Goal: Answer question/provide support: Share knowledge or assist other users

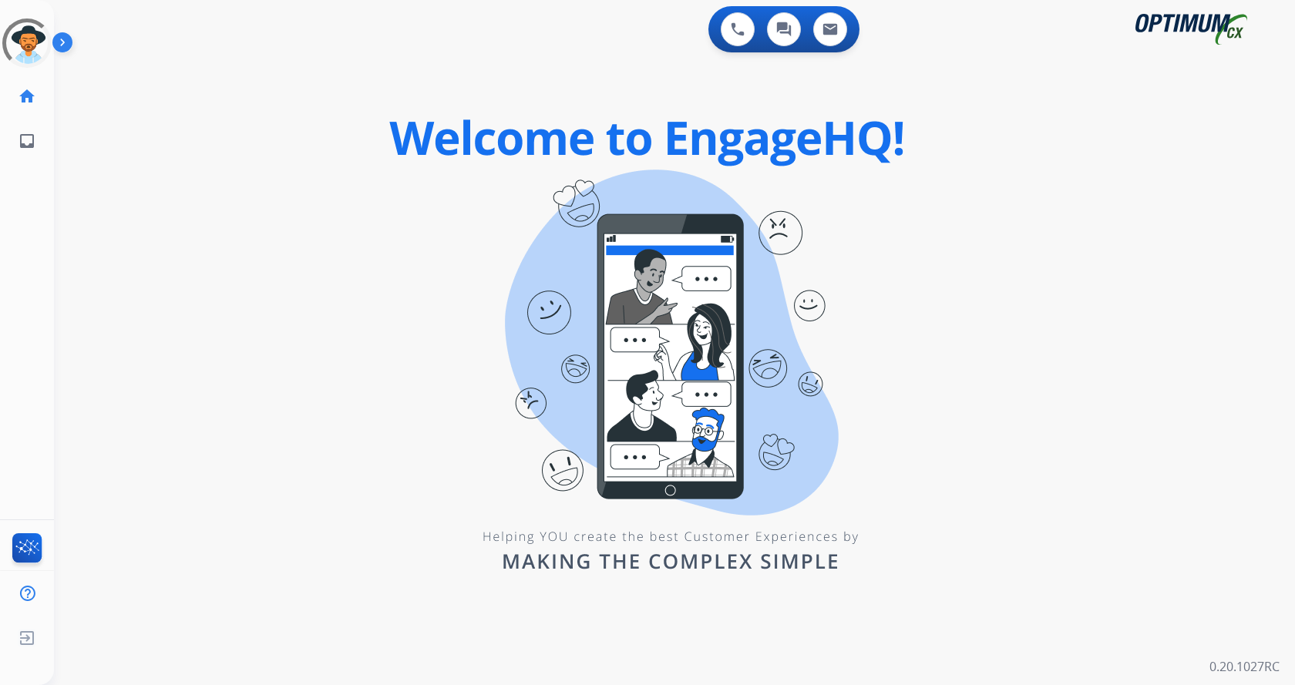
click at [1147, 552] on div "0 Voice Interactions 0 Chat Interactions 0 Email Interactions swap_horiz Break …" at bounding box center [674, 342] width 1241 height 685
click at [1046, 480] on div "0 Voice Interactions 0 Chat Interactions 0 Email Interactions swap_horiz Break …" at bounding box center [674, 342] width 1241 height 685
click at [65, 49] on img at bounding box center [65, 45] width 26 height 29
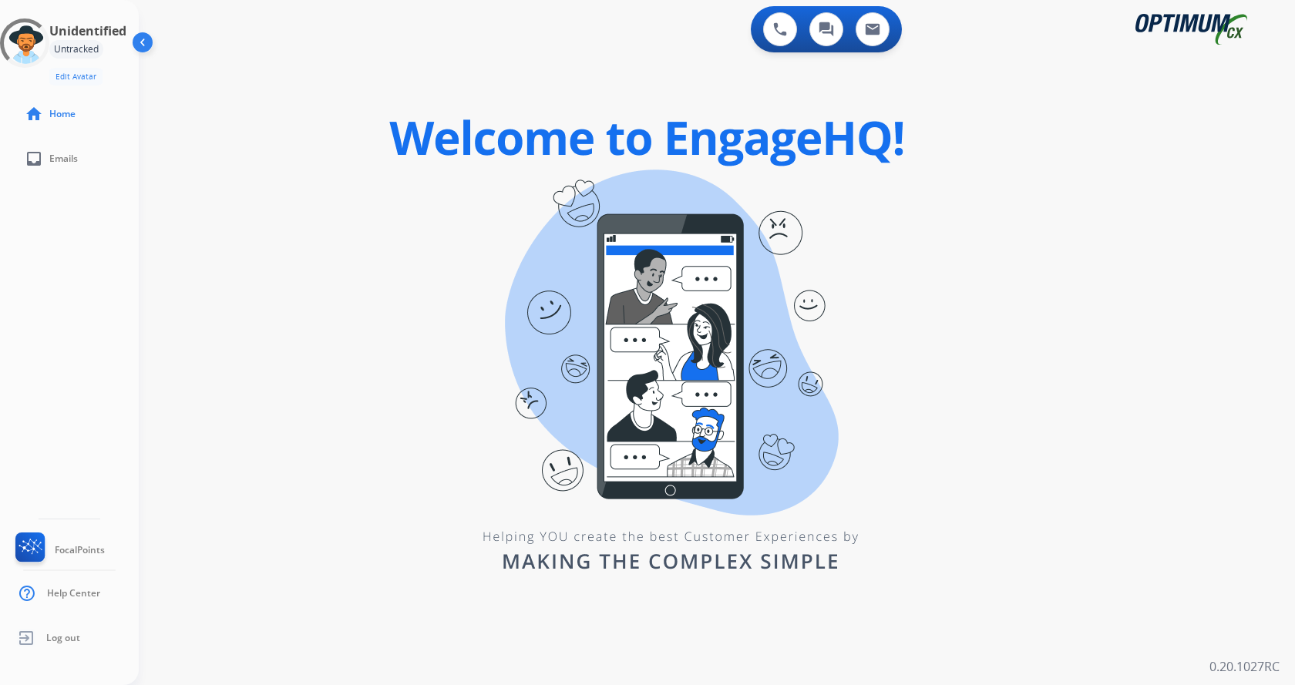
click at [231, 117] on div "swap_horiz Break voice bridge close_fullscreen Connect 3-Way Call merge_type Se…" at bounding box center [698, 92] width 1119 height 74
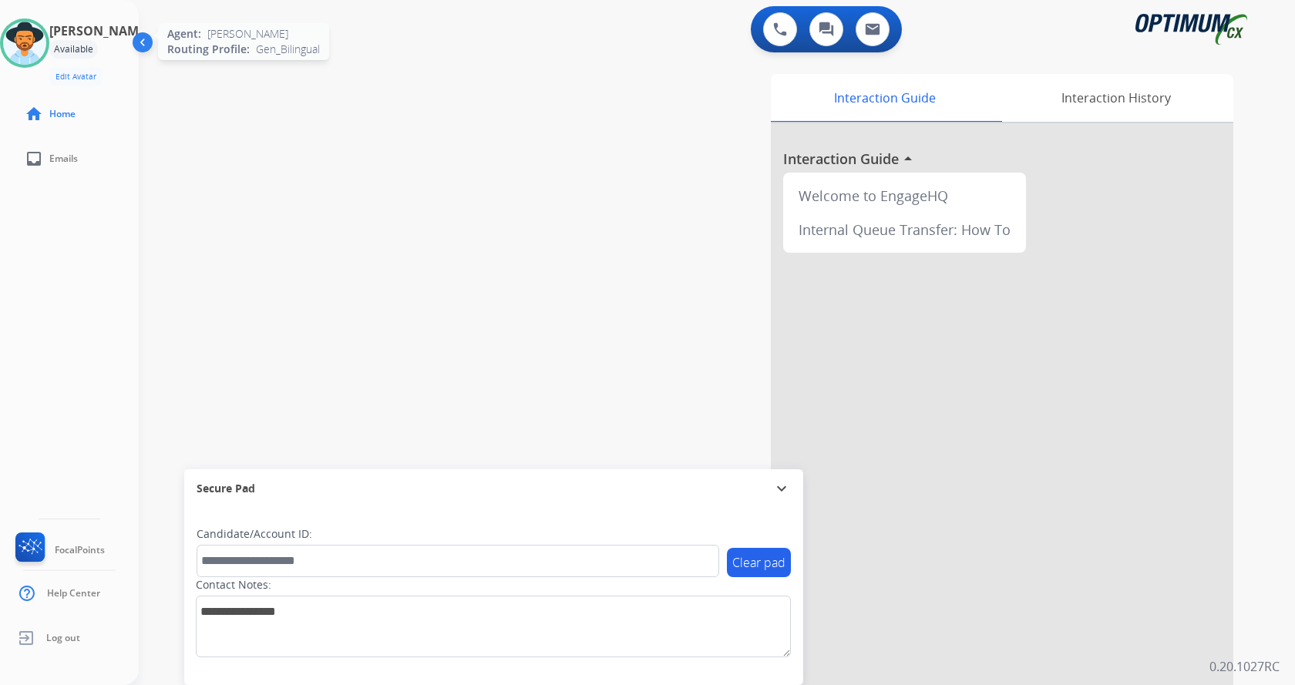
click at [39, 45] on img at bounding box center [24, 43] width 43 height 43
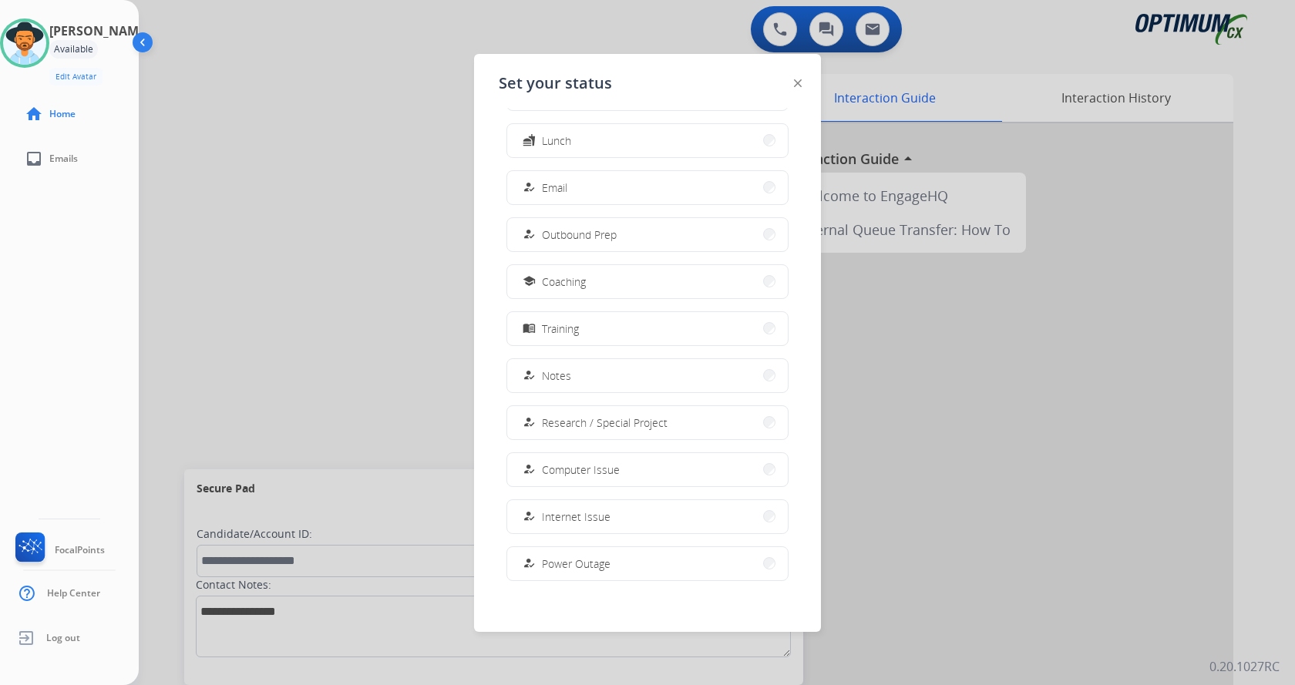
scroll to position [146, 0]
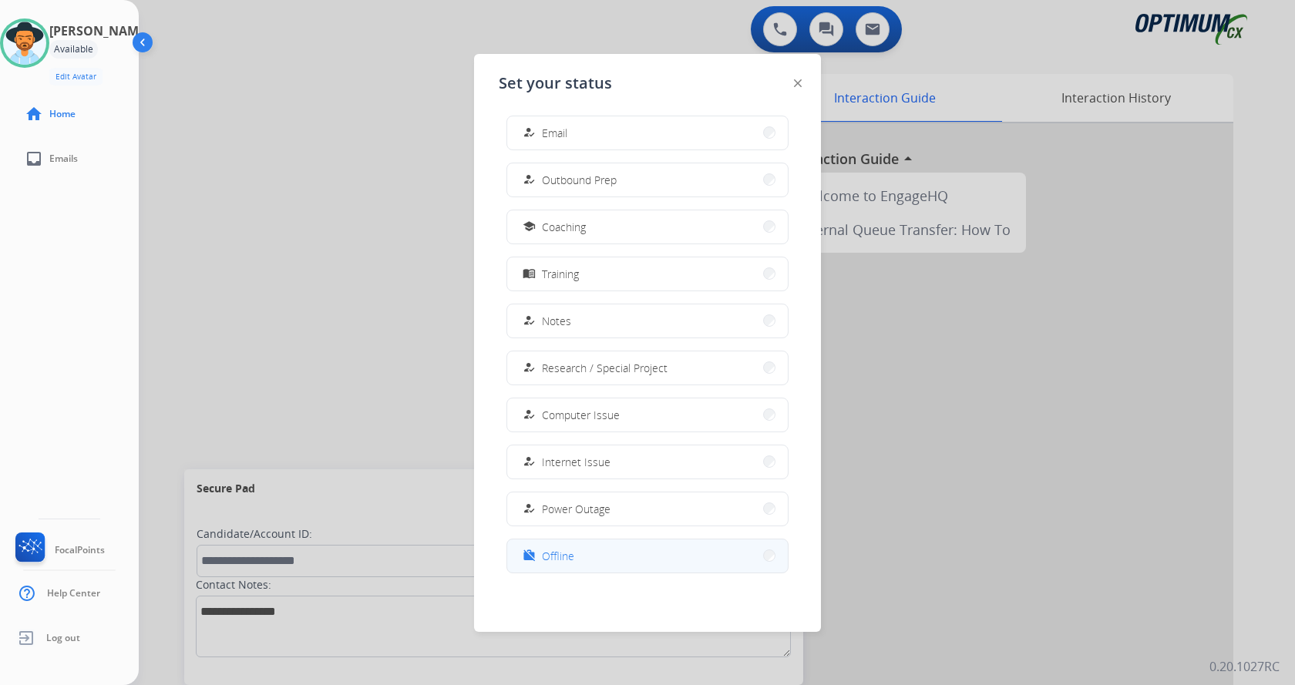
click at [596, 552] on button "work_off Offline" at bounding box center [647, 555] width 281 height 33
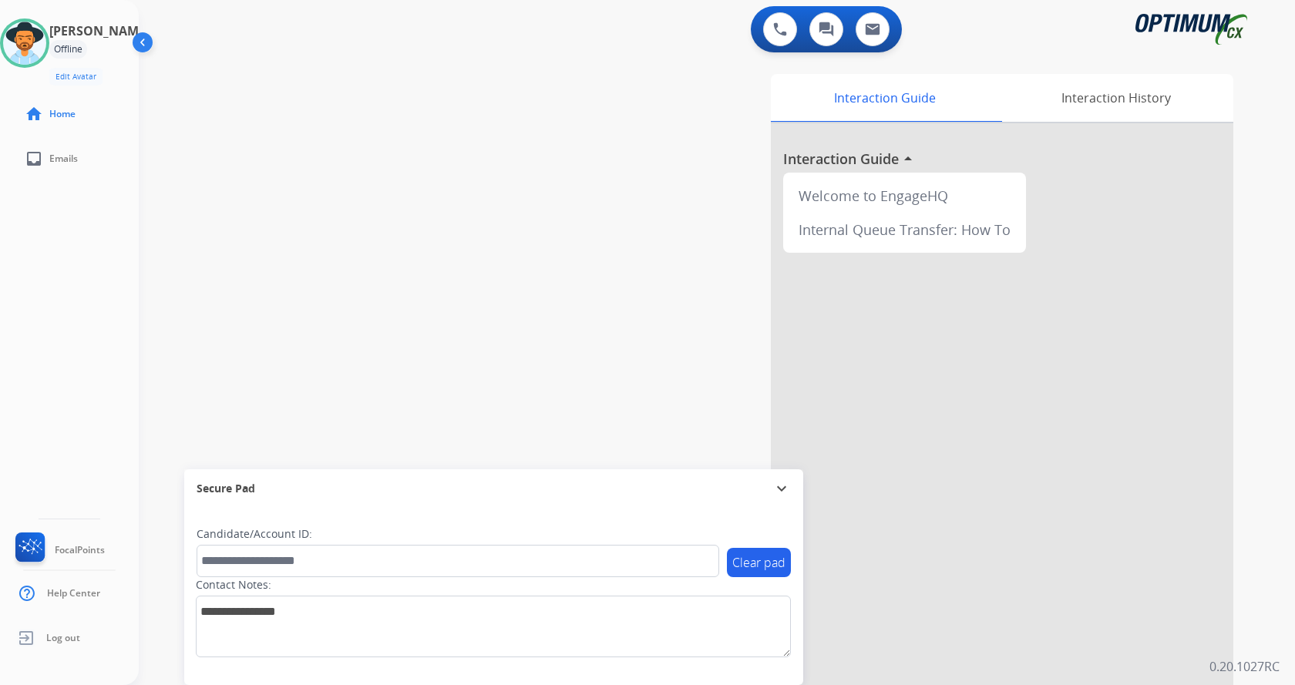
click at [368, 247] on div "swap_horiz Break voice bridge close_fullscreen Connect 3-Way Call merge_type Se…" at bounding box center [698, 376] width 1119 height 643
click at [46, 49] on img at bounding box center [24, 43] width 43 height 43
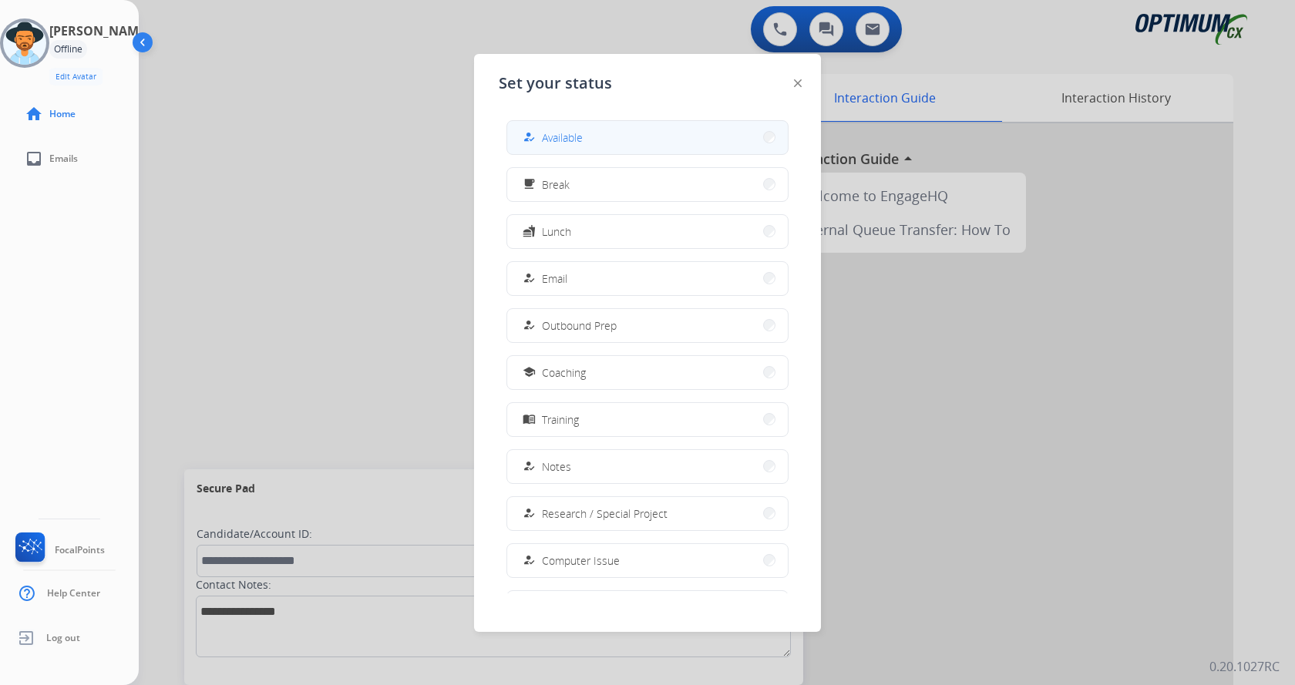
click at [626, 146] on button "how_to_reg Available" at bounding box center [647, 137] width 281 height 33
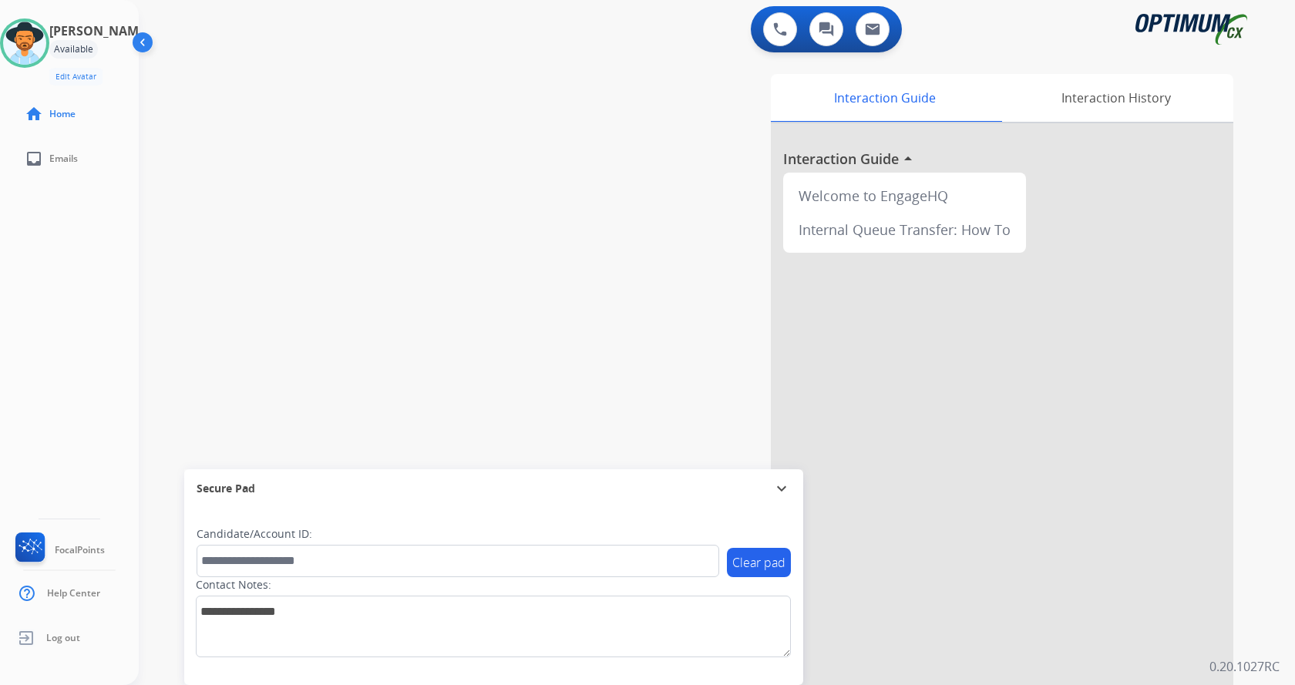
click at [623, 147] on div "Interaction Guide Interaction History Interaction Guide arrow_drop_up Welcome t…" at bounding box center [897, 386] width 671 height 624
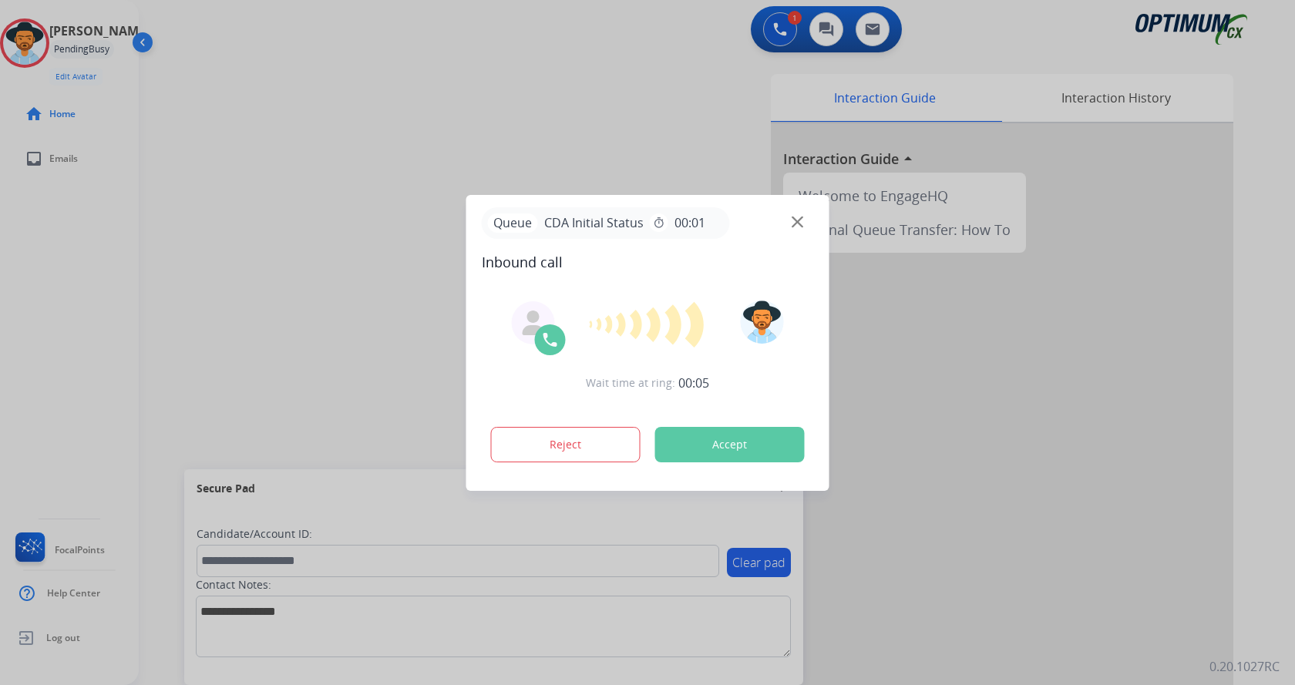
click at [375, 73] on div at bounding box center [647, 342] width 1295 height 685
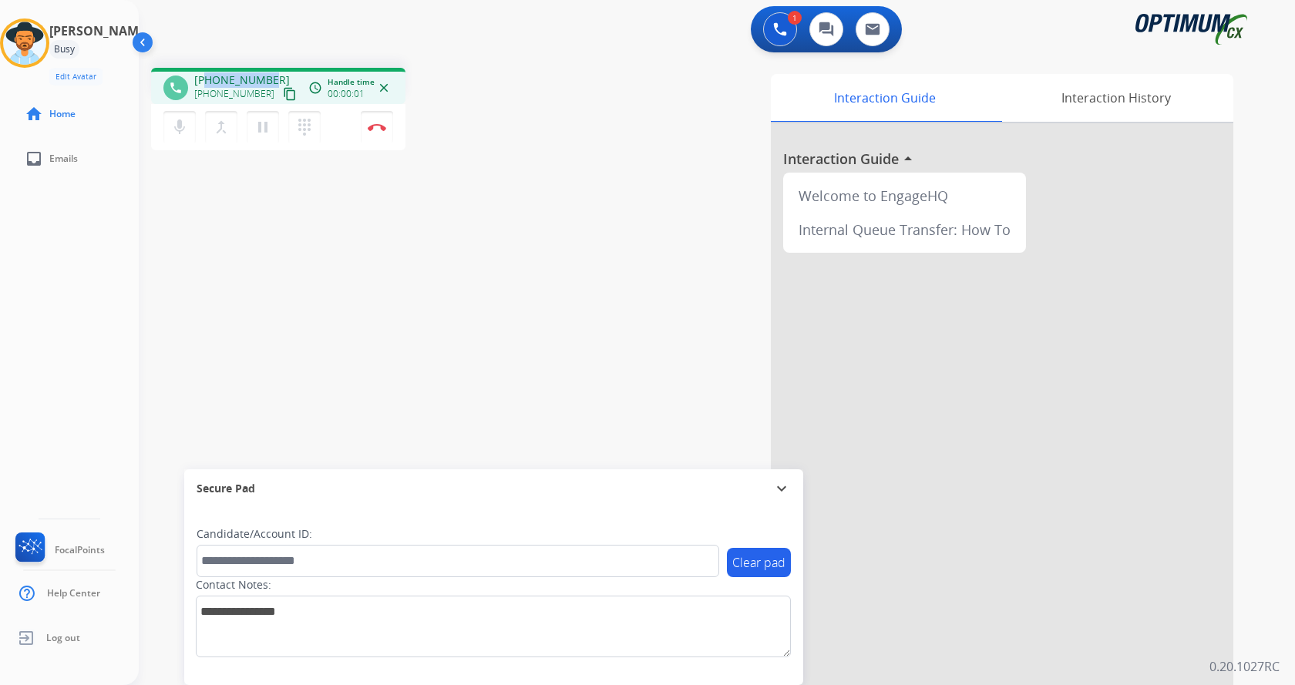
drag, startPoint x: 207, startPoint y: 79, endPoint x: 270, endPoint y: 75, distance: 63.3
click at [270, 75] on div "[PHONE_NUMBER] [PHONE_NUMBER] content_copy" at bounding box center [246, 87] width 105 height 31
copy span "8723253857"
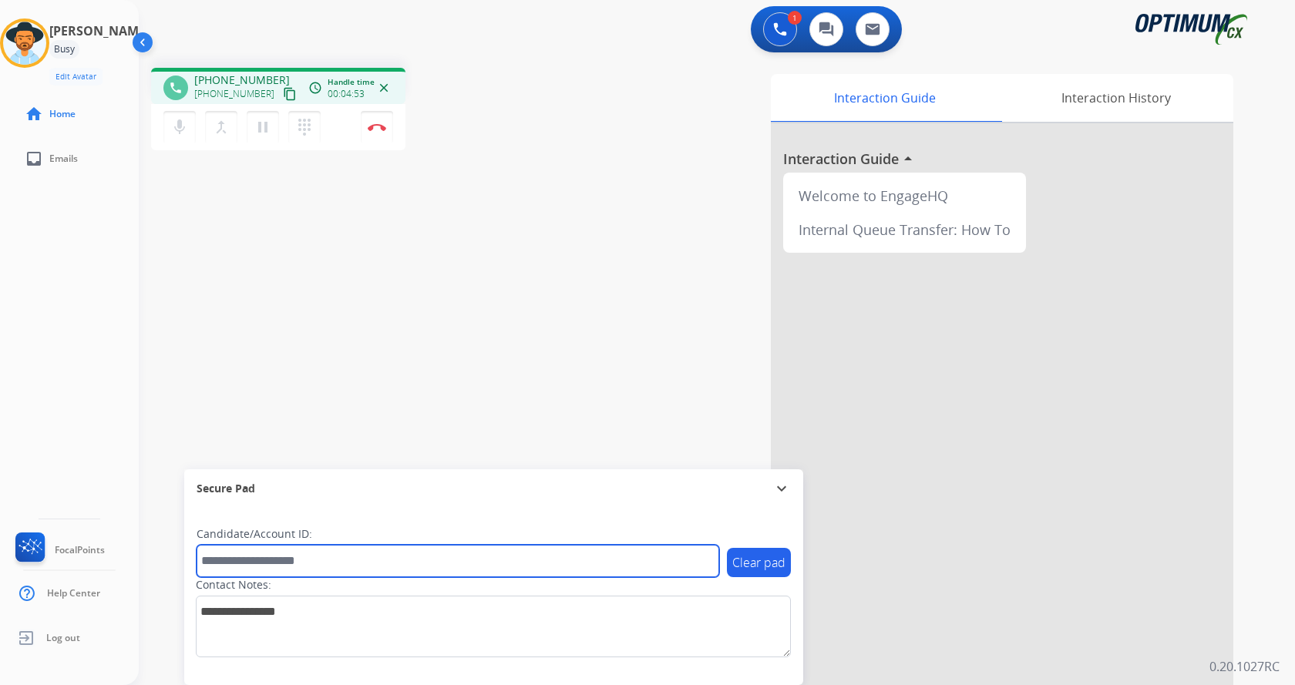
click at [306, 546] on input "text" at bounding box center [458, 561] width 522 height 32
paste input "*******"
type input "*******"
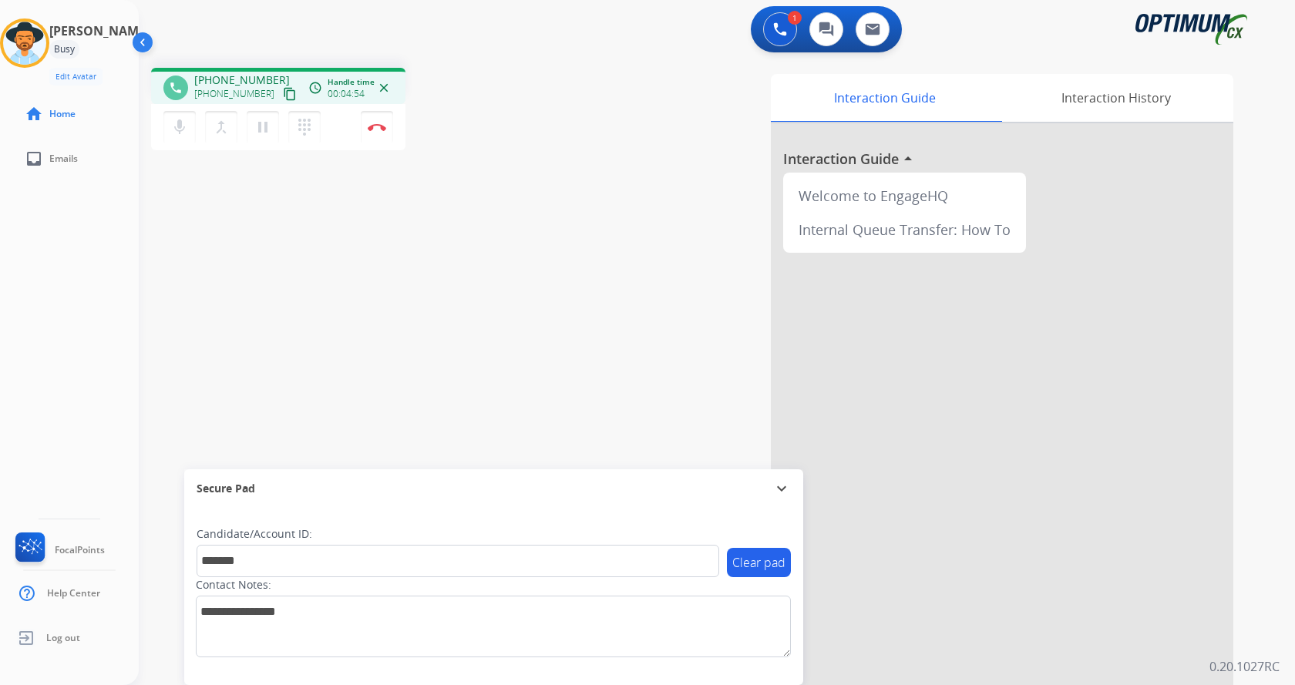
click at [305, 294] on div "phone [PHONE_NUMBER] [PHONE_NUMBER] content_copy access_time Call metrics Queue…" at bounding box center [698, 376] width 1119 height 643
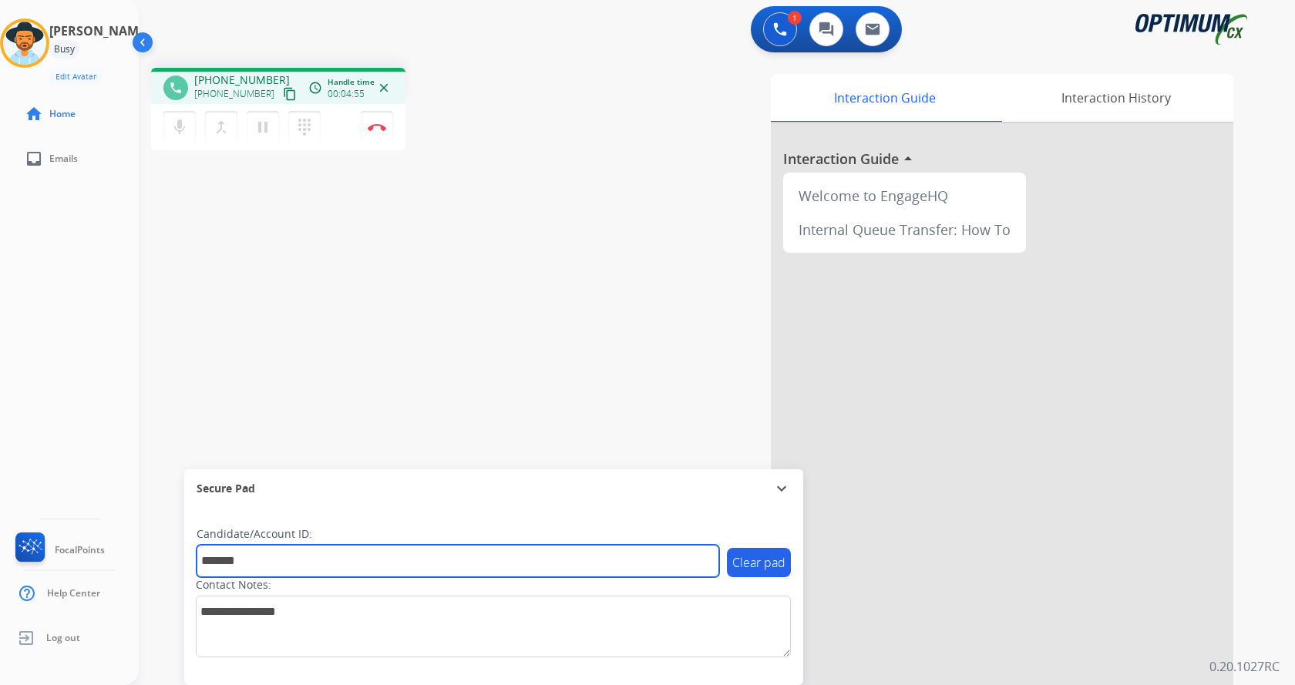
click at [314, 561] on input "*******" at bounding box center [458, 561] width 522 height 32
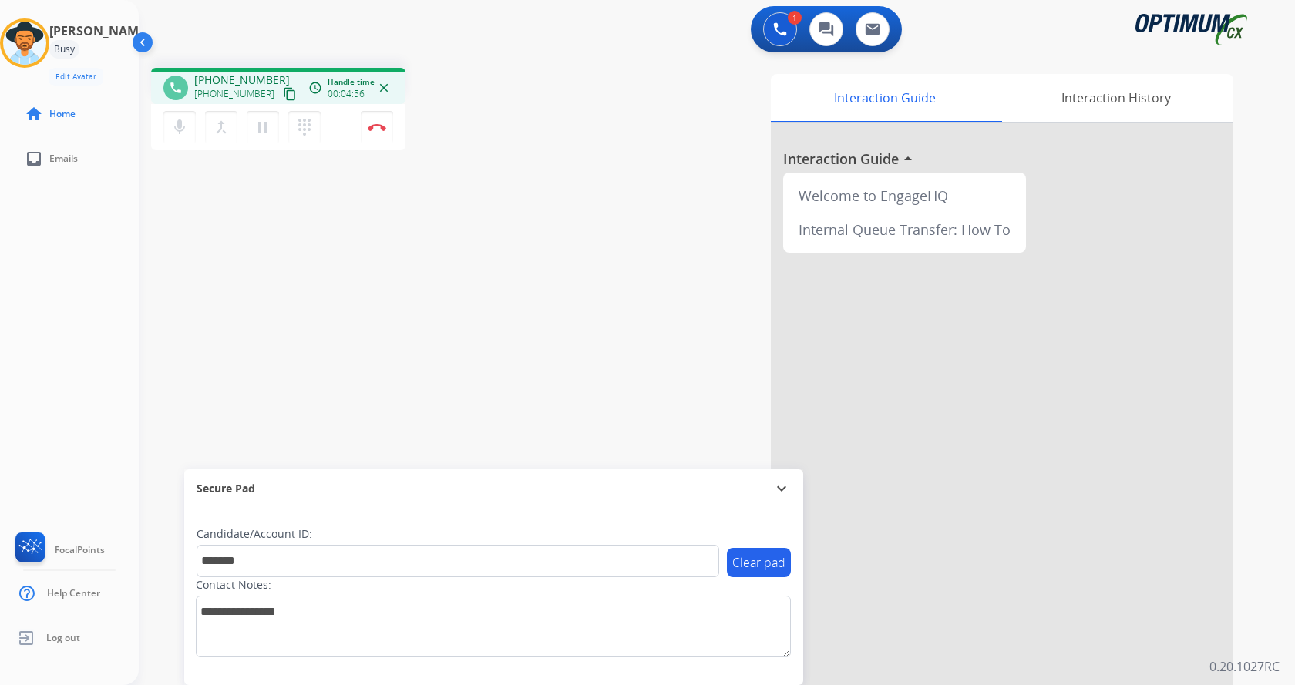
drag, startPoint x: 356, startPoint y: 400, endPoint x: 233, endPoint y: 19, distance: 399.9
click at [351, 381] on div "phone [PHONE_NUMBER] [PHONE_NUMBER] content_copy access_time Call metrics Queue…" at bounding box center [698, 376] width 1119 height 643
click at [559, 139] on div "phone [PHONE_NUMBER] [PHONE_NUMBER] content_copy access_time Call metrics Queue…" at bounding box center [698, 376] width 1119 height 643
click at [328, 274] on div "phone [PHONE_NUMBER] [PHONE_NUMBER] content_copy access_time Call metrics Queue…" at bounding box center [698, 376] width 1119 height 643
click at [283, 279] on div "phone [PHONE_NUMBER] [PHONE_NUMBER] content_copy access_time Call metrics Queue…" at bounding box center [698, 376] width 1119 height 643
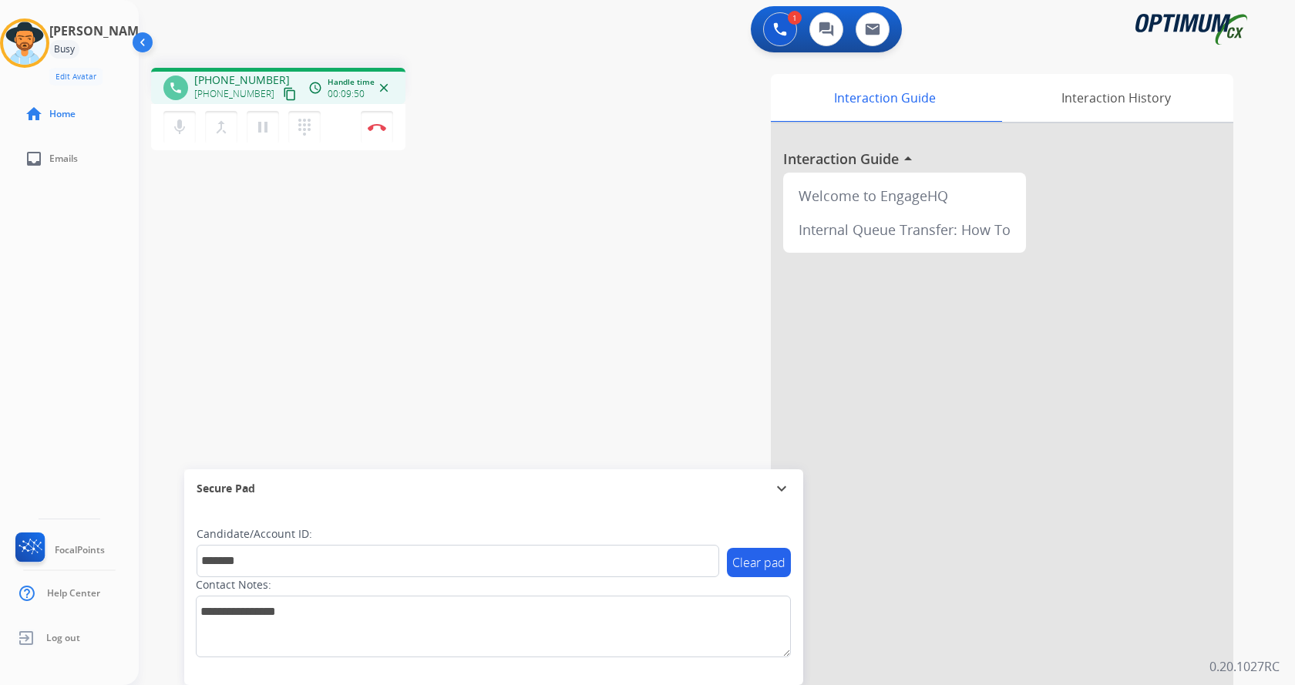
click at [355, 297] on div "phone [PHONE_NUMBER] [PHONE_NUMBER] content_copy access_time Call metrics Queue…" at bounding box center [698, 376] width 1119 height 643
drag, startPoint x: 385, startPoint y: 132, endPoint x: 395, endPoint y: 122, distance: 14.2
click at [395, 122] on div "mic Mute merge_type Bridge pause Hold dialpad Dialpad Disconnect" at bounding box center [278, 127] width 254 height 46
click at [367, 124] on div "mic Mute merge_type Bridge pause Hold dialpad Dialpad Disconnect" at bounding box center [278, 127] width 254 height 46
click at [383, 128] on img at bounding box center [377, 127] width 18 height 8
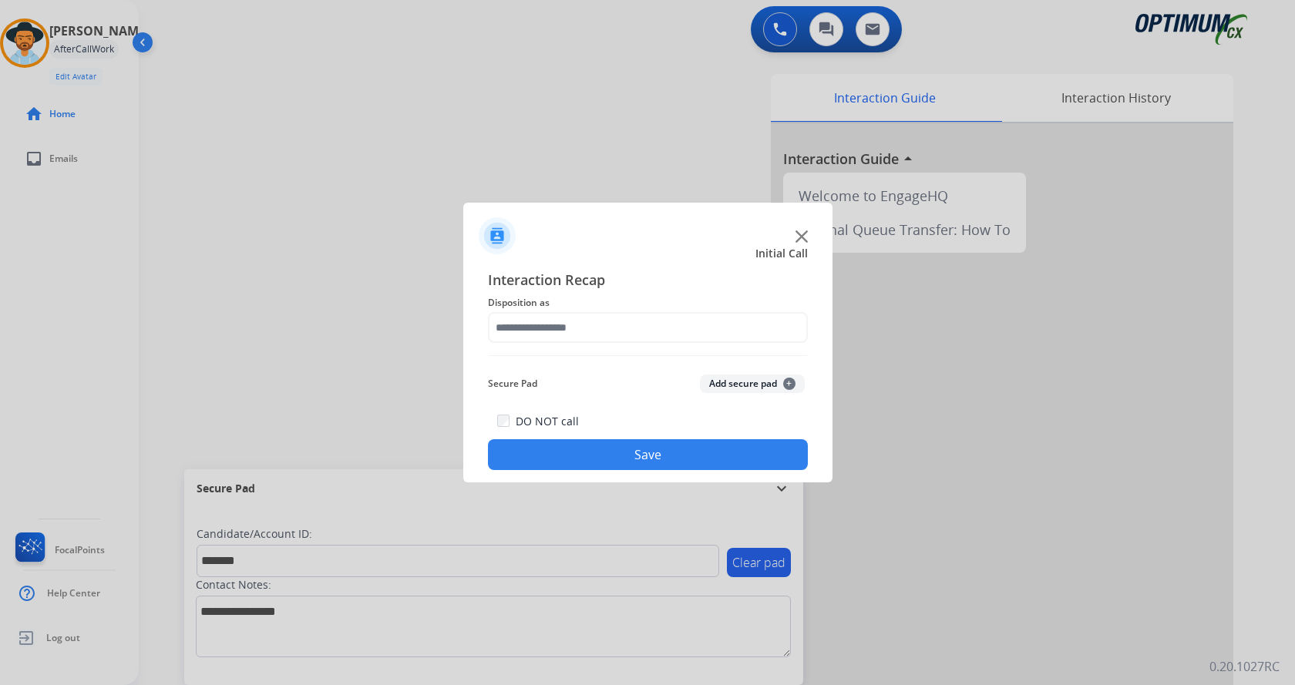
click at [724, 379] on button "Add secure pad +" at bounding box center [752, 384] width 105 height 18
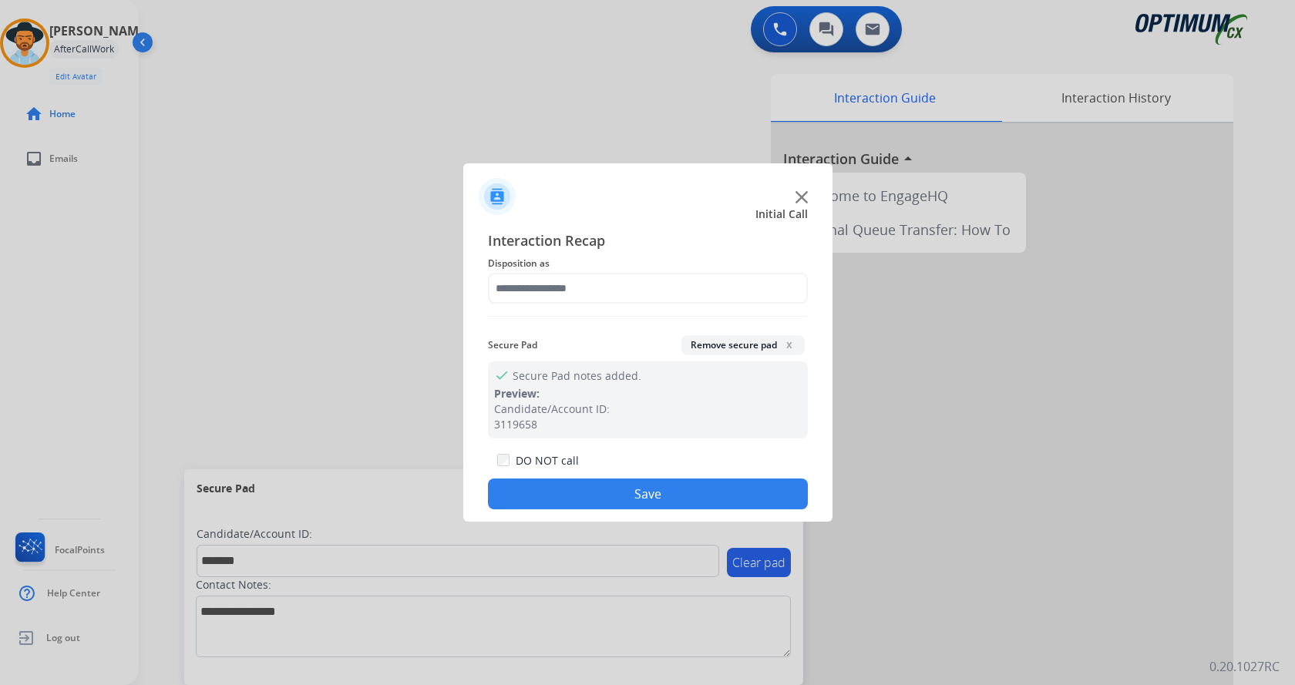
drag, startPoint x: 617, startPoint y: 309, endPoint x: 611, endPoint y: 297, distance: 13.8
click at [616, 308] on div "Interaction Recap Disposition as Secure Pad Remove secure pad x check Secure Pa…" at bounding box center [648, 370] width 320 height 280
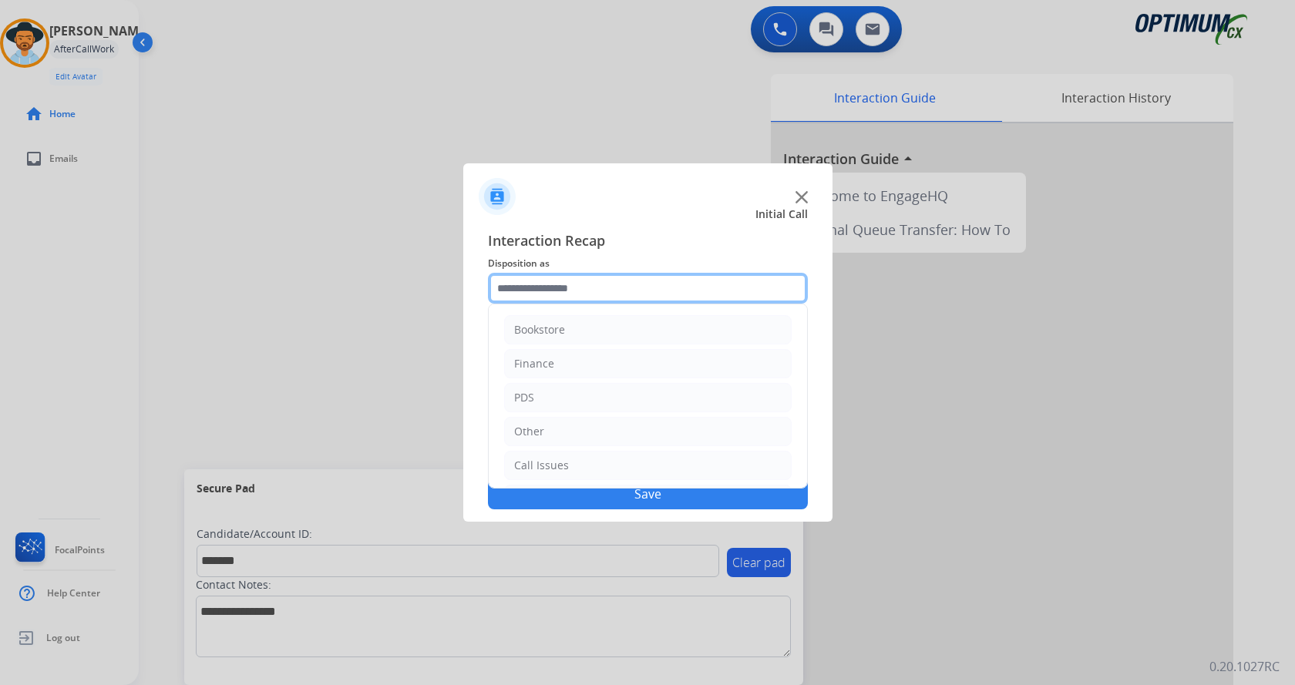
click at [612, 295] on input "text" at bounding box center [648, 288] width 320 height 31
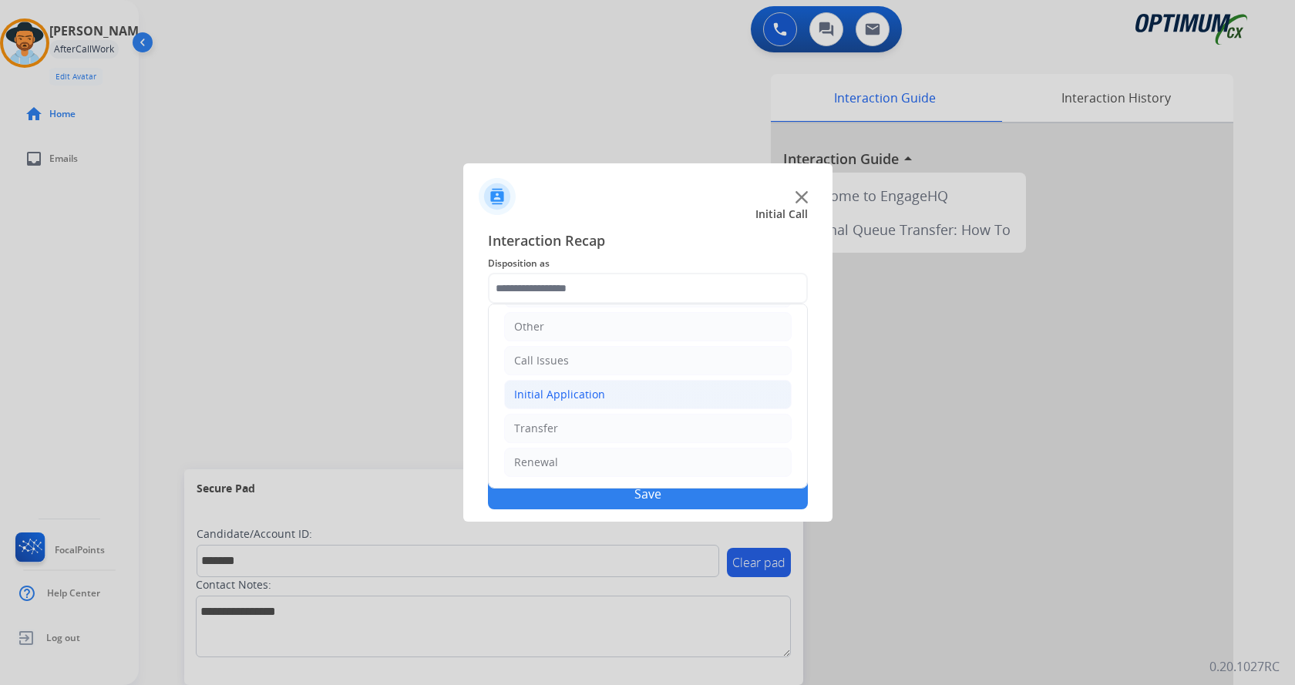
click at [607, 388] on li "Initial Application" at bounding box center [647, 394] width 287 height 29
click at [636, 426] on div "Credential Resend (Initial application)" at bounding box center [642, 428] width 195 height 15
type input "**********"
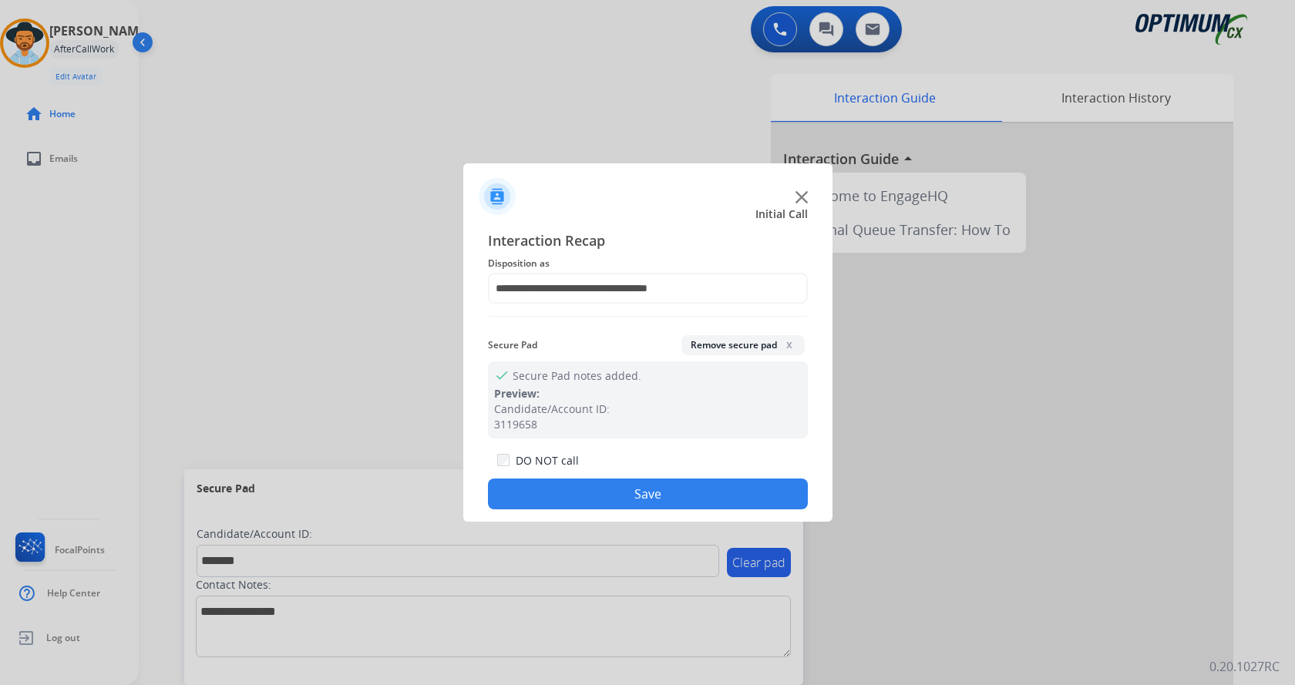
click at [657, 485] on button "Save" at bounding box center [648, 494] width 320 height 31
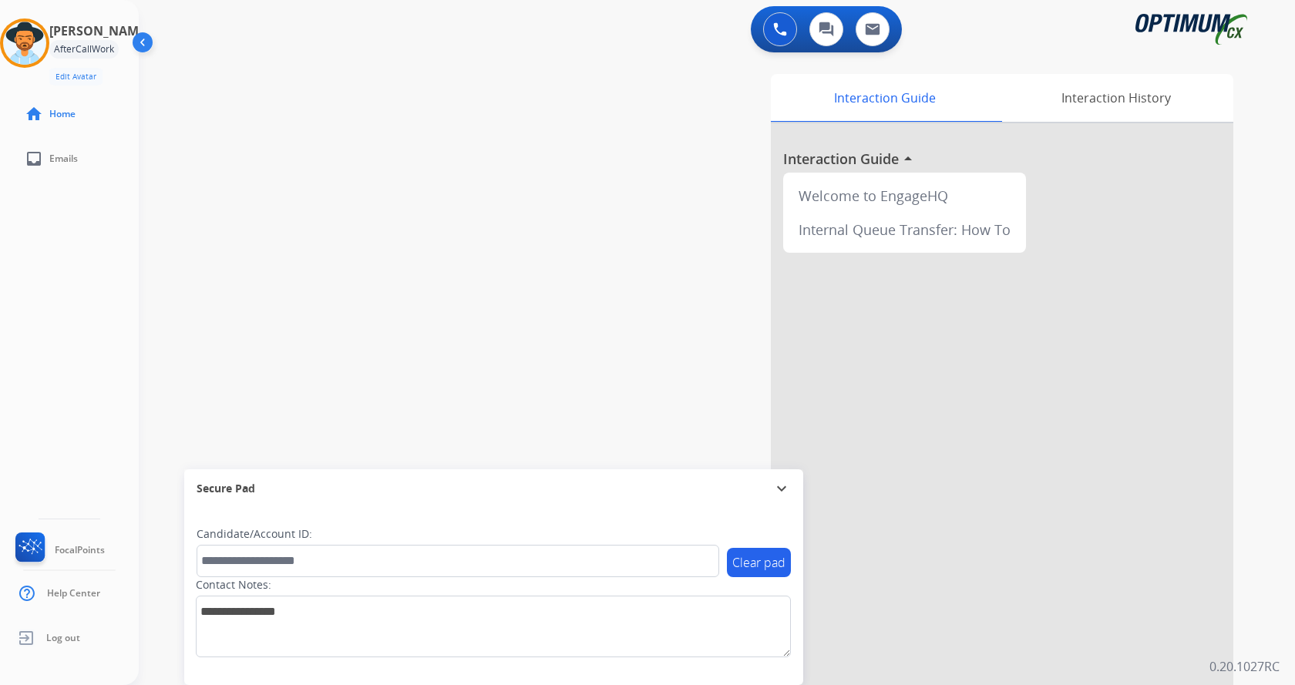
click at [402, 286] on div "swap_horiz Break voice bridge close_fullscreen Connect 3-Way Call merge_type Se…" at bounding box center [698, 376] width 1119 height 643
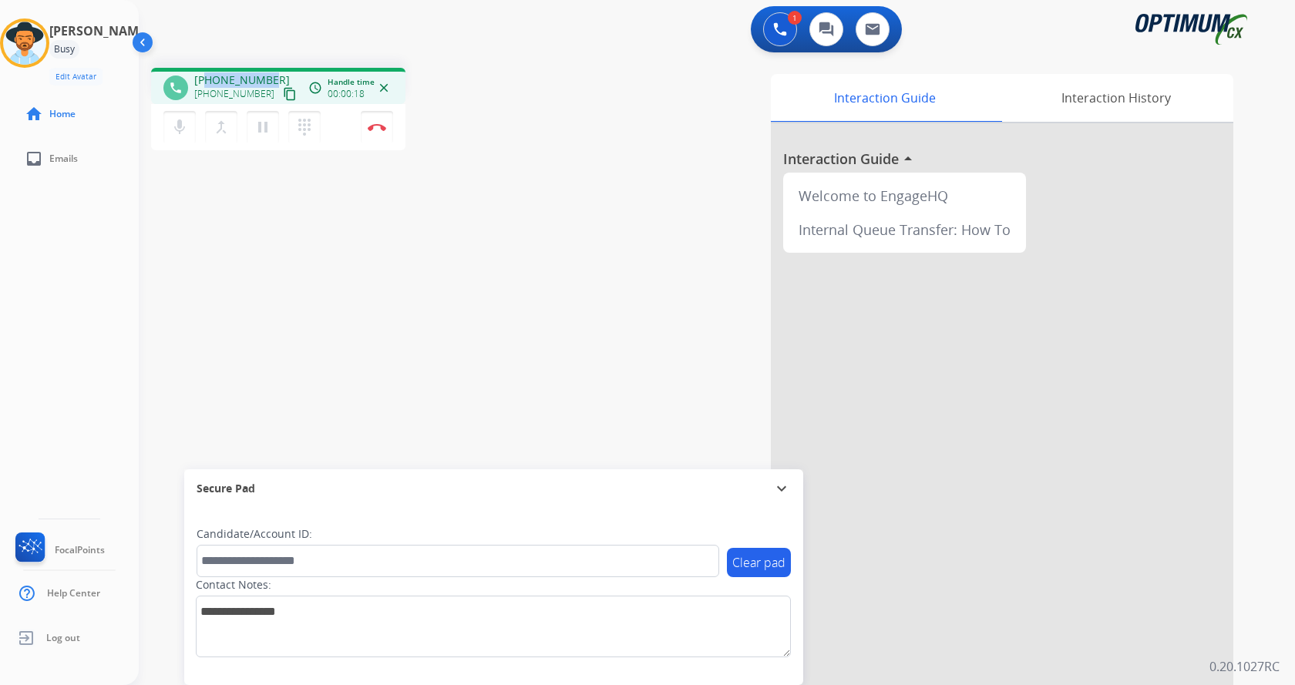
drag, startPoint x: 204, startPoint y: 79, endPoint x: 274, endPoint y: 78, distance: 69.4
click at [274, 78] on div "[PHONE_NUMBER] [PHONE_NUMBER] content_copy" at bounding box center [246, 87] width 105 height 31
copy span "3373269795"
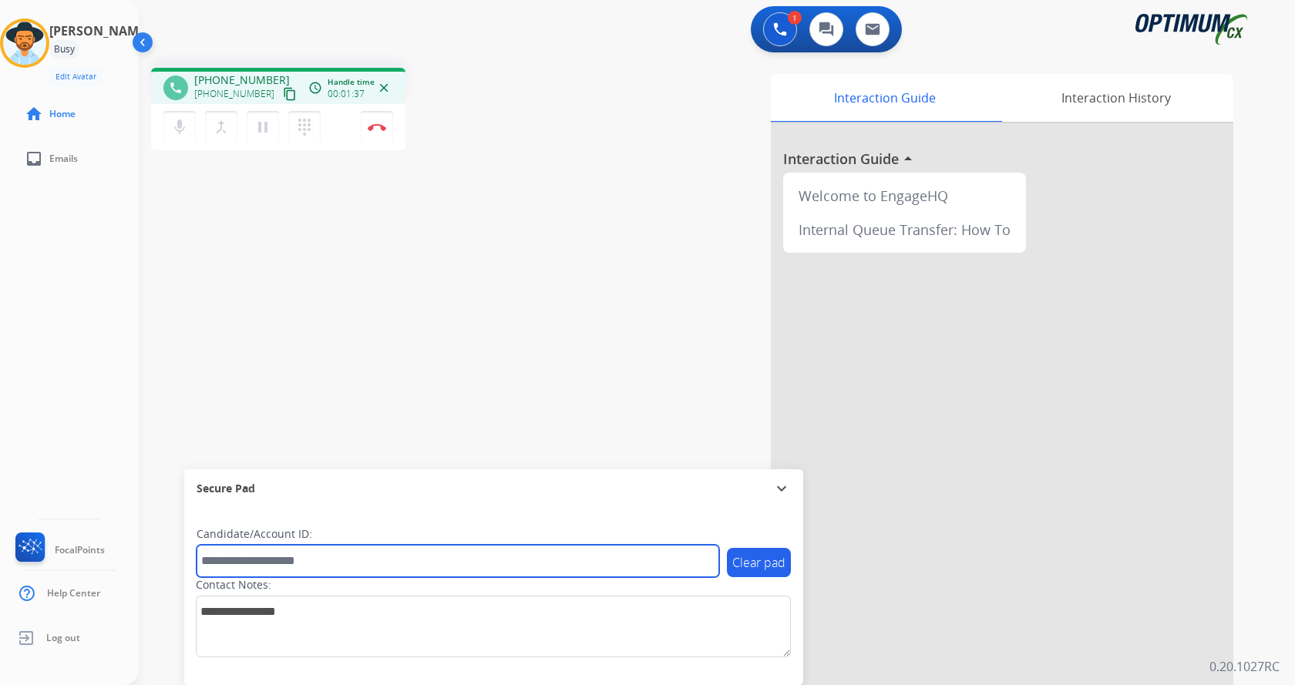
click at [278, 556] on input "text" at bounding box center [458, 561] width 522 height 32
paste input "*******"
type input "*******"
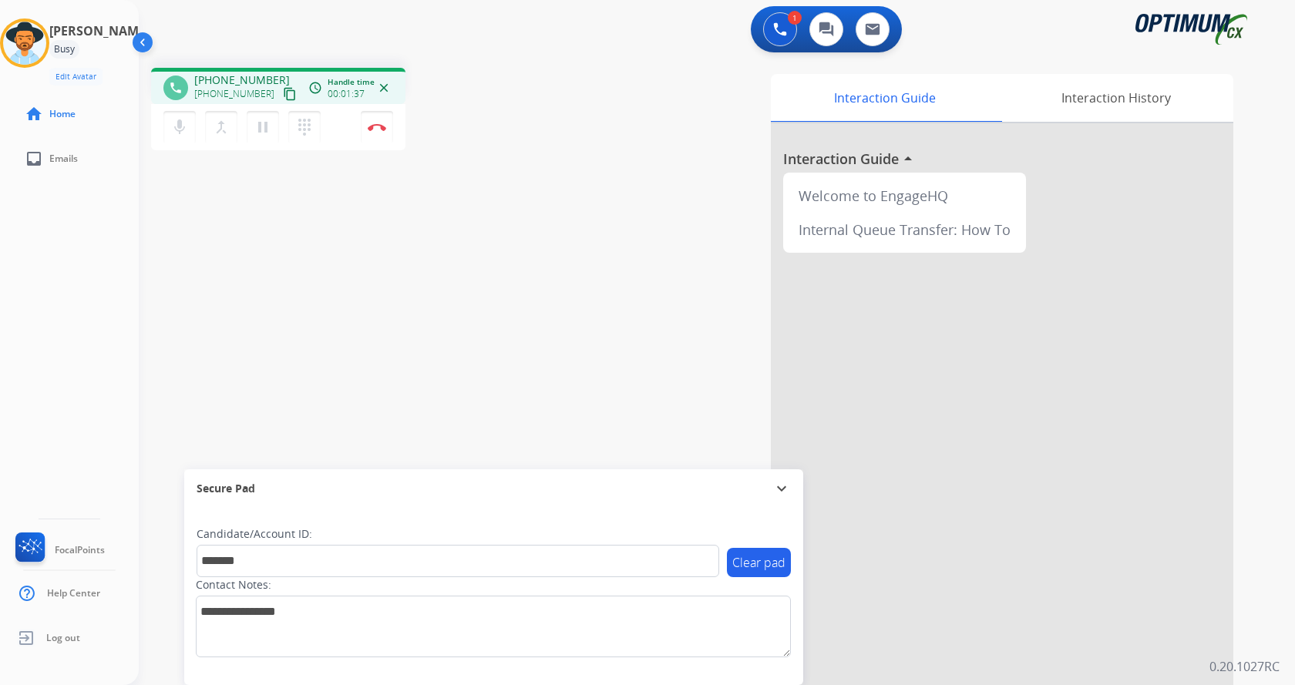
click at [267, 305] on div "phone [PHONE_NUMBER] [PHONE_NUMBER] content_copy access_time Call metrics Queue…" at bounding box center [698, 376] width 1119 height 643
click at [265, 304] on div "phone [PHONE_NUMBER] [PHONE_NUMBER] content_copy access_time Call metrics Queue…" at bounding box center [698, 376] width 1119 height 643
click at [373, 304] on div "phone [PHONE_NUMBER] [PHONE_NUMBER] content_copy access_time Call metrics Queue…" at bounding box center [698, 376] width 1119 height 643
click at [416, 330] on div "phone [PHONE_NUMBER] [PHONE_NUMBER] content_copy access_time Call metrics Queue…" at bounding box center [698, 376] width 1119 height 643
click at [398, 221] on div "phone [PHONE_NUMBER] [PHONE_NUMBER] content_copy access_time Call metrics Queue…" at bounding box center [698, 376] width 1119 height 643
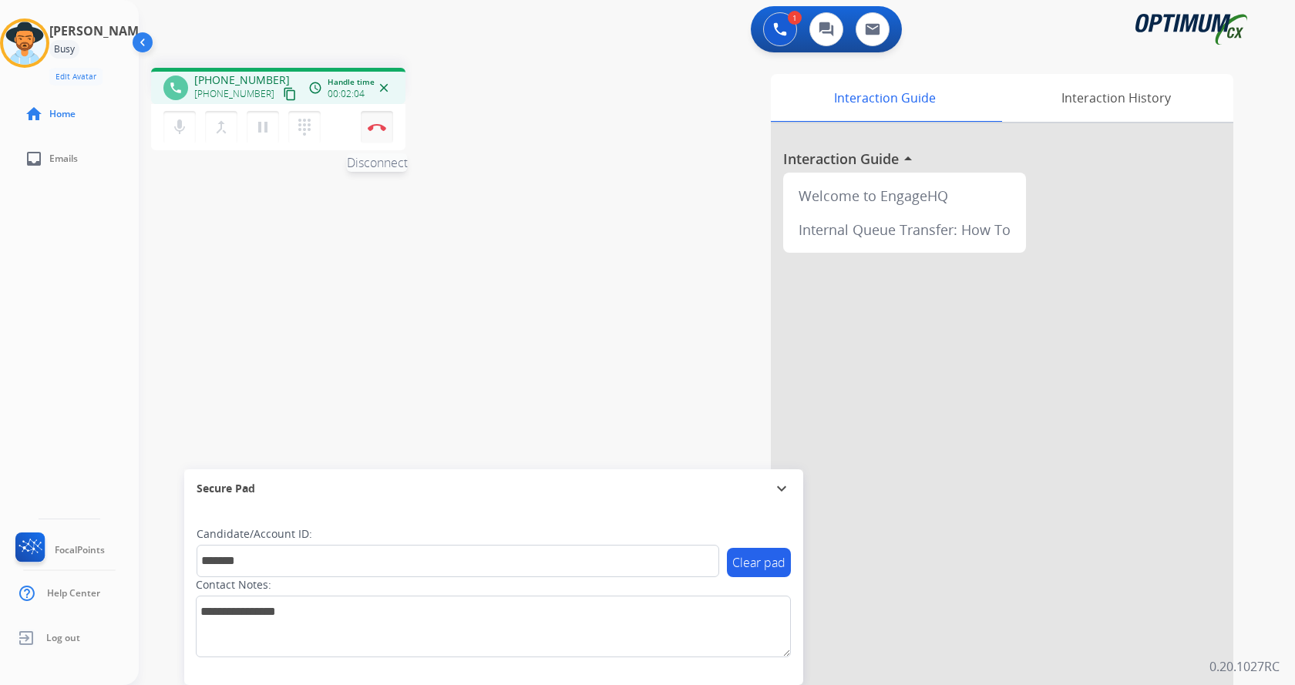
click at [378, 126] on img at bounding box center [377, 127] width 18 height 8
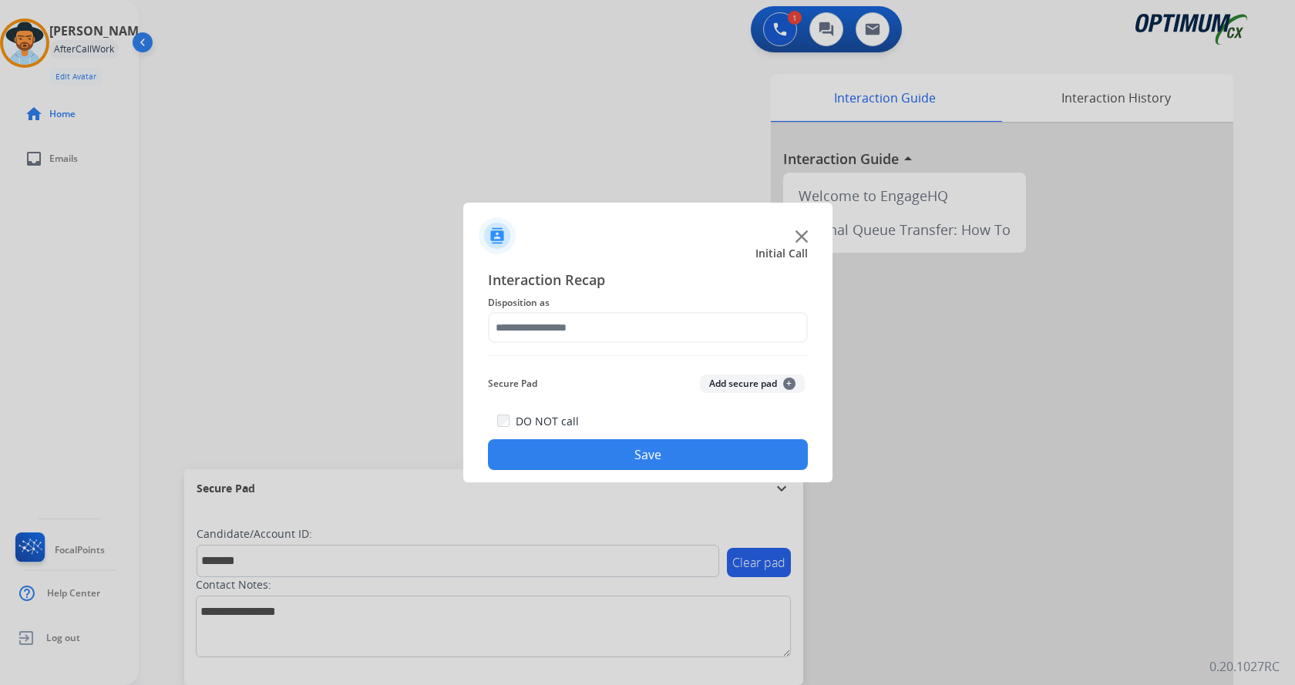
click at [731, 385] on button "Add secure pad +" at bounding box center [752, 384] width 105 height 18
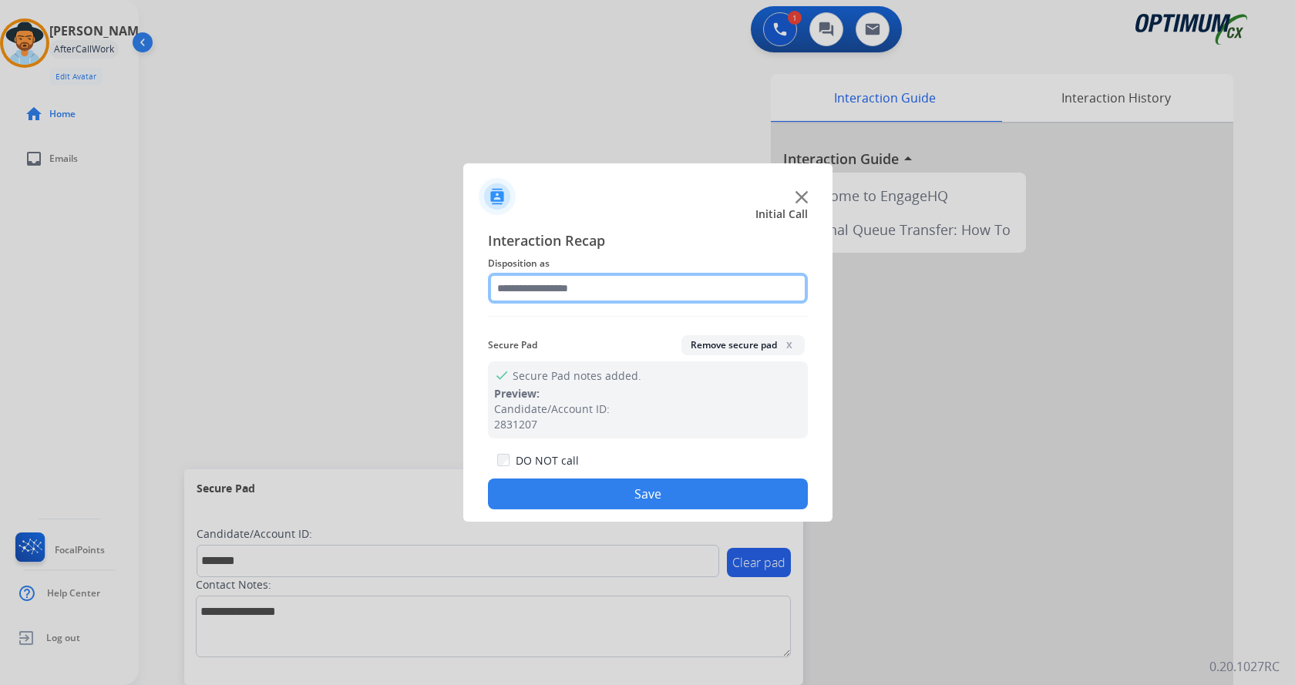
click at [586, 296] on input "text" at bounding box center [648, 288] width 320 height 31
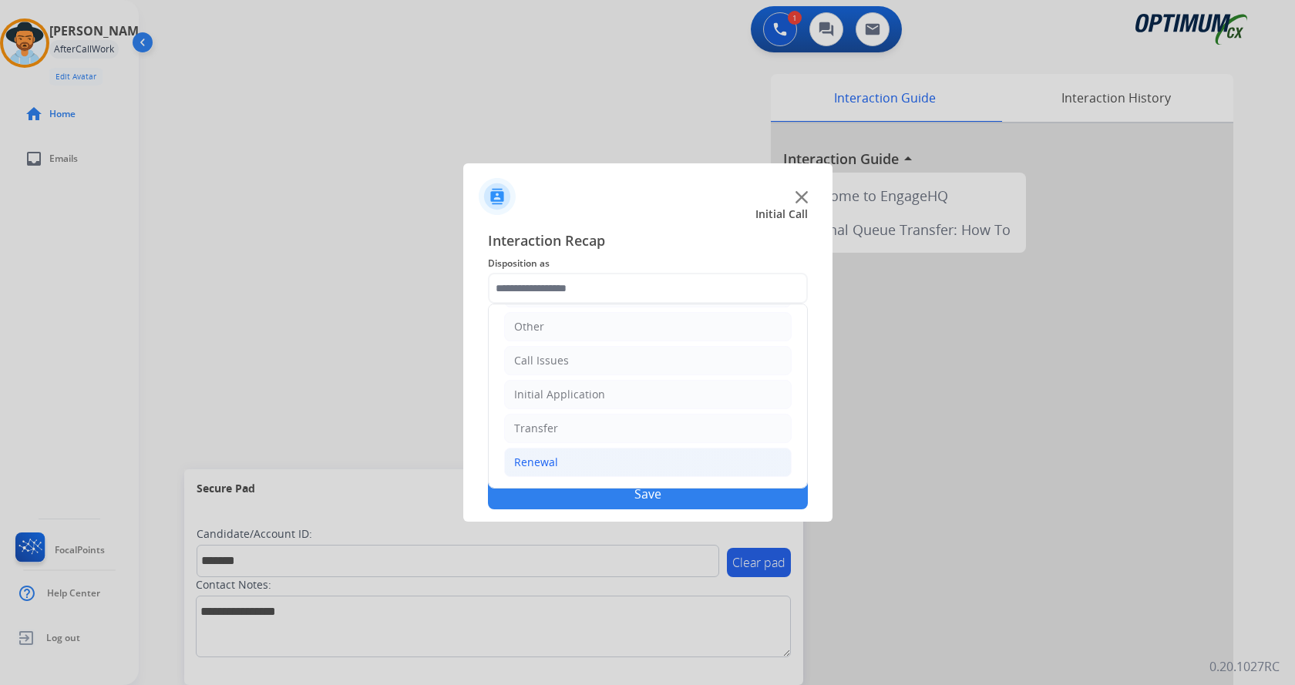
click at [575, 472] on li "Renewal" at bounding box center [647, 462] width 287 height 29
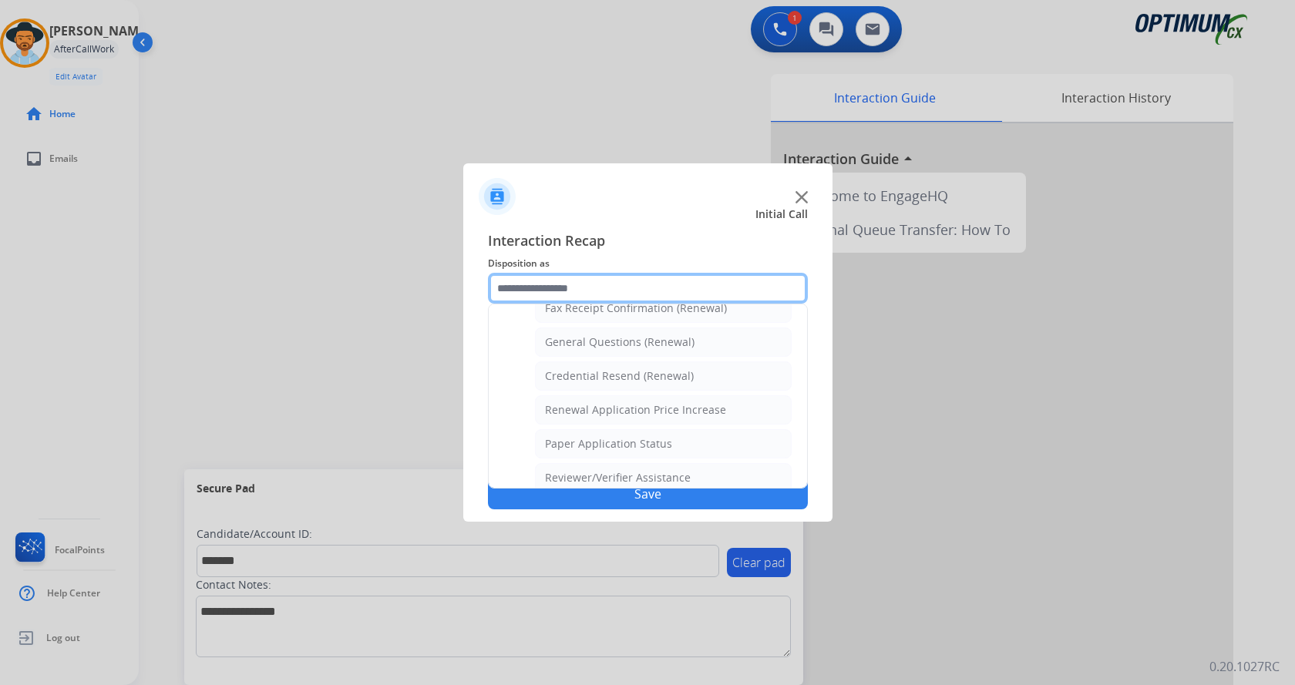
scroll to position [441, 0]
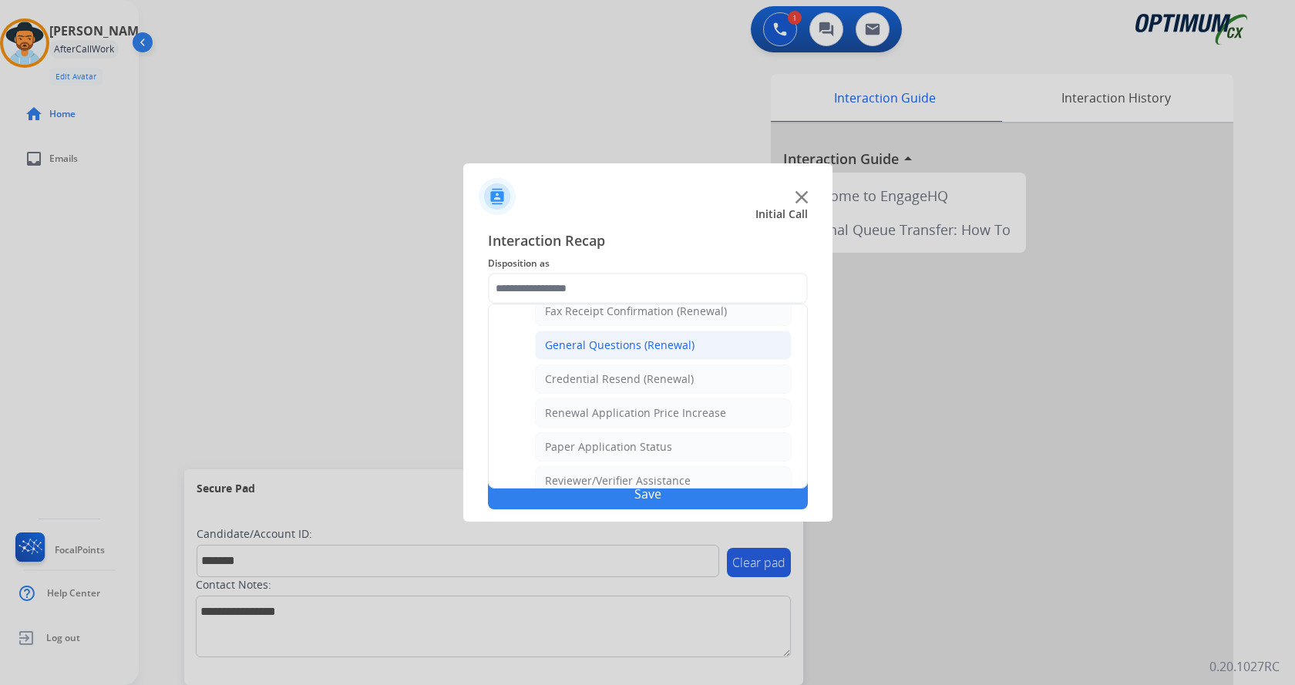
click at [630, 351] on div "General Questions (Renewal)" at bounding box center [619, 345] width 149 height 15
type input "**********"
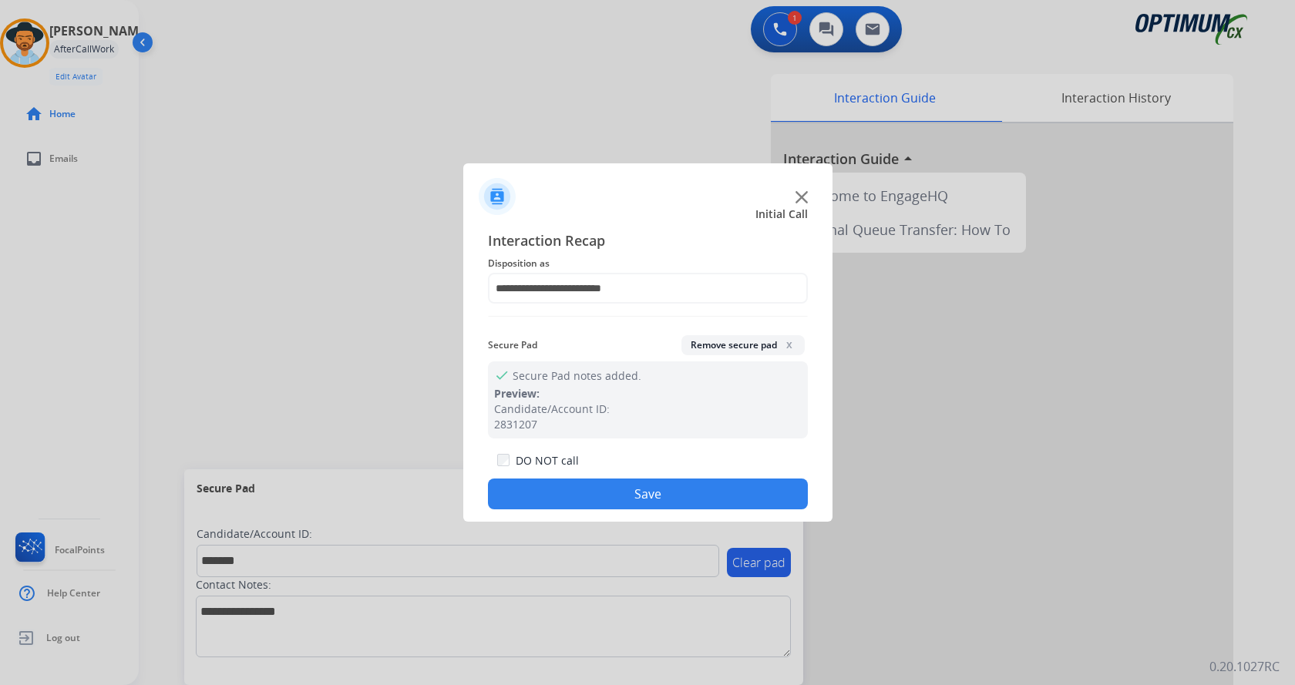
click at [612, 496] on button "Save" at bounding box center [648, 494] width 320 height 31
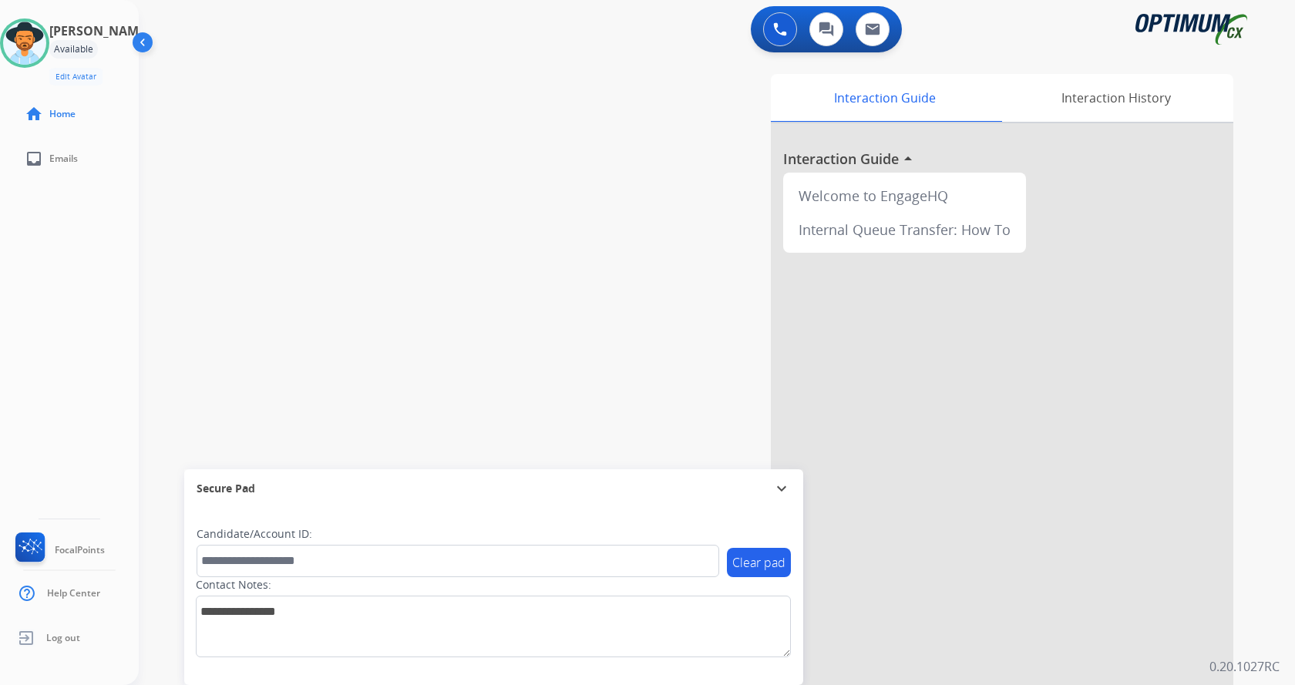
click at [627, 219] on div "Interaction Guide Interaction History Interaction Guide arrow_drop_up Welcome t…" at bounding box center [897, 386] width 671 height 624
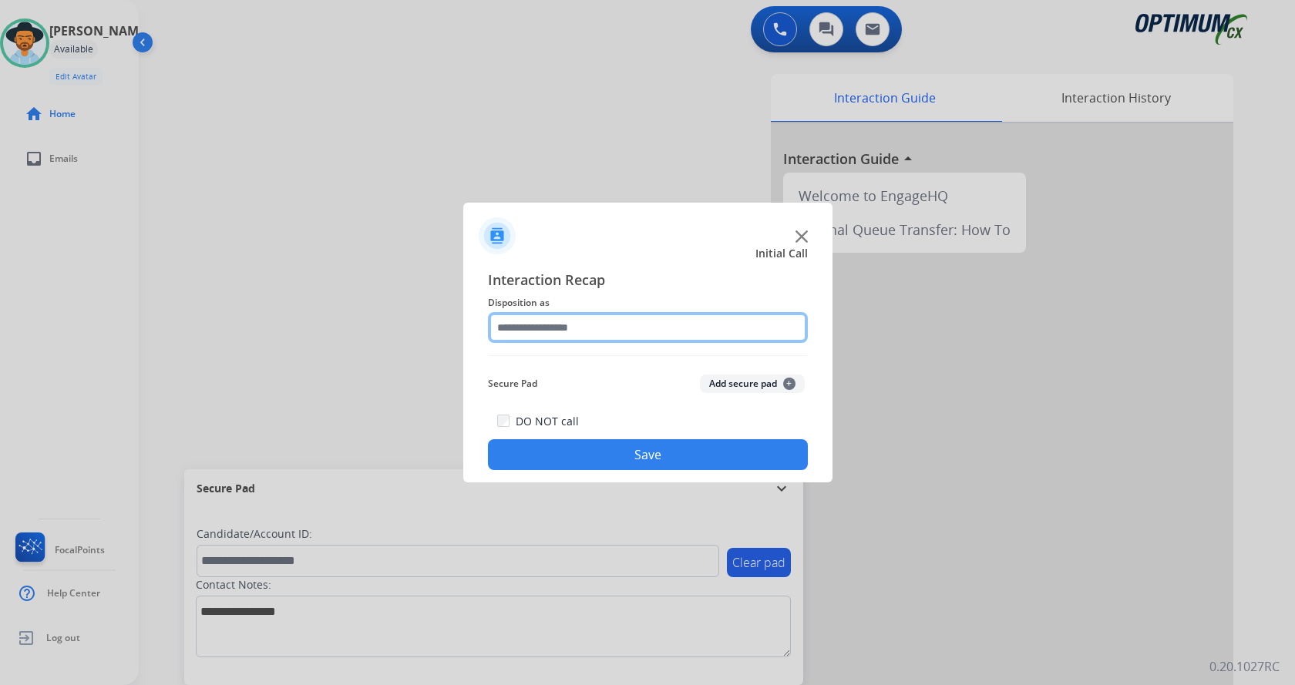
click at [620, 315] on input "text" at bounding box center [648, 327] width 320 height 31
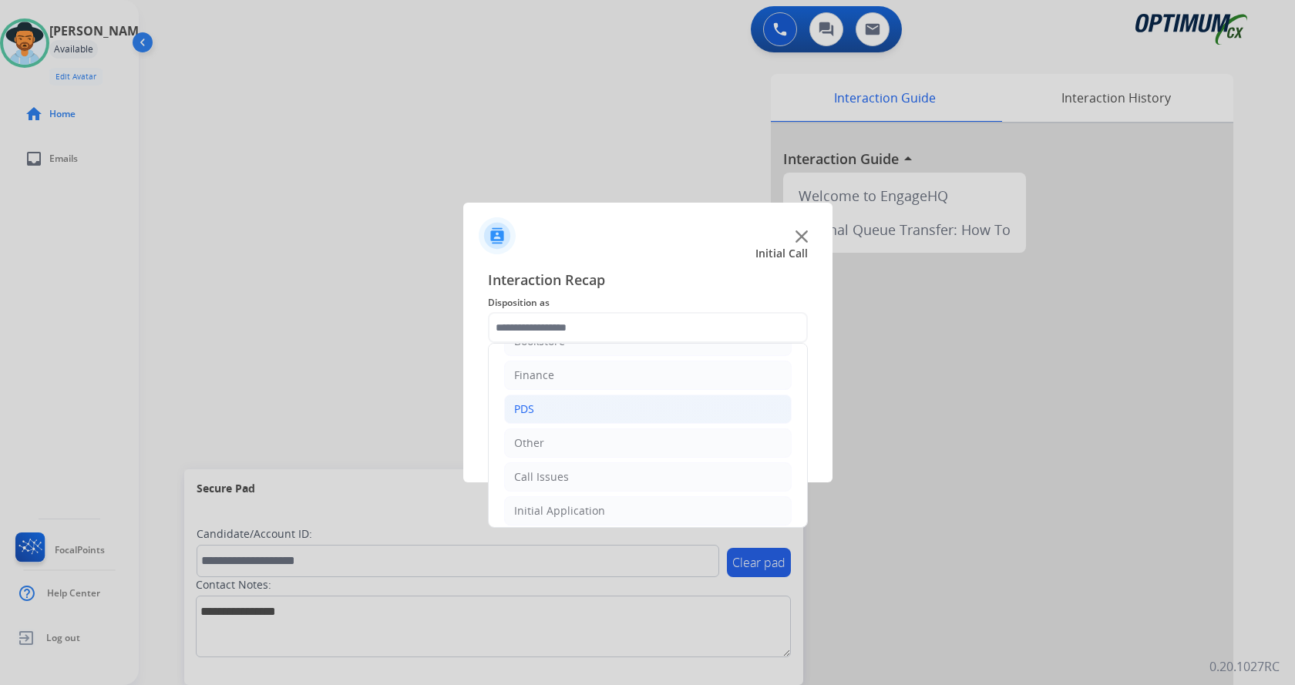
click at [570, 398] on li "PDS" at bounding box center [647, 409] width 287 height 29
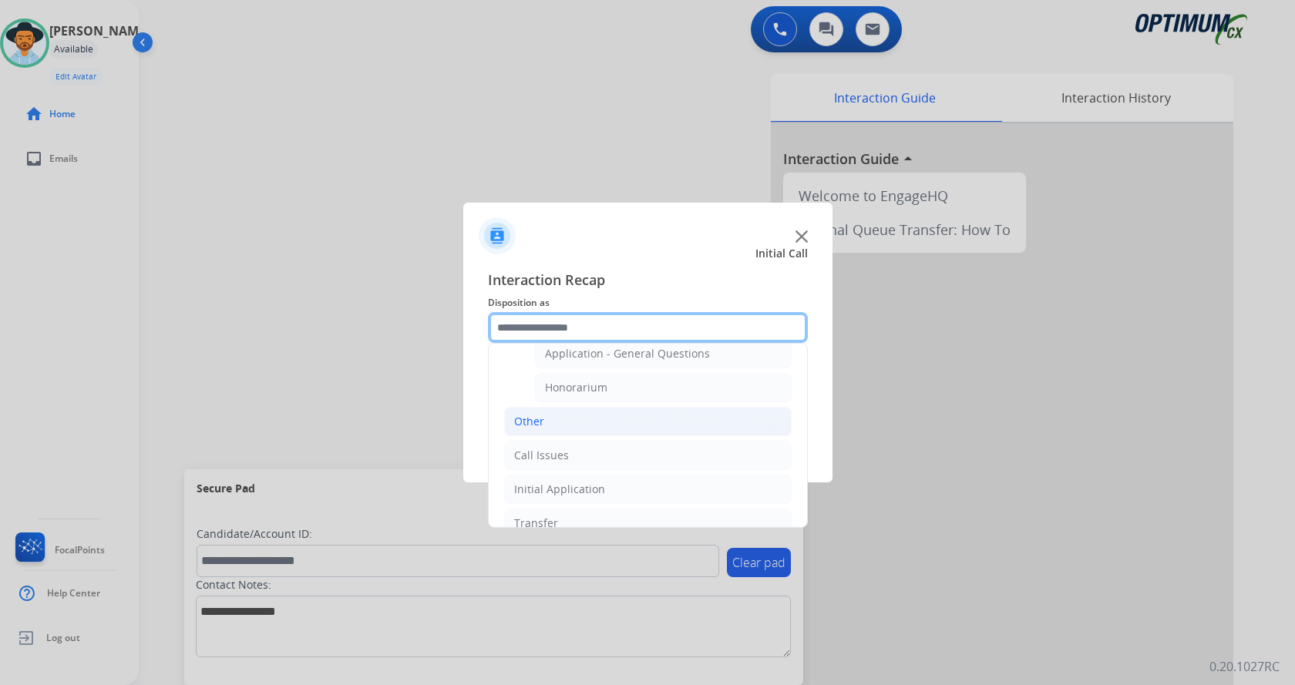
scroll to position [490, 0]
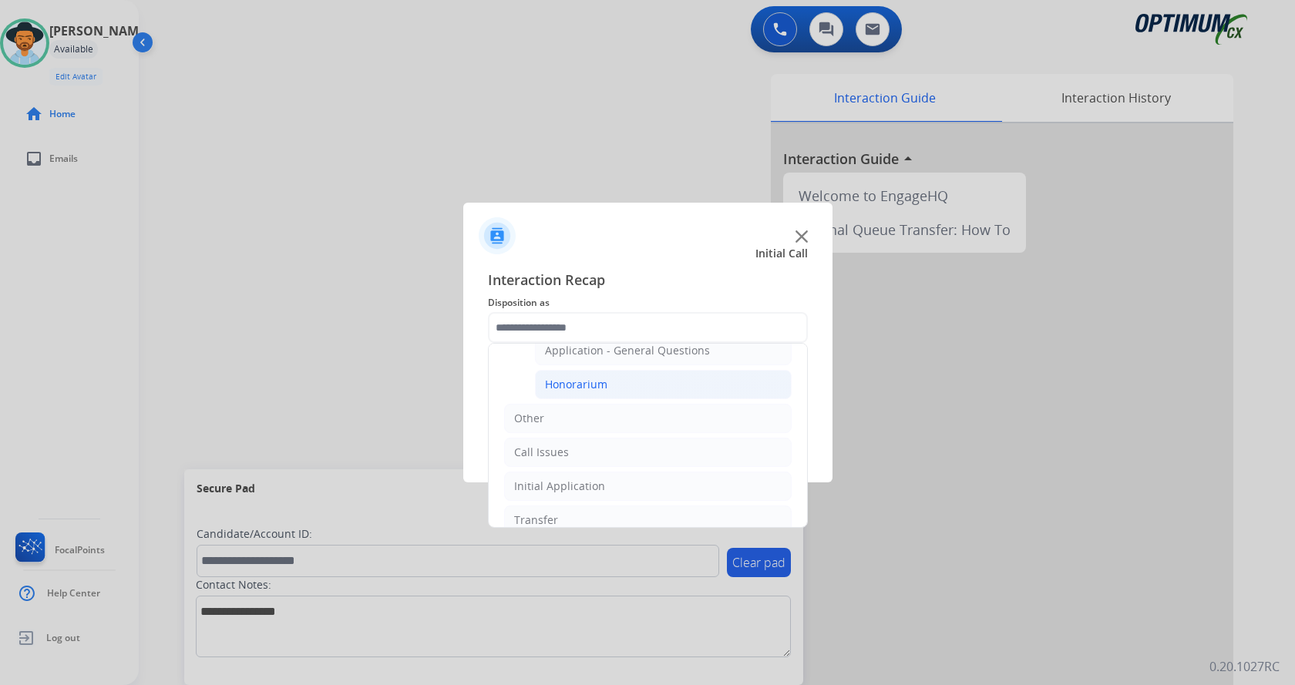
click at [594, 381] on div "Honorarium" at bounding box center [576, 384] width 62 height 15
type input "**********"
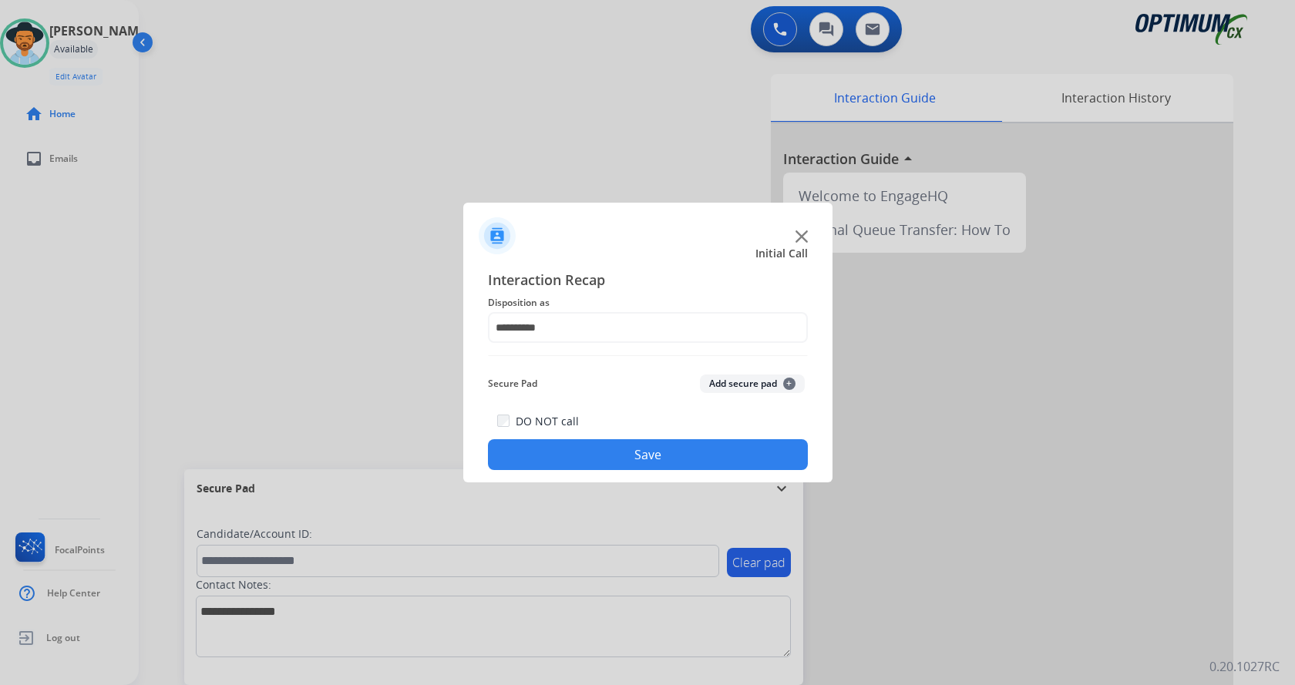
click at [592, 454] on button "Save" at bounding box center [648, 454] width 320 height 31
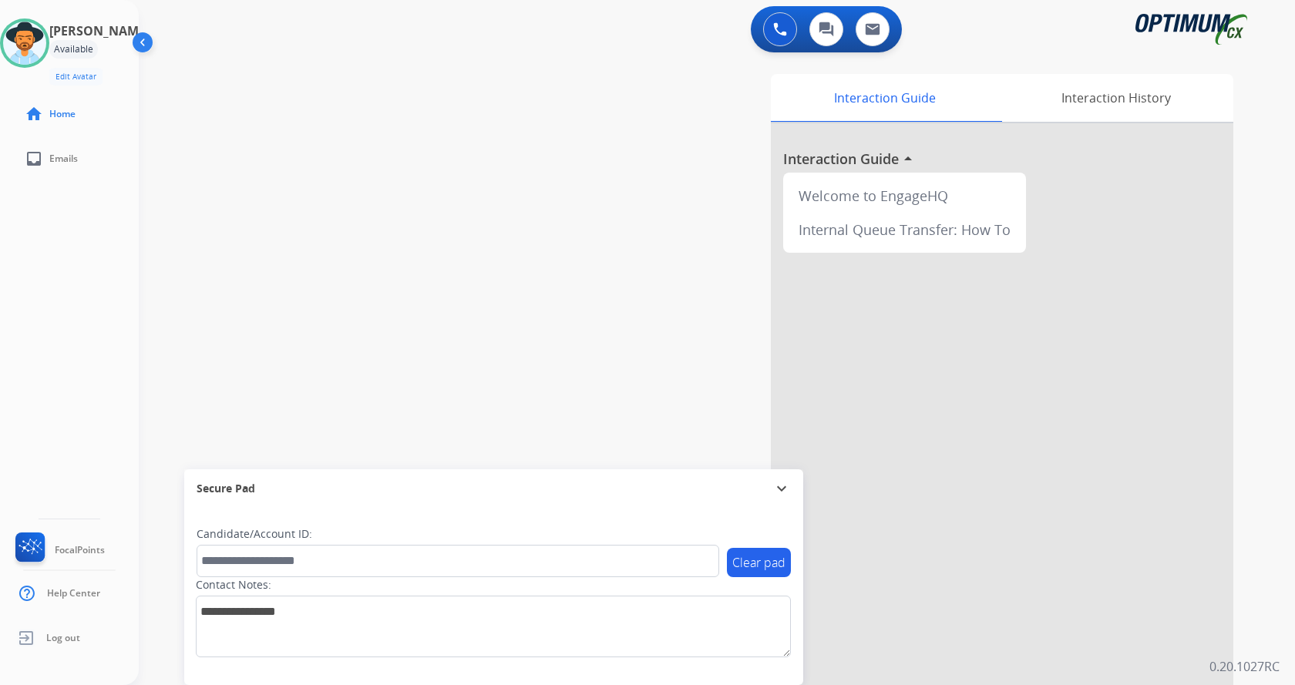
drag, startPoint x: 229, startPoint y: 228, endPoint x: 207, endPoint y: 207, distance: 30.5
click at [207, 207] on div "swap_horiz Break voice bridge close_fullscreen Connect 3-Way Call merge_type Se…" at bounding box center [698, 376] width 1119 height 643
click at [46, 58] on img at bounding box center [24, 43] width 43 height 43
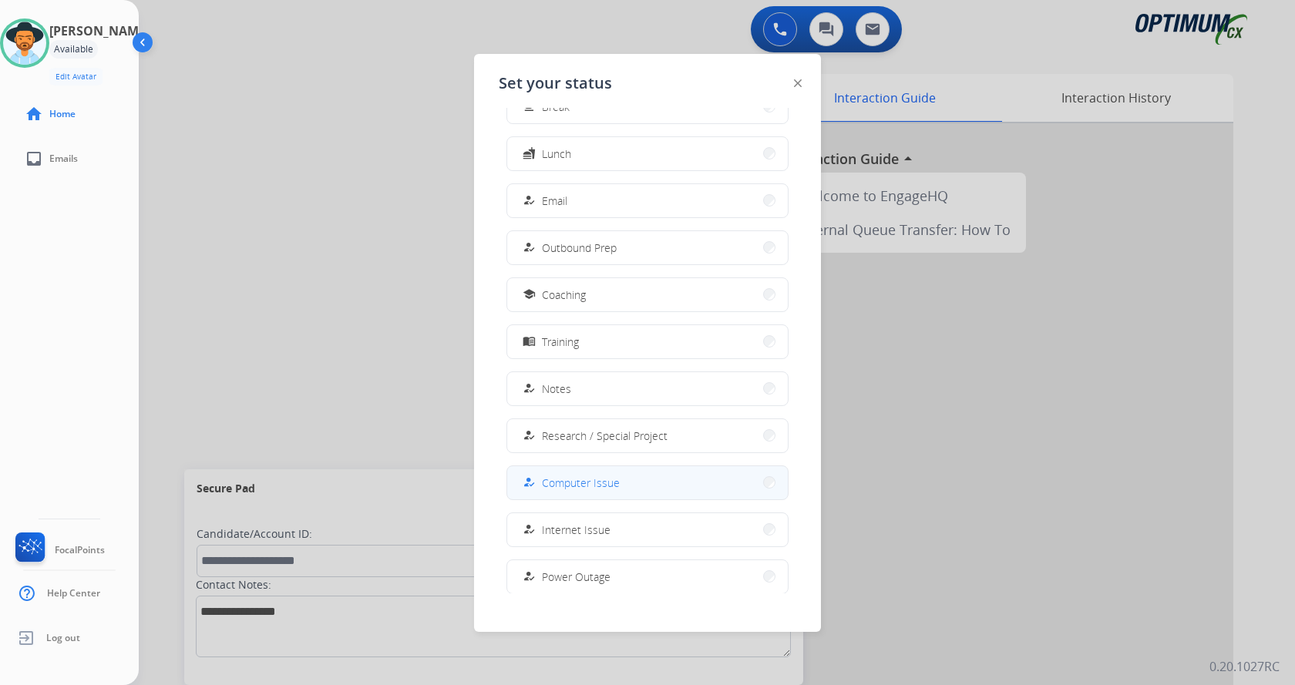
scroll to position [146, 0]
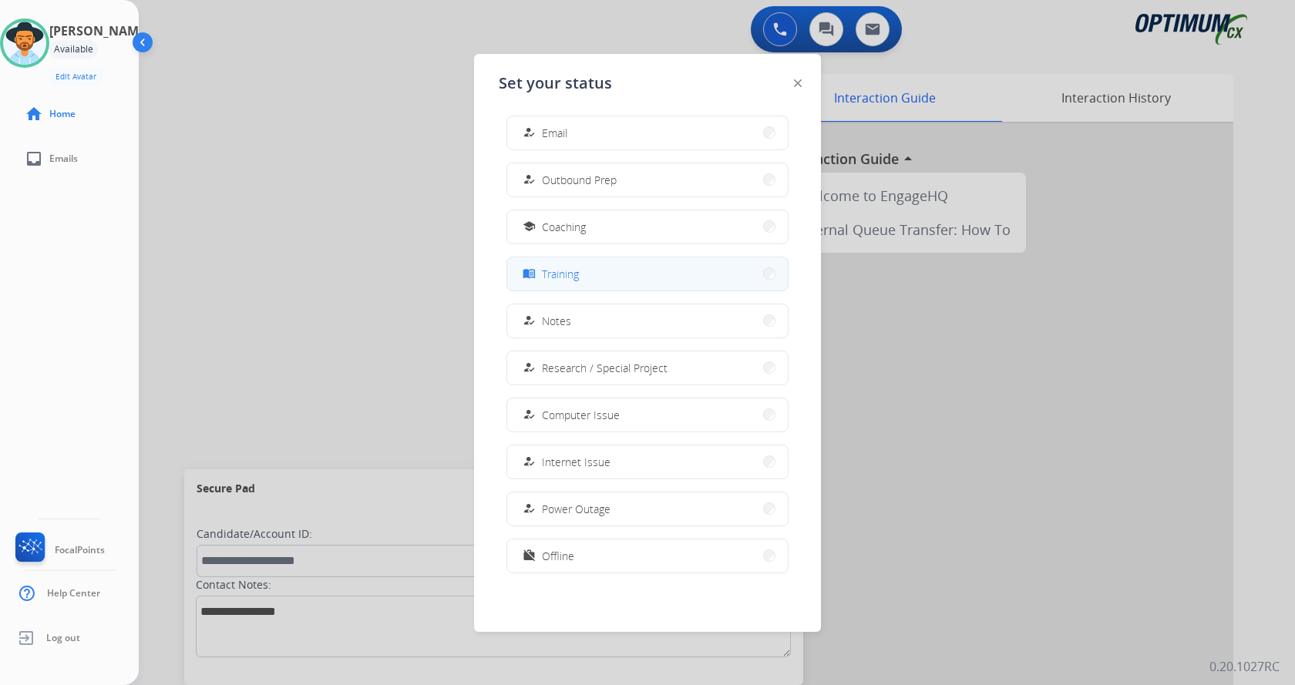
click at [600, 279] on button "menu_book Training" at bounding box center [647, 273] width 281 height 33
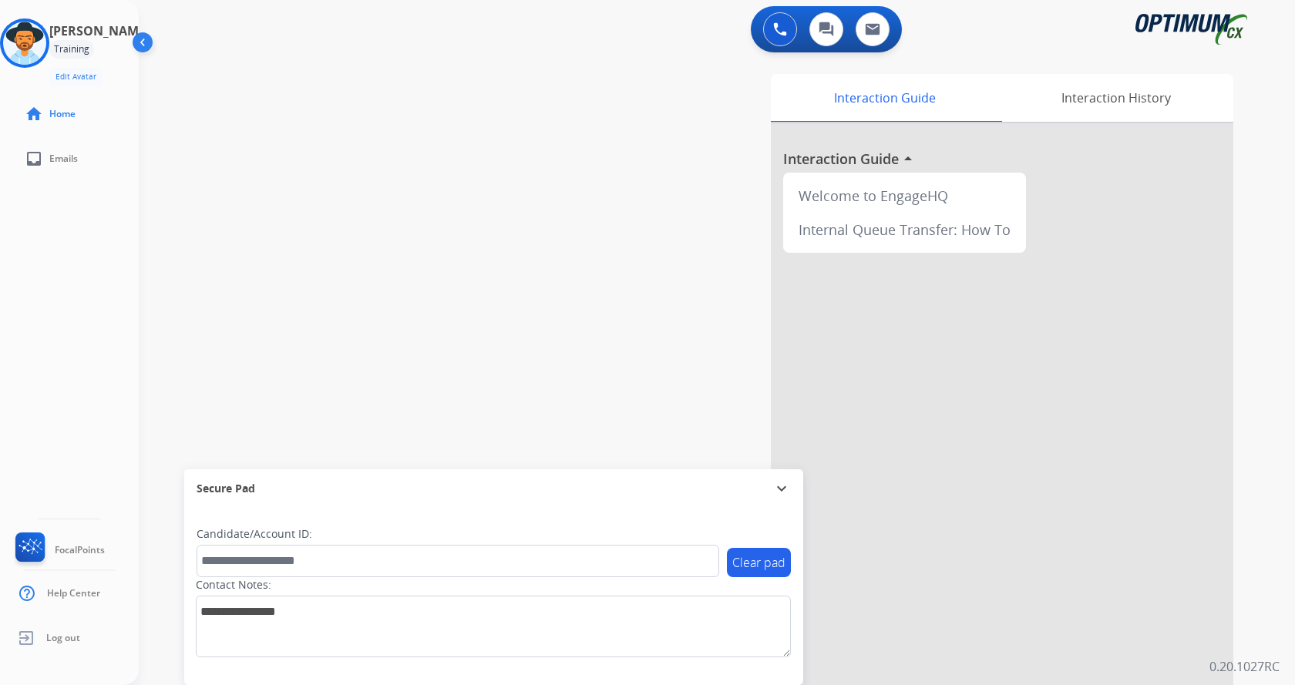
click at [380, 254] on div "swap_horiz Break voice bridge close_fullscreen Connect 3-Way Call merge_type Se…" at bounding box center [698, 376] width 1119 height 643
click at [69, 288] on div "[PERSON_NAME] Training Edit Avatar Agent: [PERSON_NAME] Profile: Gen_Bilingual …" at bounding box center [69, 342] width 139 height 685
click at [49, 36] on div at bounding box center [24, 42] width 49 height 49
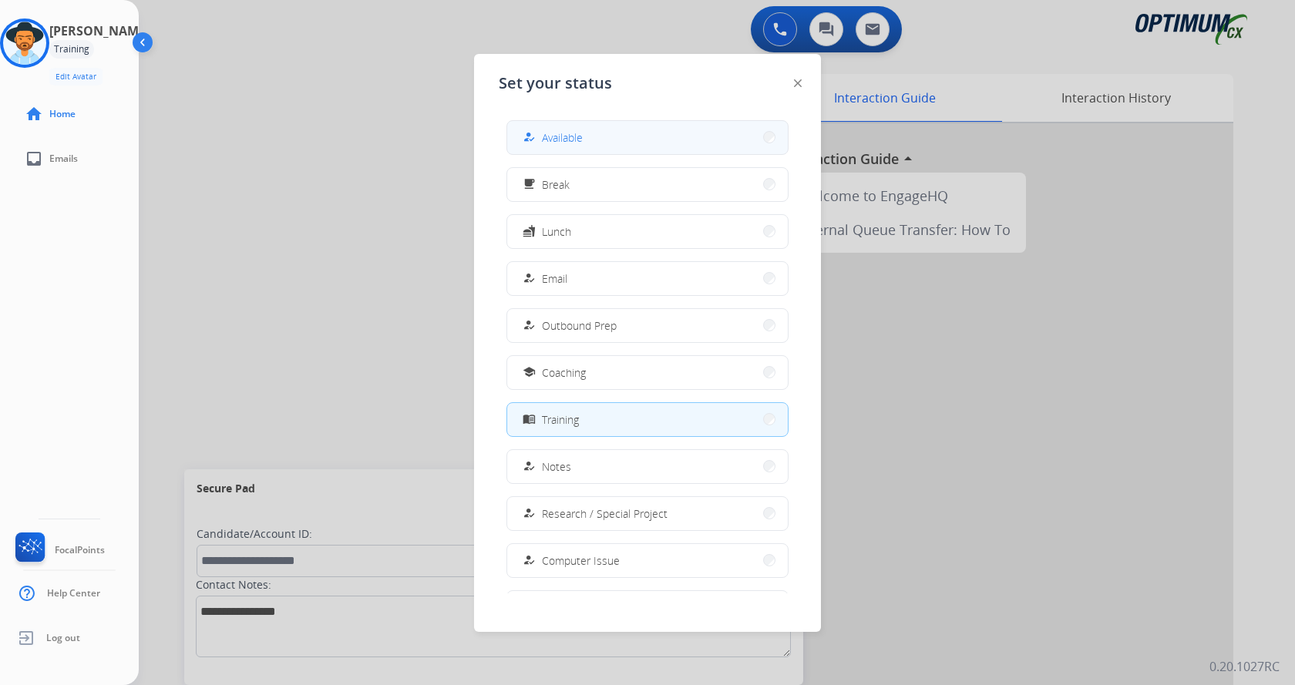
click at [583, 141] on span "Available" at bounding box center [562, 137] width 41 height 16
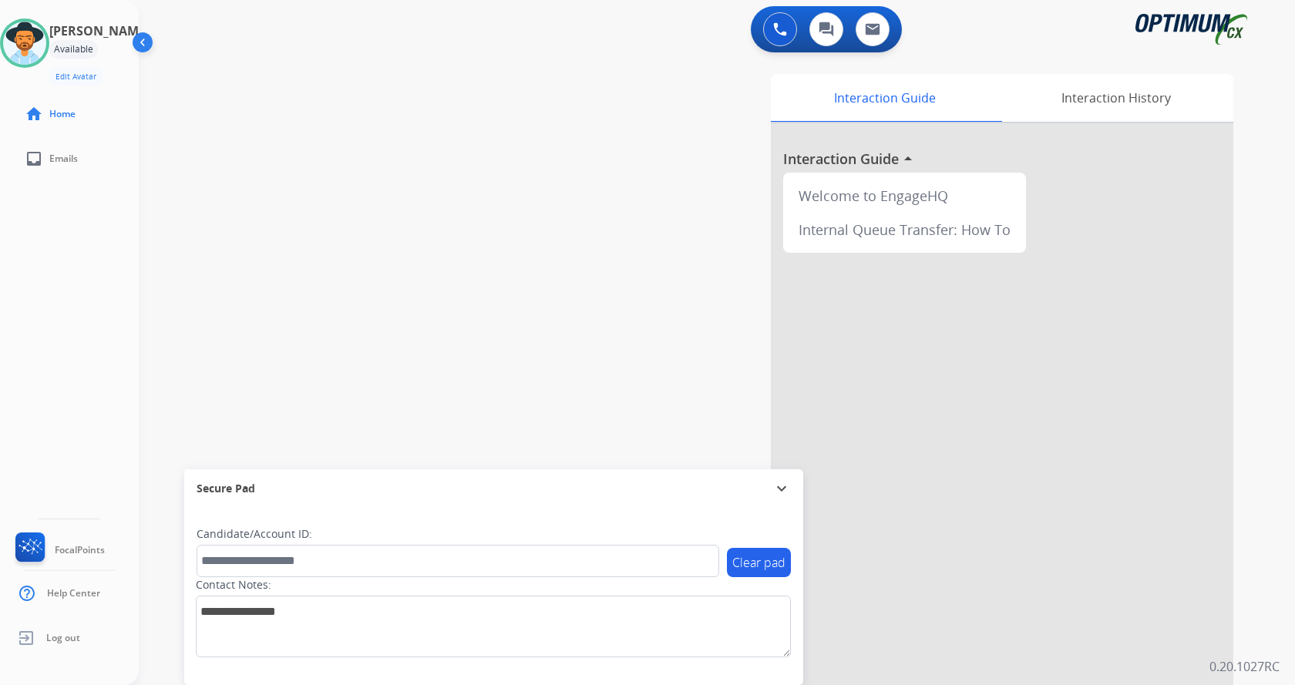
click at [260, 314] on div "swap_horiz Break voice bridge close_fullscreen Connect 3-Way Call merge_type Se…" at bounding box center [698, 376] width 1119 height 643
click at [546, 75] on div at bounding box center [647, 342] width 1295 height 685
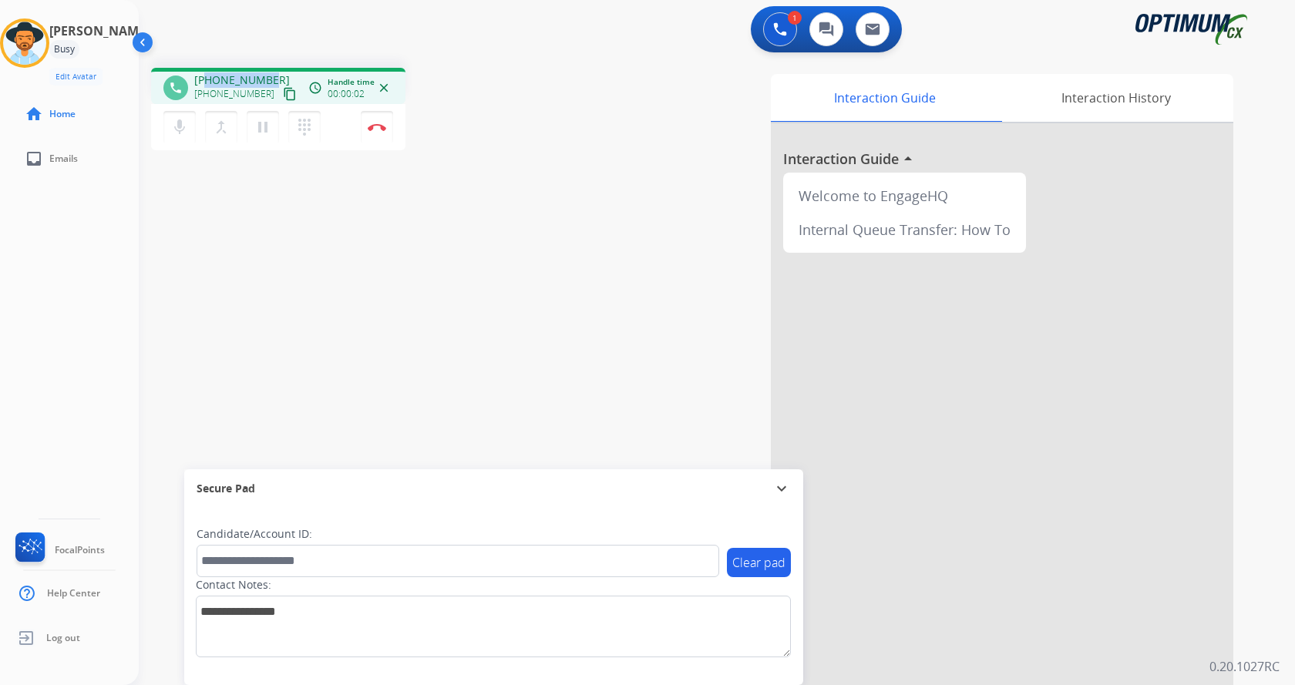
drag, startPoint x: 207, startPoint y: 81, endPoint x: 267, endPoint y: 79, distance: 60.9
click at [267, 79] on span "[PHONE_NUMBER]" at bounding box center [242, 79] width 96 height 15
copy span "2162781451"
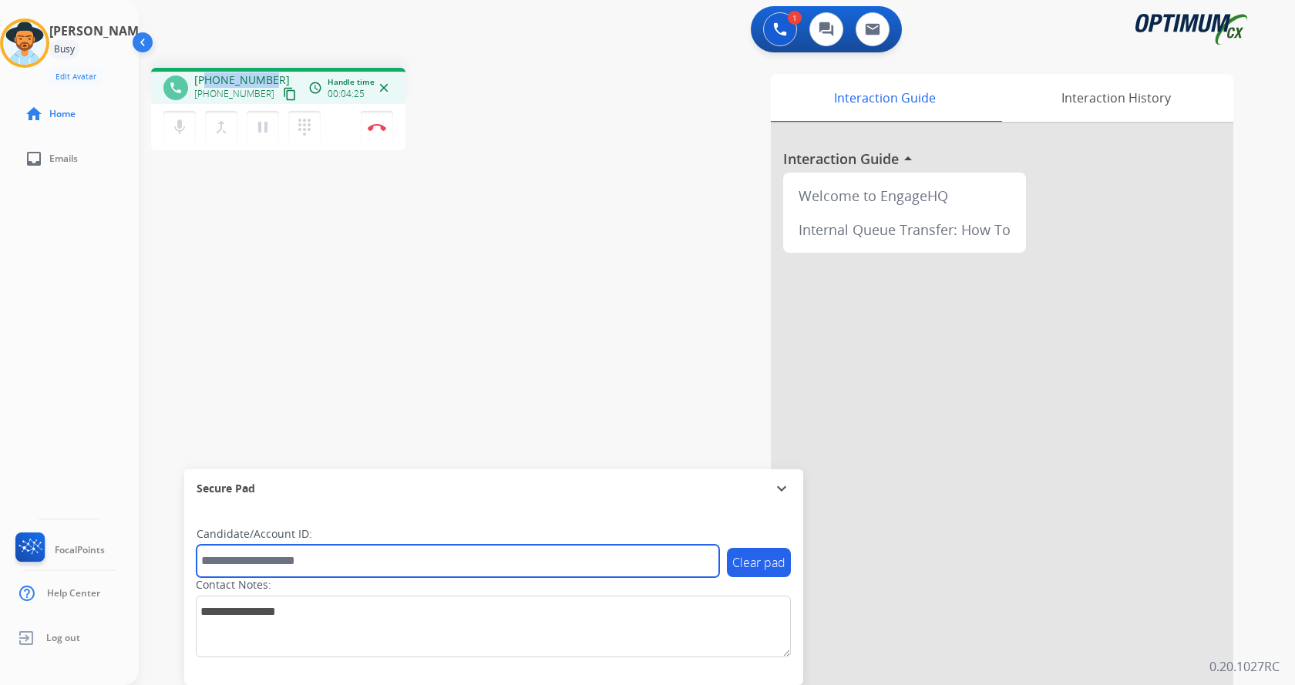
click at [328, 559] on input "text" at bounding box center [458, 561] width 522 height 32
paste input "*******"
type input "*******"
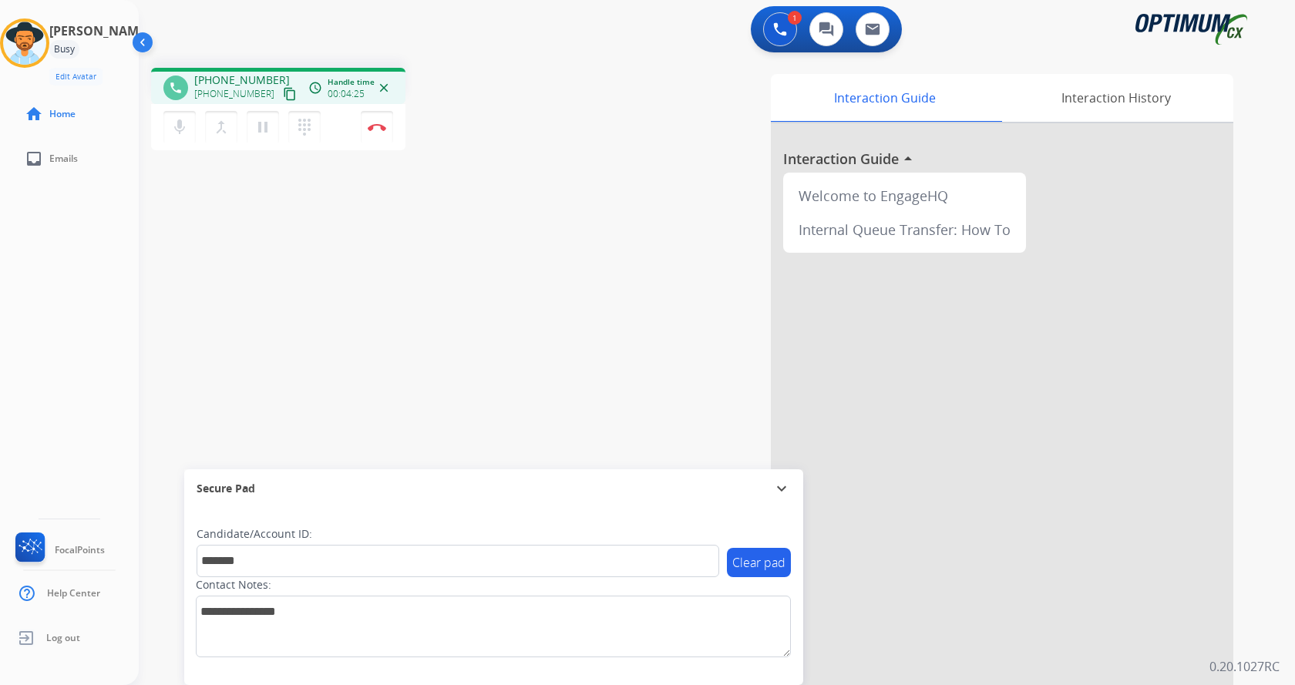
click at [314, 296] on div "phone [PHONE_NUMBER] [PHONE_NUMBER] content_copy access_time Call metrics Queue…" at bounding box center [698, 376] width 1119 height 643
click at [439, 346] on div "phone [PHONE_NUMBER] [PHONE_NUMBER] content_copy access_time Call metrics Queue…" at bounding box center [698, 376] width 1119 height 643
click at [452, 275] on div "phone [PHONE_NUMBER] [PHONE_NUMBER] content_copy access_time Call metrics Queue…" at bounding box center [698, 376] width 1119 height 643
click at [381, 129] on img at bounding box center [377, 127] width 18 height 8
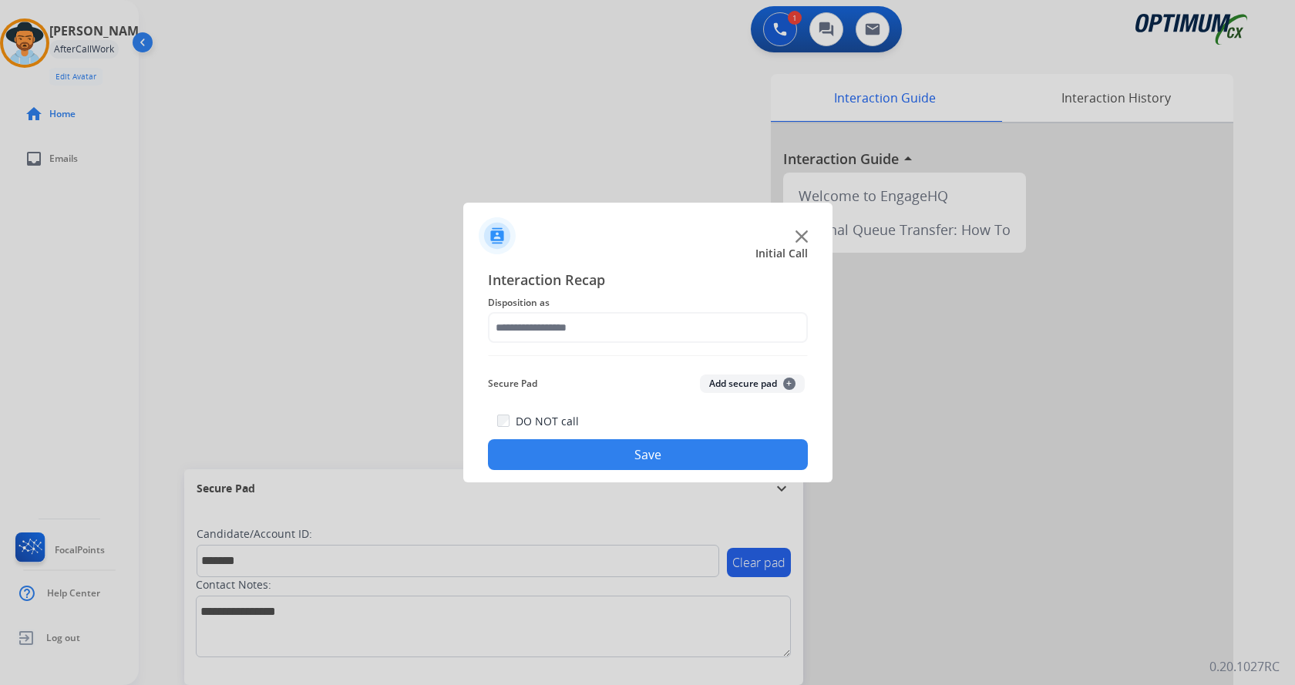
click at [724, 385] on button "Add secure pad +" at bounding box center [752, 384] width 105 height 18
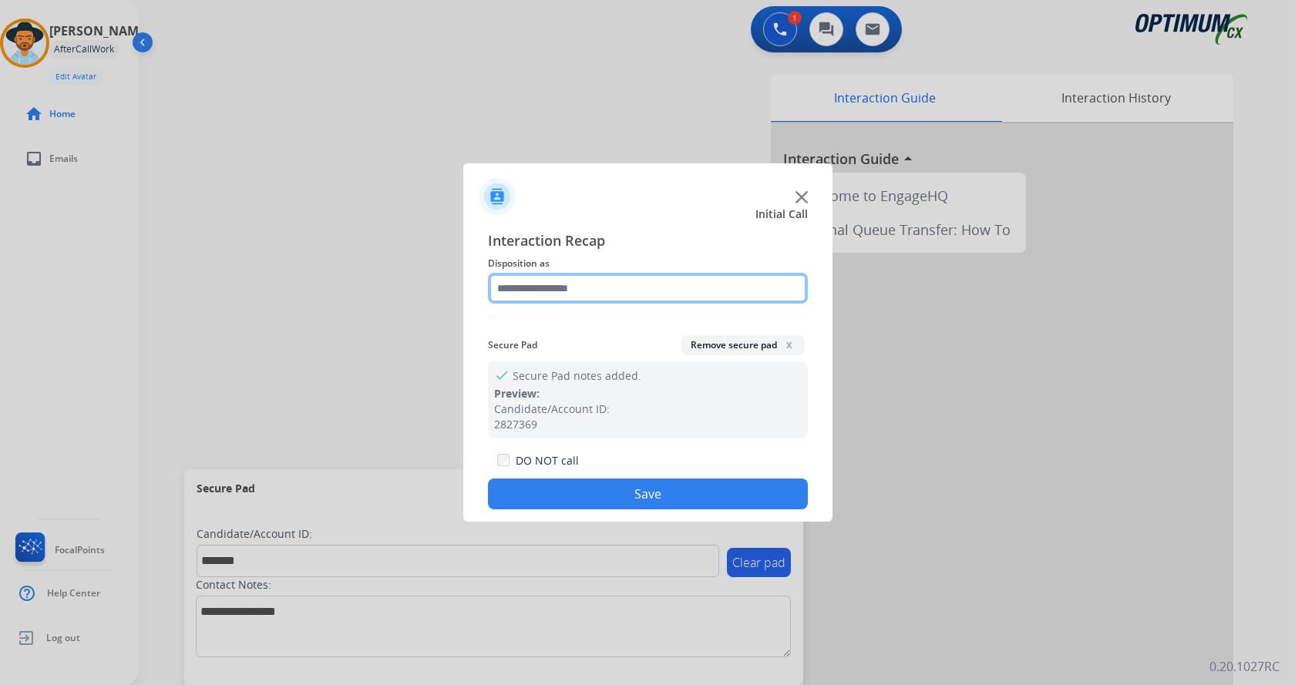
click at [573, 287] on input "text" at bounding box center [648, 288] width 320 height 31
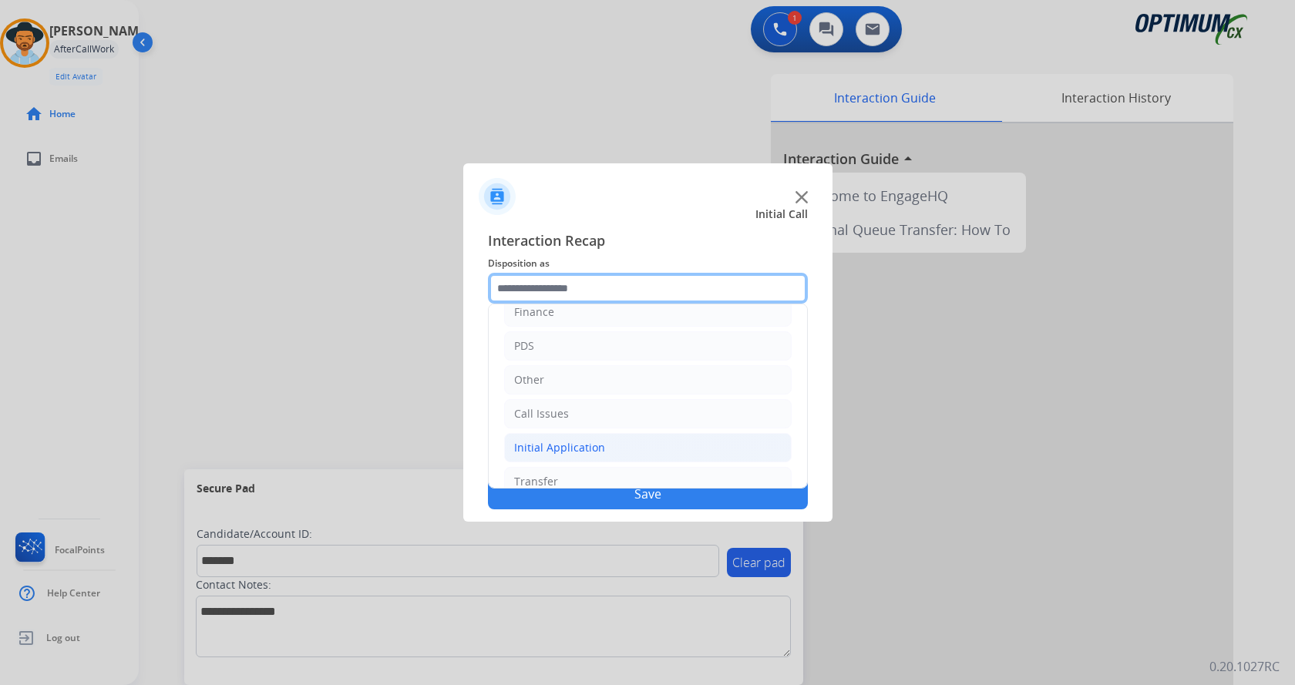
scroll to position [105, 0]
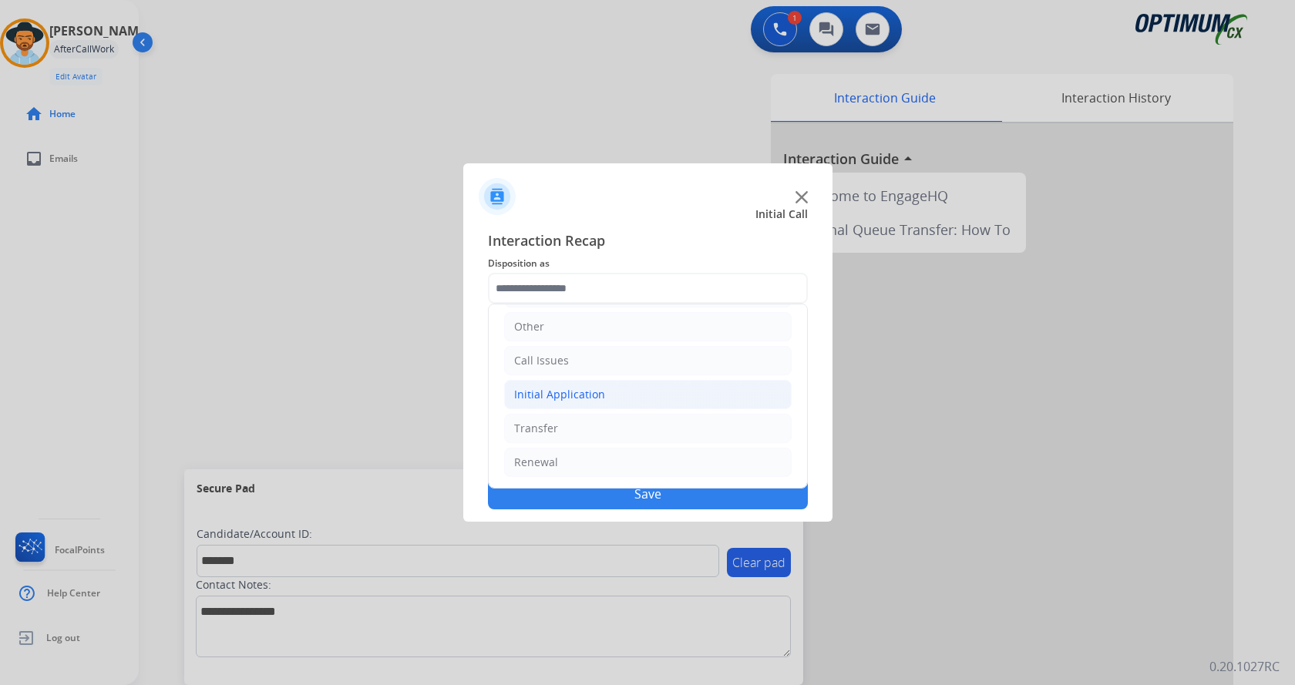
click at [594, 395] on div "Initial Application" at bounding box center [559, 394] width 91 height 15
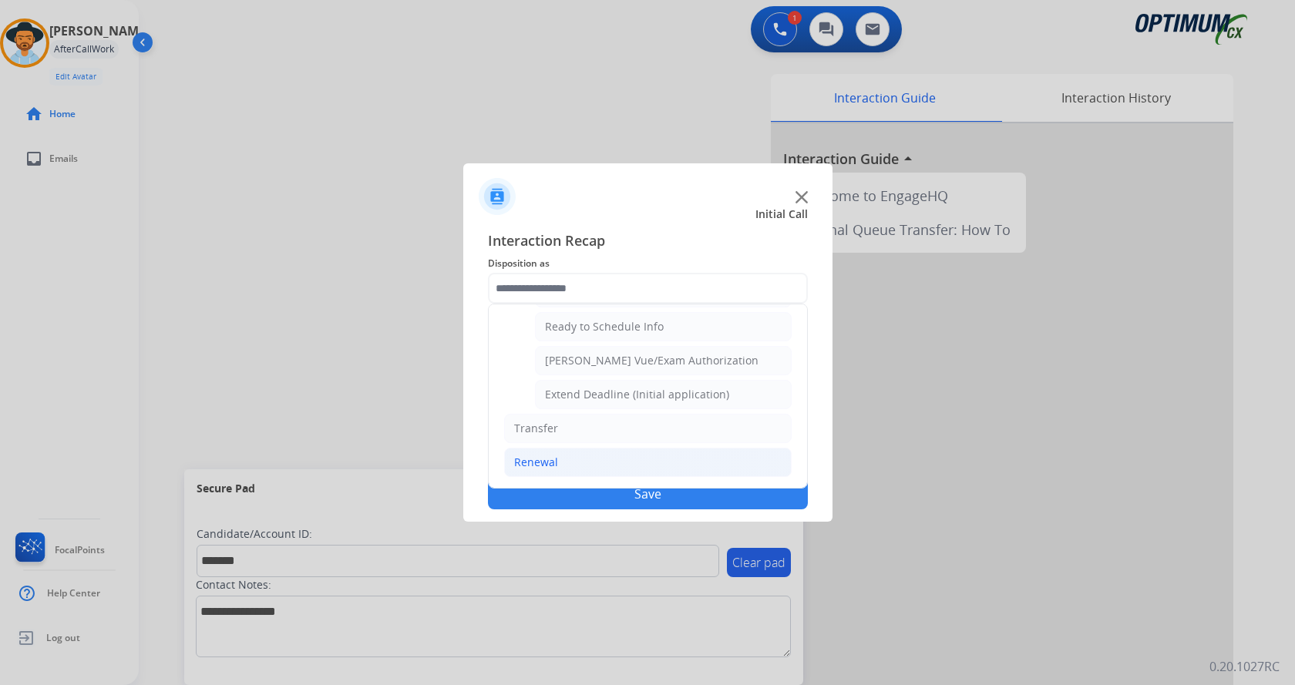
click at [594, 471] on li "Renewal" at bounding box center [647, 462] width 287 height 29
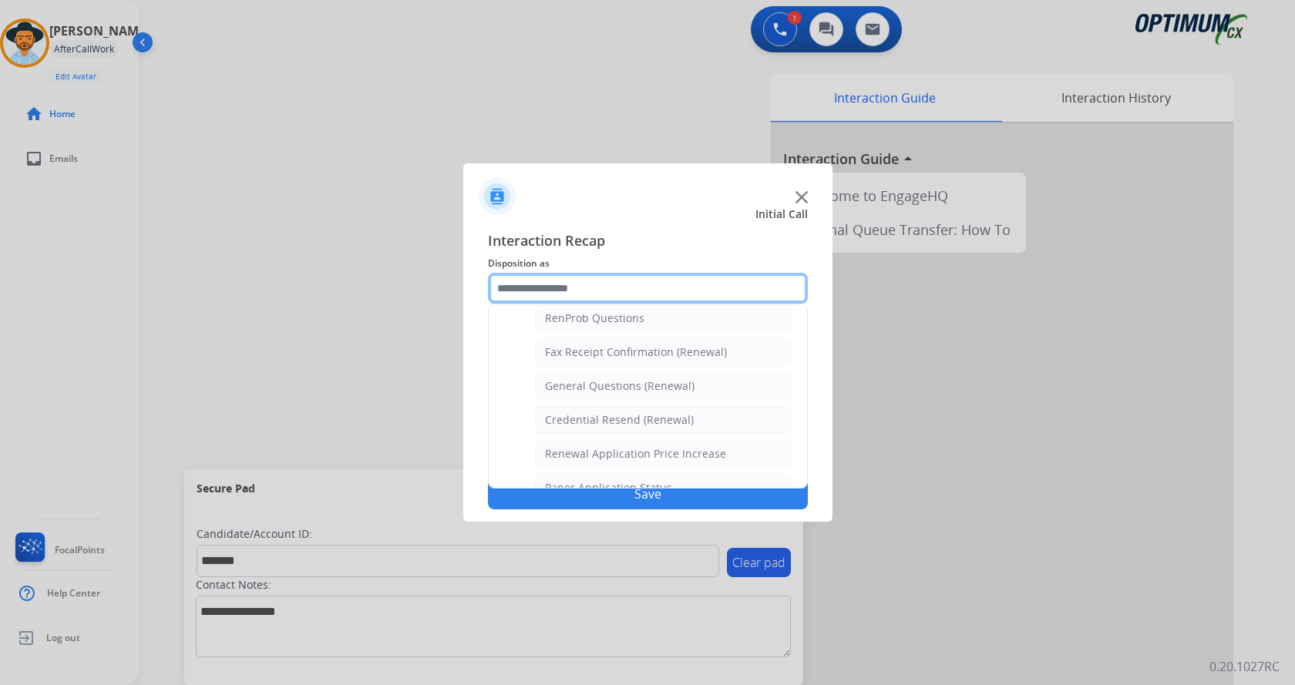
scroll to position [364, 0]
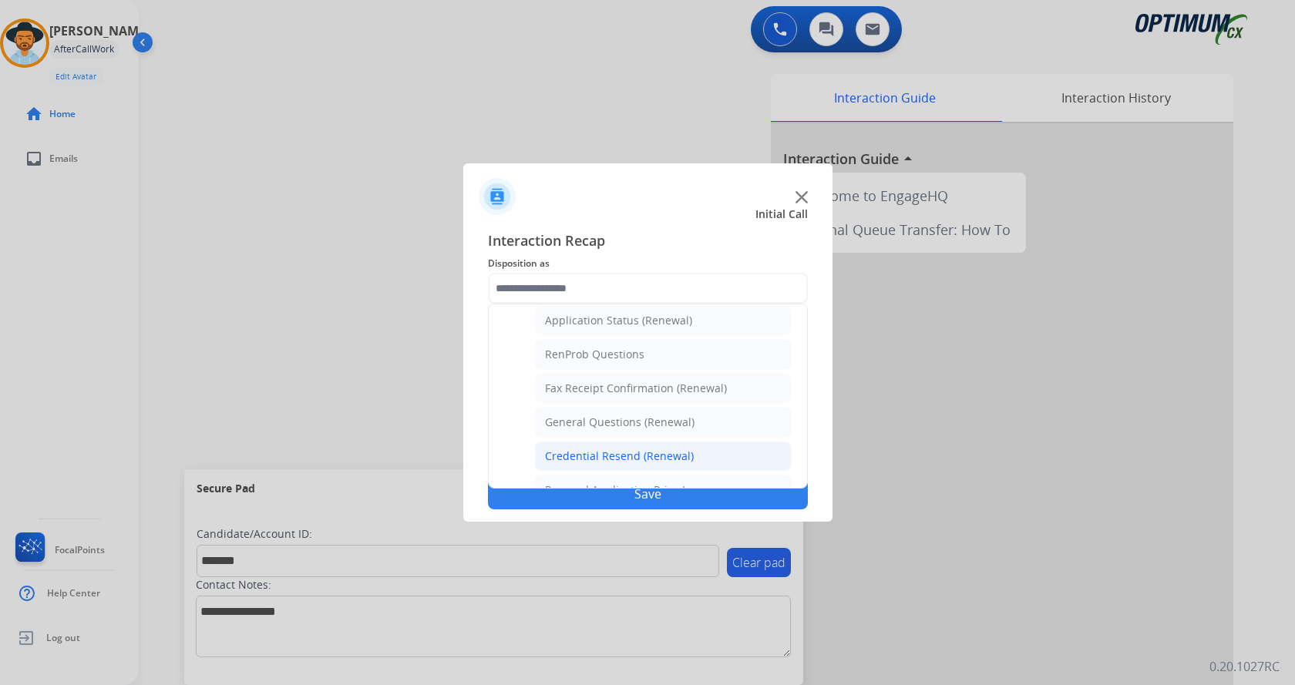
click at [605, 459] on div "Credential Resend (Renewal)" at bounding box center [619, 455] width 149 height 15
type input "**********"
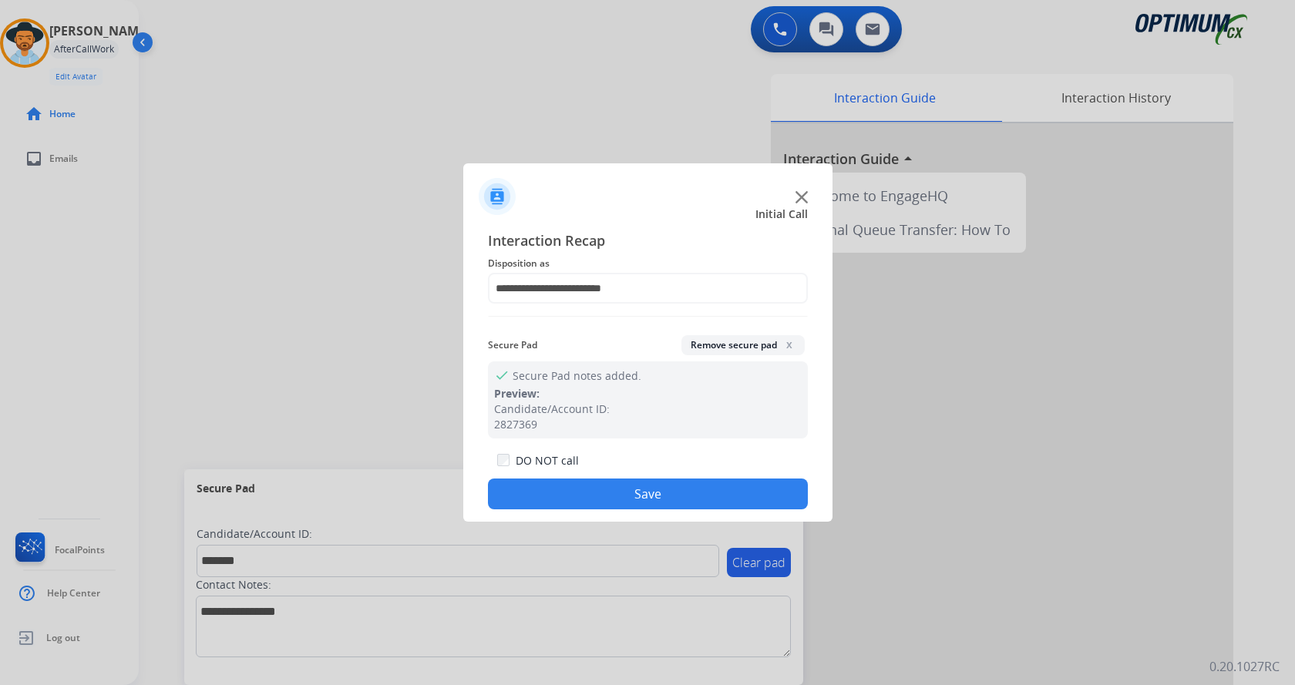
click at [610, 492] on button "Save" at bounding box center [648, 494] width 320 height 31
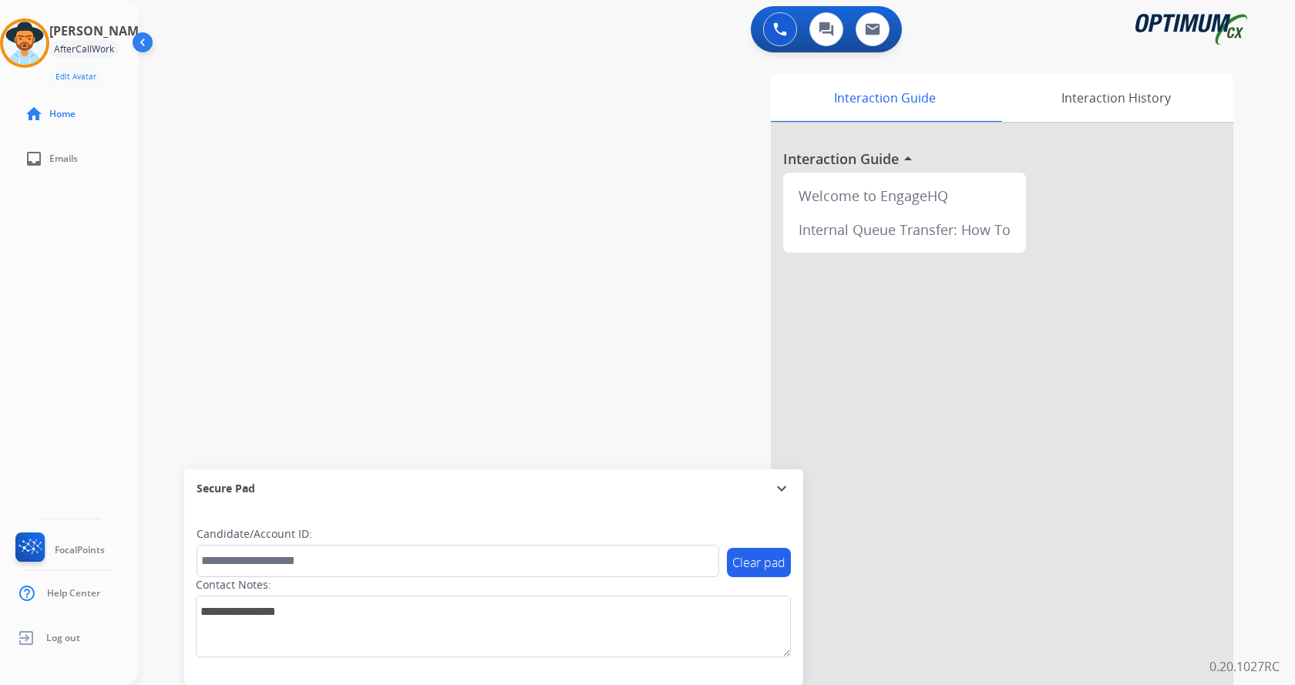
click at [344, 233] on div "swap_horiz Break voice bridge close_fullscreen Connect 3-Way Call merge_type Se…" at bounding box center [698, 376] width 1119 height 643
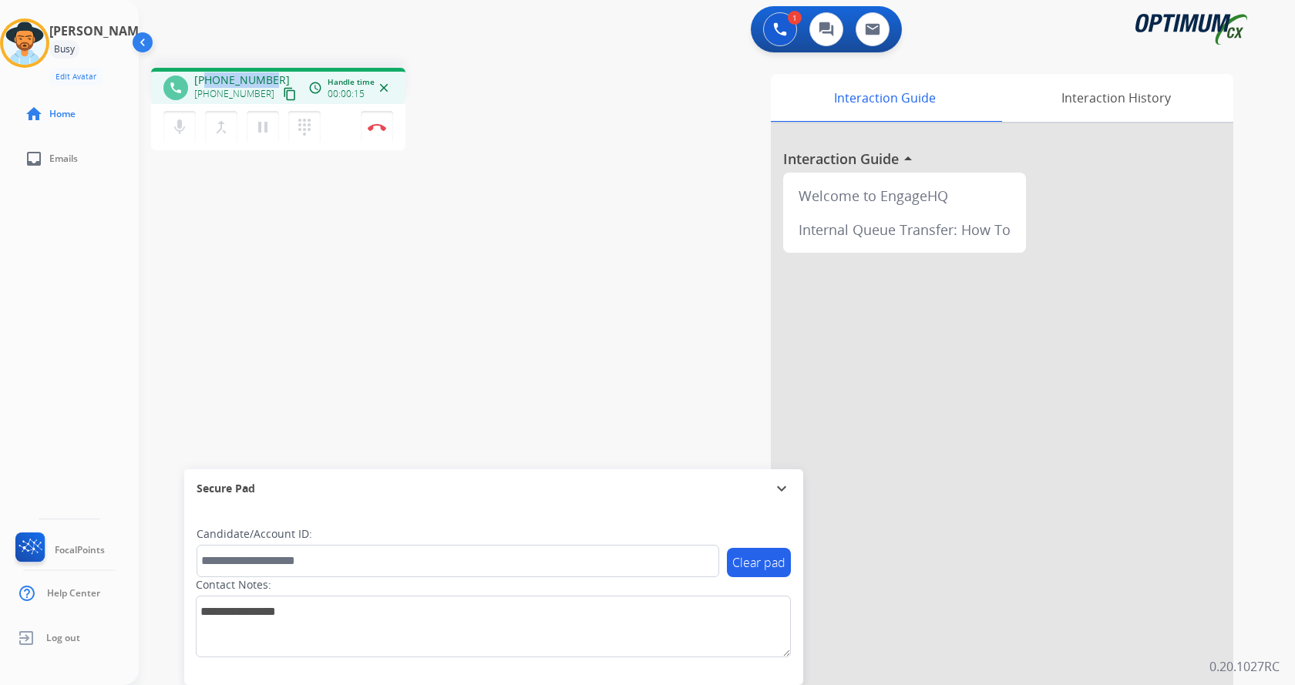
drag, startPoint x: 207, startPoint y: 80, endPoint x: 268, endPoint y: 73, distance: 61.3
click at [268, 73] on span "[PHONE_NUMBER]" at bounding box center [242, 79] width 96 height 15
copy span "7175400707"
click at [375, 122] on button "Disconnect" at bounding box center [377, 127] width 32 height 32
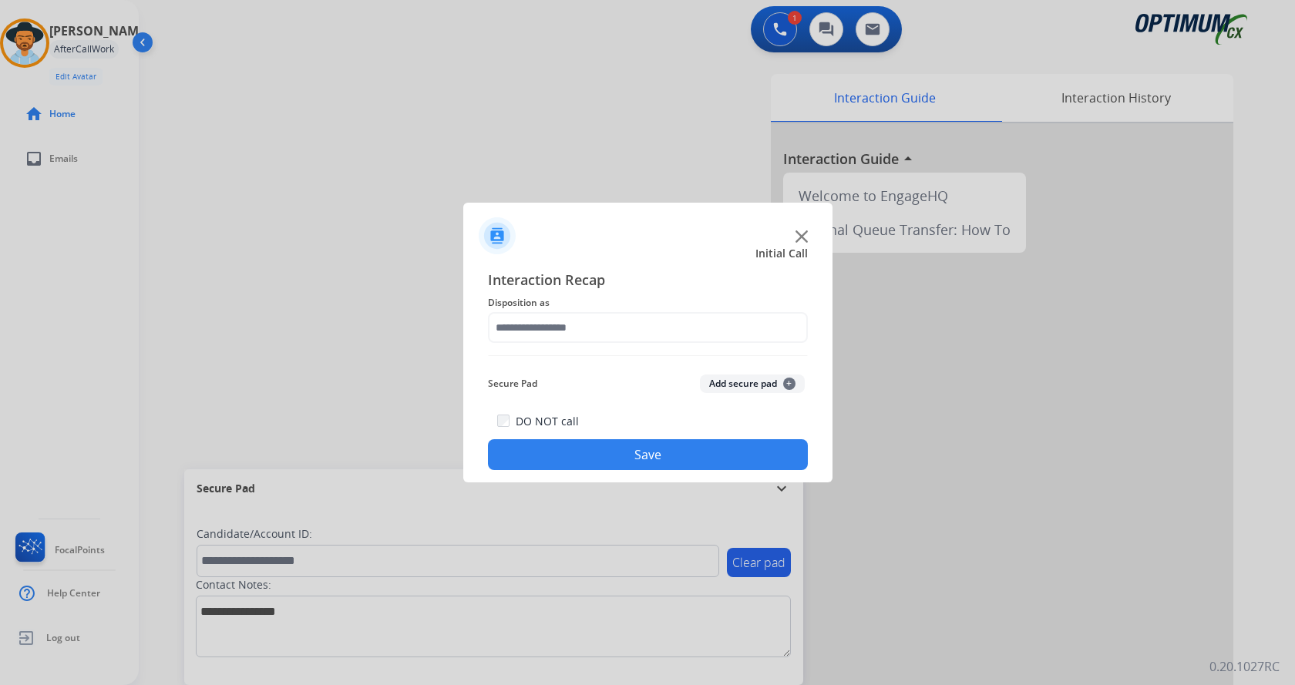
click at [741, 386] on button "Add secure pad +" at bounding box center [752, 384] width 105 height 18
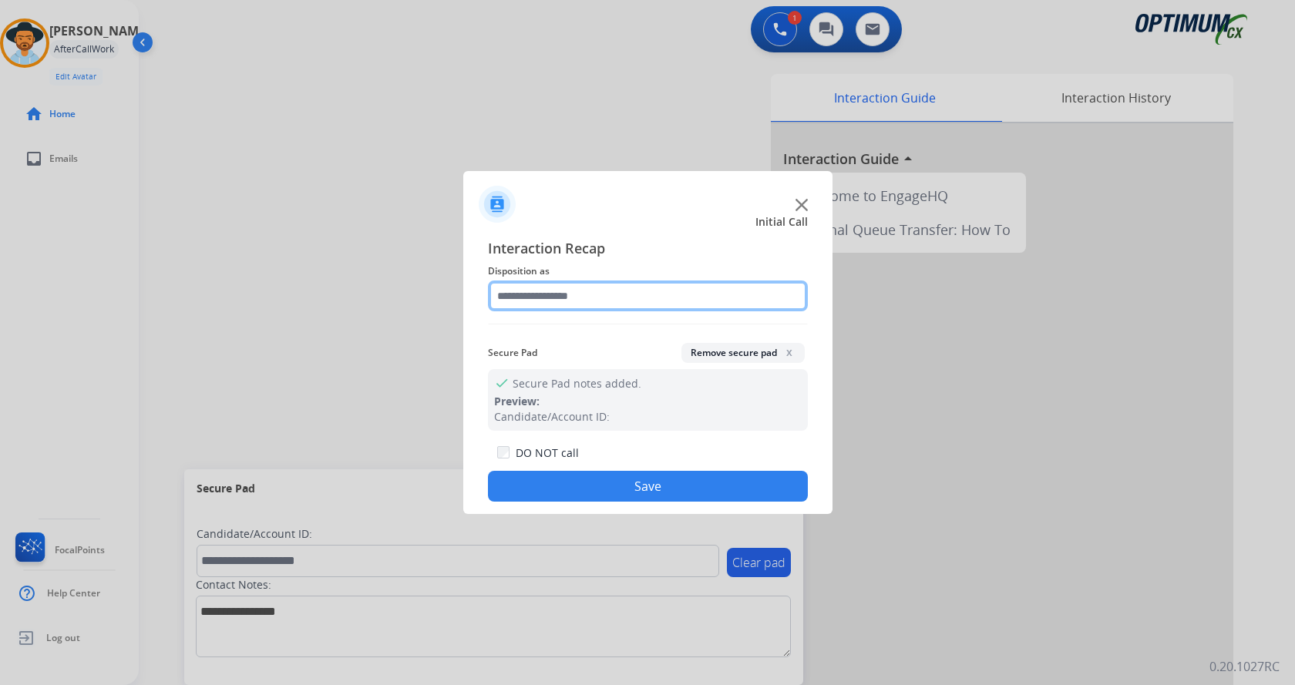
click at [559, 299] on input "text" at bounding box center [648, 296] width 320 height 31
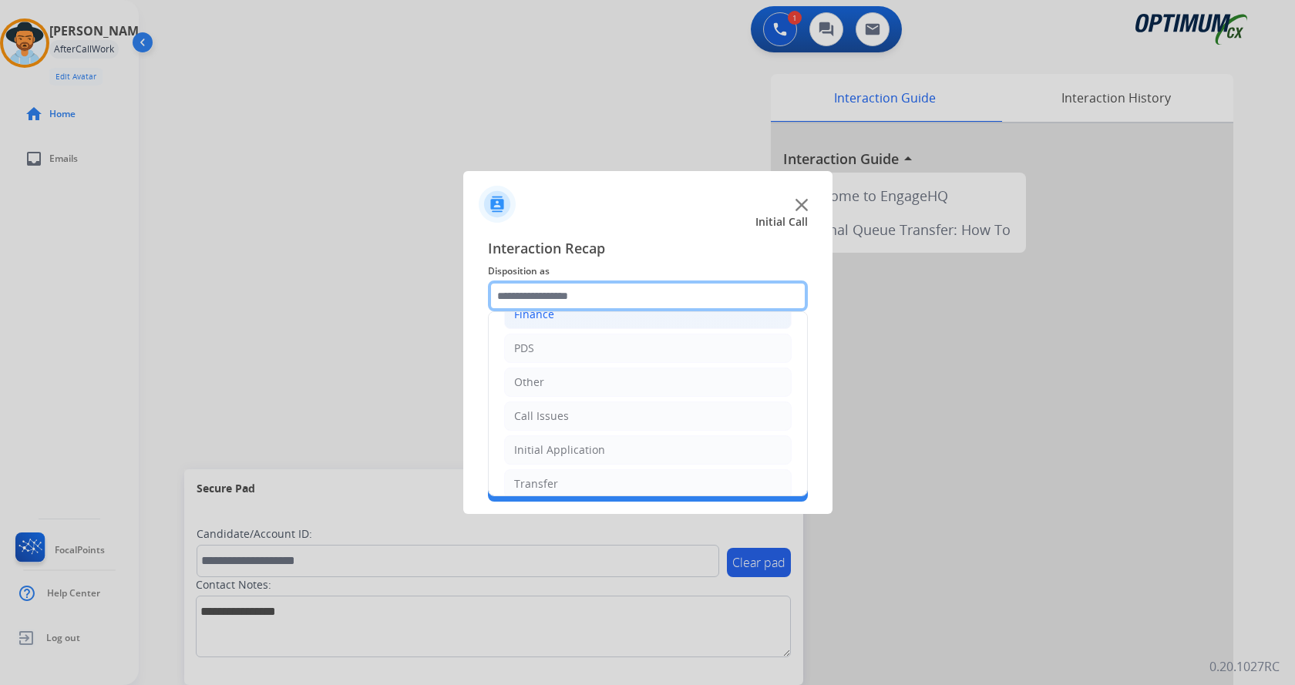
scroll to position [105, 0]
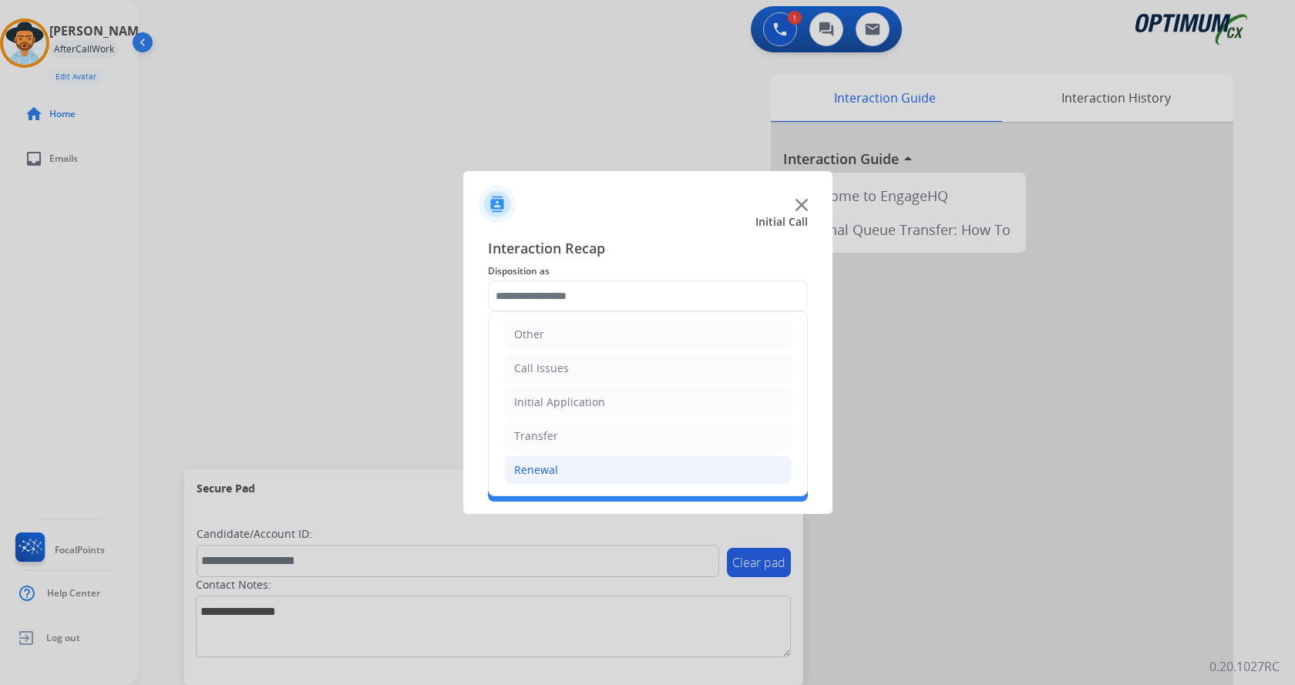
click at [626, 461] on li "Renewal" at bounding box center [647, 469] width 287 height 29
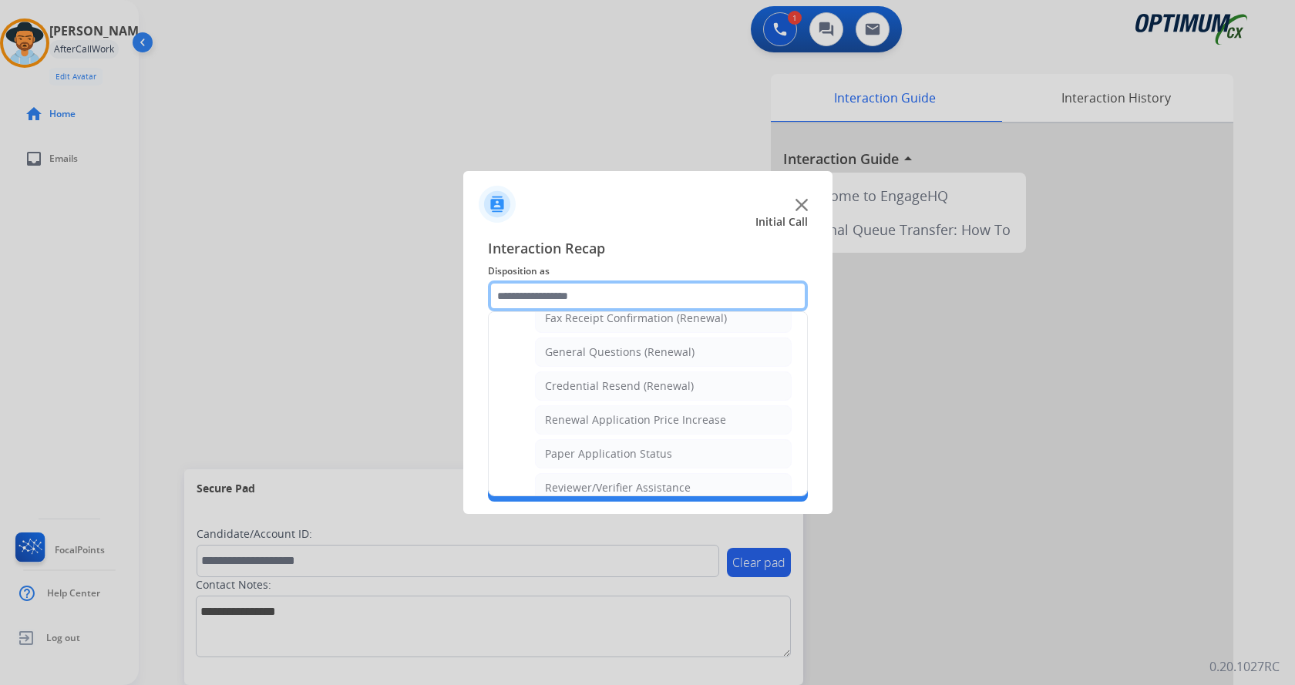
scroll to position [441, 0]
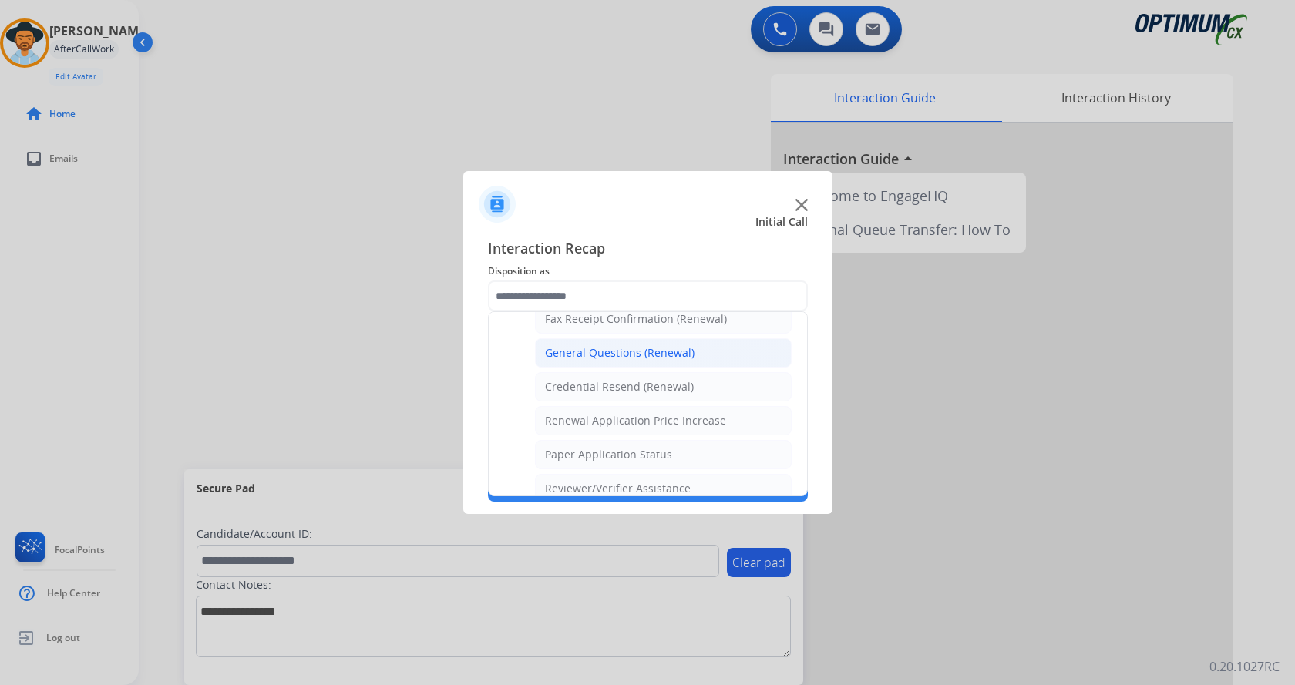
click at [639, 348] on div "General Questions (Renewal)" at bounding box center [619, 352] width 149 height 15
type input "**********"
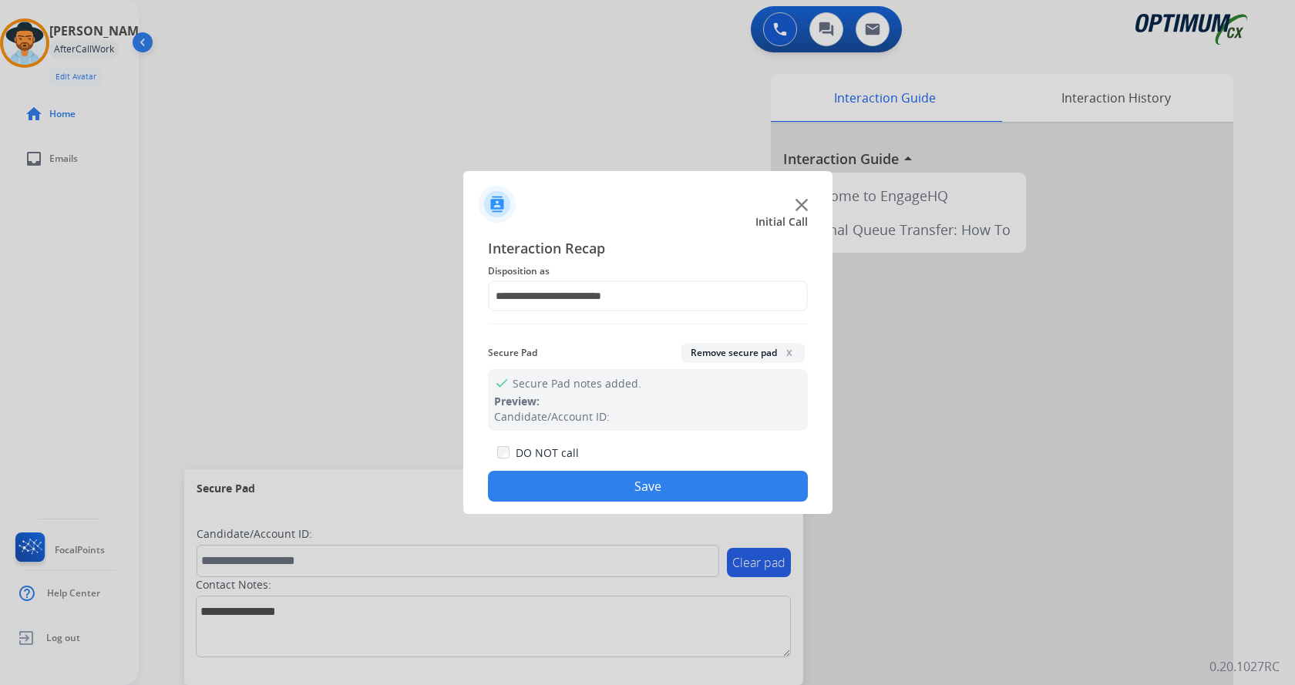
click at [636, 474] on button "Save" at bounding box center [648, 486] width 320 height 31
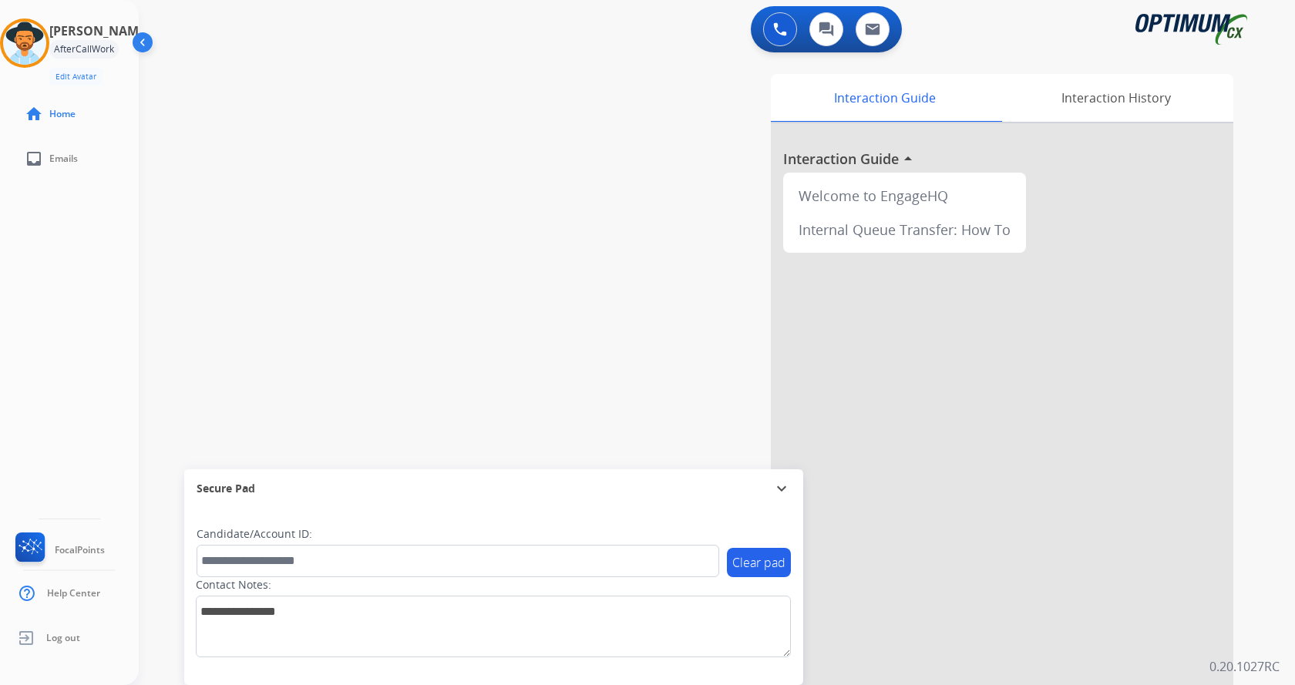
click at [349, 183] on div "swap_horiz Break voice bridge close_fullscreen Connect 3-Way Call merge_type Se…" at bounding box center [698, 376] width 1119 height 643
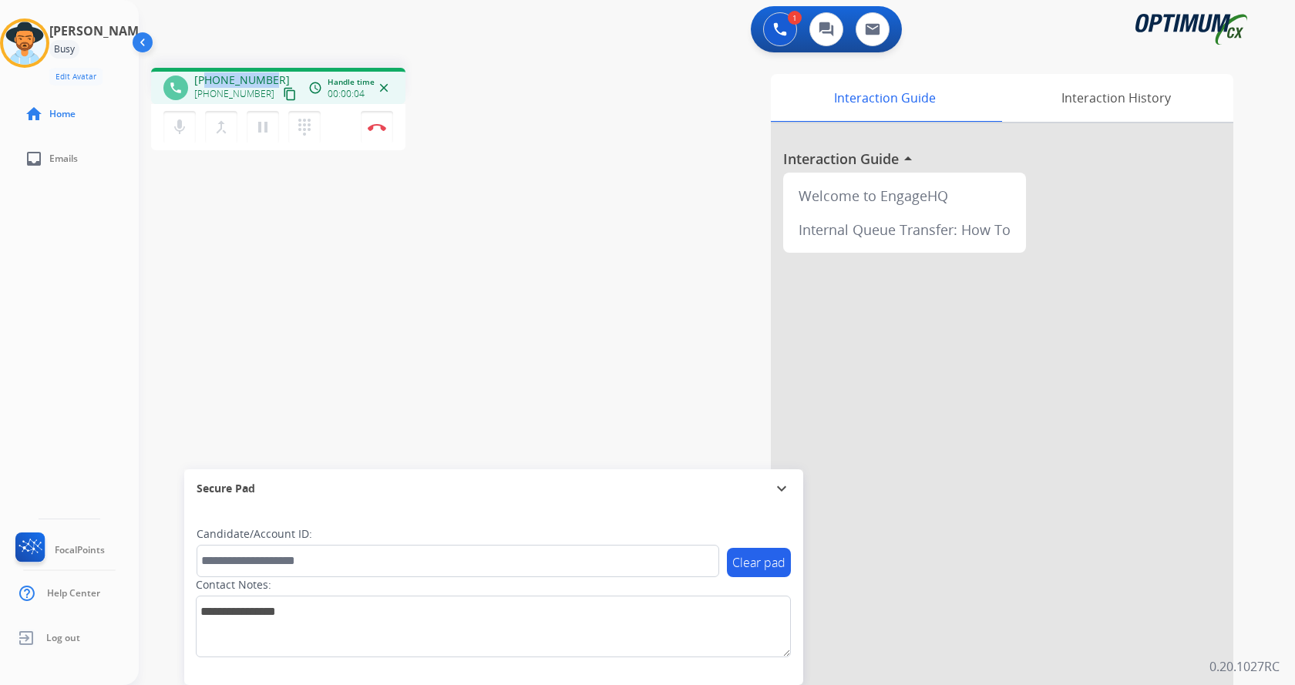
drag, startPoint x: 207, startPoint y: 76, endPoint x: 267, endPoint y: 76, distance: 60.9
click at [267, 76] on span "[PHONE_NUMBER]" at bounding box center [242, 79] width 96 height 15
copy span "2672355134"
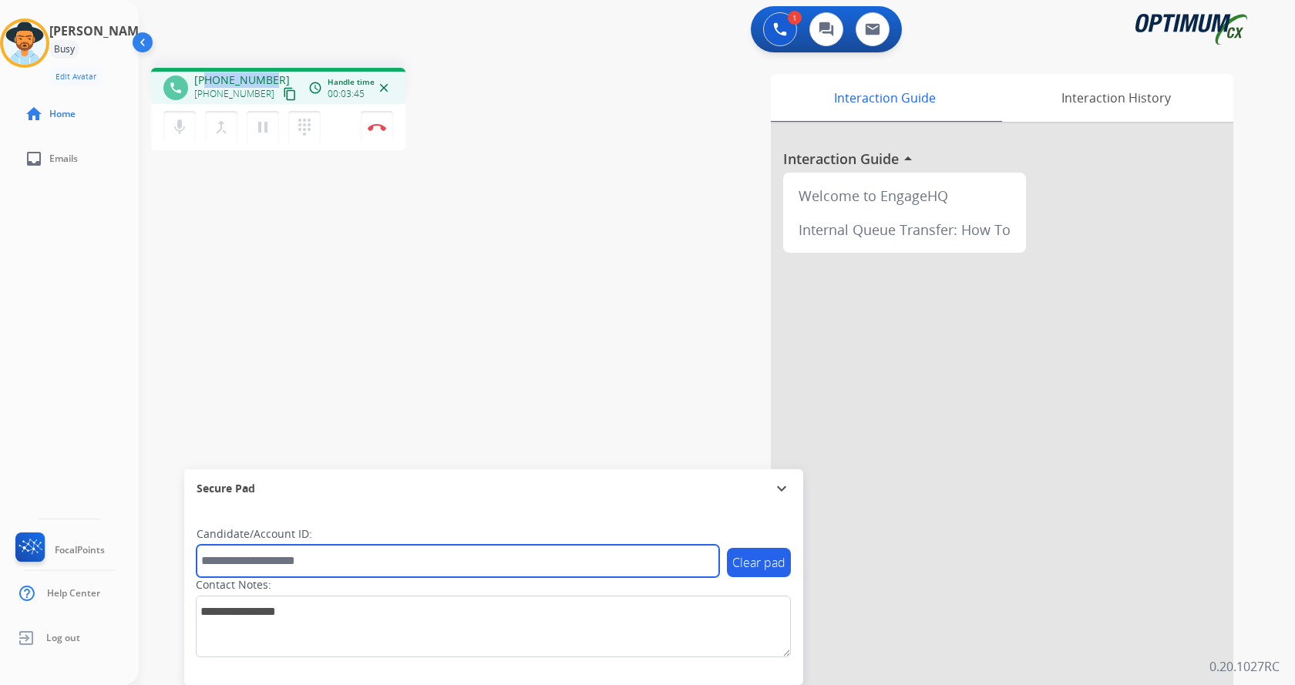
click at [301, 559] on input "text" at bounding box center [458, 561] width 522 height 32
paste input "*******"
type input "*******"
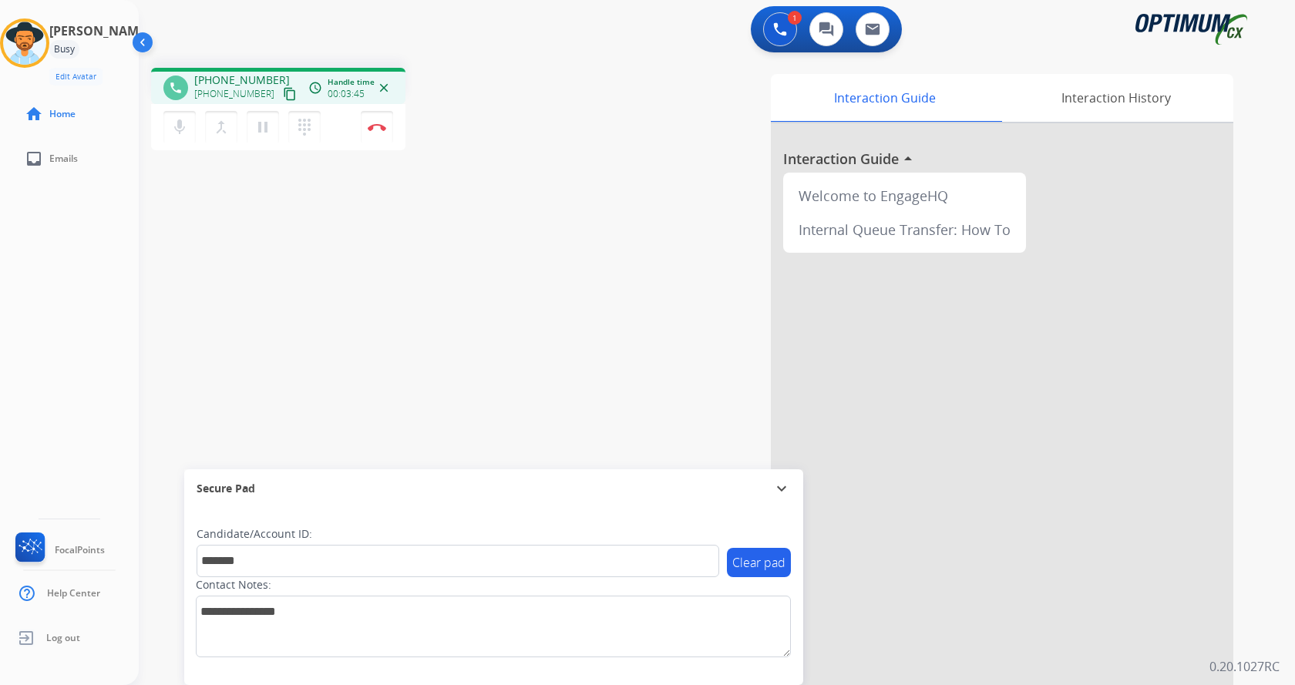
click at [331, 242] on div "phone [PHONE_NUMBER] [PHONE_NUMBER] content_copy access_time Call metrics Queue…" at bounding box center [698, 376] width 1119 height 643
click at [373, 122] on button "Disconnect" at bounding box center [377, 127] width 32 height 32
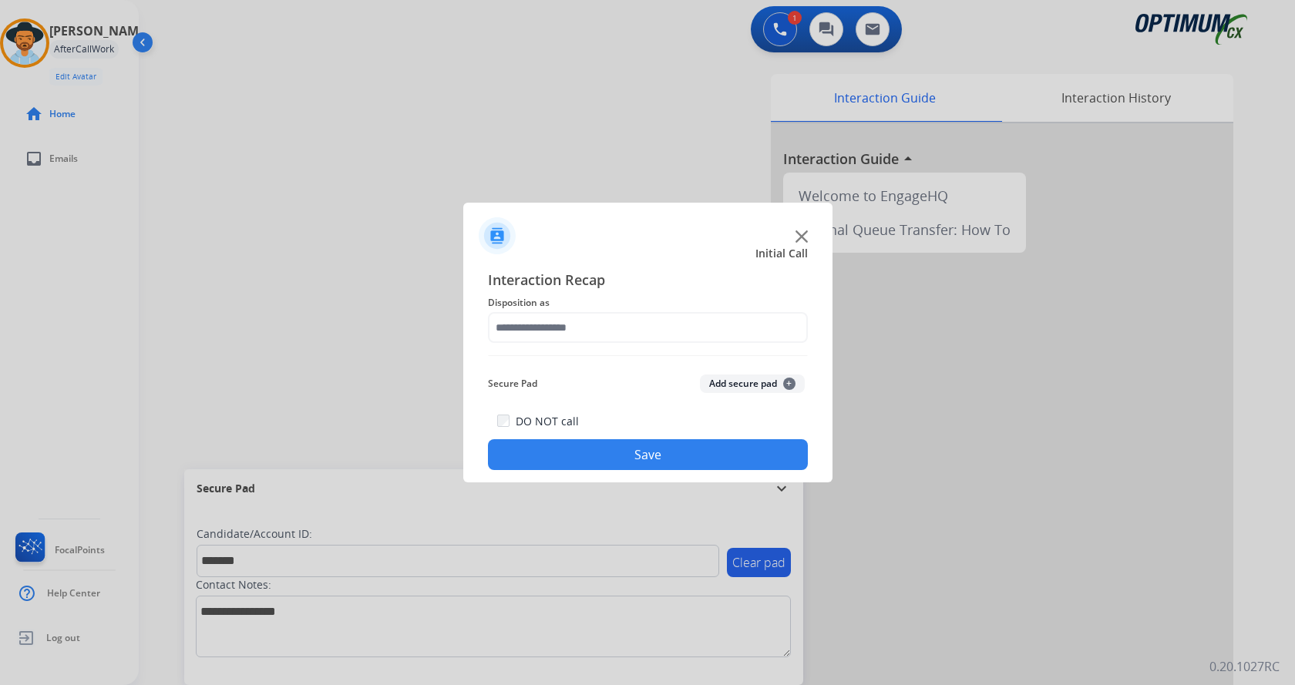
click at [757, 388] on button "Add secure pad +" at bounding box center [752, 384] width 105 height 18
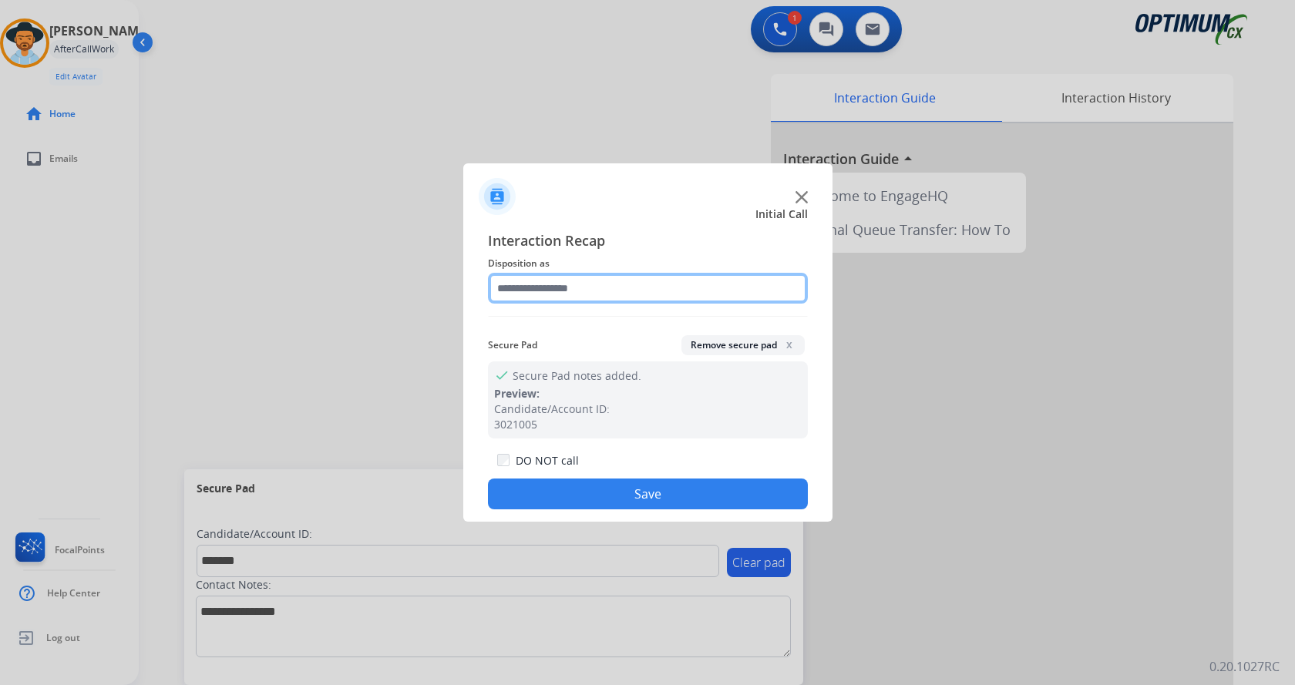
click at [575, 294] on input "text" at bounding box center [648, 288] width 320 height 31
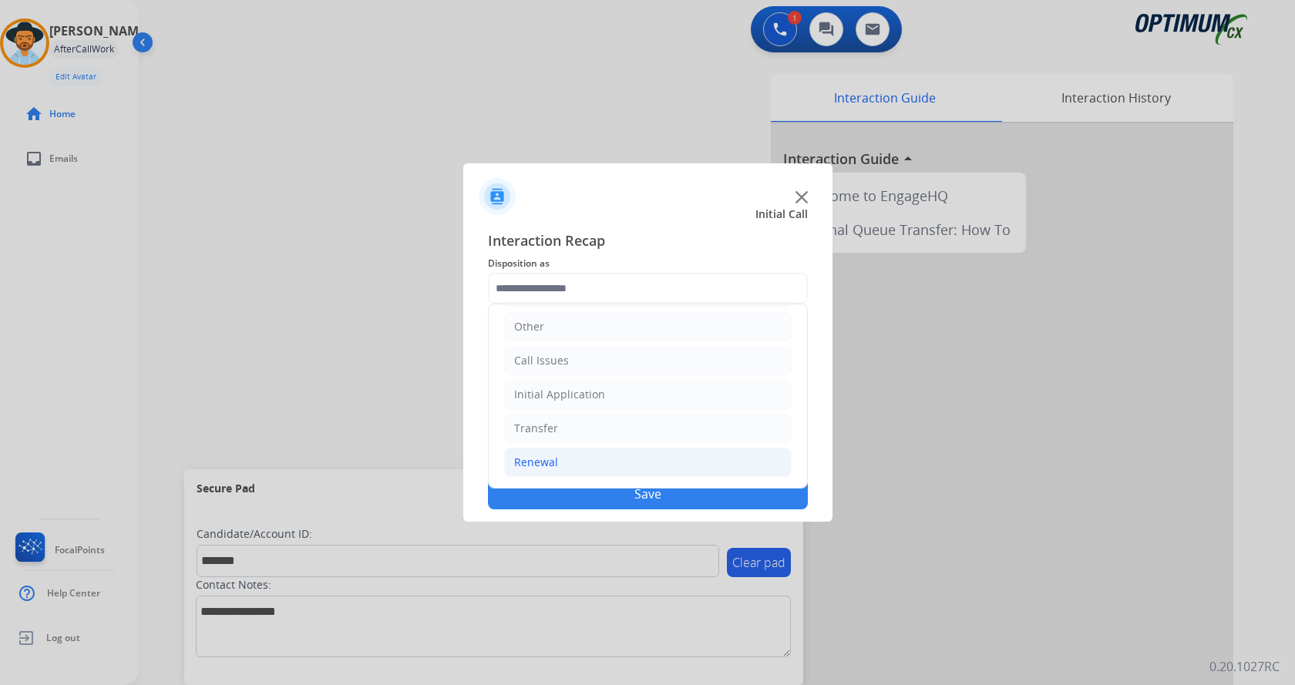
drag, startPoint x: 592, startPoint y: 455, endPoint x: 611, endPoint y: 452, distance: 19.6
click at [593, 455] on li "Renewal" at bounding box center [647, 462] width 287 height 29
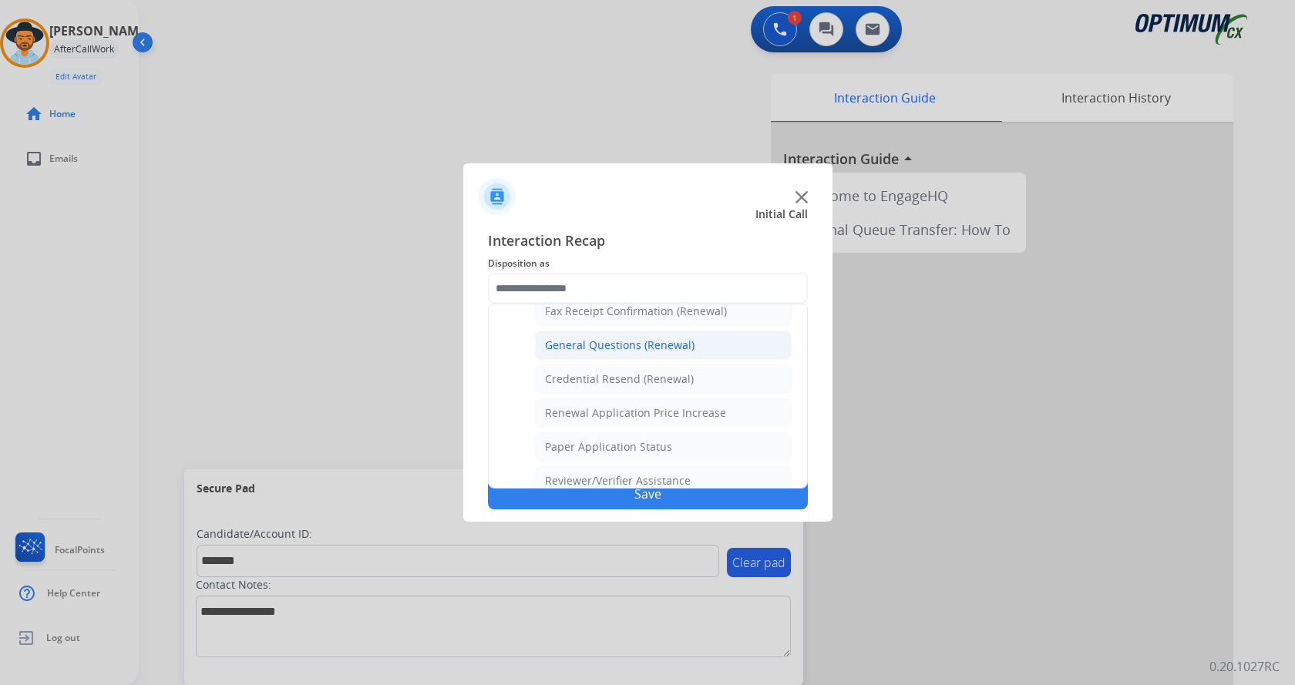
click at [631, 351] on div "General Questions (Renewal)" at bounding box center [619, 345] width 149 height 15
type input "**********"
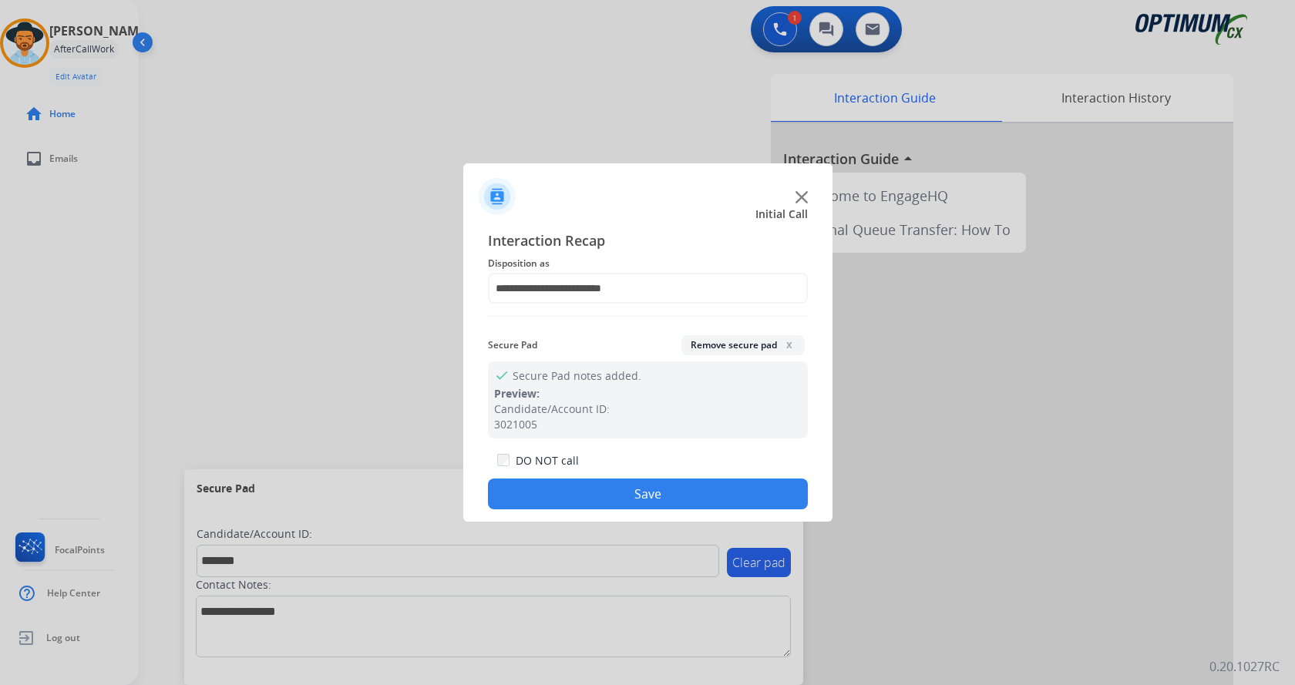
click at [626, 498] on button "Save" at bounding box center [648, 494] width 320 height 31
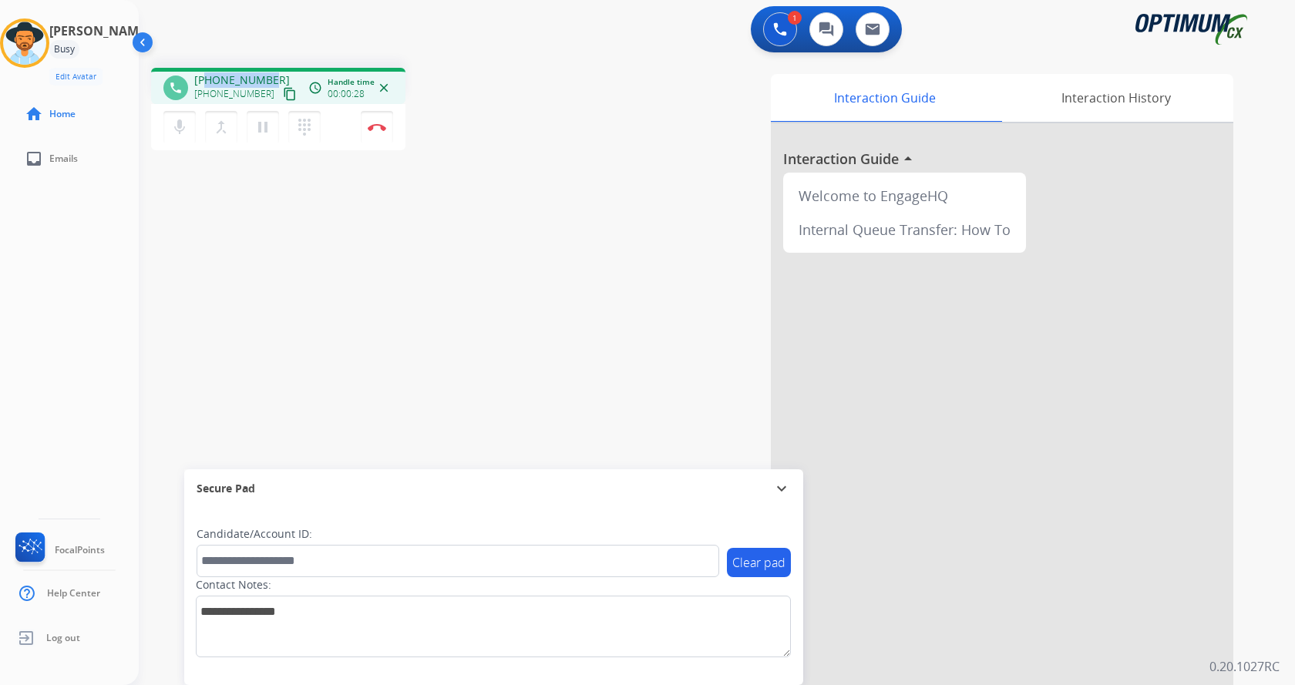
drag, startPoint x: 207, startPoint y: 78, endPoint x: 270, endPoint y: 72, distance: 63.4
click at [270, 72] on div "[PHONE_NUMBER] [PHONE_NUMBER] content_copy" at bounding box center [246, 87] width 105 height 31
copy span "9196912354"
click at [176, 123] on mat-icon "mic" at bounding box center [179, 127] width 18 height 18
click at [176, 123] on mat-icon "mic_off" at bounding box center [179, 127] width 18 height 18
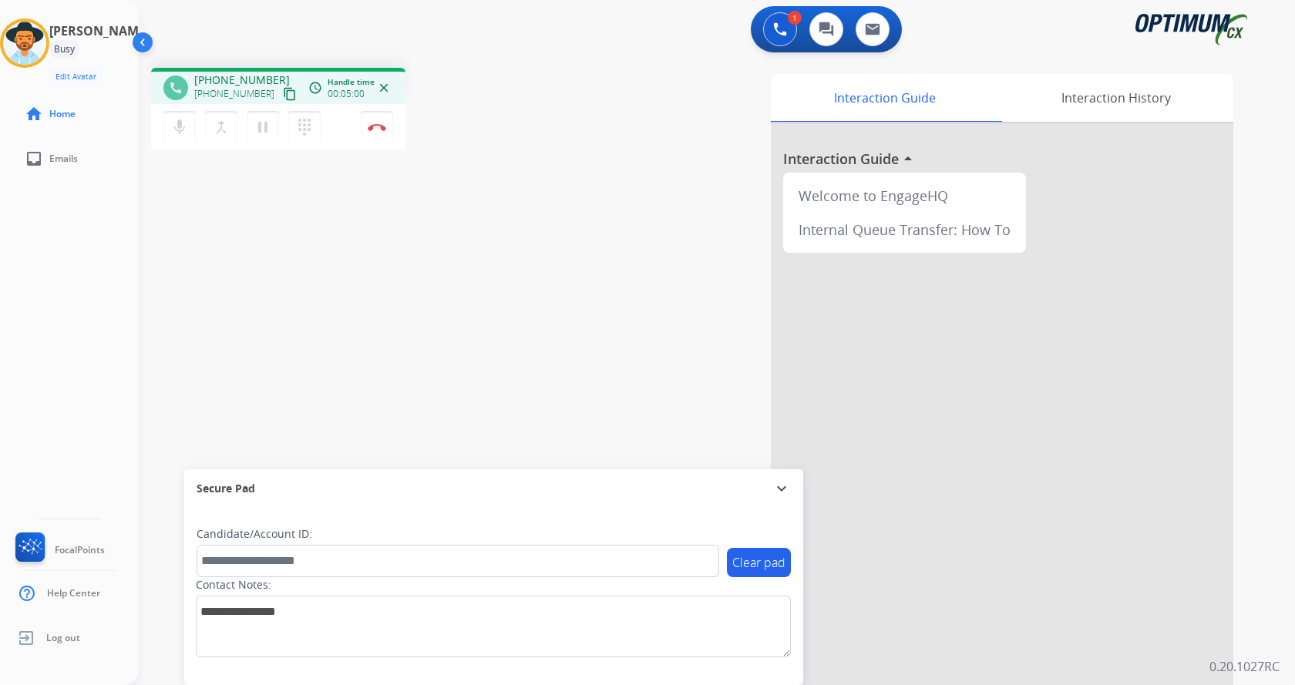
click at [667, 203] on div "Interaction Guide Interaction History Interaction Guide arrow_drop_up Welcome t…" at bounding box center [897, 386] width 671 height 624
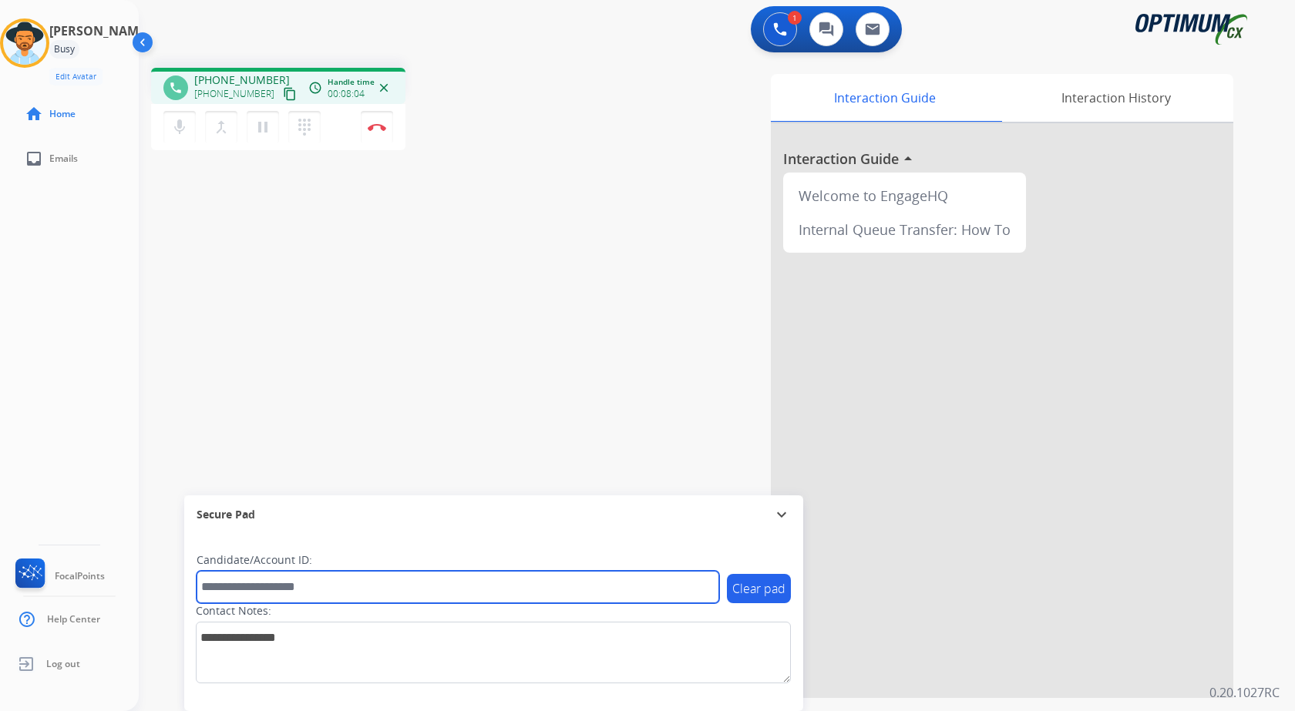
click at [339, 581] on input "text" at bounding box center [458, 587] width 522 height 32
paste input "*******"
type input "*******"
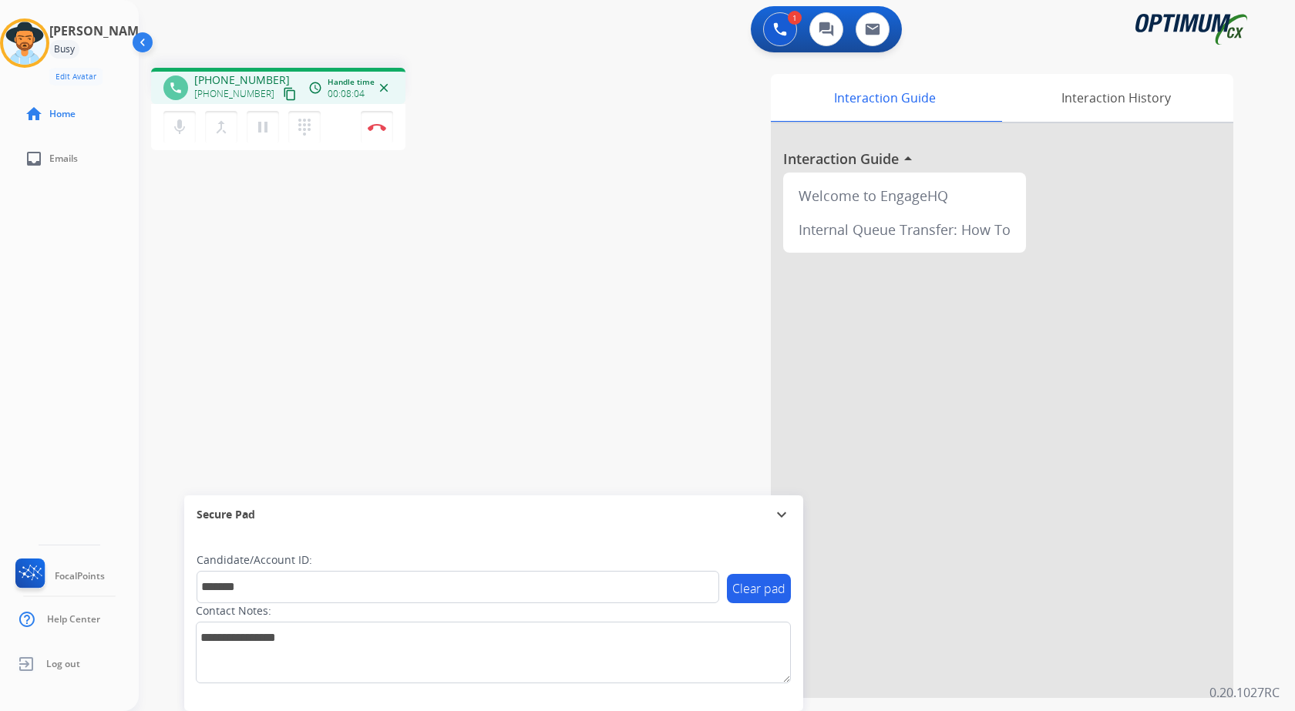
click at [322, 304] on div "phone [PHONE_NUMBER] [PHONE_NUMBER] content_copy access_time Call metrics Queue…" at bounding box center [698, 376] width 1119 height 643
click at [378, 330] on div "phone [PHONE_NUMBER] [PHONE_NUMBER] content_copy access_time Call metrics Queue…" at bounding box center [698, 376] width 1119 height 643
click at [447, 257] on div "phone [PHONE_NUMBER] [PHONE_NUMBER] content_copy access_time Call metrics Queue…" at bounding box center [698, 376] width 1119 height 643
click at [380, 124] on img at bounding box center [377, 127] width 18 height 8
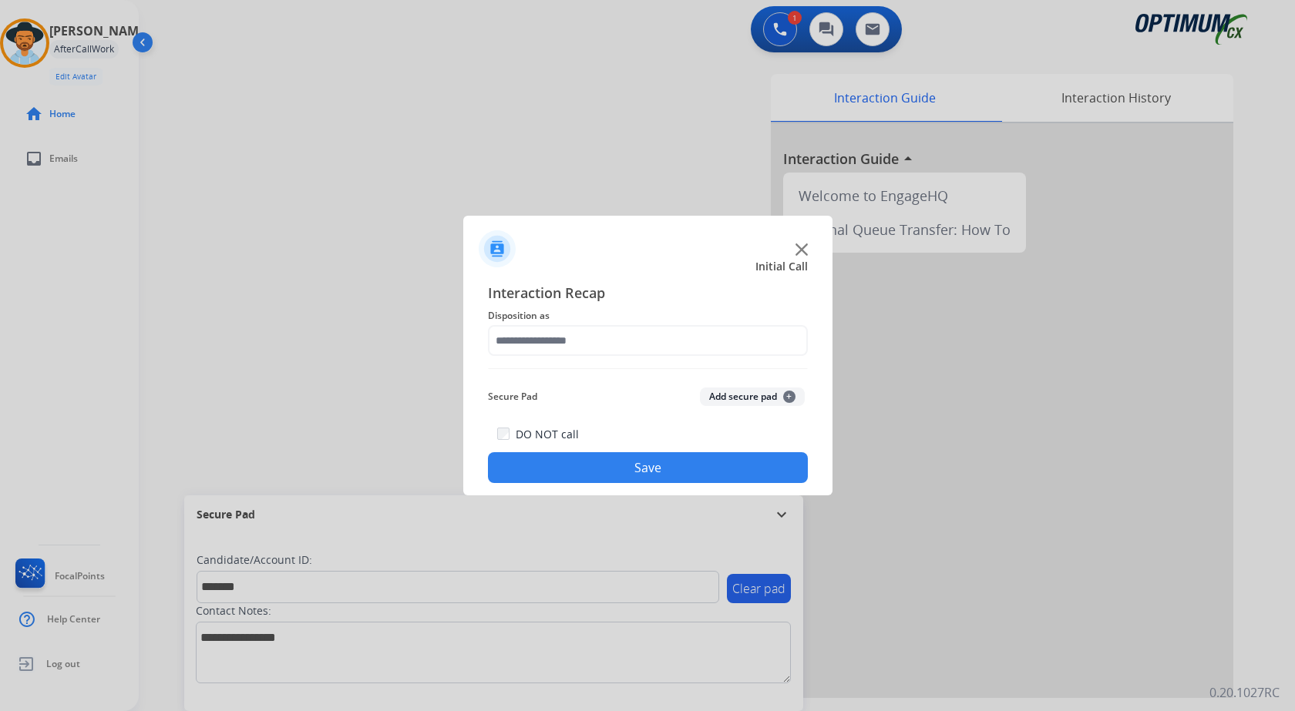
click at [728, 396] on button "Add secure pad +" at bounding box center [752, 397] width 105 height 18
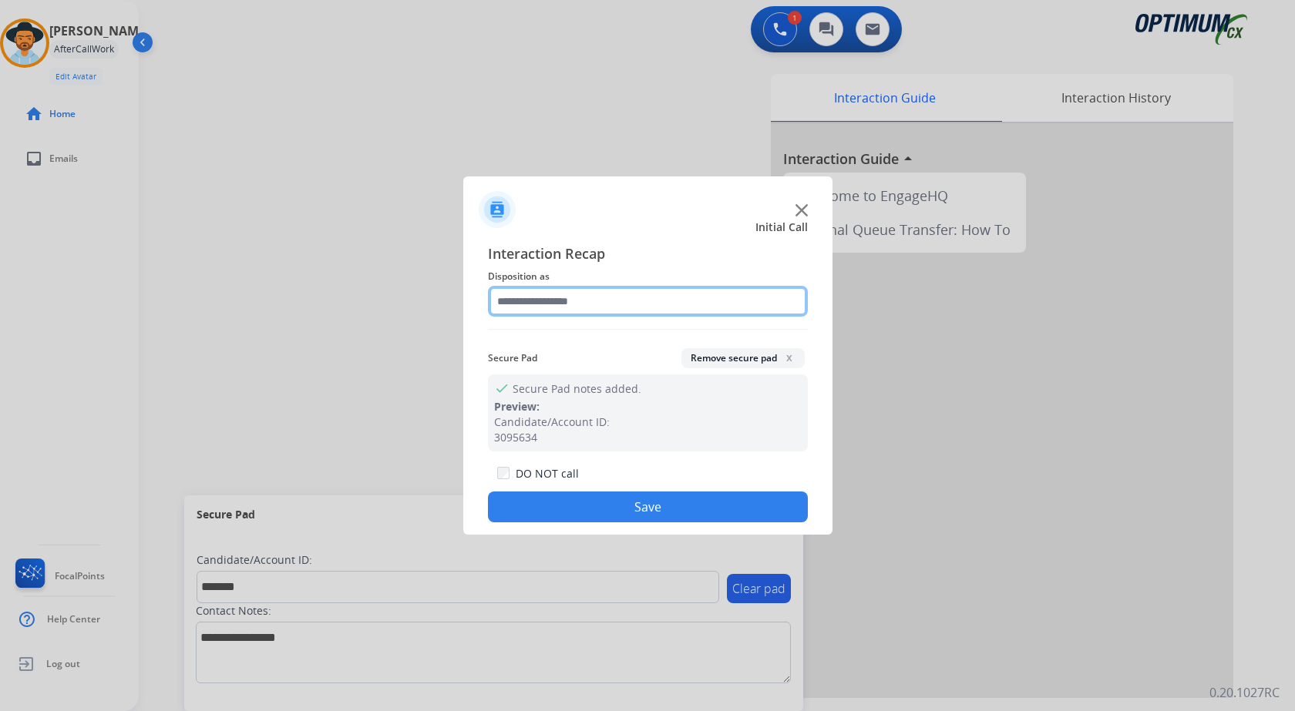
click at [553, 303] on input "text" at bounding box center [648, 301] width 320 height 31
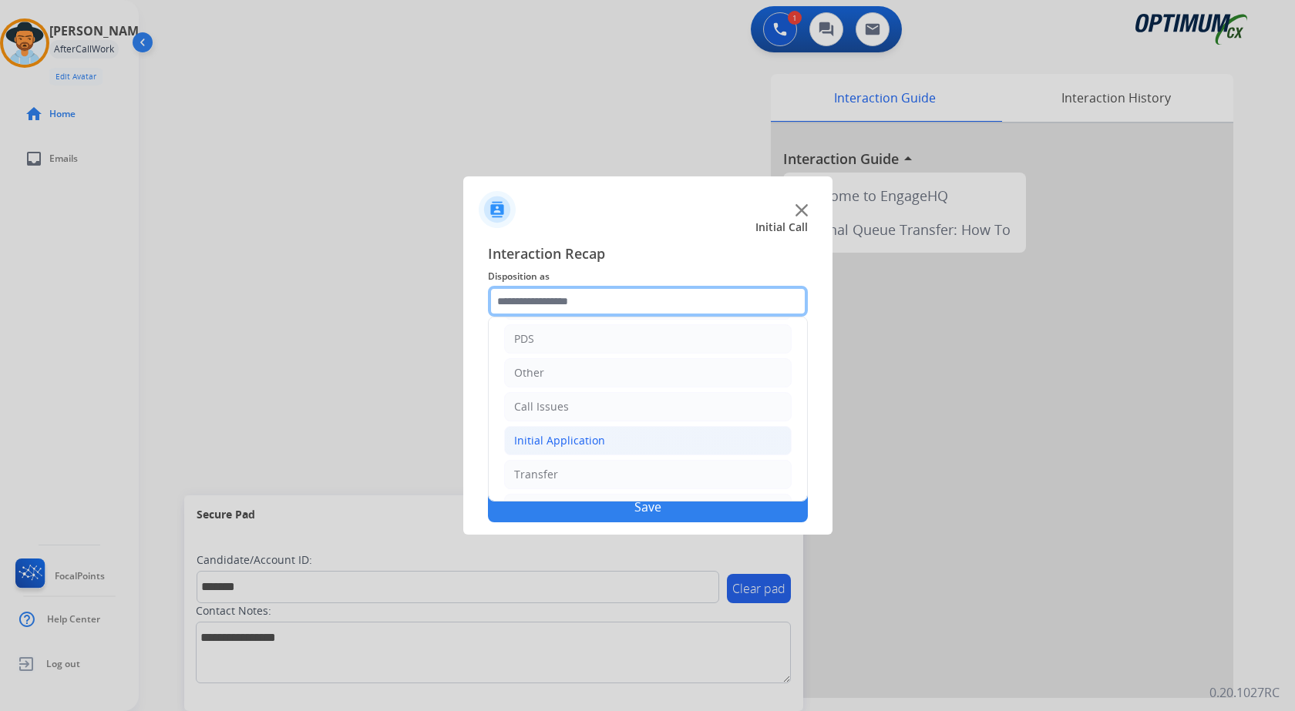
scroll to position [105, 0]
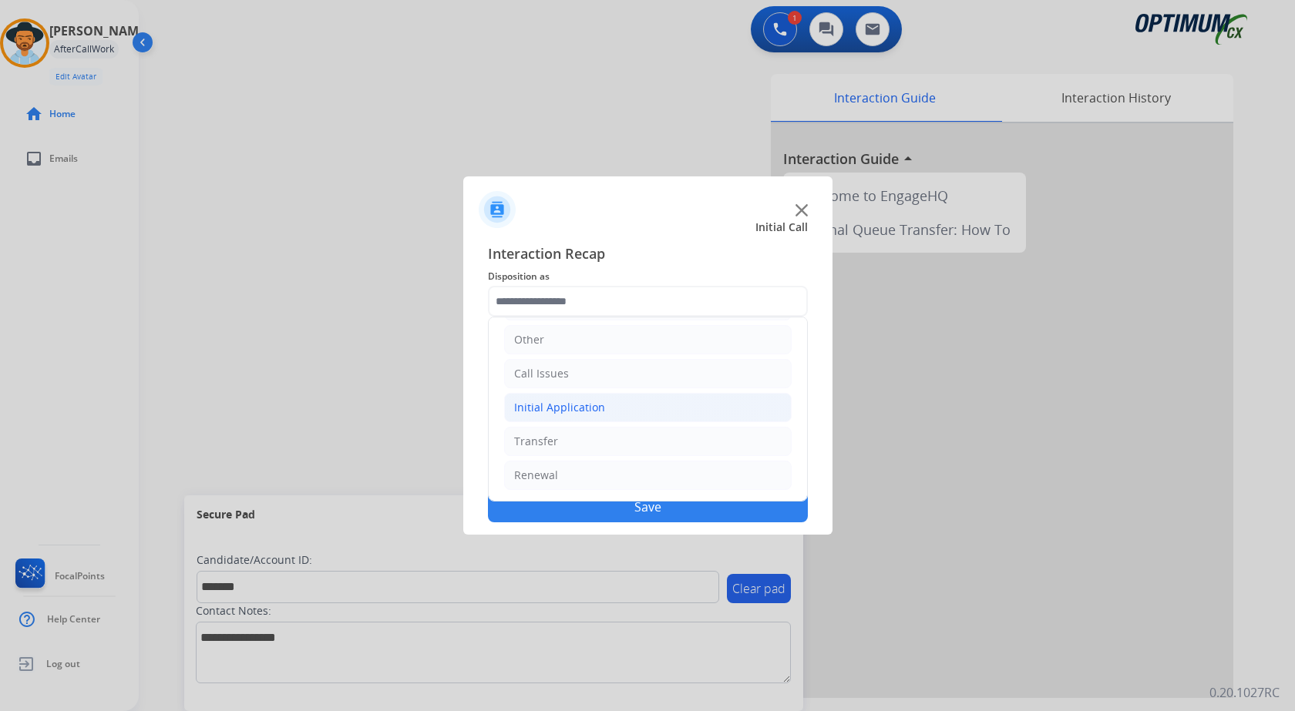
click at [612, 409] on li "Initial Application" at bounding box center [647, 407] width 287 height 29
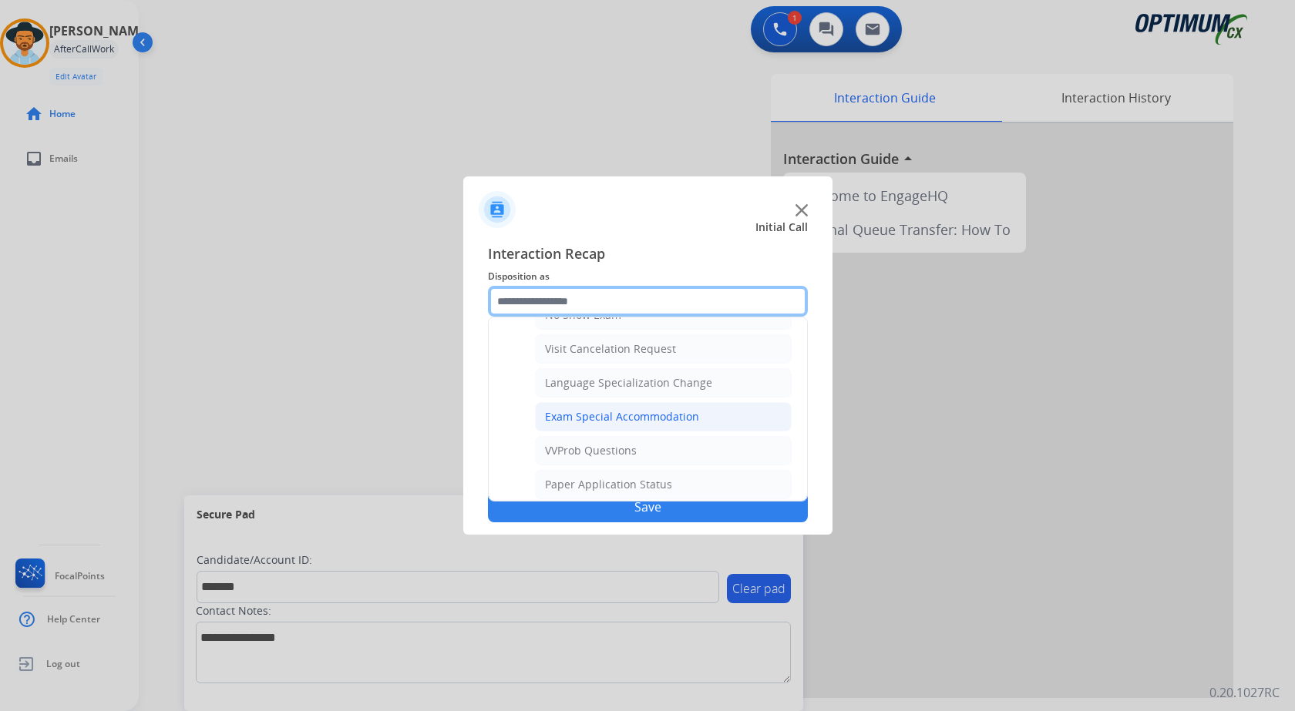
scroll to position [875, 0]
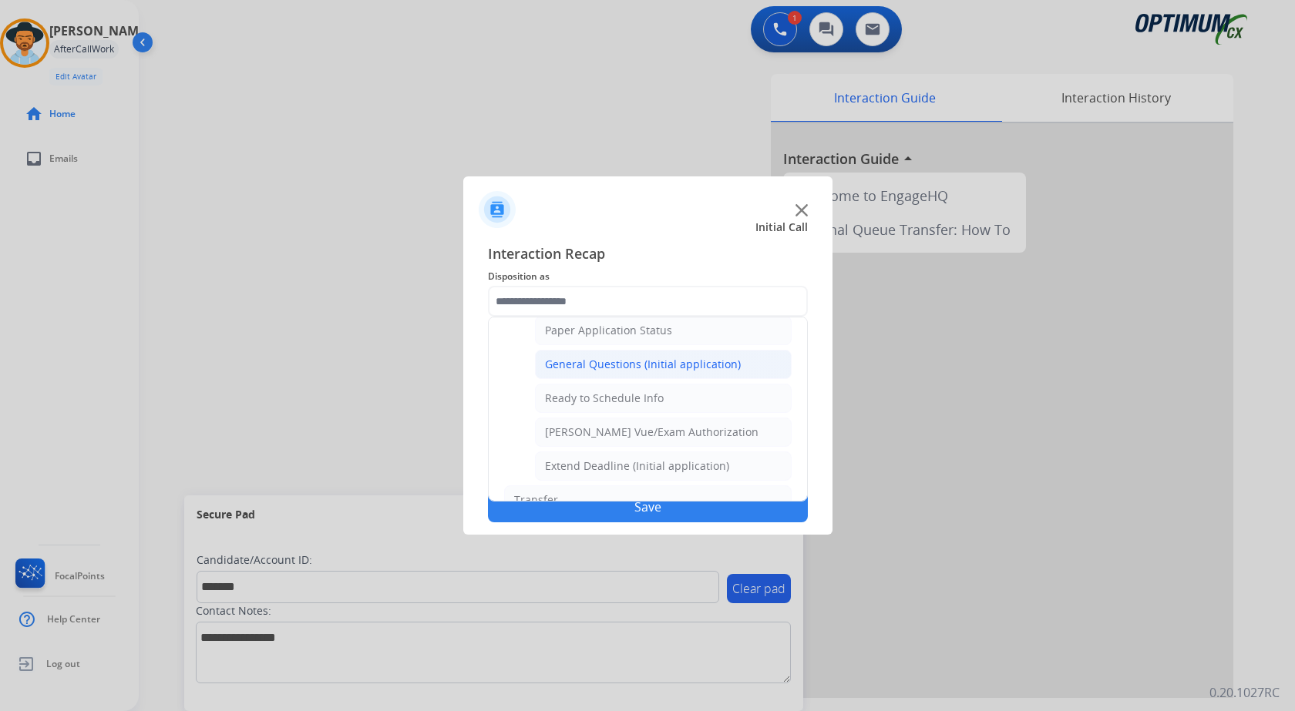
click at [653, 371] on div "General Questions (Initial application)" at bounding box center [643, 364] width 196 height 15
type input "**********"
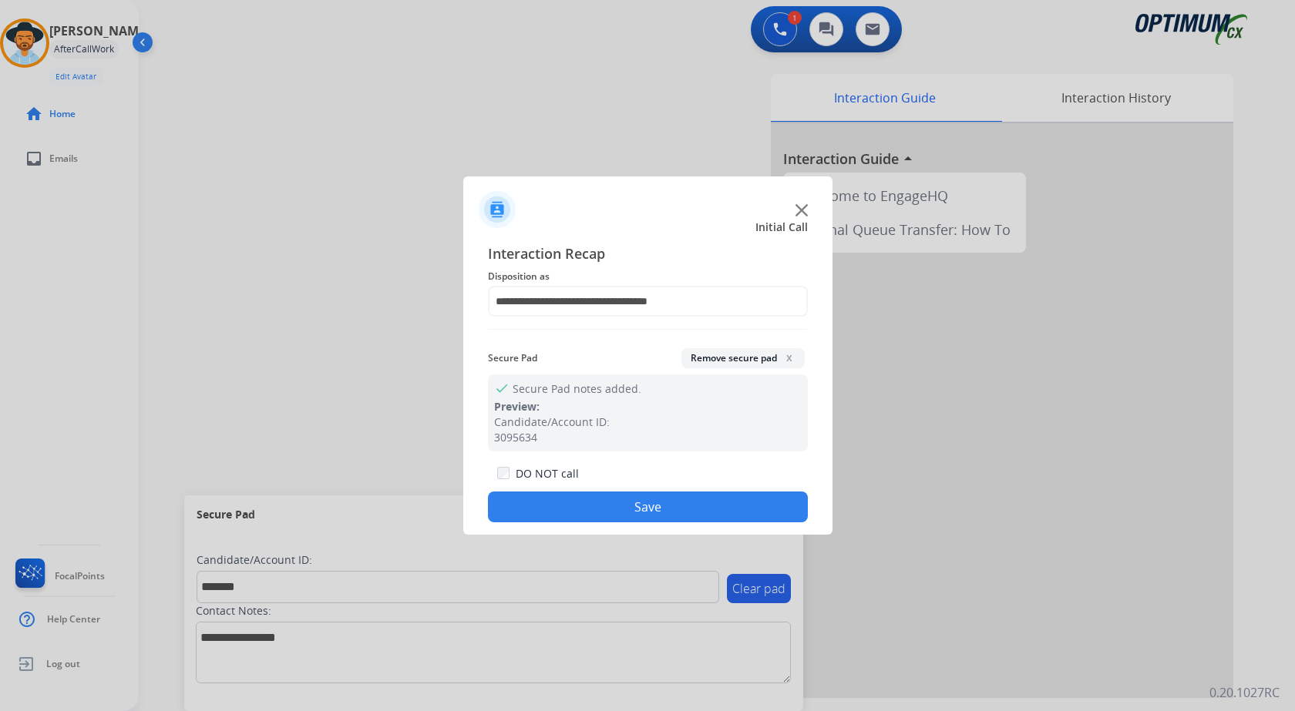
click at [608, 497] on button "Save" at bounding box center [648, 507] width 320 height 31
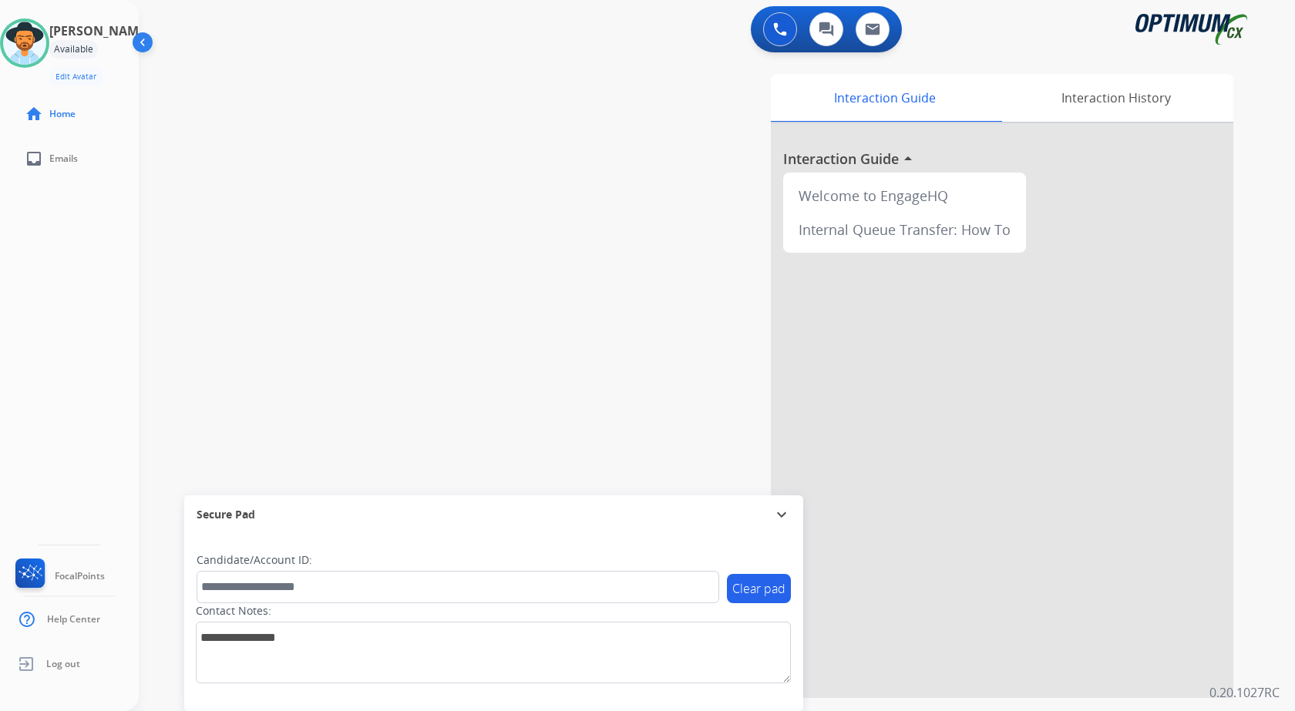
click at [375, 307] on div "swap_horiz Break voice bridge close_fullscreen Connect 3-Way Call merge_type Se…" at bounding box center [698, 376] width 1119 height 643
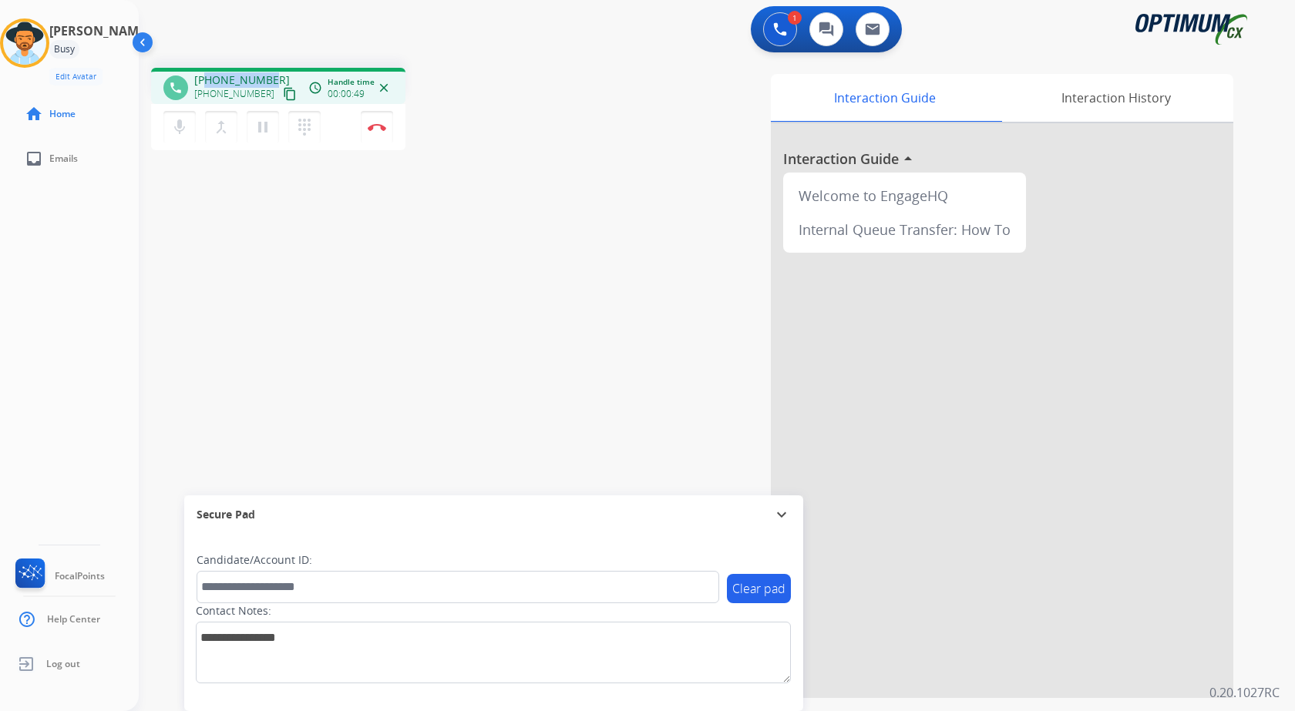
drag, startPoint x: 206, startPoint y: 78, endPoint x: 269, endPoint y: 73, distance: 63.4
click at [269, 73] on div "[PHONE_NUMBER] [PHONE_NUMBER] content_copy" at bounding box center [246, 87] width 105 height 31
copy span "8086705877"
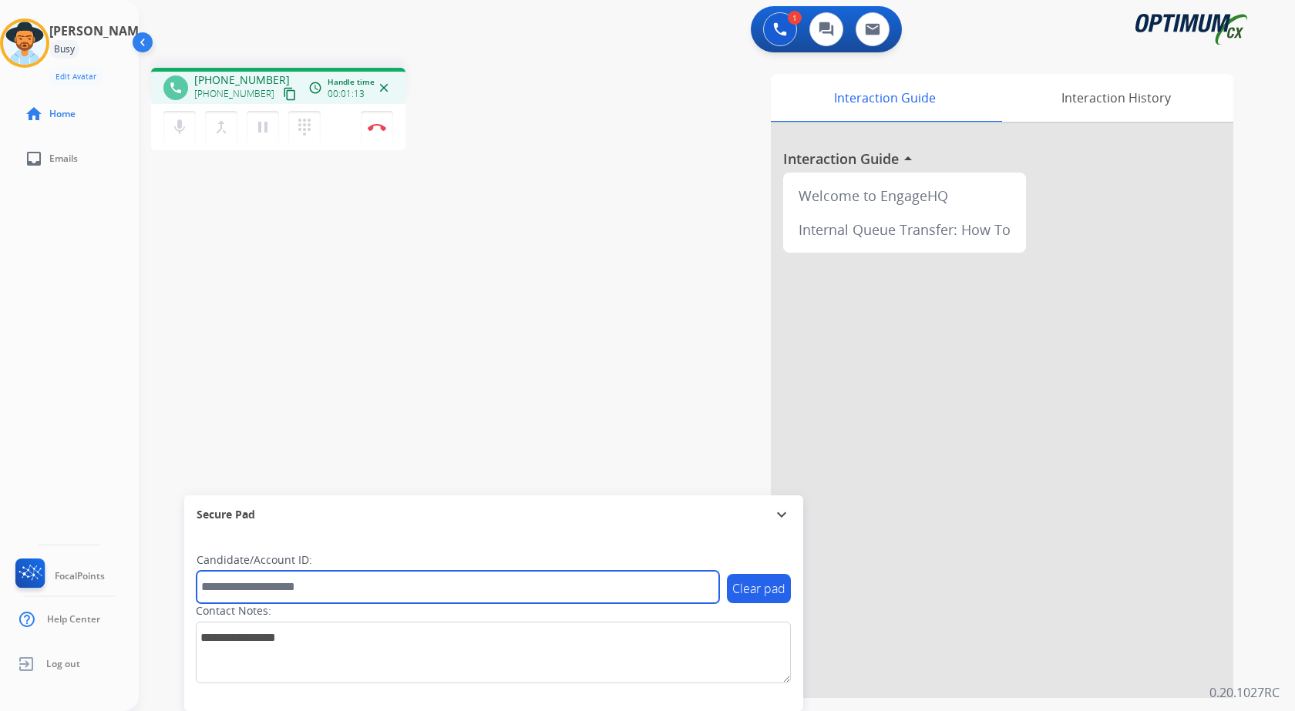
drag, startPoint x: 322, startPoint y: 594, endPoint x: 322, endPoint y: 575, distance: 19.3
click at [322, 594] on input "text" at bounding box center [458, 587] width 522 height 32
paste input "*******"
type input "*******"
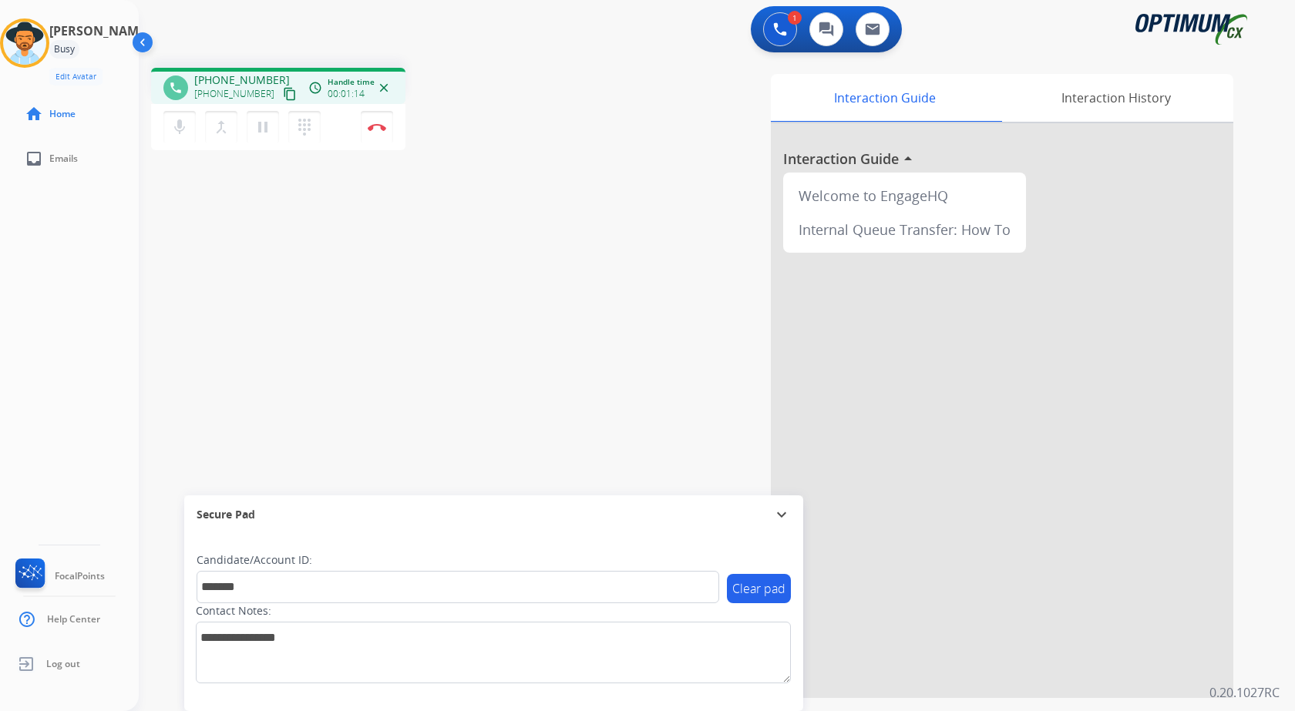
click at [291, 255] on div "phone [PHONE_NUMBER] [PHONE_NUMBER] content_copy access_time Call metrics Queue…" at bounding box center [698, 376] width 1119 height 643
click at [368, 133] on button "Disconnect" at bounding box center [377, 127] width 32 height 32
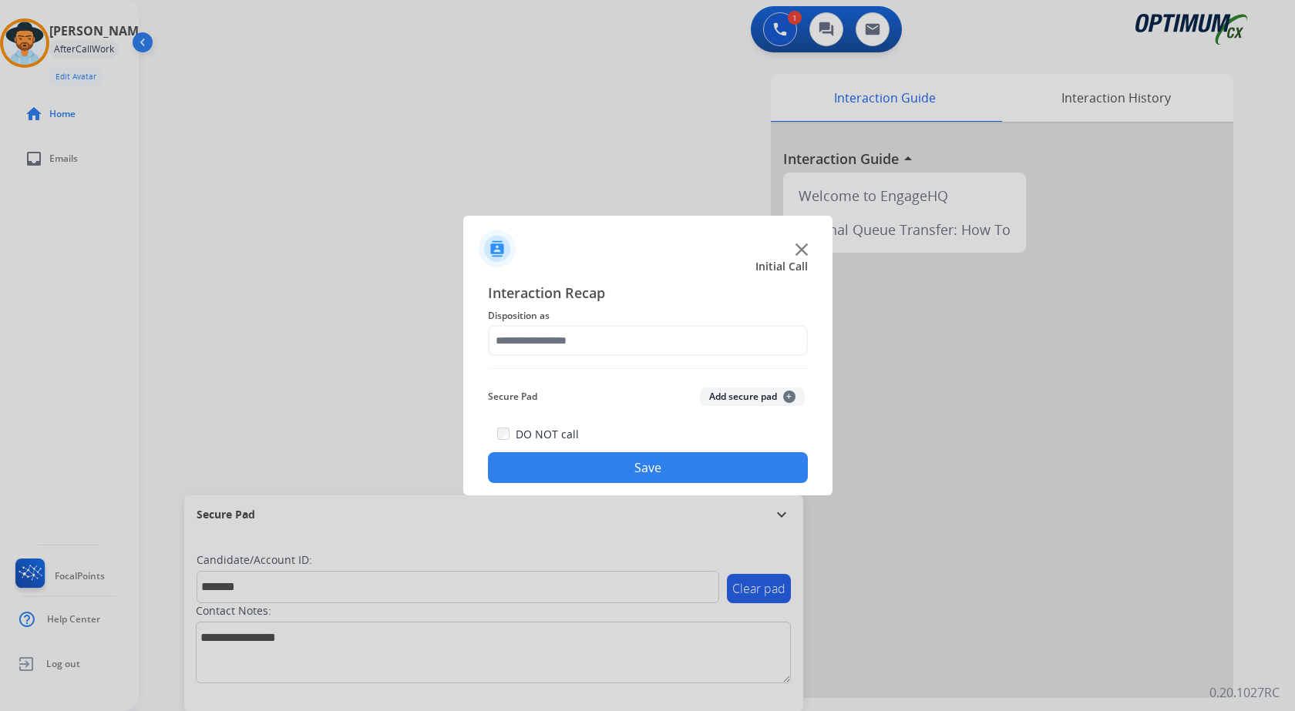
click at [741, 391] on button "Add secure pad +" at bounding box center [752, 397] width 105 height 18
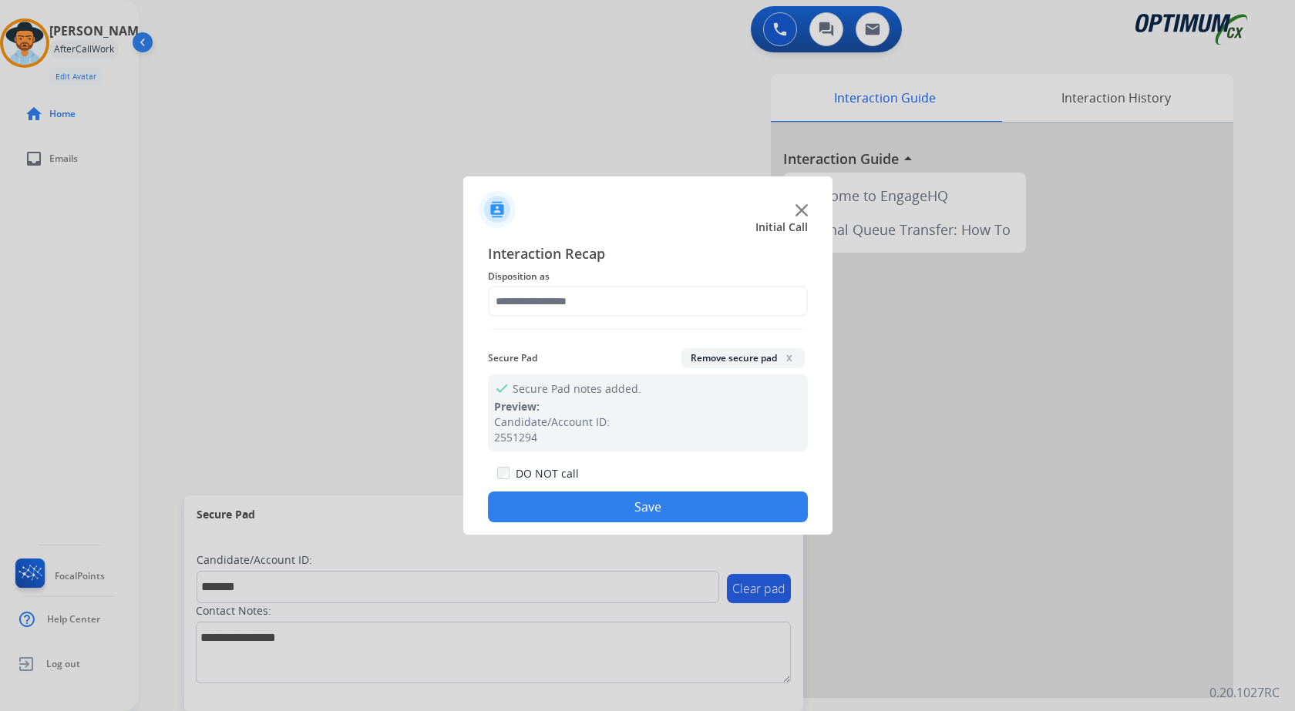
click at [336, 126] on div at bounding box center [647, 355] width 1295 height 711
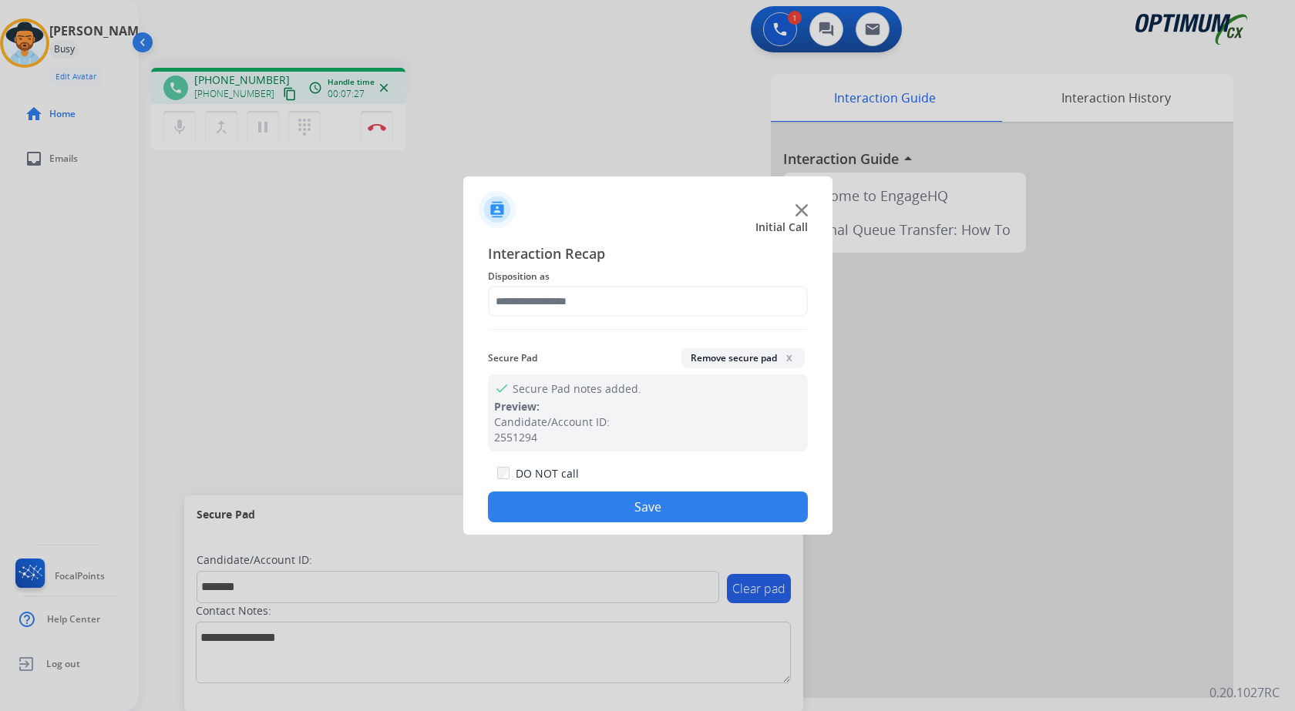
click at [562, 115] on div at bounding box center [647, 355] width 1295 height 711
click at [637, 297] on input "text" at bounding box center [648, 301] width 320 height 31
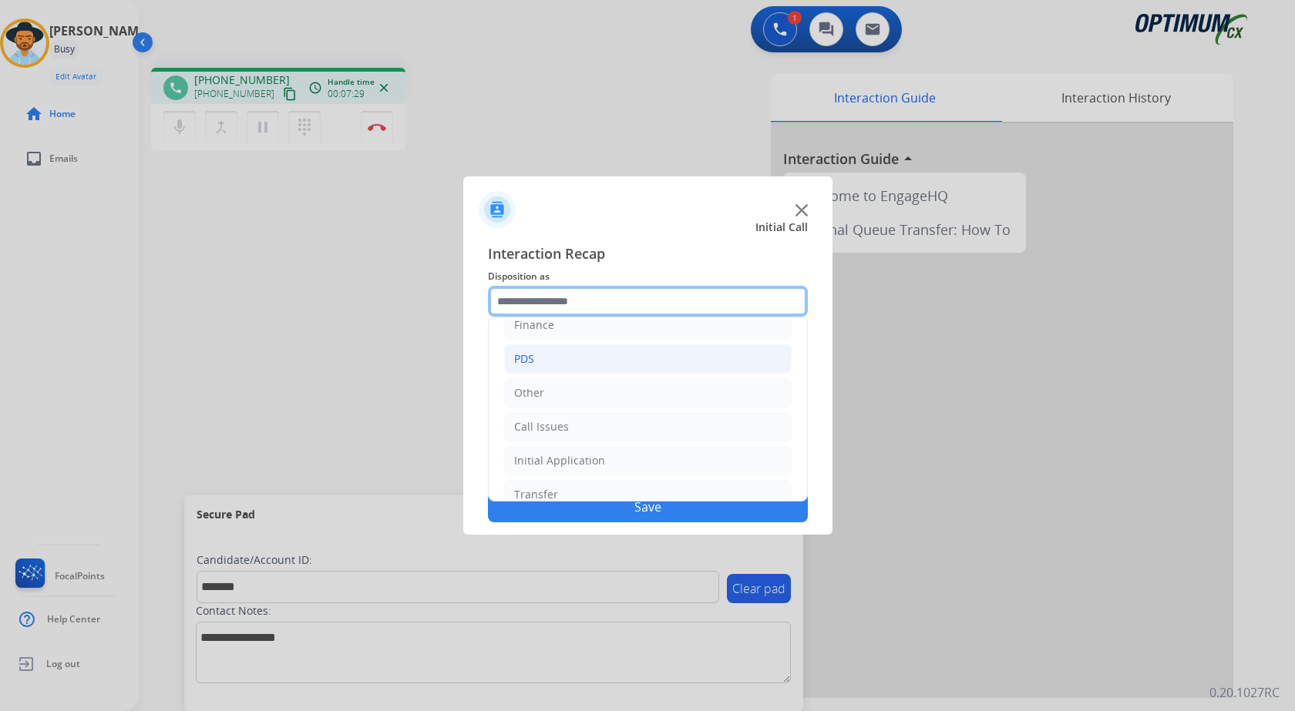
scroll to position [105, 0]
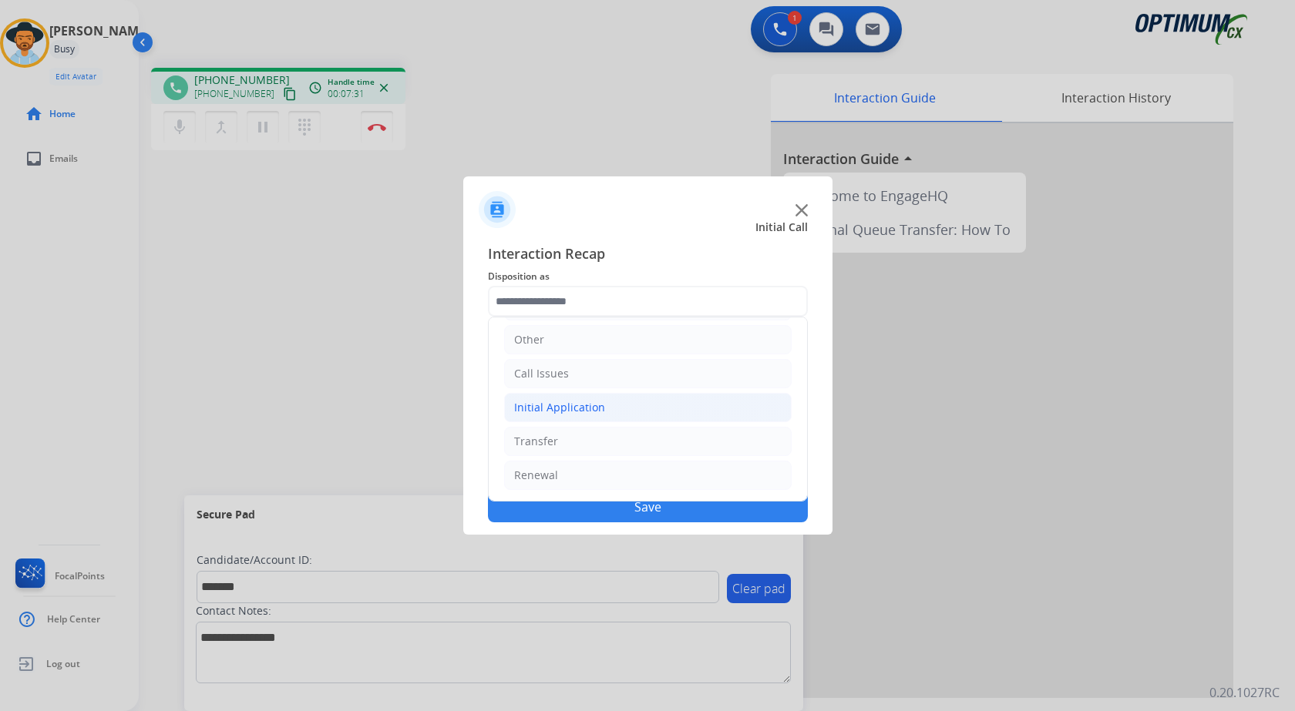
click at [627, 405] on li "Initial Application" at bounding box center [647, 407] width 287 height 29
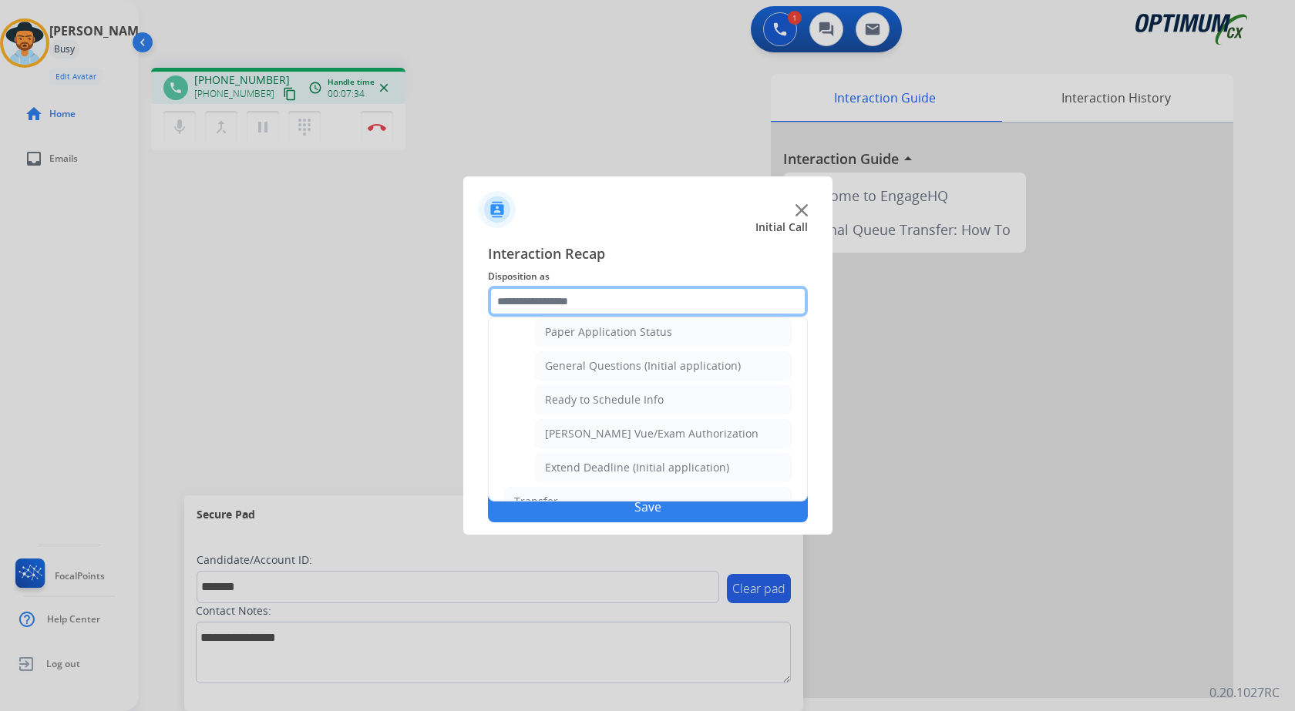
scroll to position [875, 0]
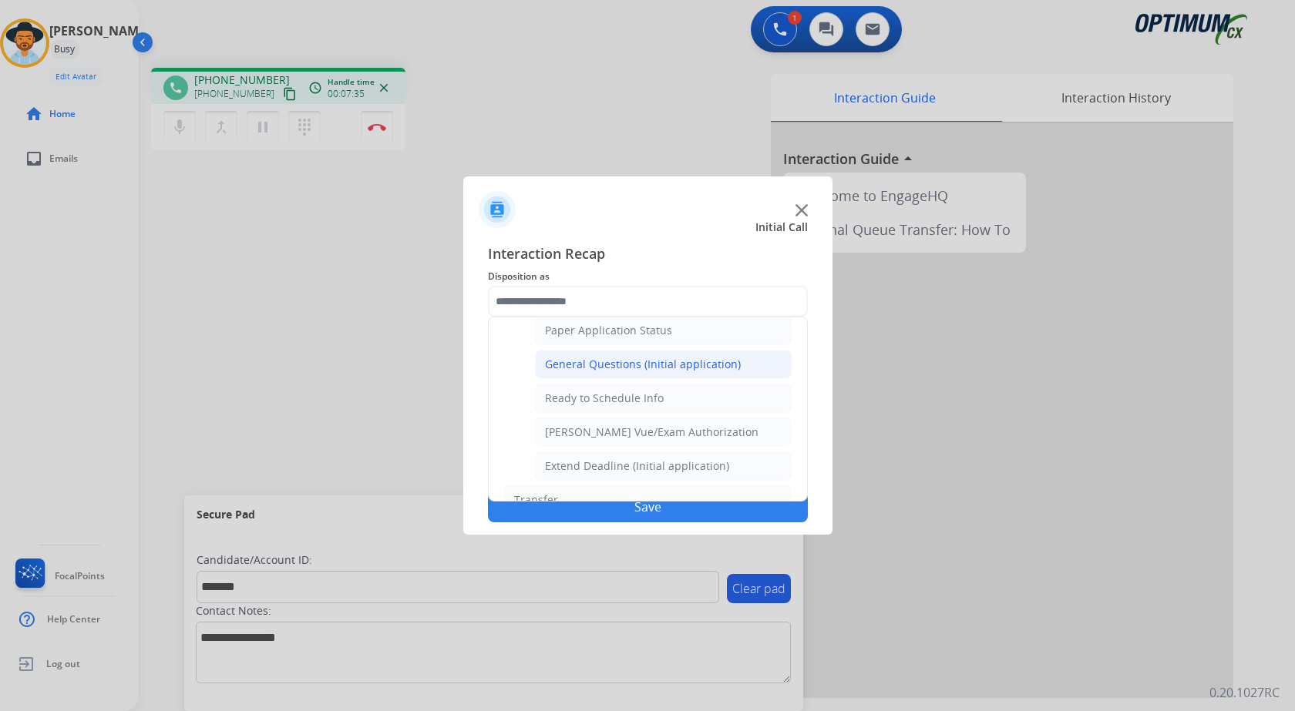
click at [637, 350] on li "General Questions (Initial application)" at bounding box center [663, 364] width 257 height 29
type input "**********"
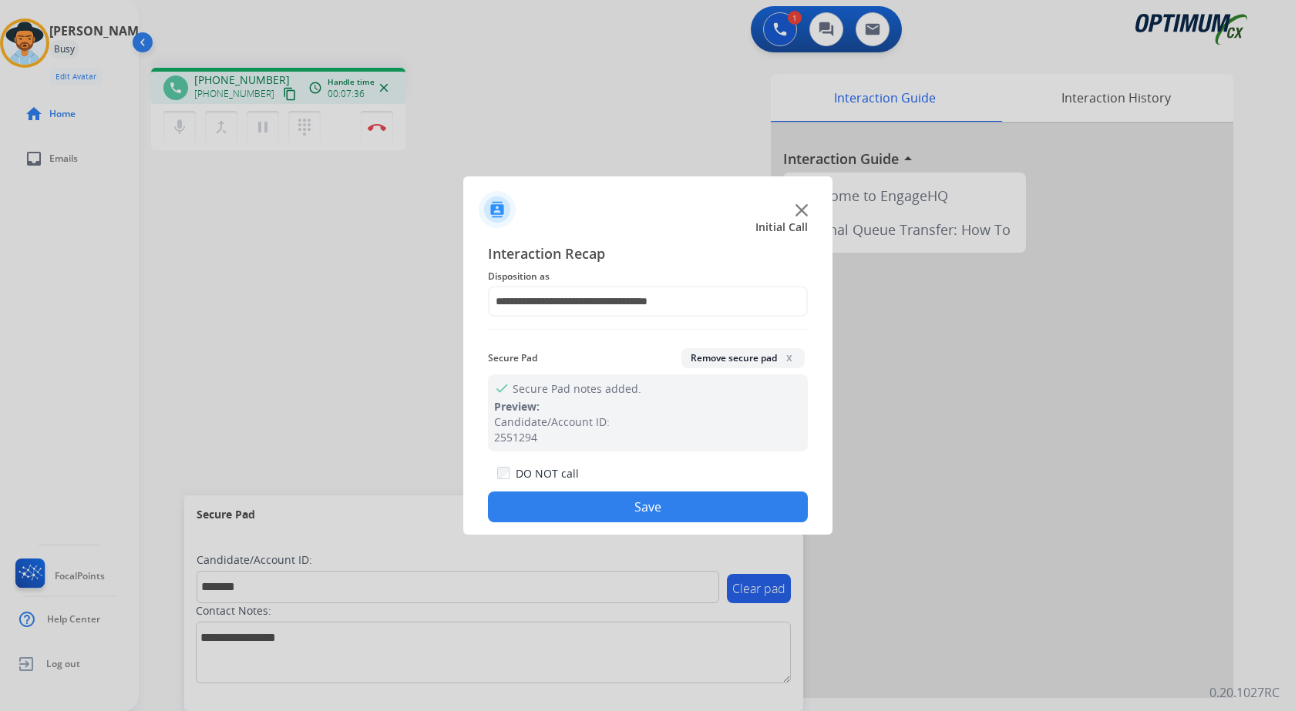
click at [614, 506] on button "Save" at bounding box center [648, 507] width 320 height 31
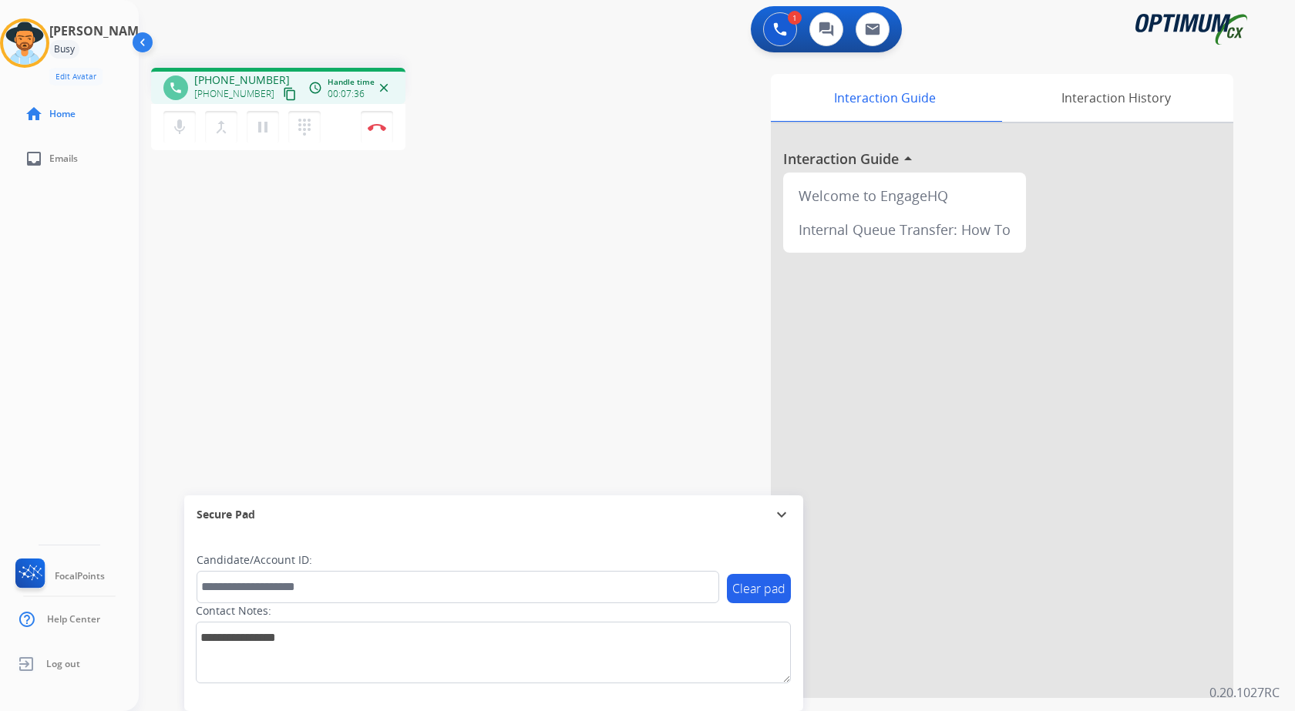
click at [404, 263] on div "phone [PHONE_NUMBER] [PHONE_NUMBER] content_copy access_time Call metrics Queue…" at bounding box center [698, 376] width 1119 height 643
click at [524, 211] on div "phone [PHONE_NUMBER] [PHONE_NUMBER] content_copy access_time Call metrics Queue…" at bounding box center [698, 376] width 1119 height 643
click at [382, 130] on img at bounding box center [377, 127] width 18 height 8
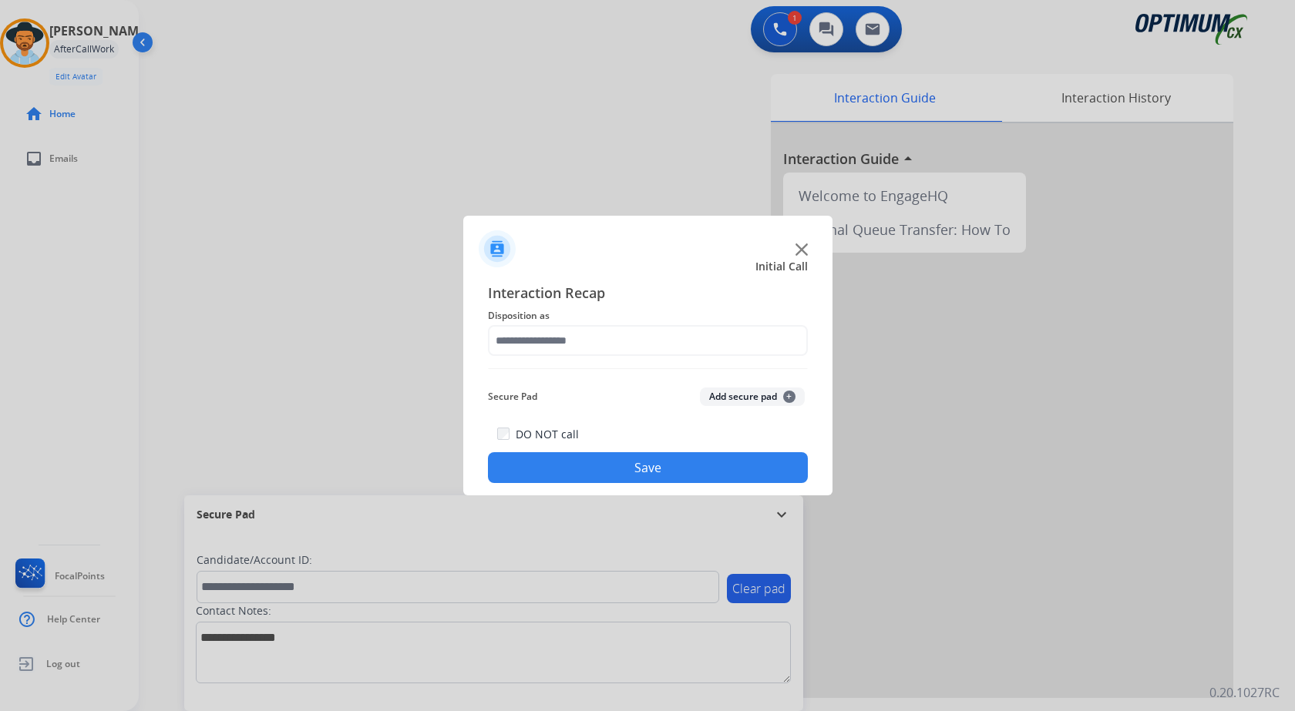
click at [714, 390] on button "Add secure pad +" at bounding box center [752, 397] width 105 height 18
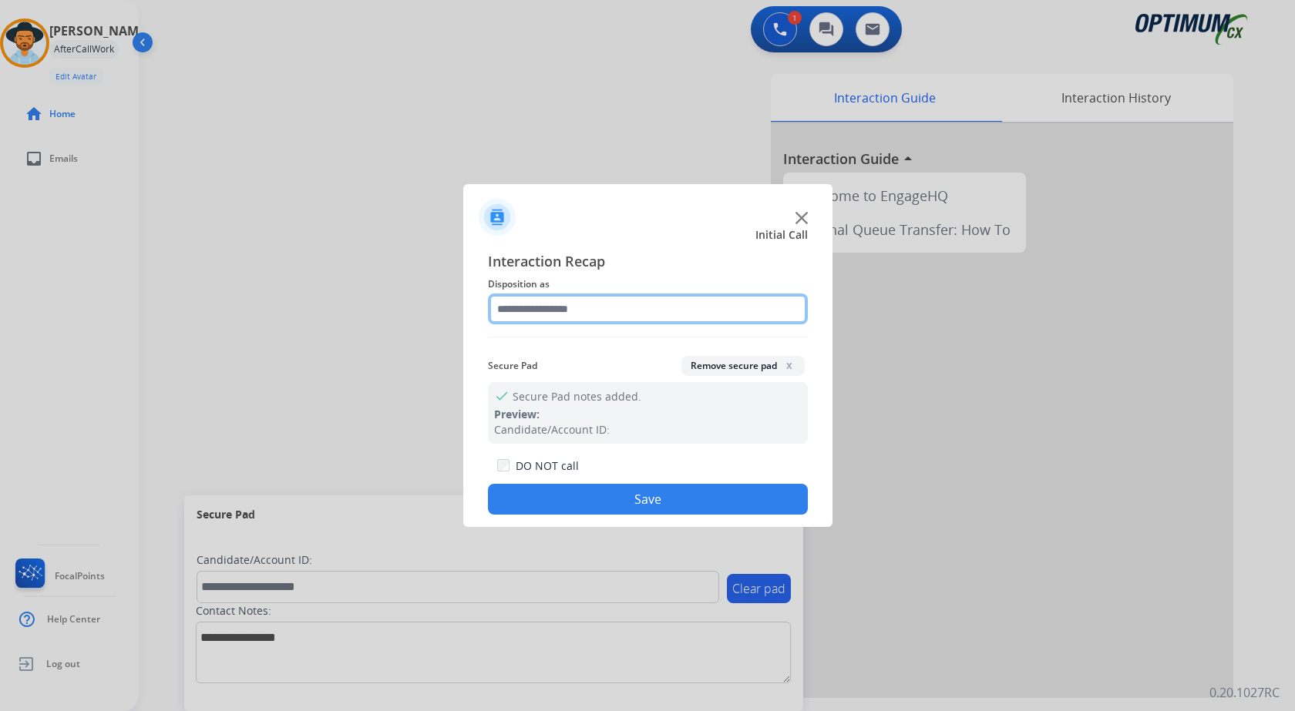
click at [616, 300] on input "text" at bounding box center [648, 309] width 320 height 31
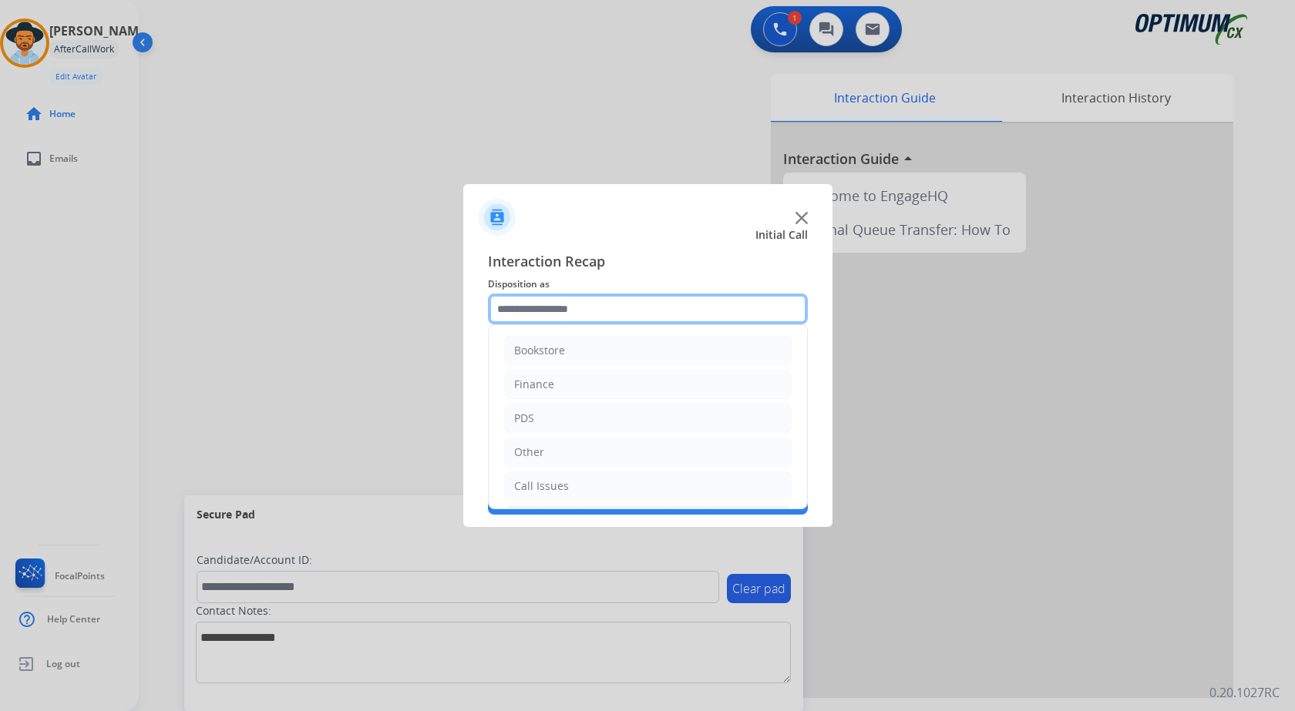
scroll to position [105, 0]
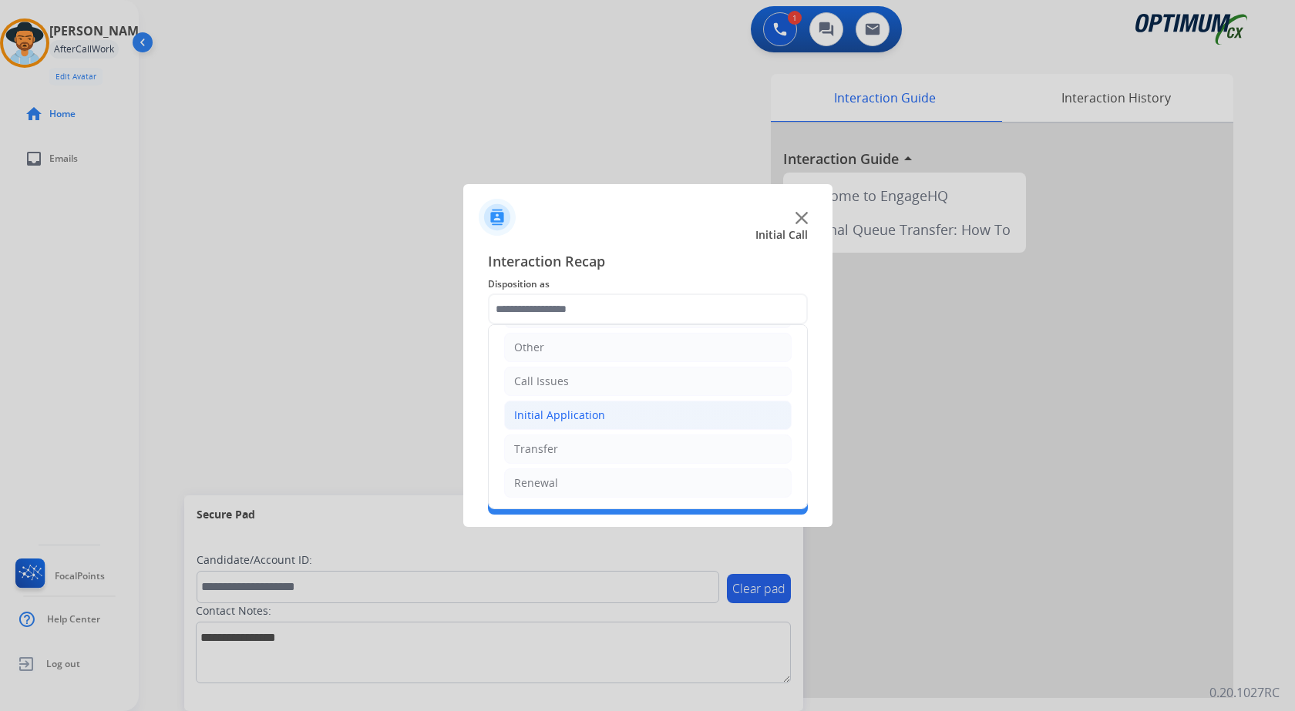
click at [620, 422] on li "Initial Application" at bounding box center [647, 415] width 287 height 29
click at [590, 350] on li "Other" at bounding box center [647, 347] width 287 height 29
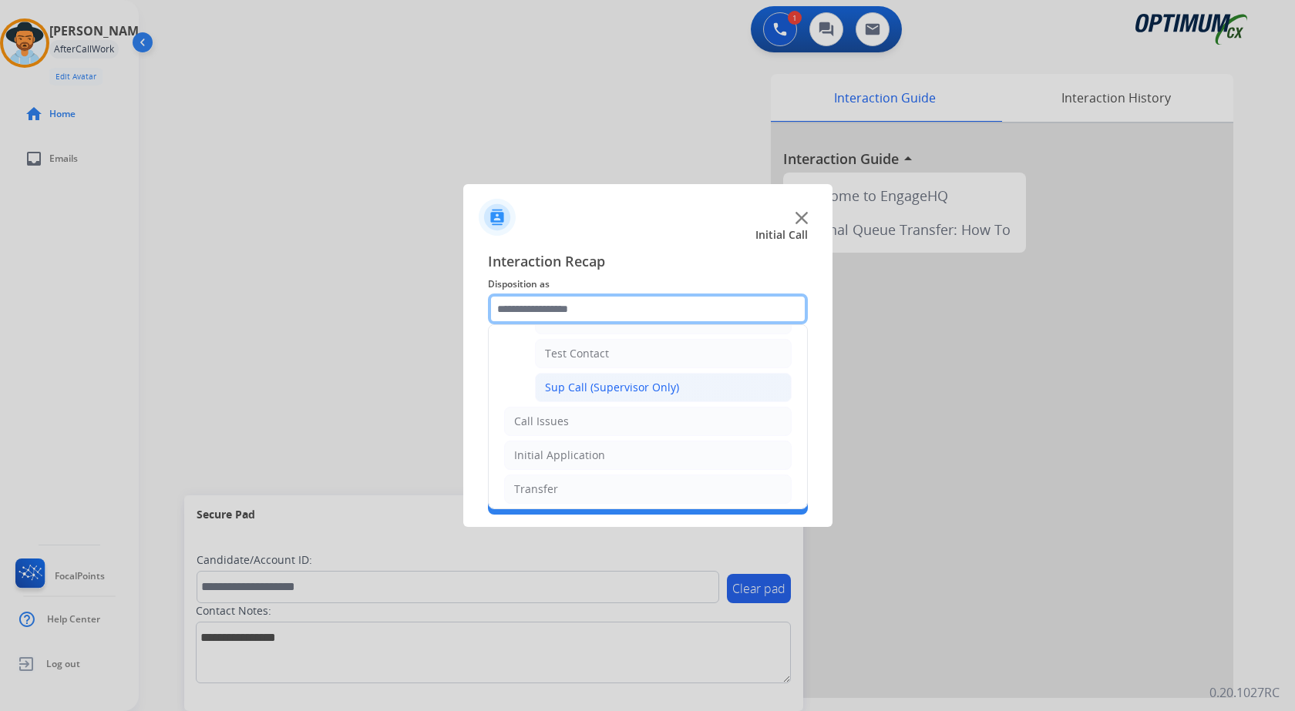
scroll to position [259, 0]
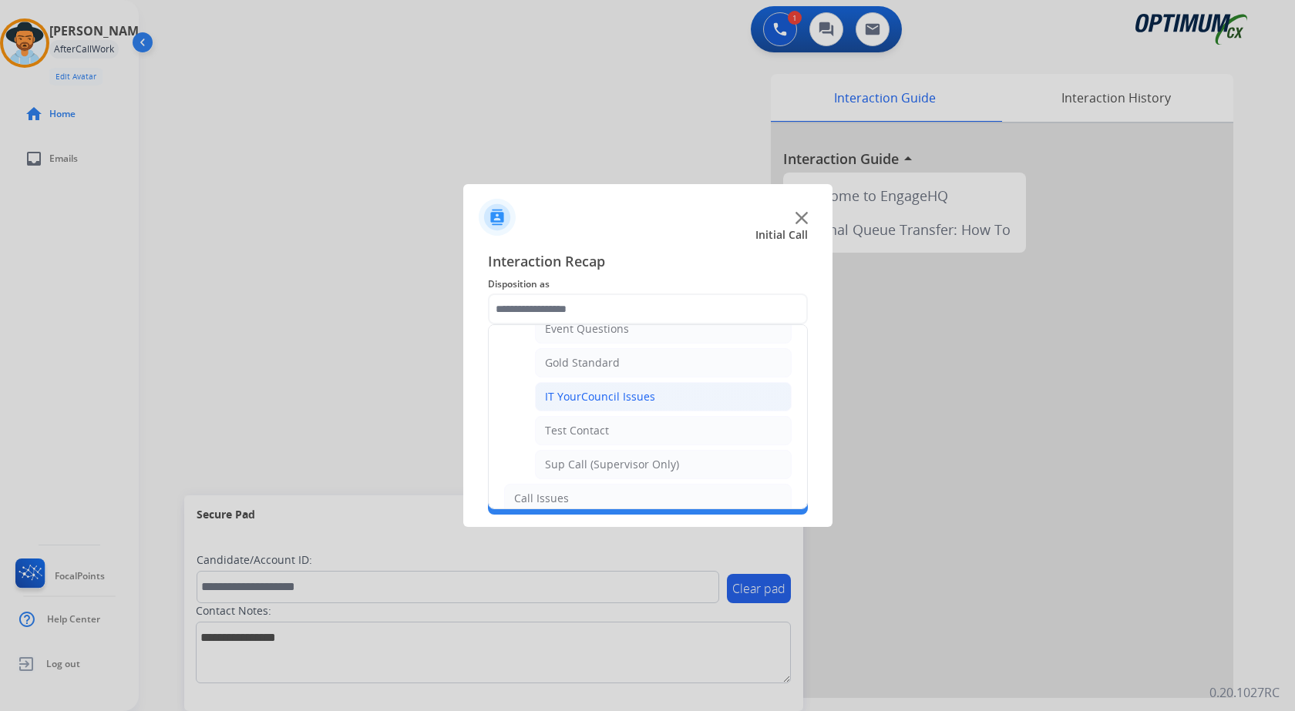
click at [636, 392] on div "IT YourCouncil Issues" at bounding box center [600, 396] width 110 height 15
type input "**********"
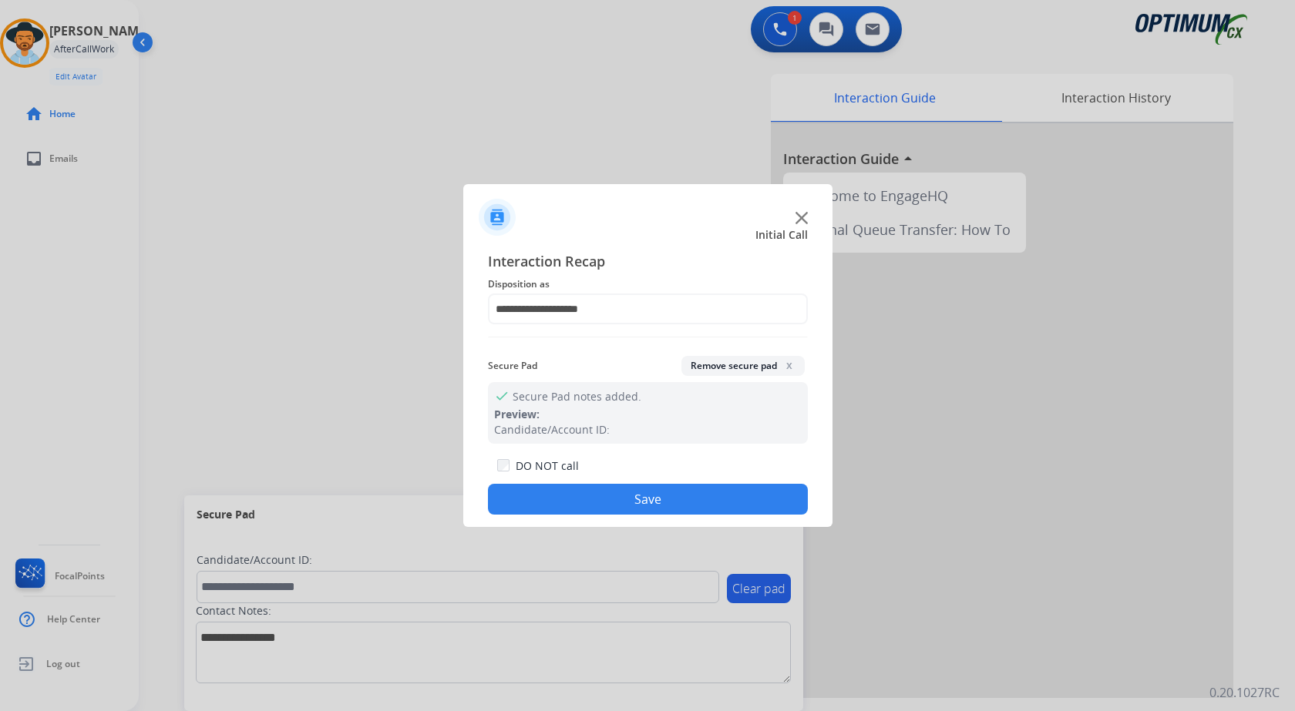
click at [597, 512] on button "Save" at bounding box center [648, 499] width 320 height 31
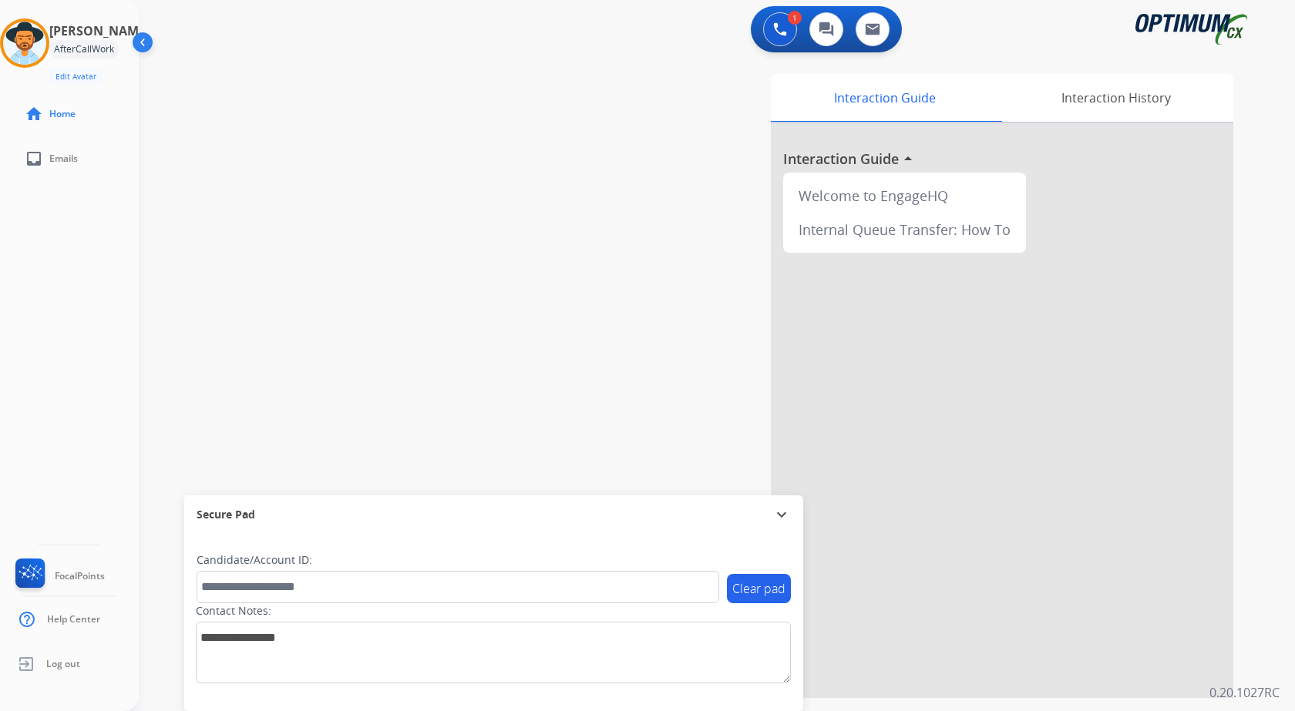
drag, startPoint x: 358, startPoint y: 286, endPoint x: 350, endPoint y: 284, distance: 8.8
click at [357, 284] on div "swap_horiz Break voice bridge close_fullscreen Connect 3-Way Call merge_type Se…" at bounding box center [698, 376] width 1119 height 643
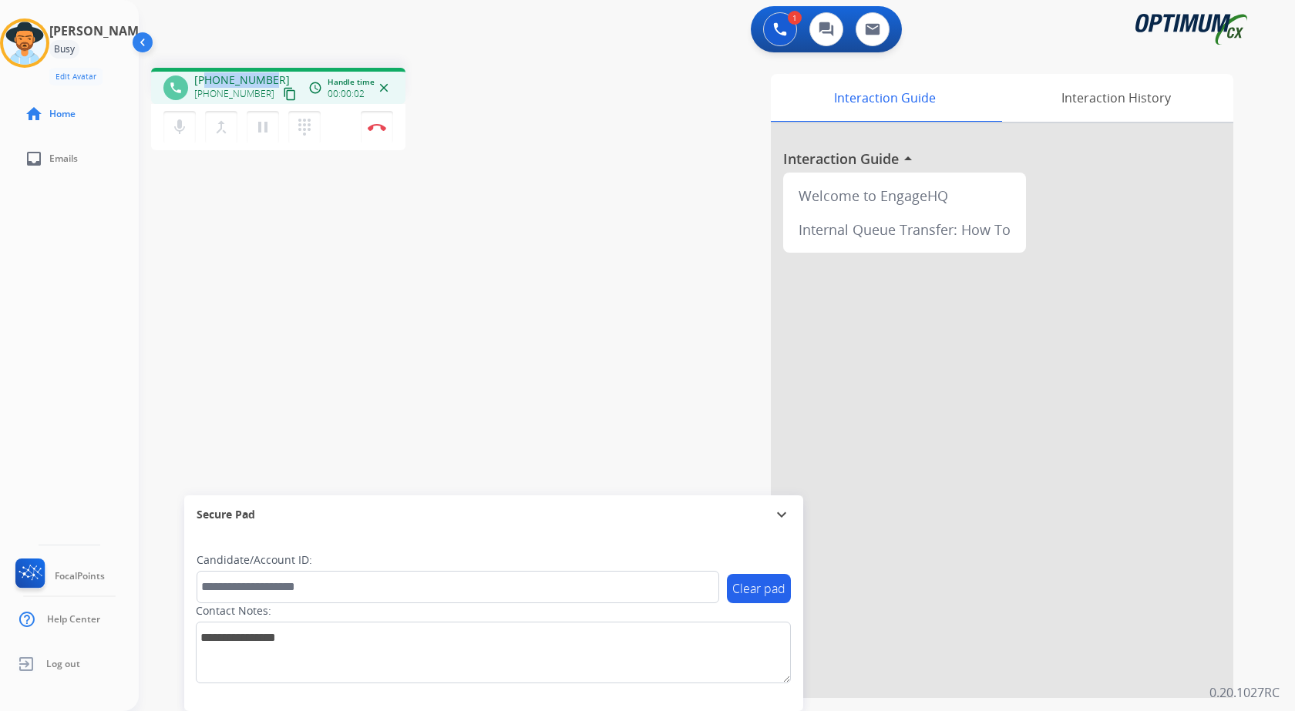
drag, startPoint x: 209, startPoint y: 76, endPoint x: 268, endPoint y: 76, distance: 59.3
click at [268, 76] on span "[PHONE_NUMBER]" at bounding box center [242, 79] width 96 height 15
copy span "2703436401"
click at [394, 244] on div "phone [PHONE_NUMBER] [PHONE_NUMBER] content_copy access_time Call metrics Queue…" at bounding box center [698, 376] width 1119 height 643
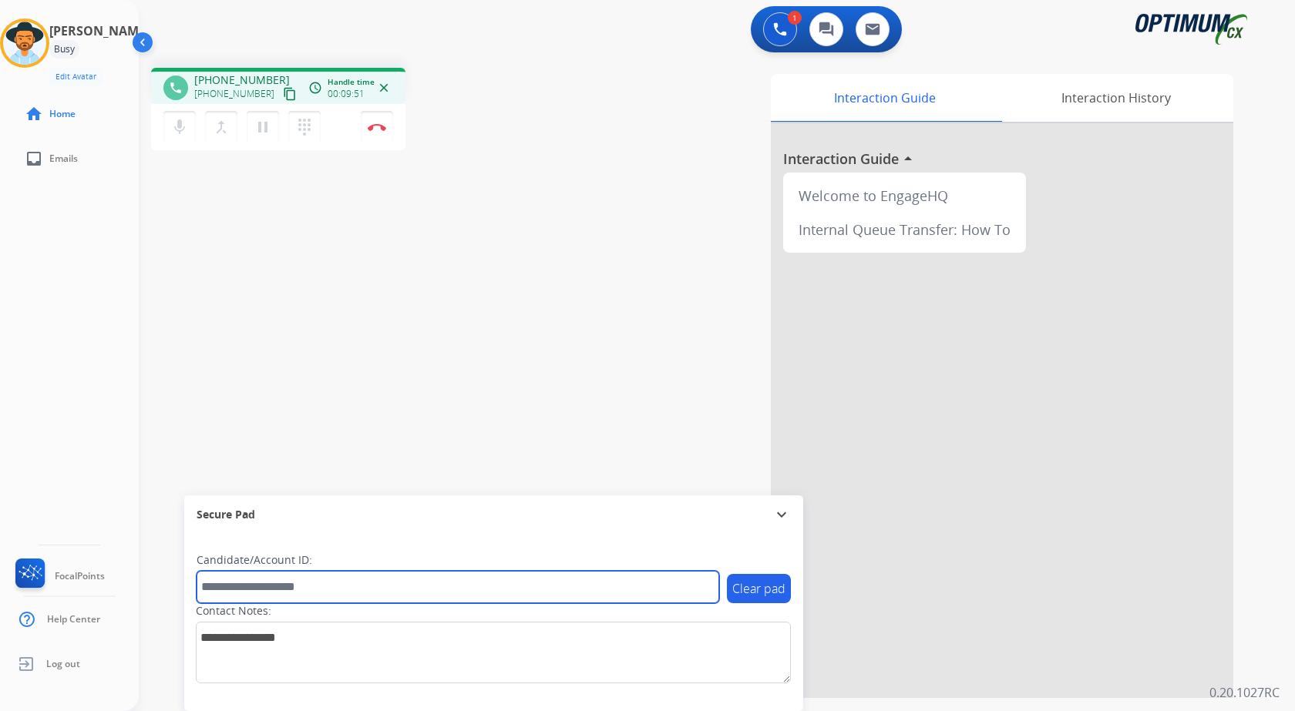
click at [322, 581] on input "text" at bounding box center [458, 587] width 522 height 32
paste input "*******"
type input "*******"
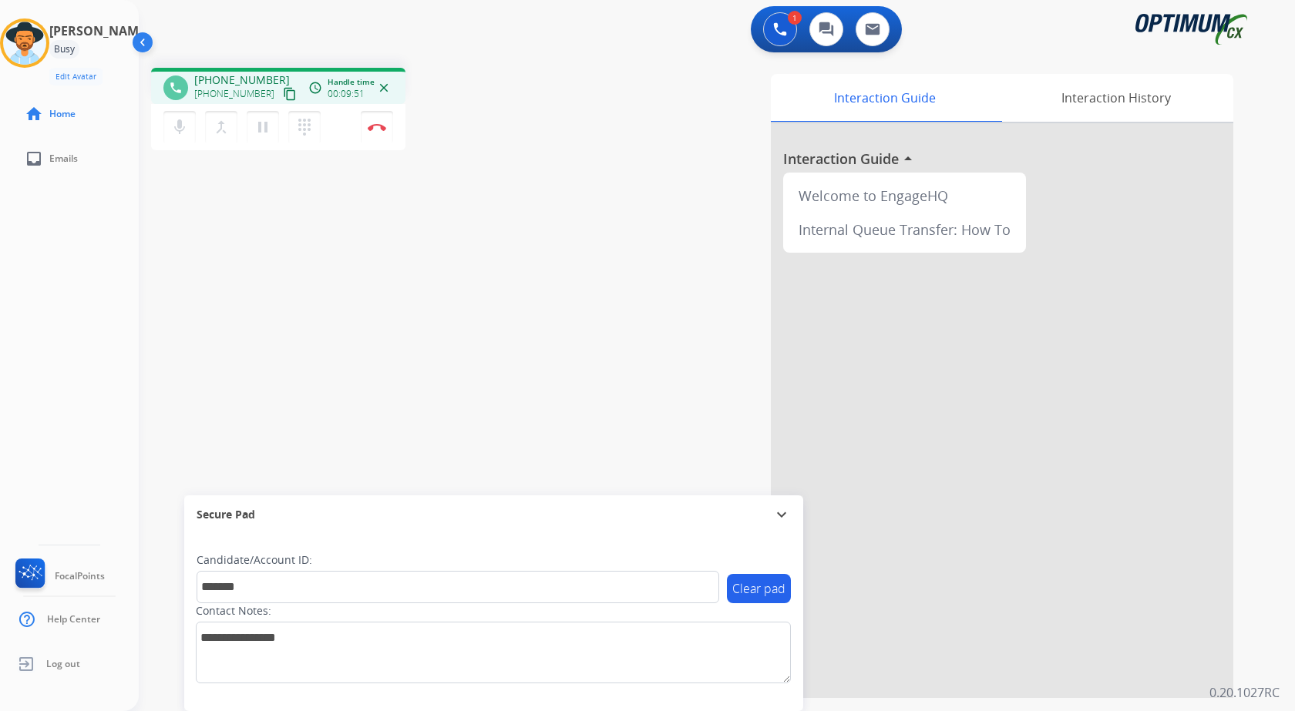
click at [281, 325] on div "phone [PHONE_NUMBER] [PHONE_NUMBER] content_copy access_time Call metrics Queue…" at bounding box center [698, 376] width 1119 height 643
click at [314, 334] on div "phone [PHONE_NUMBER] [PHONE_NUMBER] content_copy access_time Call metrics Queue…" at bounding box center [698, 376] width 1119 height 643
click at [311, 311] on div "phone [PHONE_NUMBER] [PHONE_NUMBER] content_copy access_time Call metrics Queue…" at bounding box center [698, 376] width 1119 height 643
click at [352, 301] on div "phone [PHONE_NUMBER] [PHONE_NUMBER] content_copy access_time Call metrics Queue…" at bounding box center [698, 376] width 1119 height 643
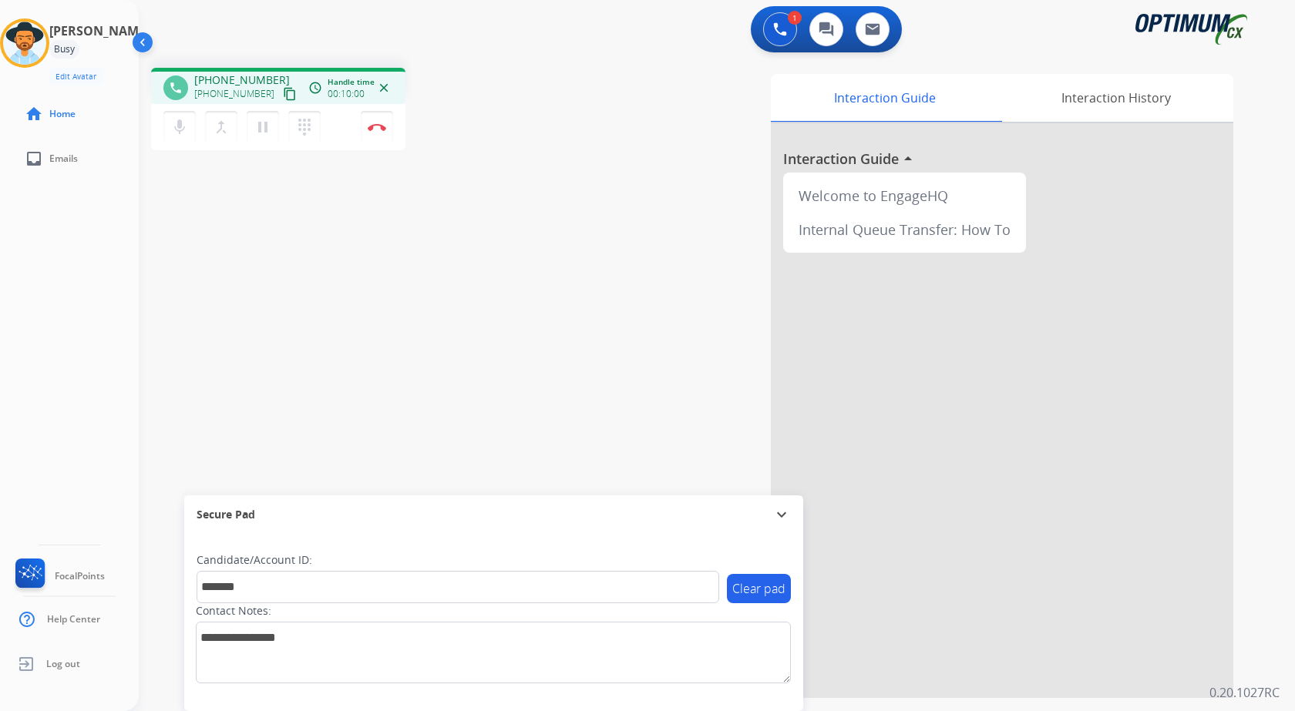
click at [352, 301] on div "phone [PHONE_NUMBER] [PHONE_NUMBER] content_copy access_time Call metrics Queue…" at bounding box center [698, 376] width 1119 height 643
click at [349, 247] on div "phone [PHONE_NUMBER] [PHONE_NUMBER] content_copy access_time Call metrics Queue…" at bounding box center [698, 376] width 1119 height 643
click at [380, 122] on button "Disconnect" at bounding box center [377, 127] width 32 height 32
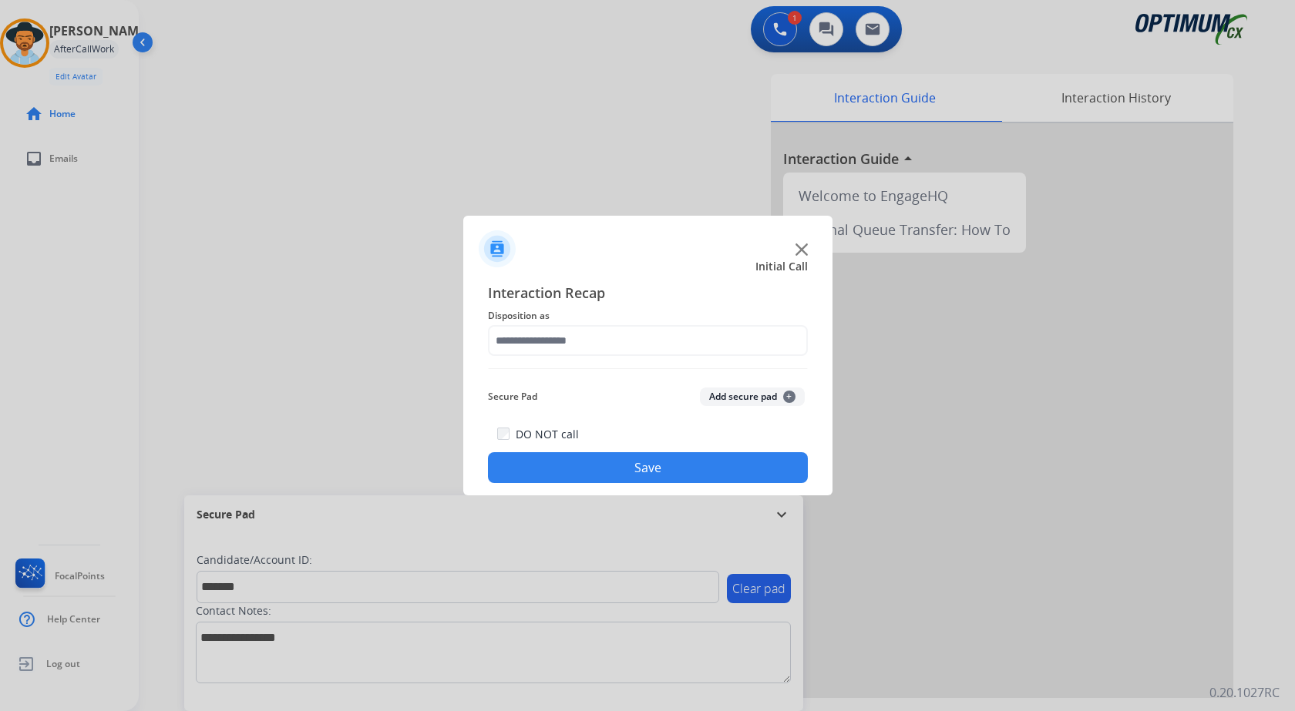
click at [725, 392] on button "Add secure pad +" at bounding box center [752, 397] width 105 height 18
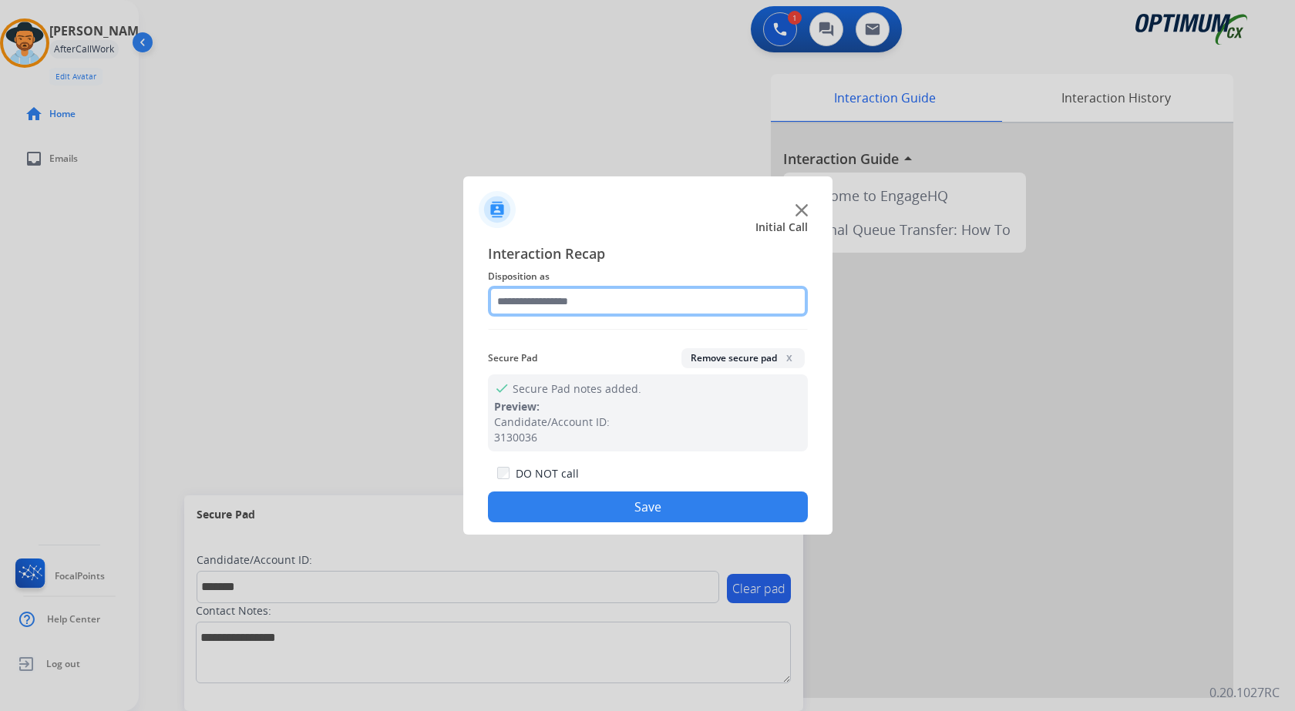
click at [577, 287] on input "text" at bounding box center [648, 301] width 320 height 31
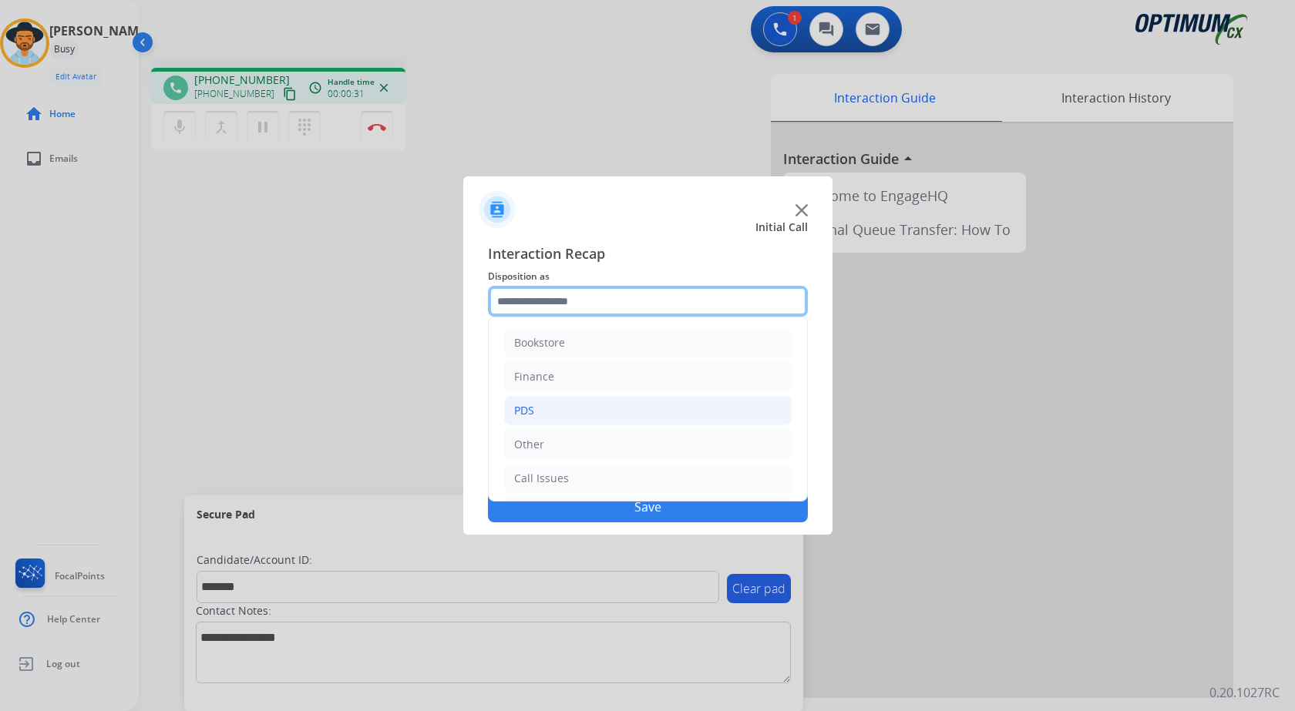
scroll to position [105, 0]
click at [620, 408] on li "Initial Application" at bounding box center [647, 407] width 287 height 29
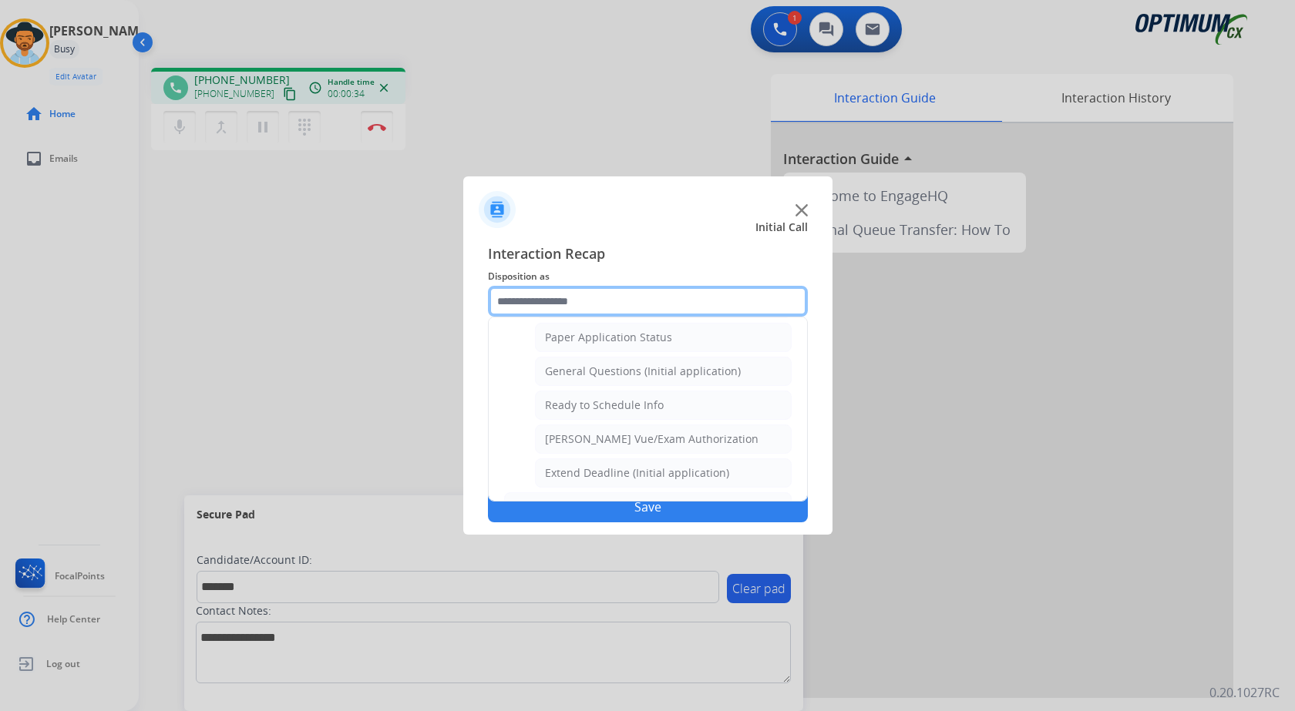
scroll to position [875, 0]
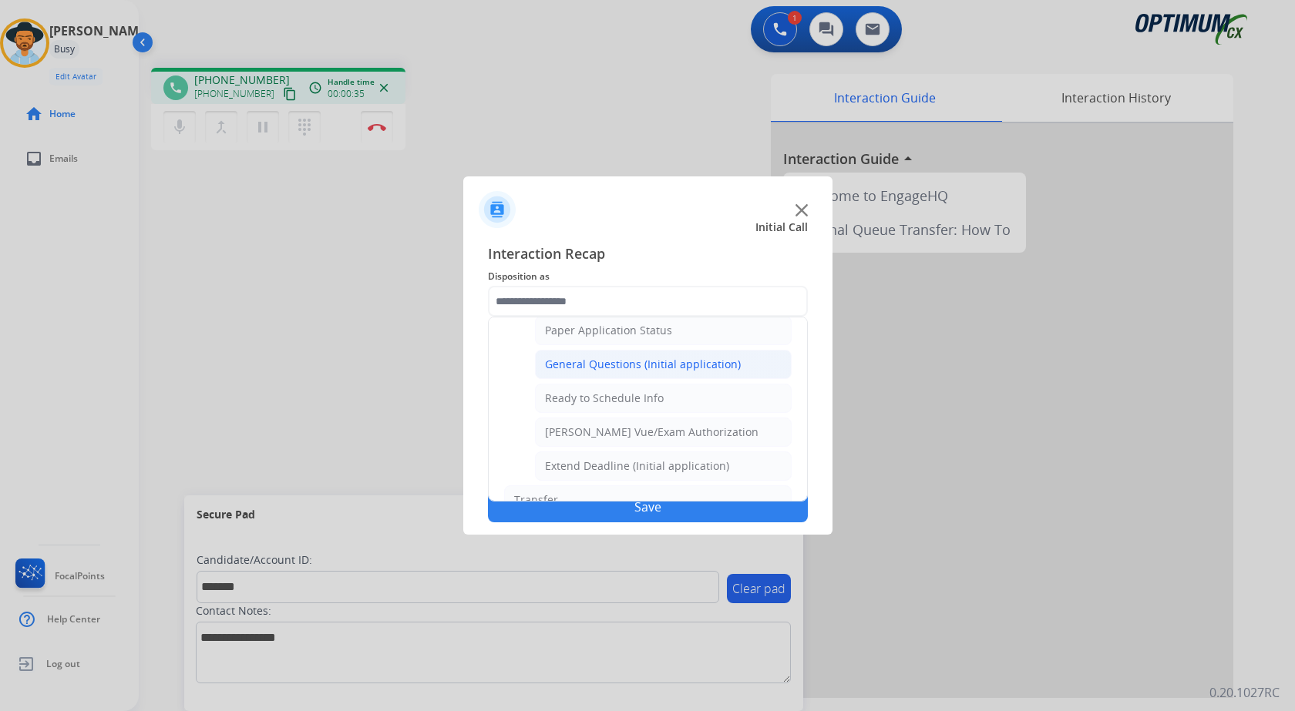
click at [675, 359] on div "General Questions (Initial application)" at bounding box center [643, 364] width 196 height 15
type input "**********"
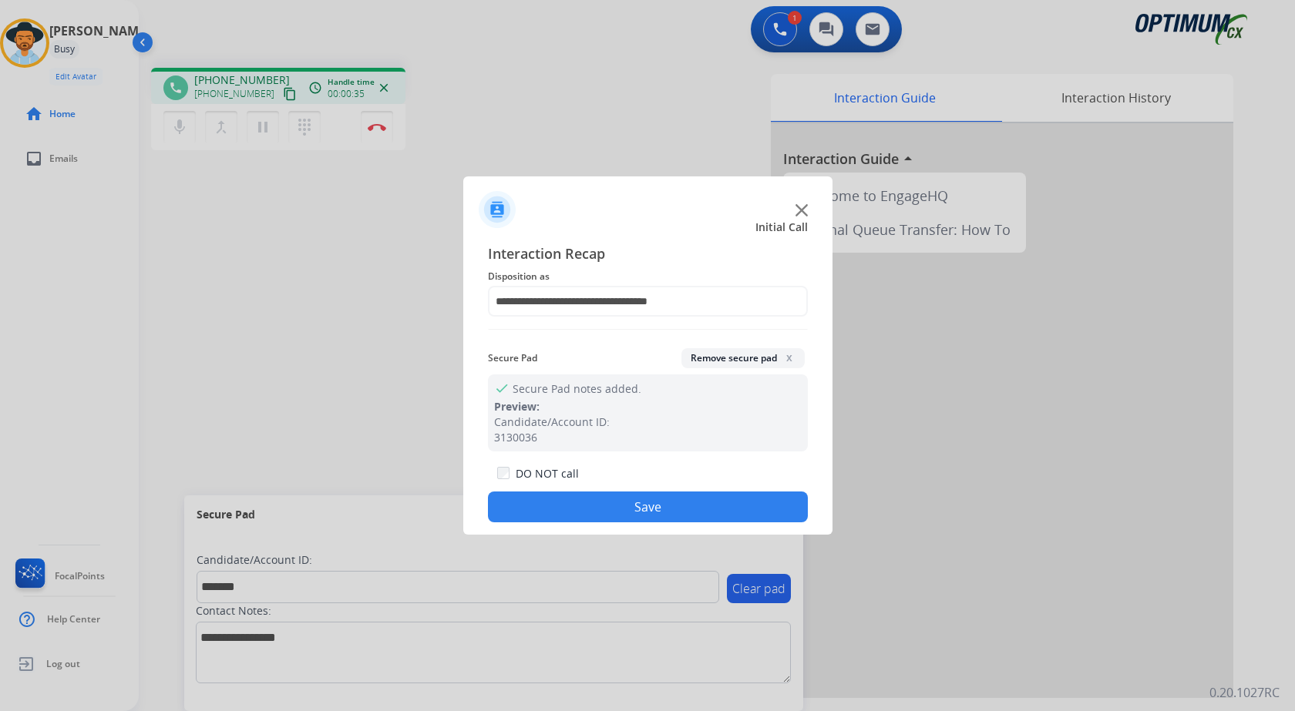
click at [644, 499] on button "Save" at bounding box center [648, 507] width 320 height 31
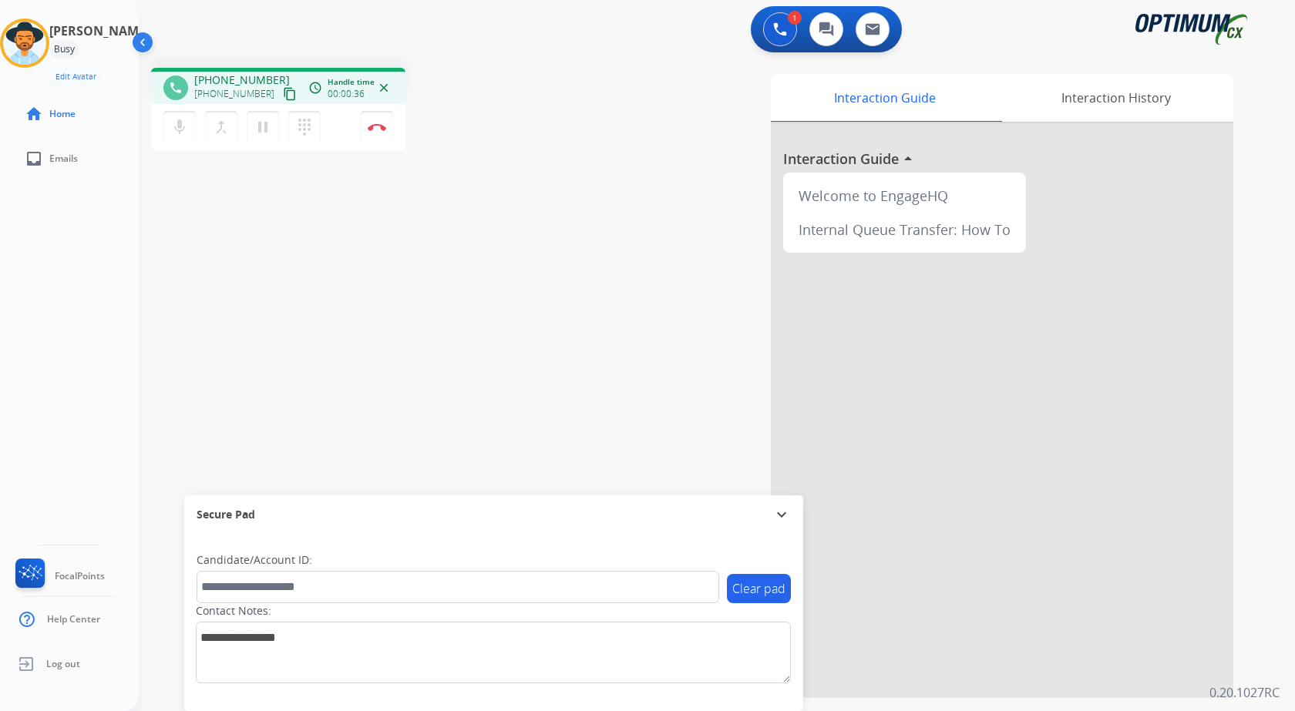
drag, startPoint x: 354, startPoint y: 257, endPoint x: 223, endPoint y: 136, distance: 178.3
click at [351, 256] on div "phone [PHONE_NUMBER] [PHONE_NUMBER] content_copy access_time Call metrics Queue…" at bounding box center [698, 376] width 1119 height 643
drag, startPoint x: 207, startPoint y: 78, endPoint x: 270, endPoint y: 74, distance: 63.3
click at [270, 74] on div "[PHONE_NUMBER] [PHONE_NUMBER] content_copy" at bounding box center [246, 87] width 105 height 31
copy span "7742434562"
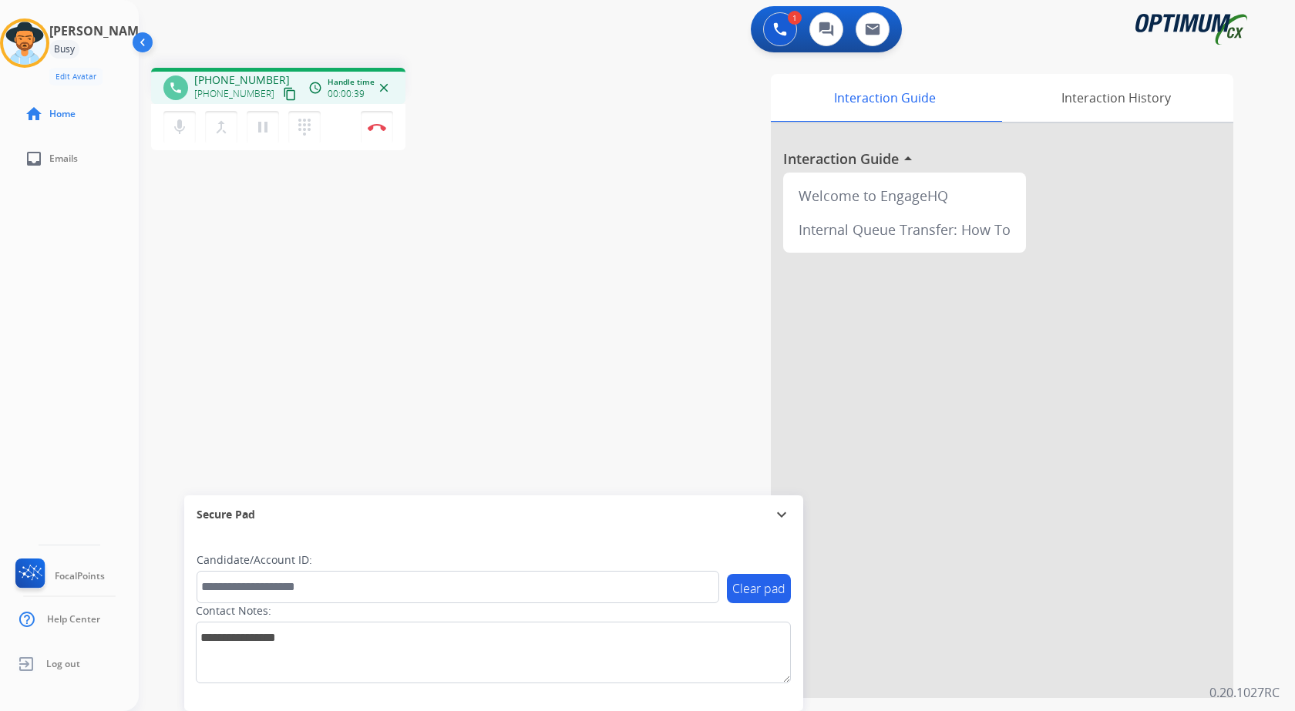
click at [560, 163] on div "phone [PHONE_NUMBER] [PHONE_NUMBER] content_copy access_time Call metrics Queue…" at bounding box center [698, 376] width 1119 height 643
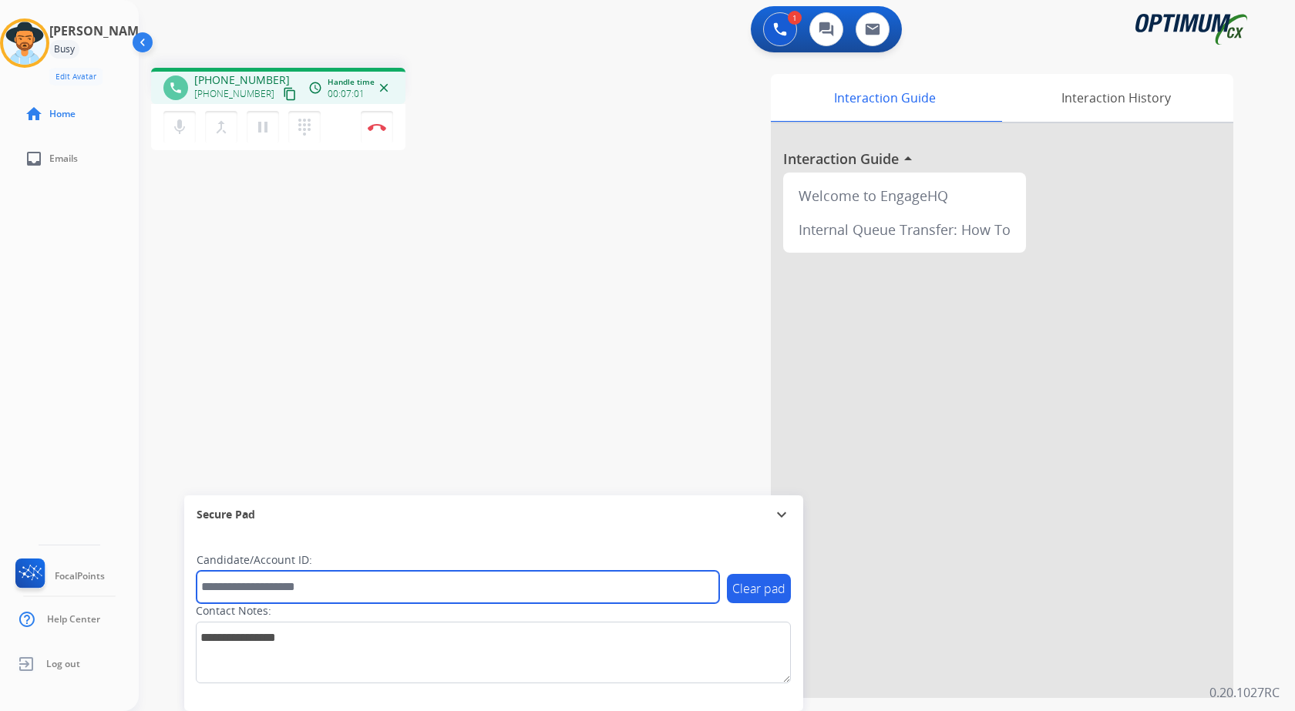
click at [268, 582] on input "text" at bounding box center [458, 587] width 522 height 32
paste input "*******"
type input "*******"
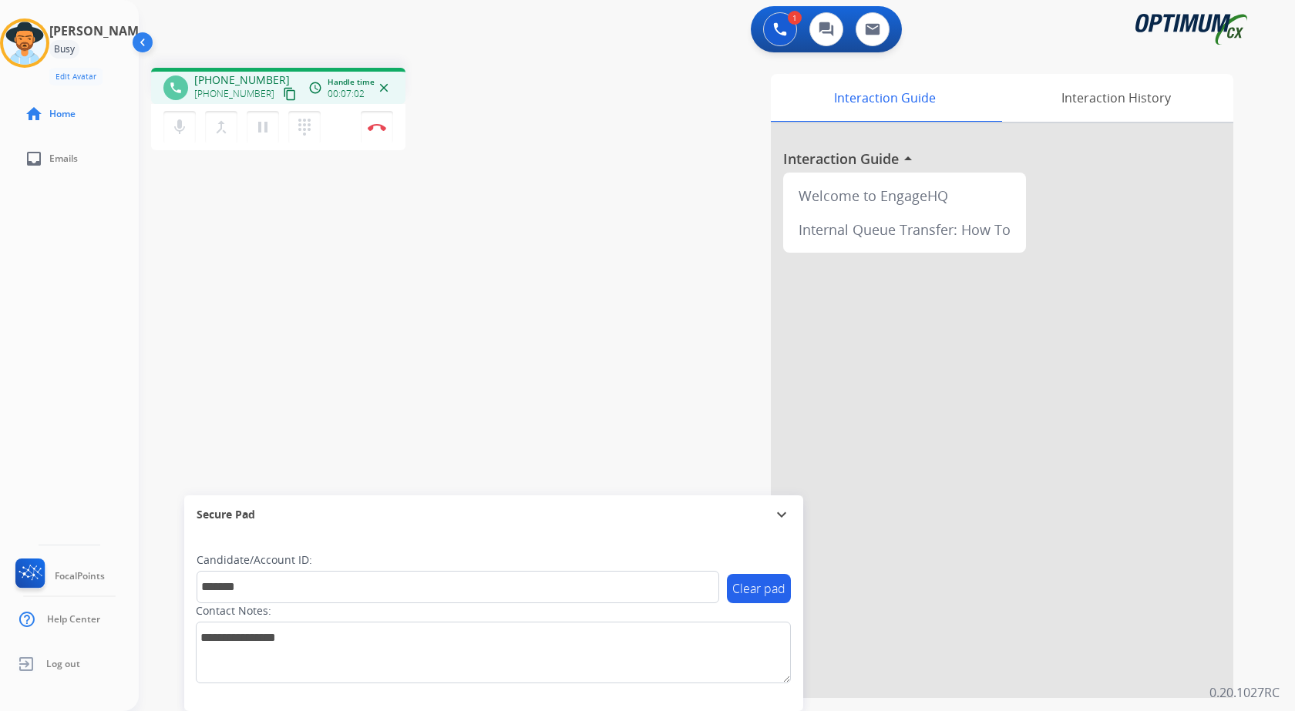
click at [243, 314] on div "phone [PHONE_NUMBER] [PHONE_NUMBER] content_copy access_time Call metrics Queue…" at bounding box center [698, 376] width 1119 height 643
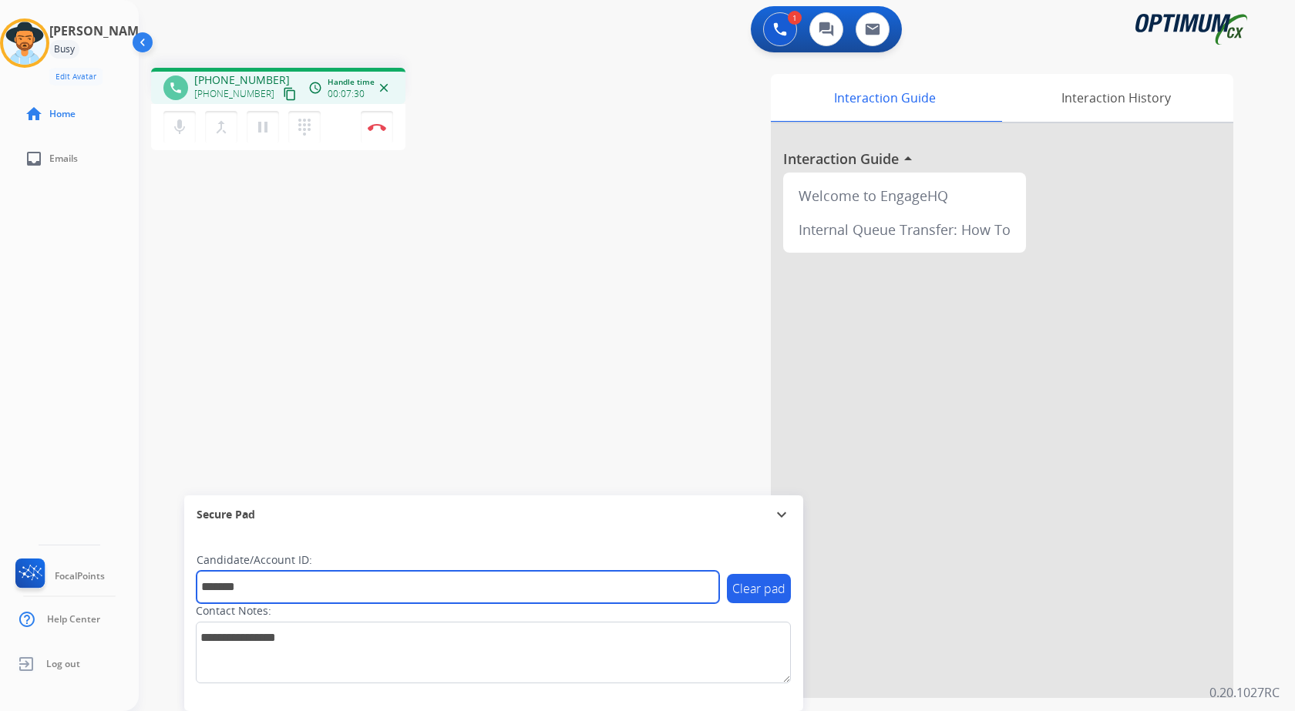
click at [312, 589] on input "*******" at bounding box center [458, 587] width 522 height 32
drag, startPoint x: 312, startPoint y: 589, endPoint x: 377, endPoint y: 368, distance: 230.4
click at [312, 583] on input "*******" at bounding box center [458, 587] width 522 height 32
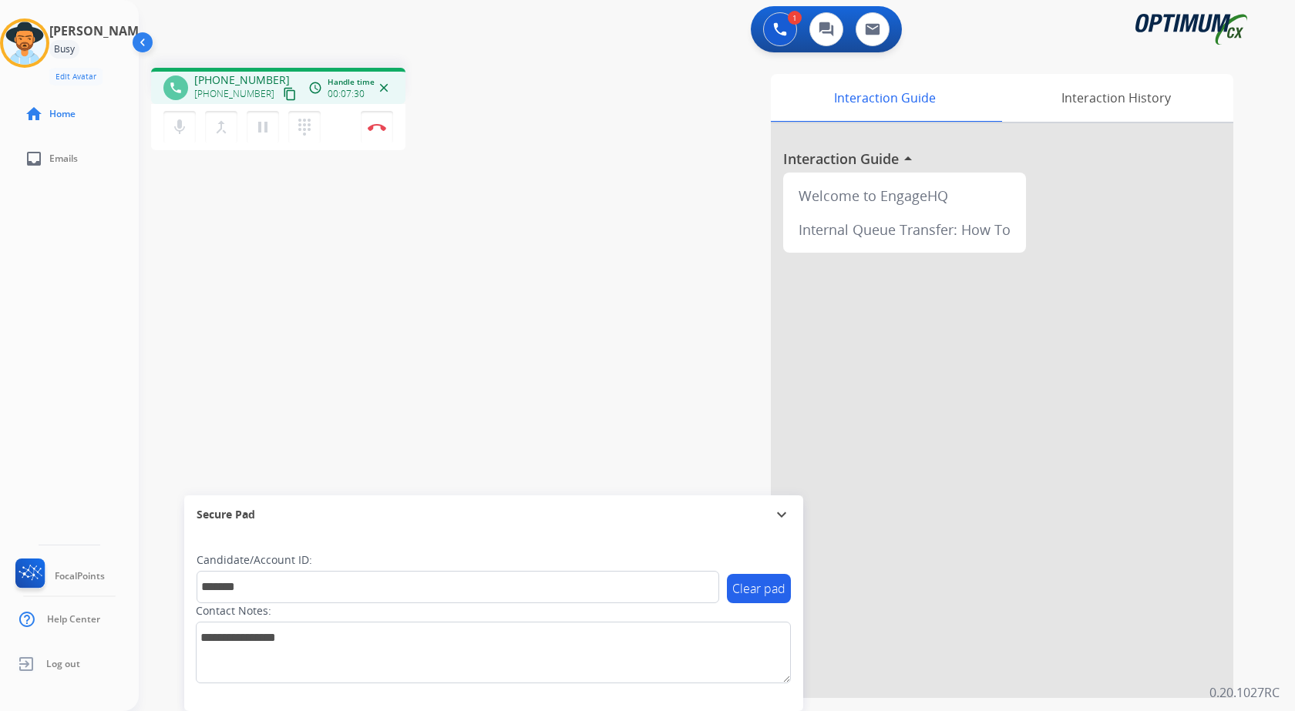
click at [383, 335] on div "phone [PHONE_NUMBER] [PHONE_NUMBER] content_copy access_time Call metrics Queue…" at bounding box center [698, 376] width 1119 height 643
click at [462, 336] on div "phone [PHONE_NUMBER] [PHONE_NUMBER] content_copy access_time Call metrics Queue…" at bounding box center [698, 376] width 1119 height 643
click at [376, 124] on img at bounding box center [377, 127] width 18 height 8
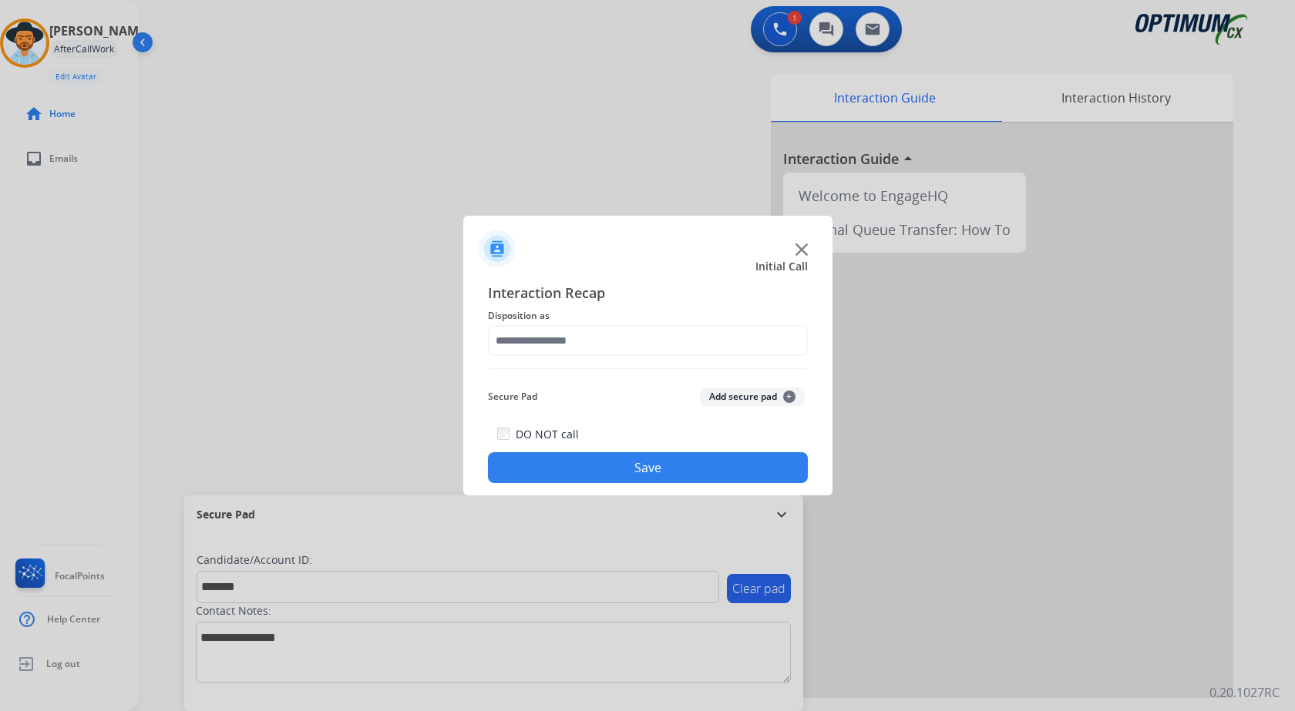
click at [728, 391] on button "Add secure pad +" at bounding box center [752, 397] width 105 height 18
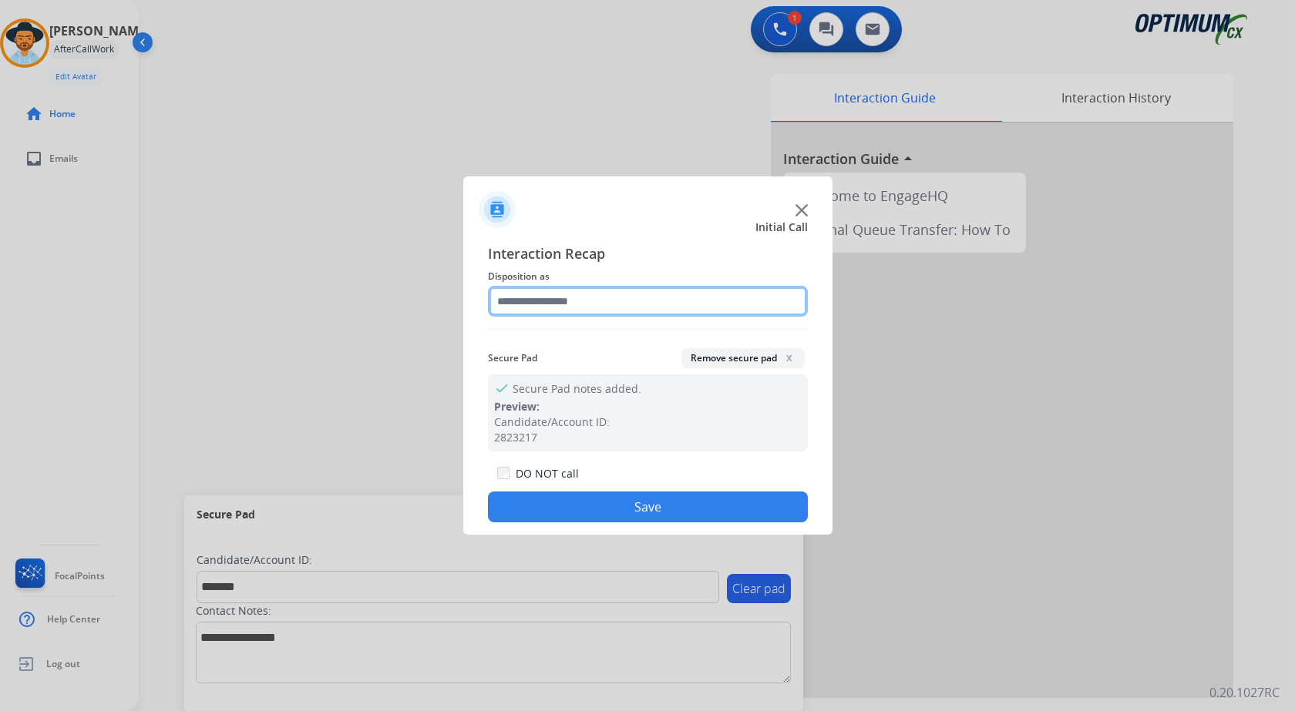
click at [551, 299] on input "text" at bounding box center [648, 301] width 320 height 31
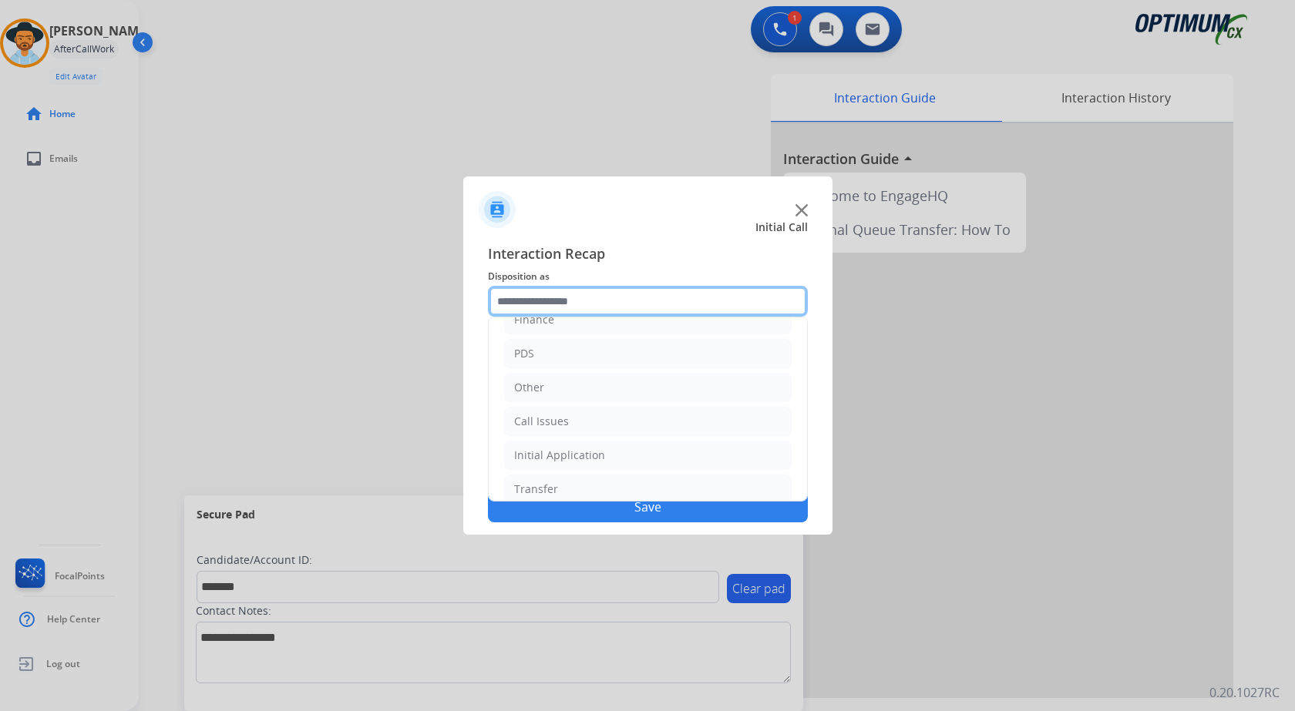
scroll to position [105, 0]
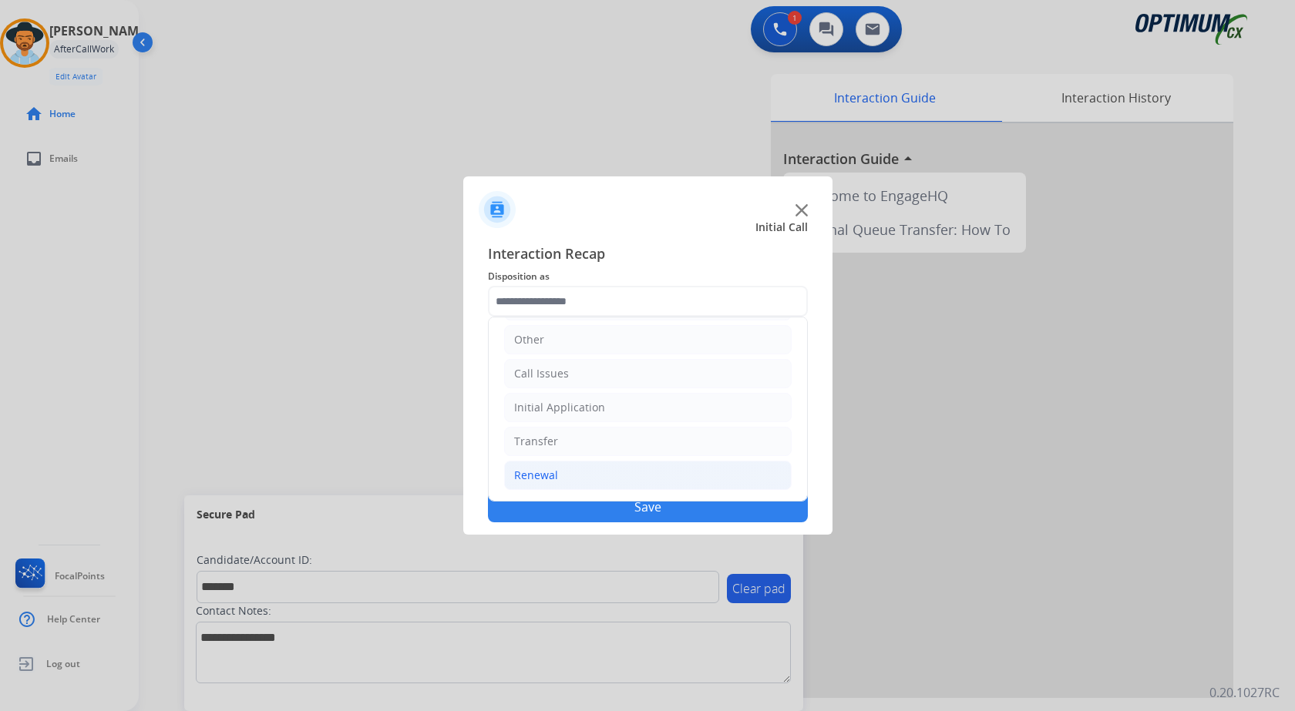
click at [596, 472] on li "Renewal" at bounding box center [647, 475] width 287 height 29
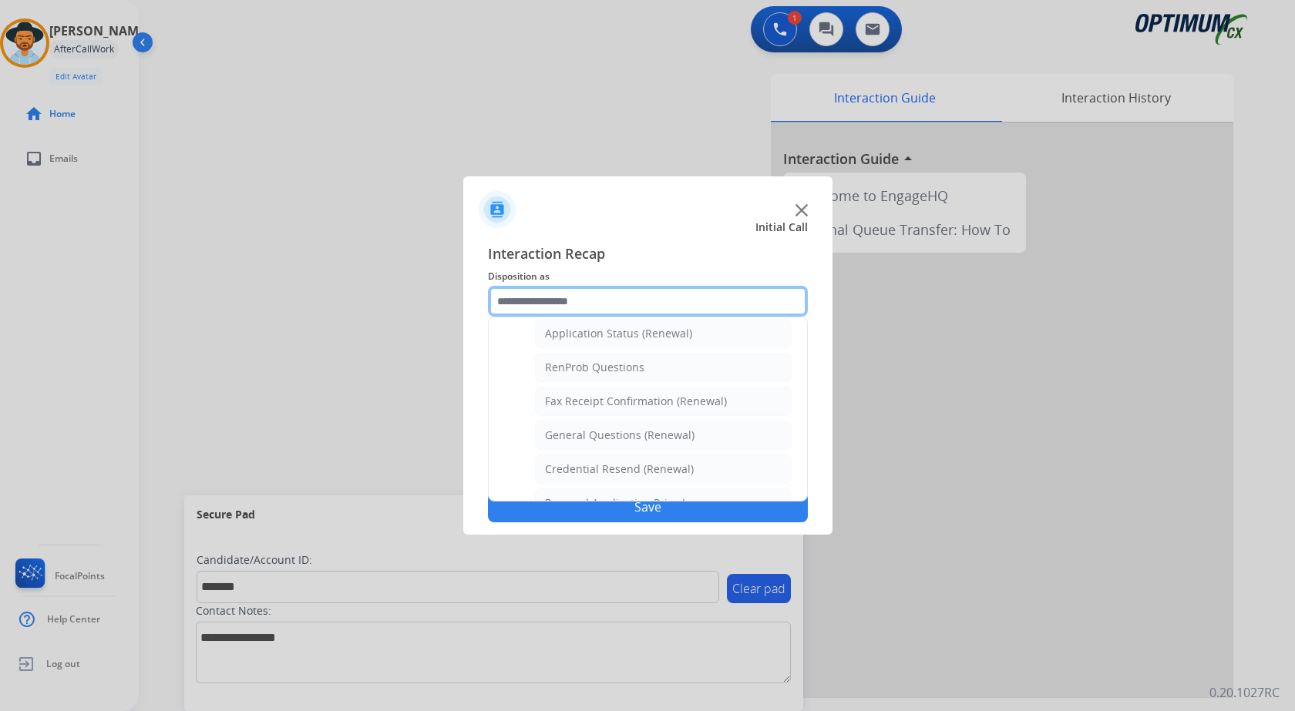
scroll to position [287, 0]
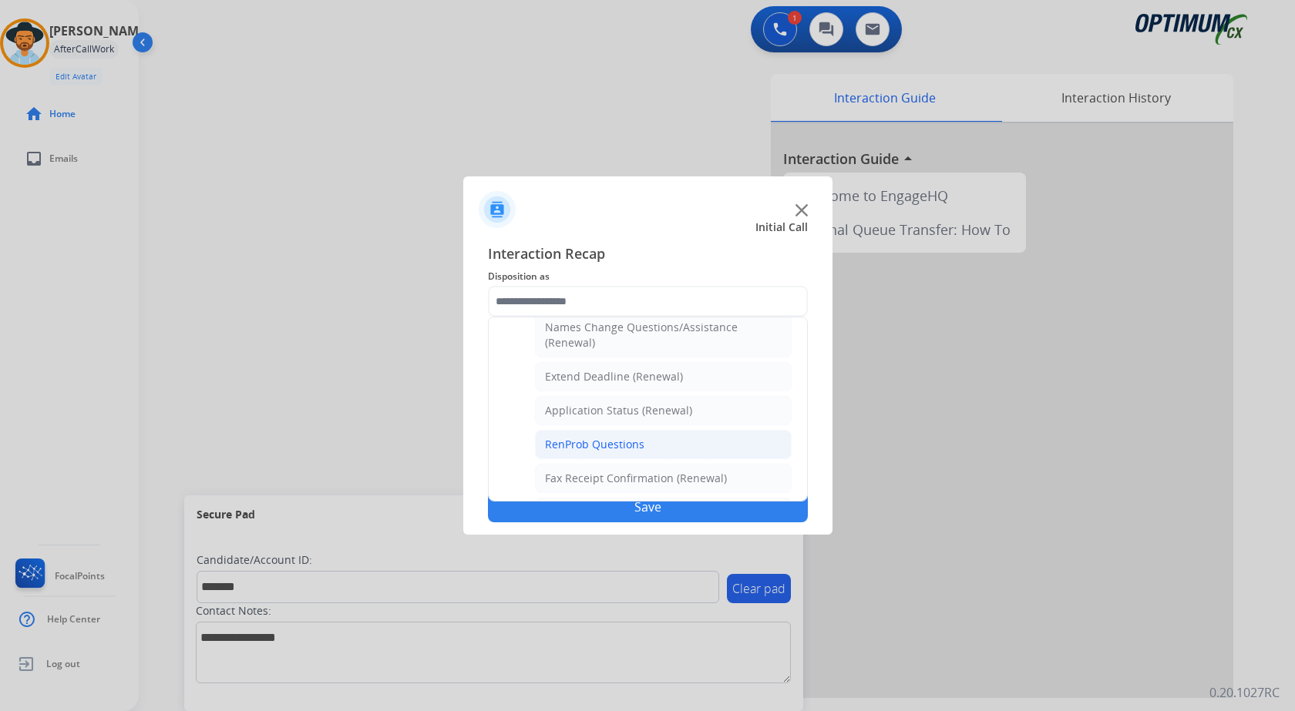
click at [593, 449] on div "RenProb Questions" at bounding box center [594, 444] width 99 height 15
type input "**********"
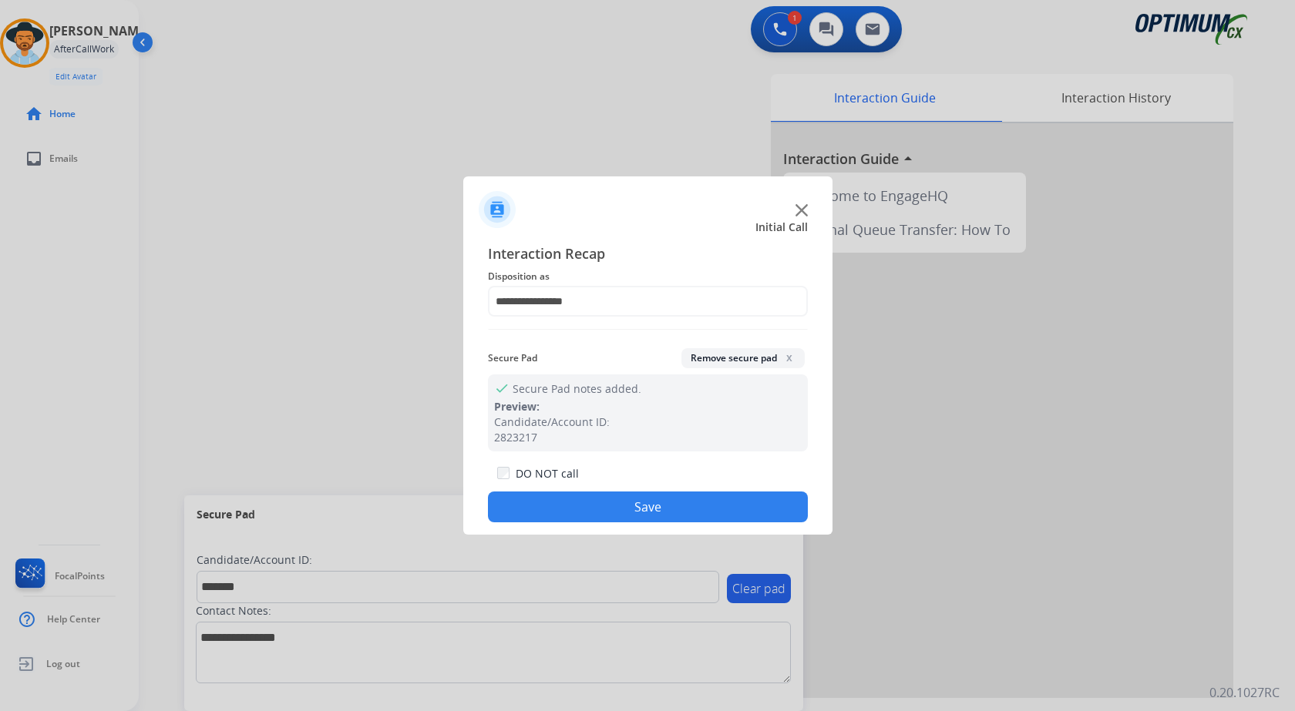
click at [593, 502] on button "Save" at bounding box center [648, 507] width 320 height 31
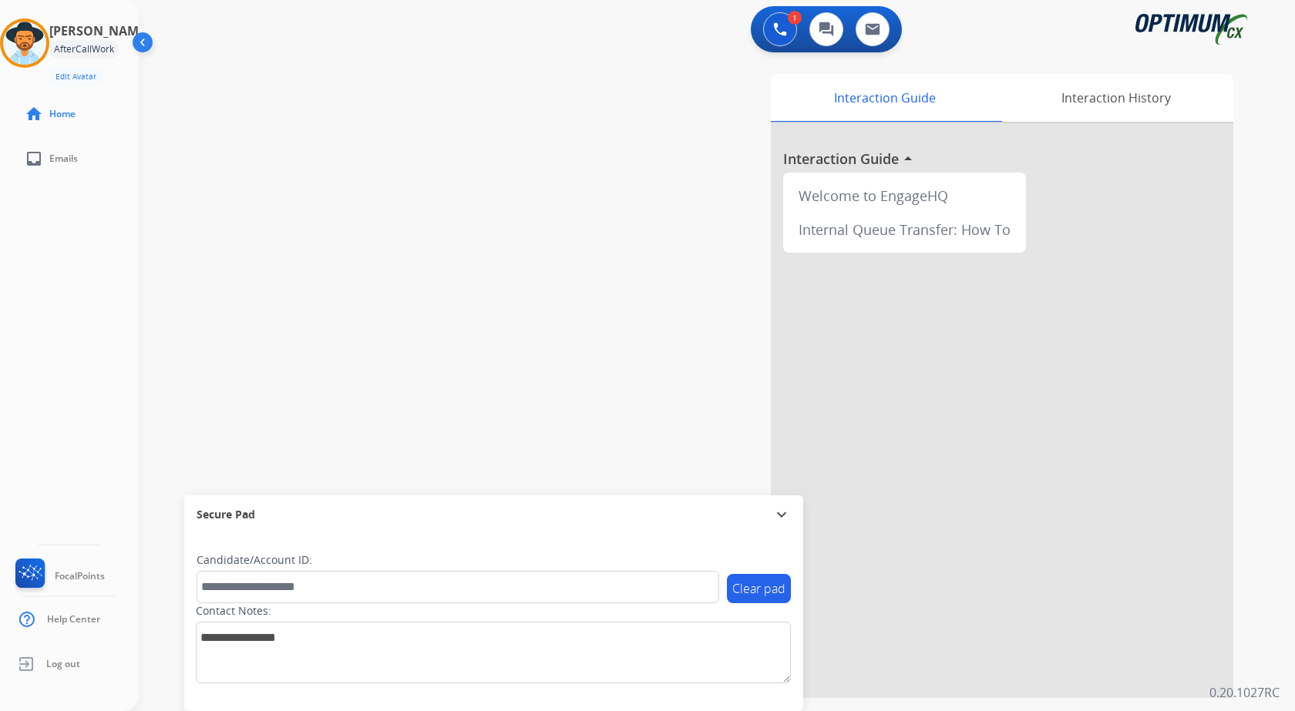
click at [368, 291] on div "swap_horiz Break voice bridge close_fullscreen Connect 3-Way Call merge_type Se…" at bounding box center [698, 376] width 1119 height 643
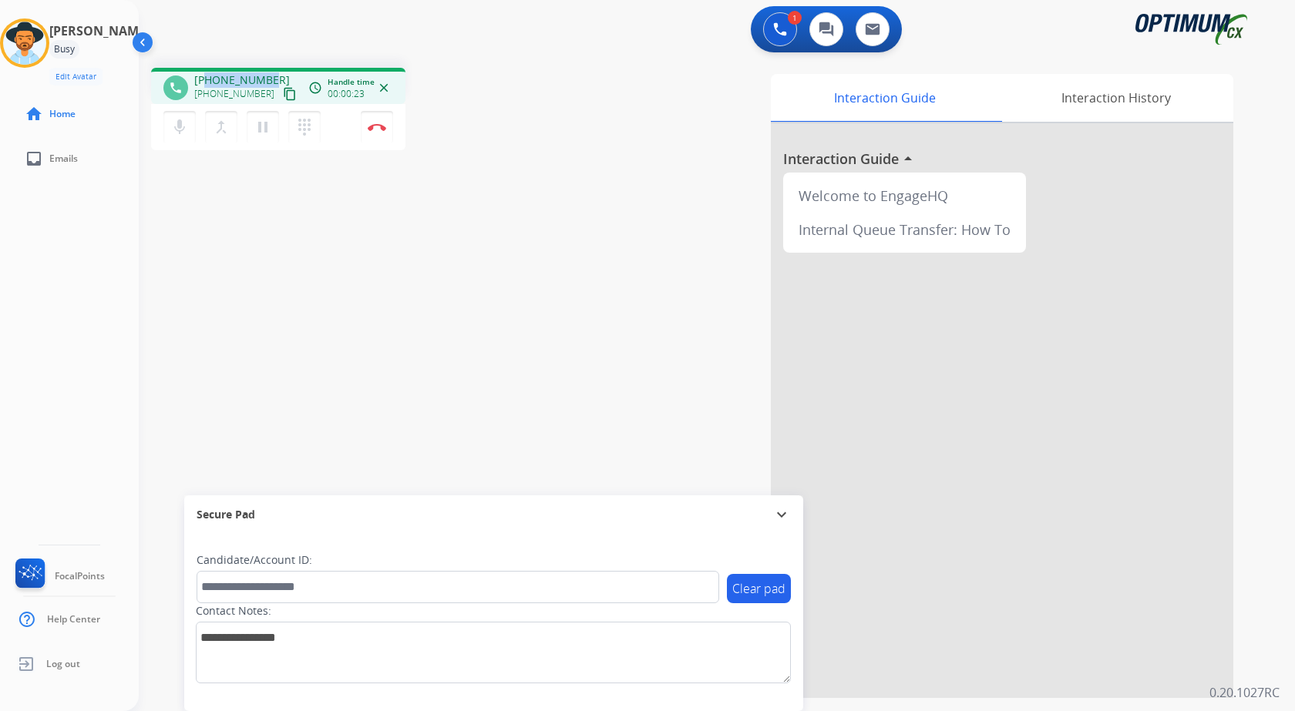
drag, startPoint x: 206, startPoint y: 78, endPoint x: 272, endPoint y: 75, distance: 66.3
click at [272, 75] on div "[PHONE_NUMBER] [PHONE_NUMBER] content_copy" at bounding box center [246, 87] width 105 height 31
copy span "6173098794"
click at [189, 126] on button "mic Mute" at bounding box center [179, 127] width 32 height 32
click at [180, 130] on mat-icon "mic_off" at bounding box center [179, 127] width 18 height 18
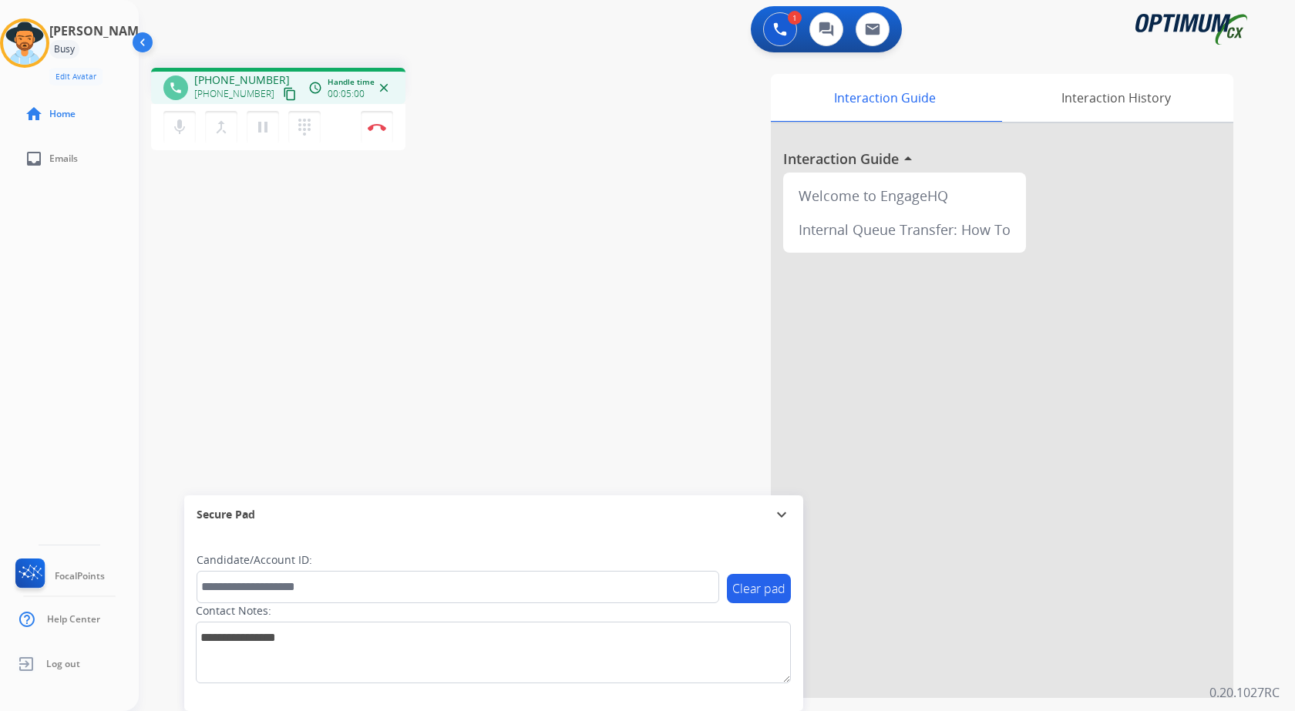
click at [364, 236] on div "phone [PHONE_NUMBER] [PHONE_NUMBER] content_copy access_time Call metrics Queue…" at bounding box center [698, 376] width 1119 height 643
click at [494, 351] on div "phone [PHONE_NUMBER] [PHONE_NUMBER] content_copy access_time Call metrics Queue…" at bounding box center [698, 376] width 1119 height 643
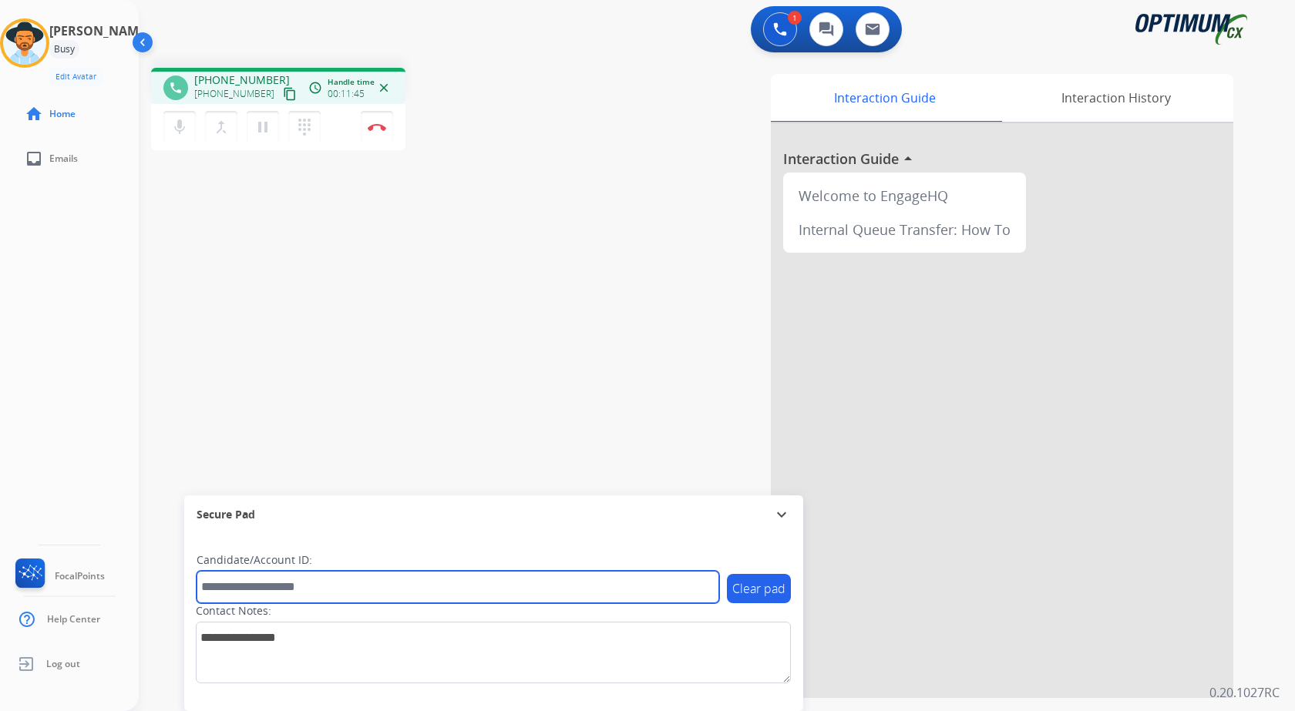
drag, startPoint x: 267, startPoint y: 581, endPoint x: 270, endPoint y: 573, distance: 8.3
click at [267, 581] on input "text" at bounding box center [458, 587] width 522 height 32
paste input "*******"
type input "*******"
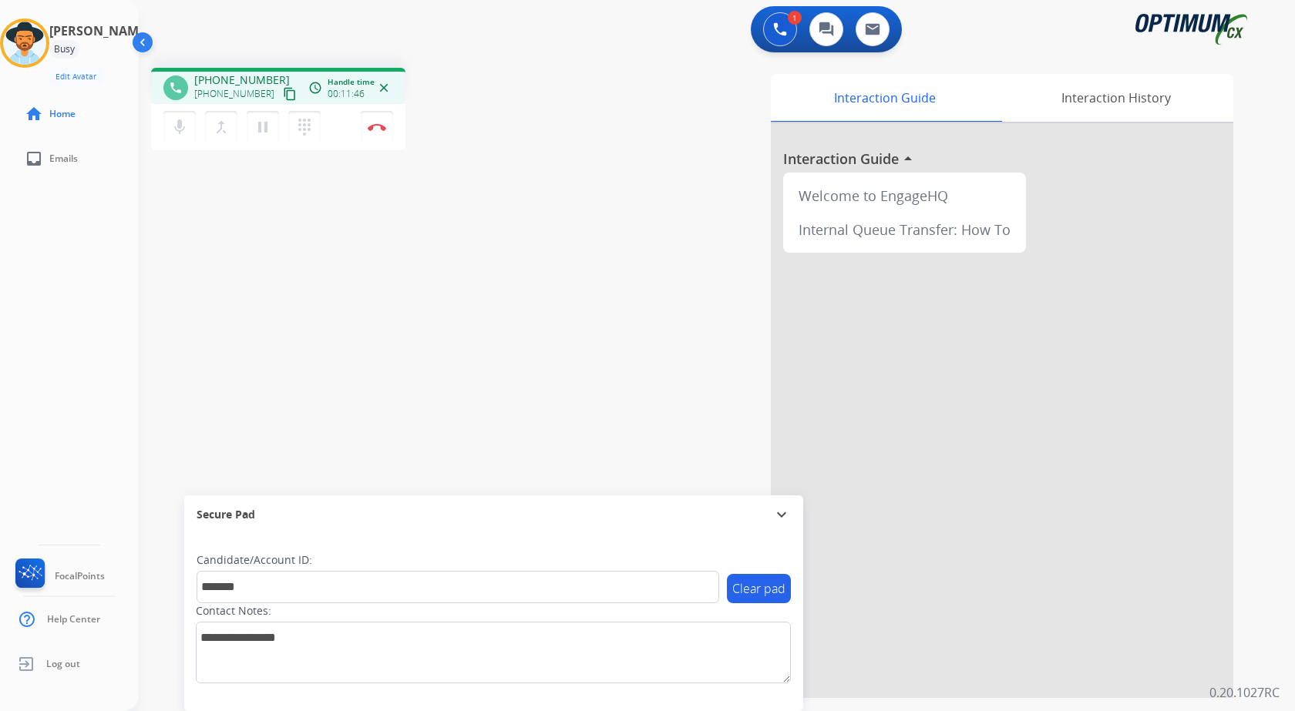
click at [285, 305] on div "phone [PHONE_NUMBER] [PHONE_NUMBER] content_copy access_time Call metrics Queue…" at bounding box center [698, 376] width 1119 height 643
click at [377, 126] on img at bounding box center [377, 127] width 18 height 8
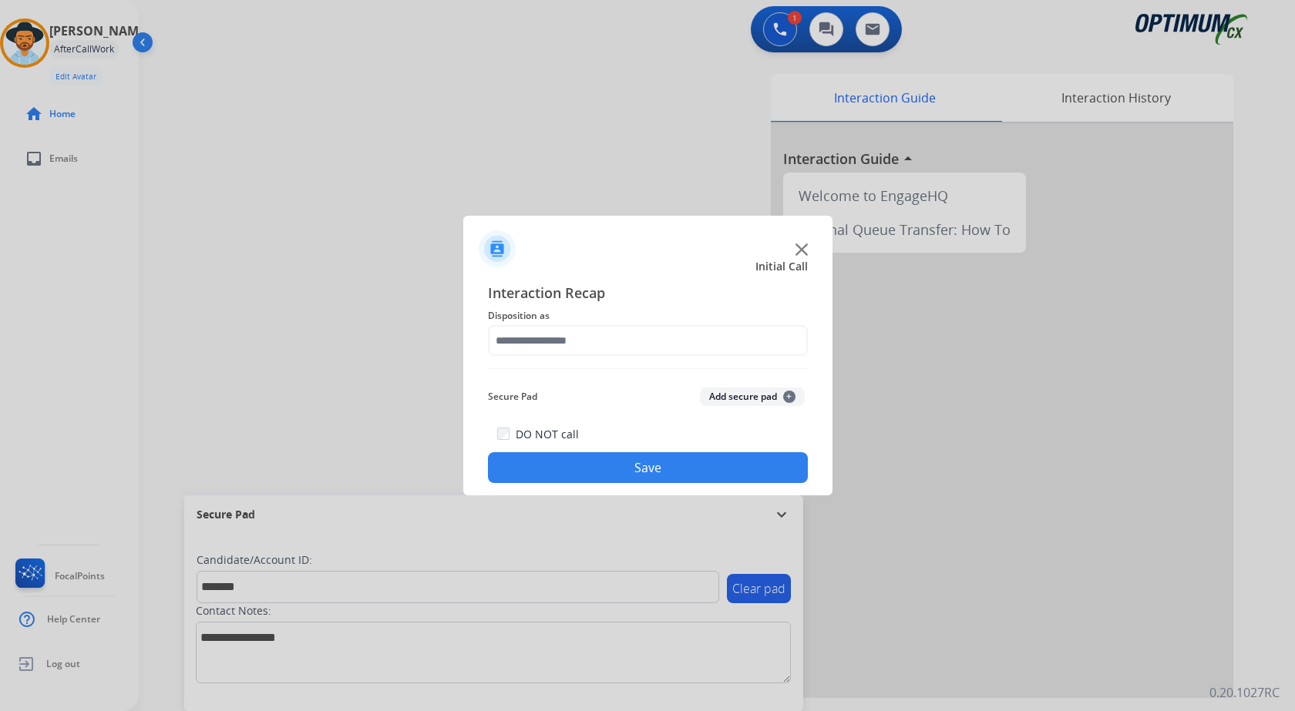
click at [731, 393] on button "Add secure pad +" at bounding box center [752, 397] width 105 height 18
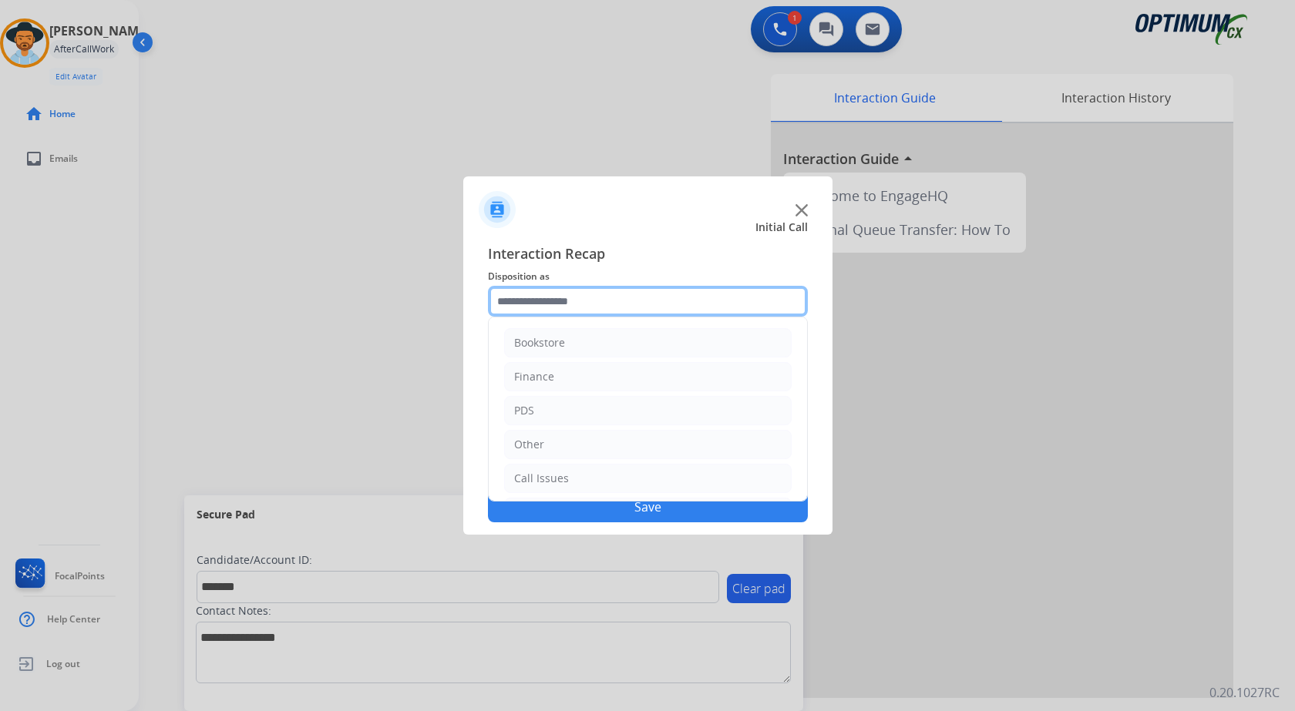
click at [566, 287] on input "text" at bounding box center [648, 301] width 320 height 31
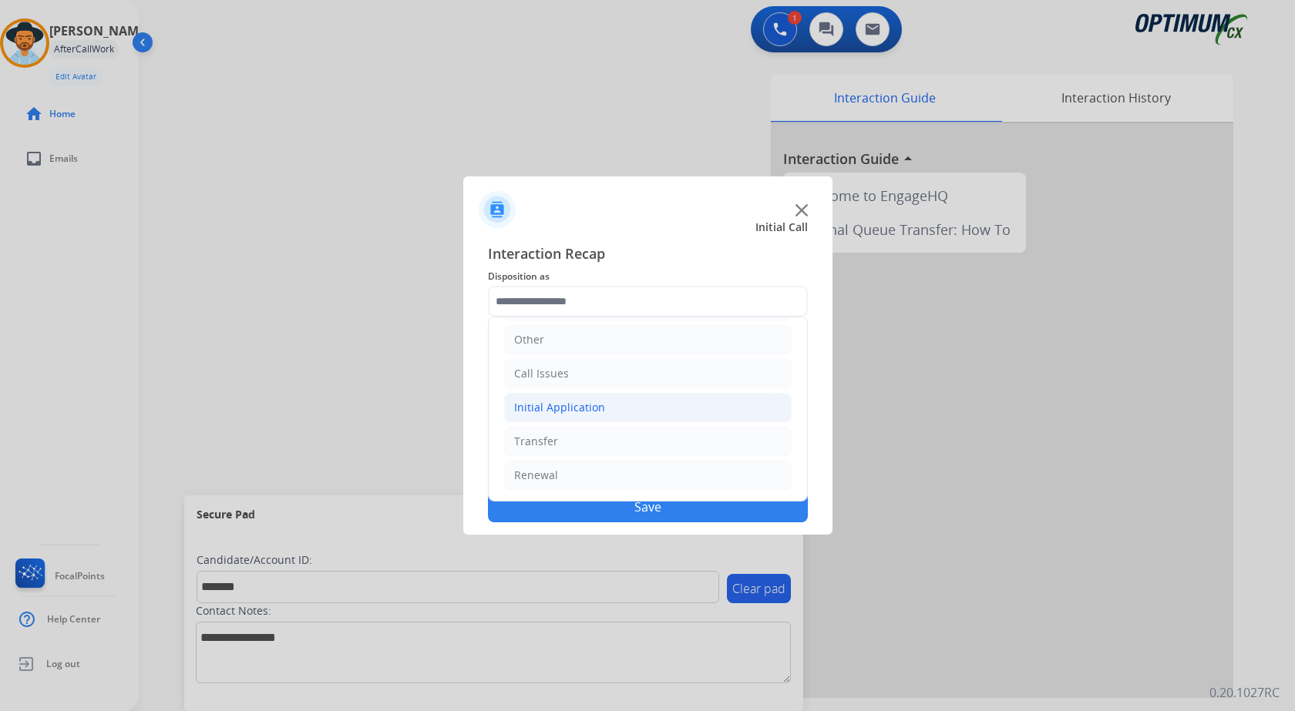
click at [583, 406] on div "Initial Application" at bounding box center [559, 407] width 91 height 15
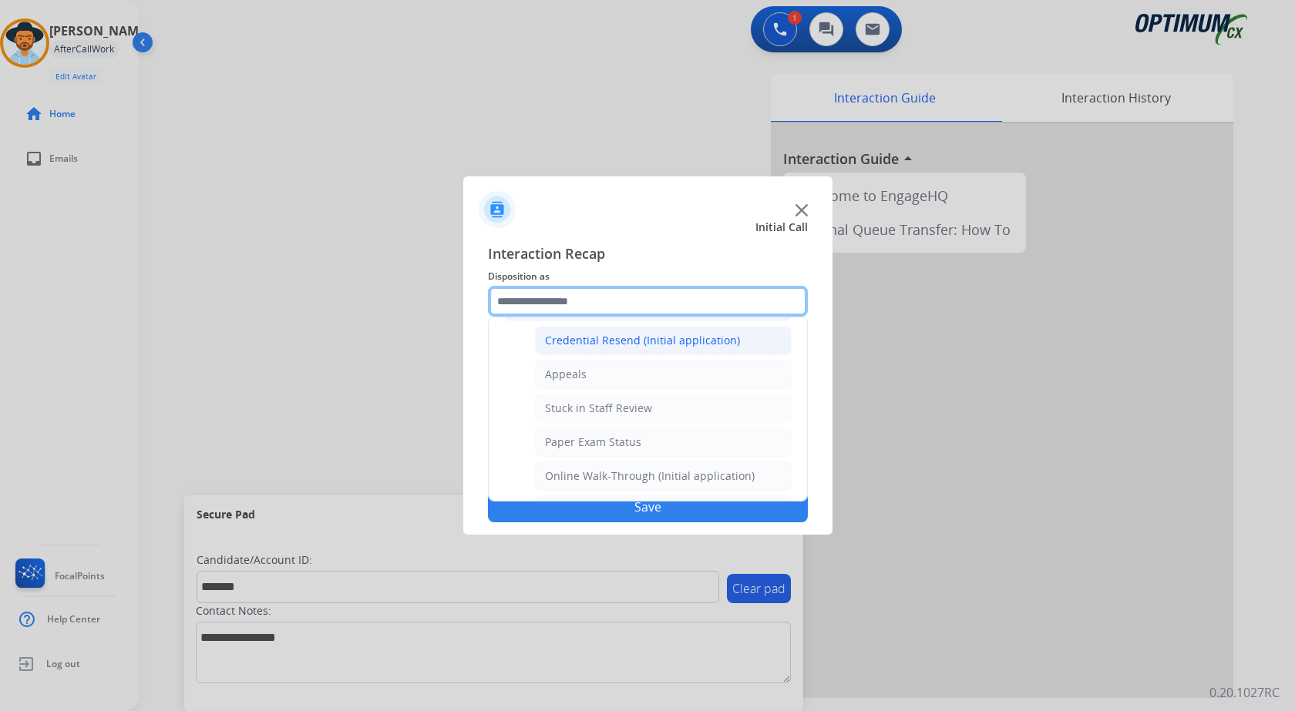
scroll to position [182, 0]
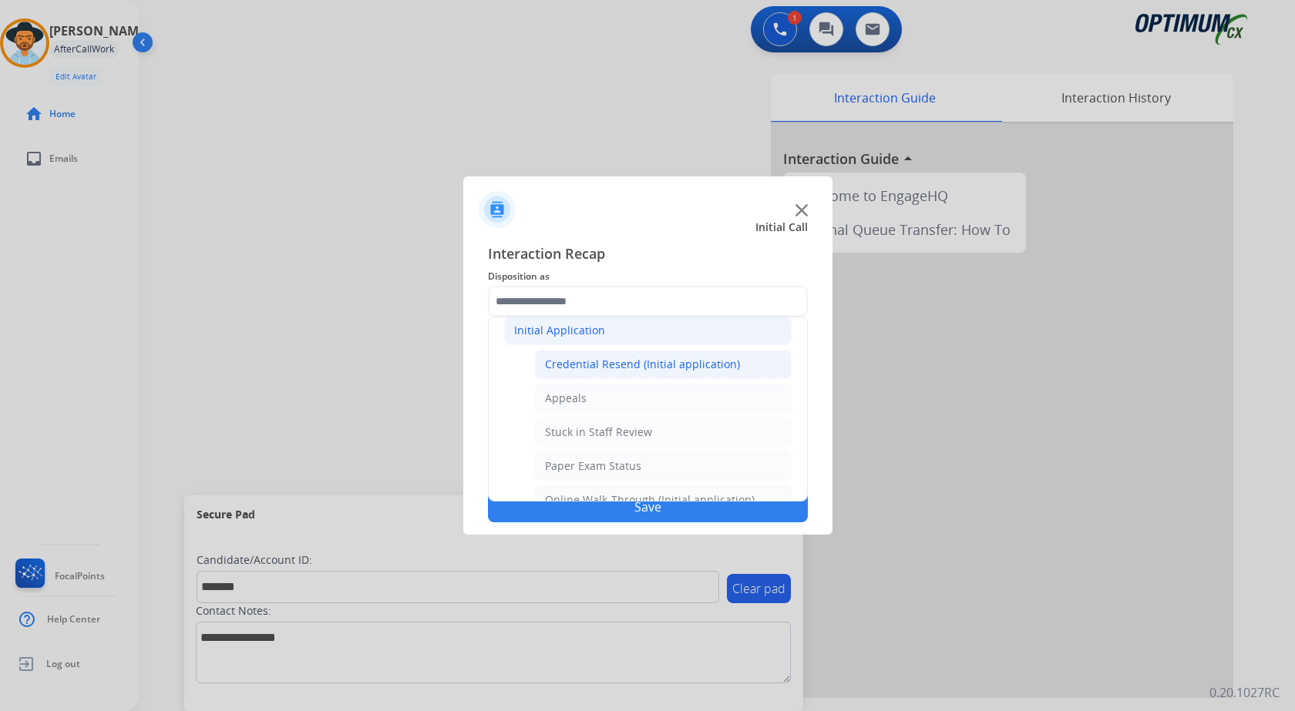
click at [611, 362] on div "Credential Resend (Initial application)" at bounding box center [642, 364] width 195 height 15
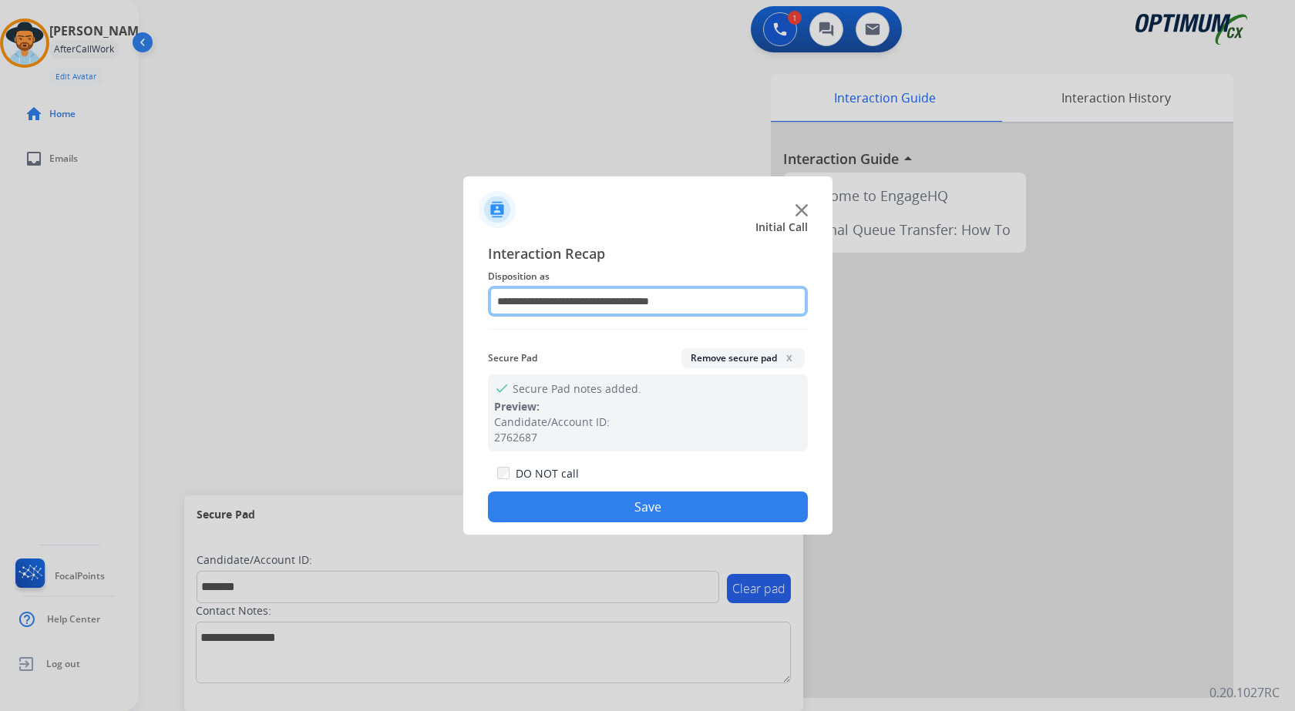
click at [512, 295] on input "**********" at bounding box center [648, 301] width 320 height 31
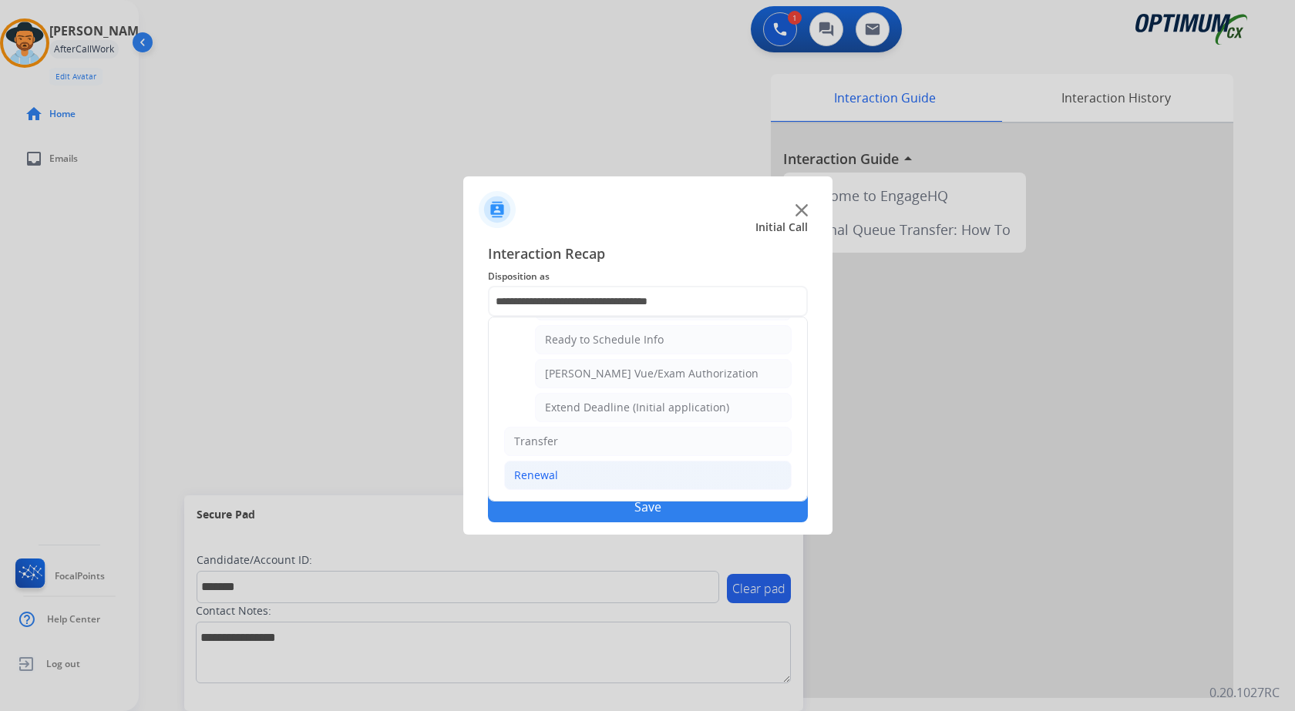
click at [574, 469] on li "Renewal" at bounding box center [647, 475] width 287 height 29
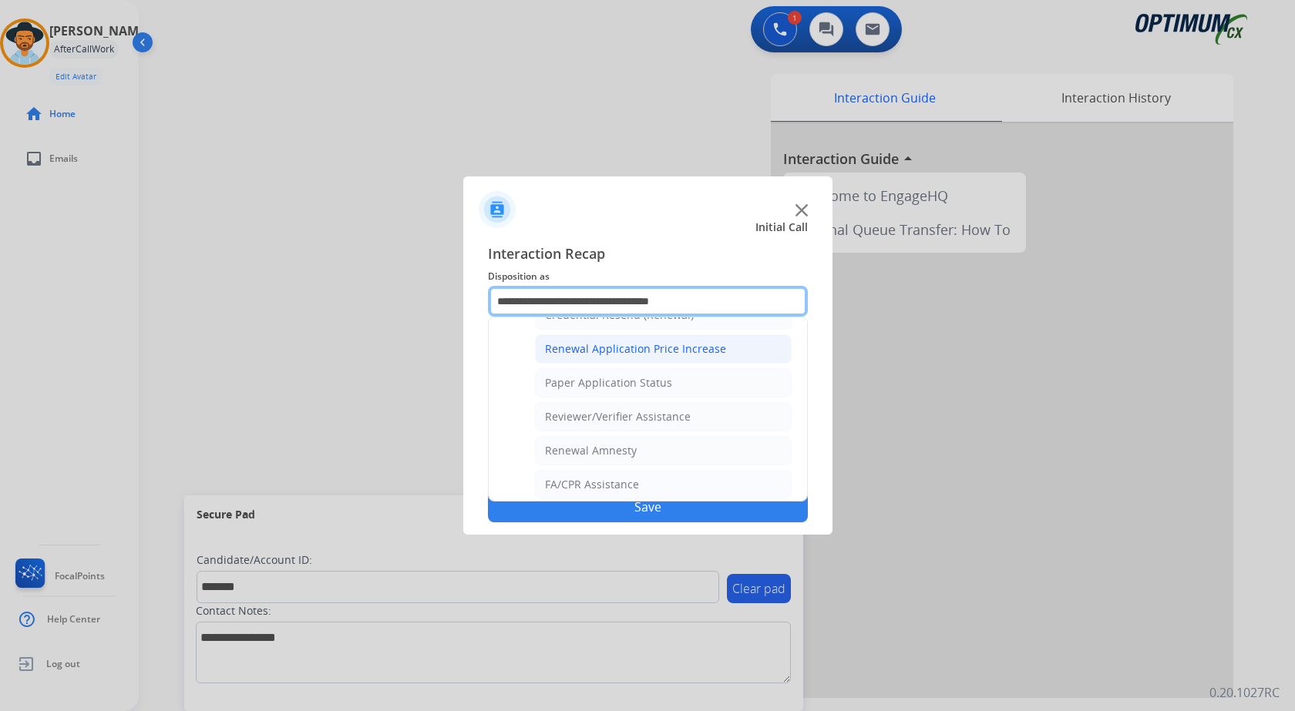
scroll to position [441, 0]
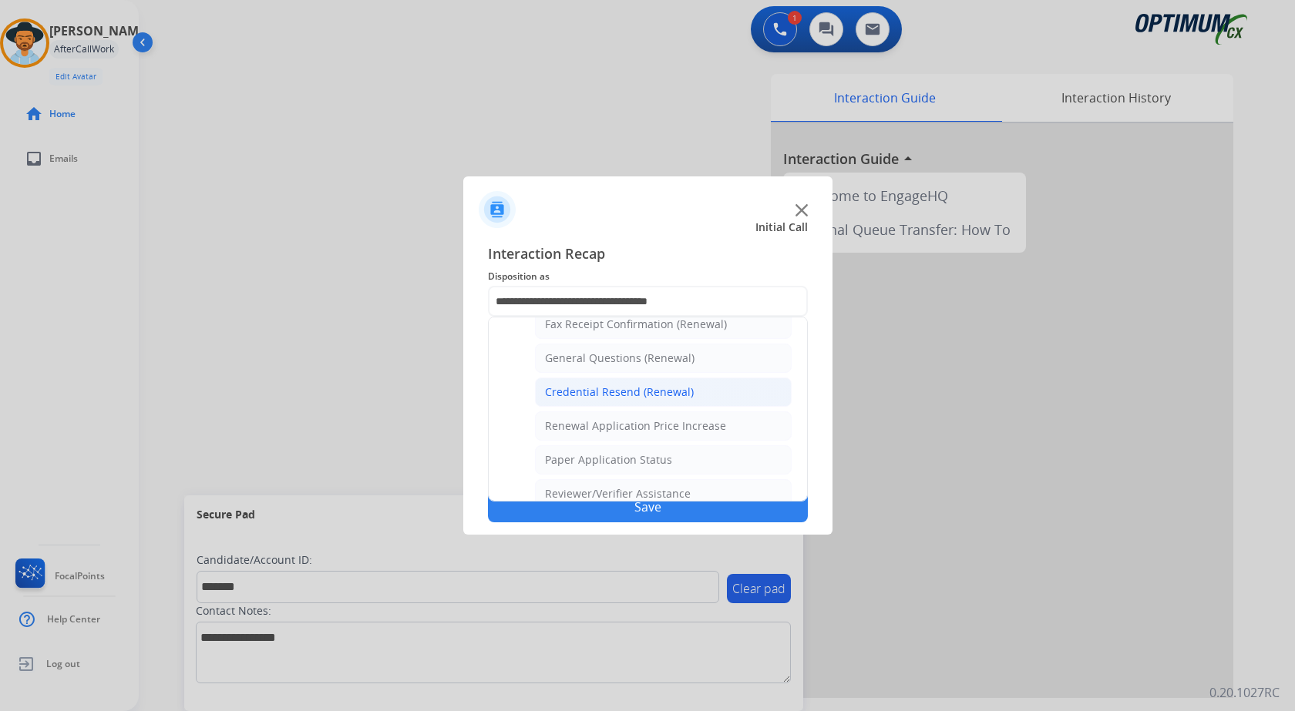
click at [595, 386] on div "Credential Resend (Renewal)" at bounding box center [619, 392] width 149 height 15
type input "**********"
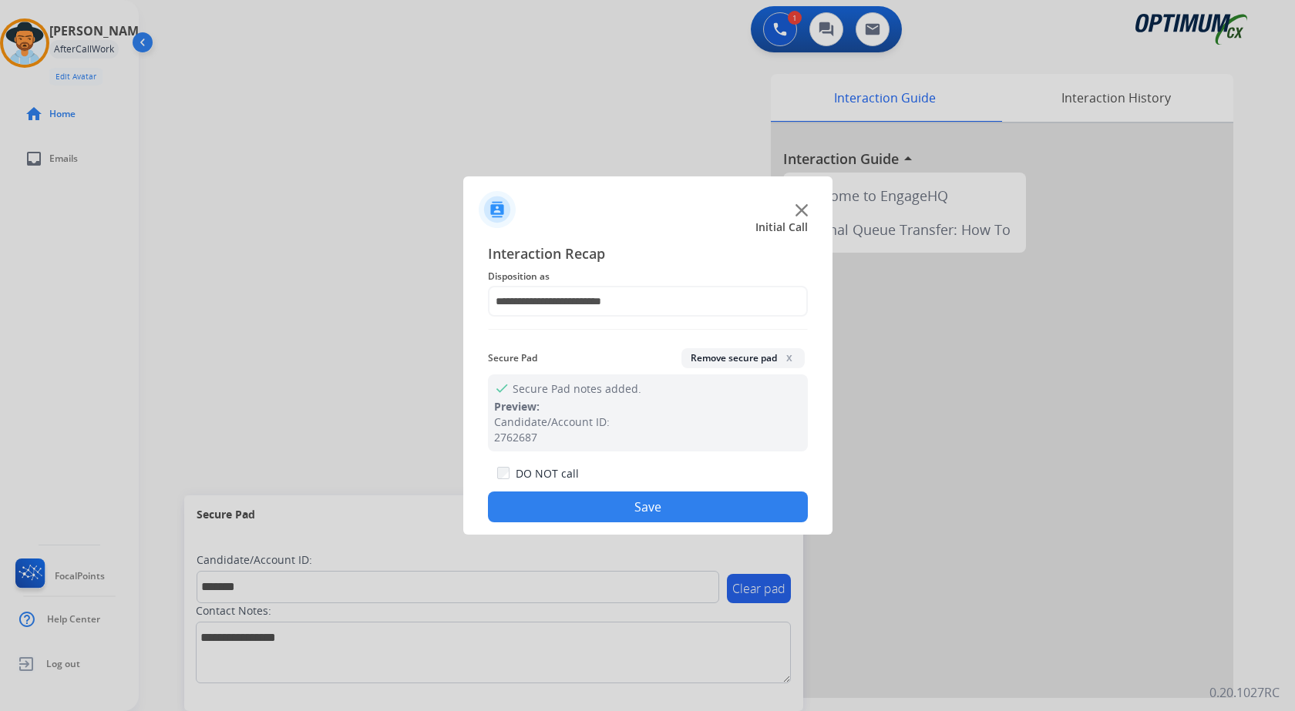
click at [590, 513] on button "Save" at bounding box center [648, 507] width 320 height 31
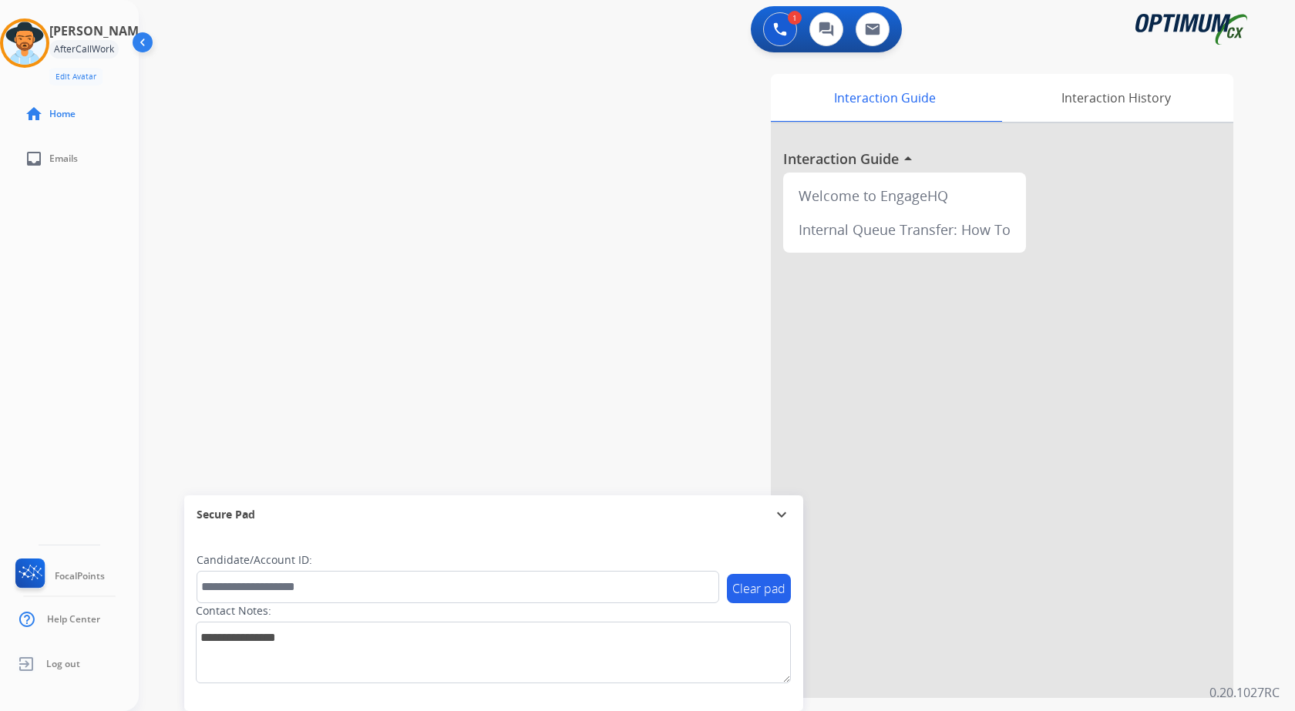
click at [413, 246] on div "swap_horiz Break voice bridge close_fullscreen Connect 3-Way Call merge_type Se…" at bounding box center [698, 376] width 1119 height 643
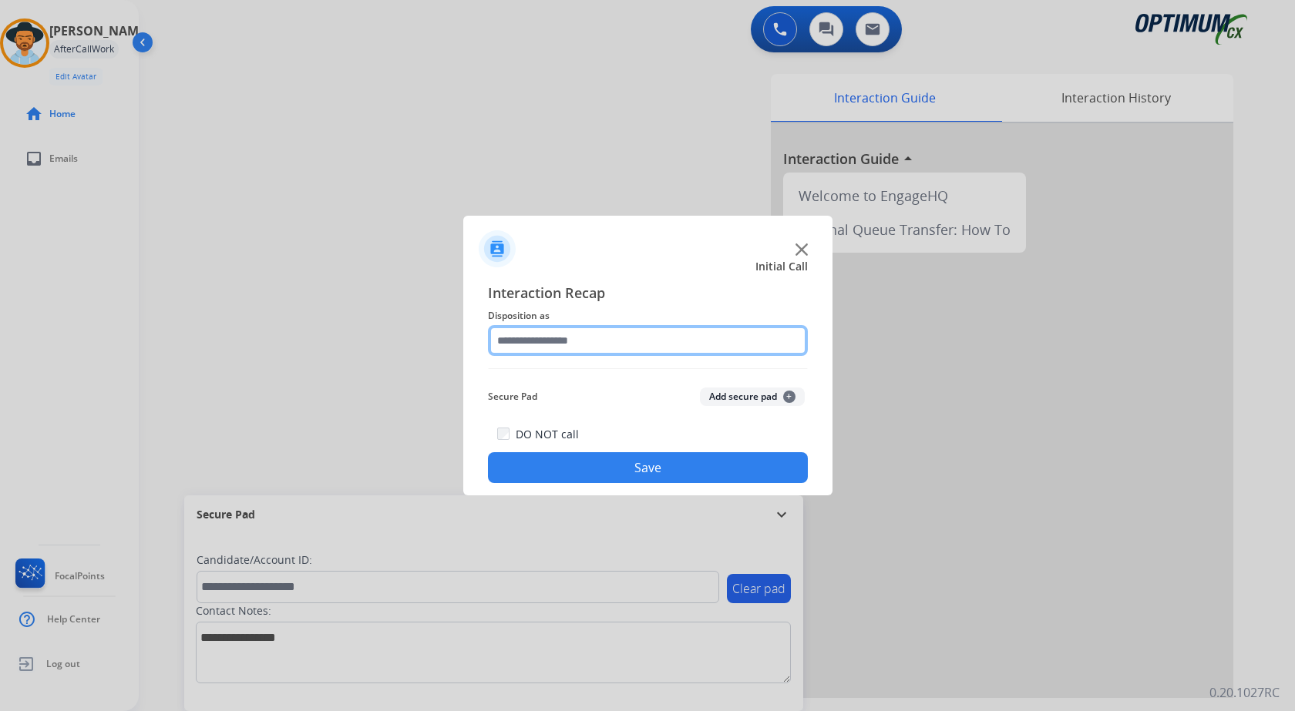
click at [699, 334] on input "text" at bounding box center [648, 340] width 320 height 31
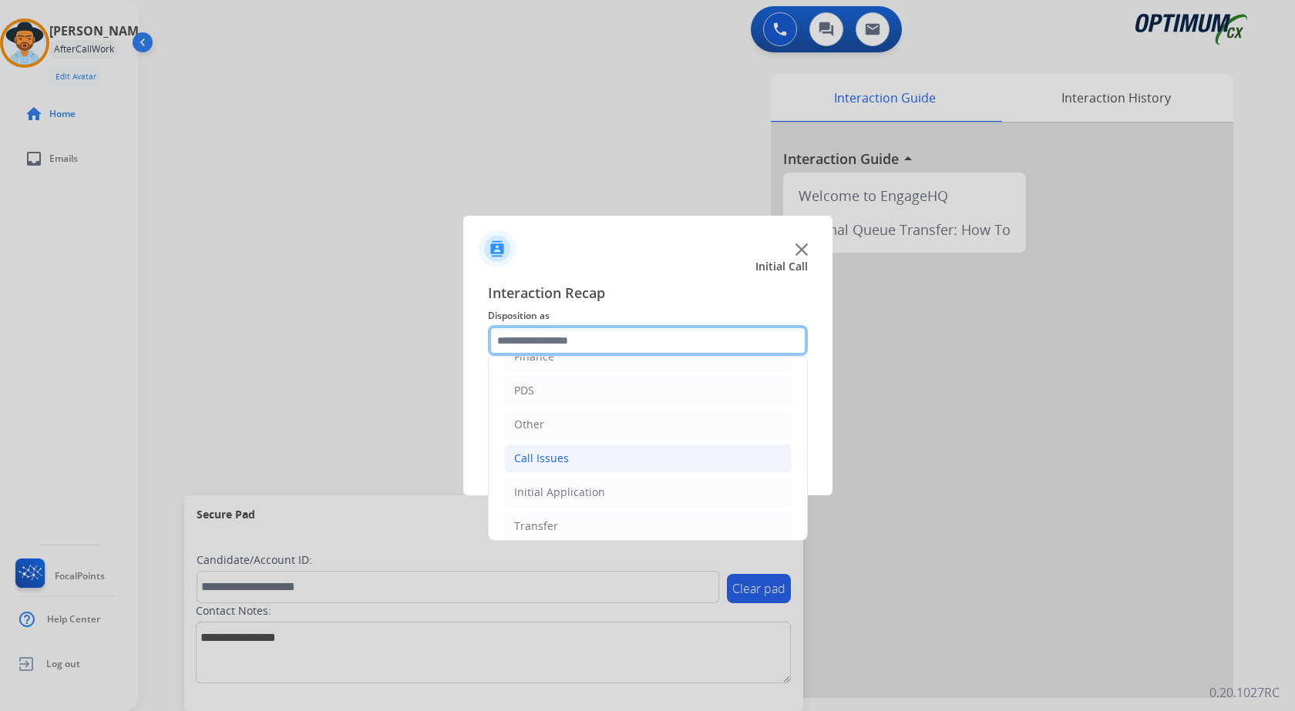
scroll to position [105, 0]
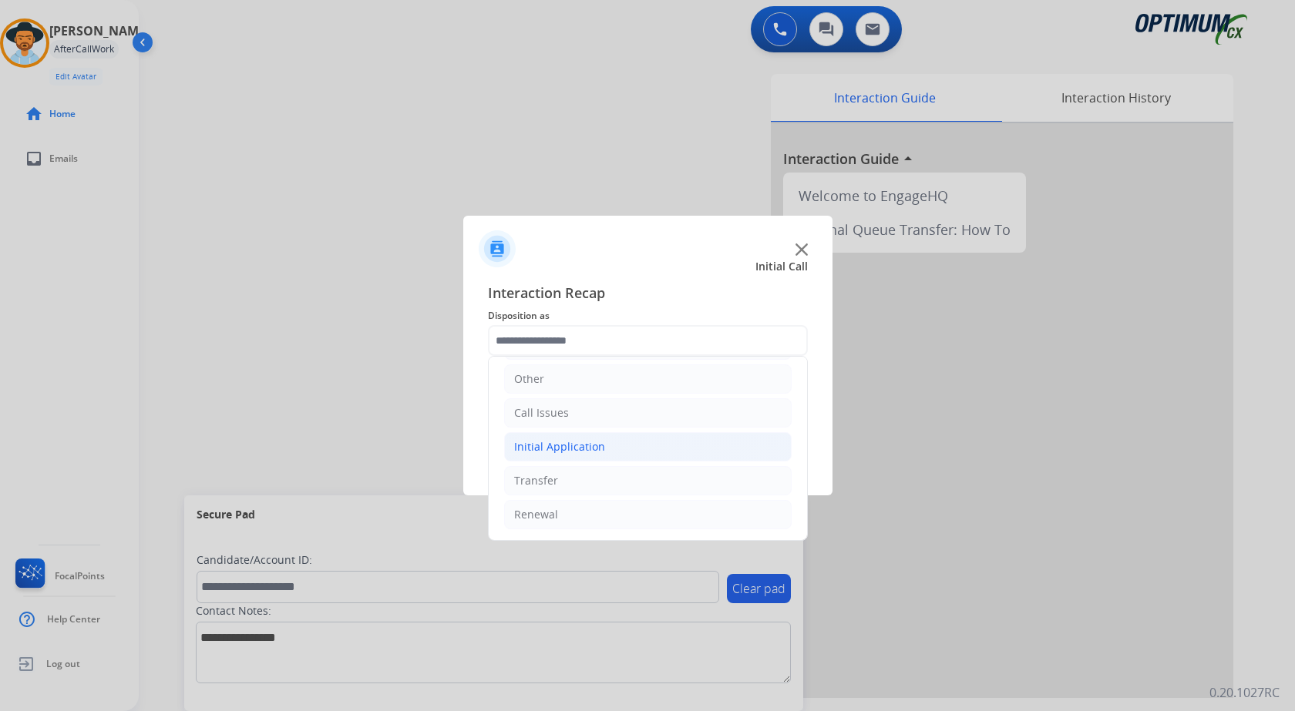
click at [619, 445] on li "Initial Application" at bounding box center [647, 446] width 287 height 29
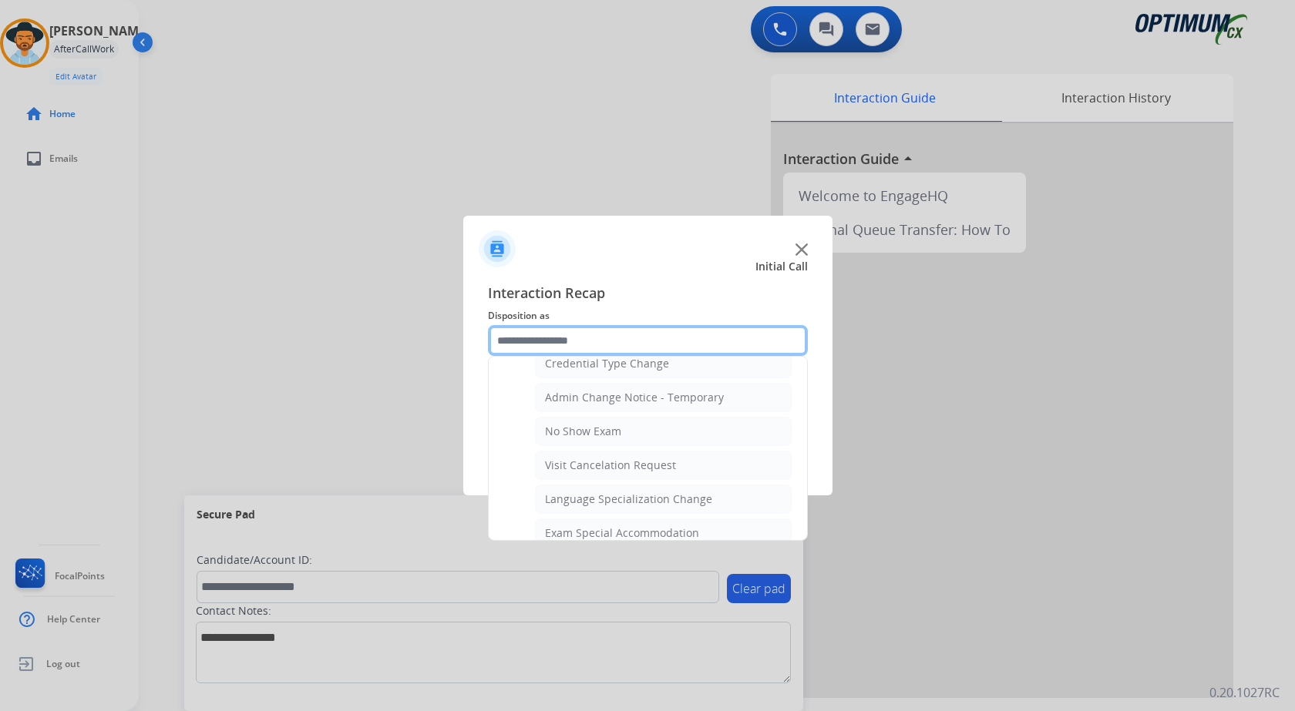
scroll to position [798, 0]
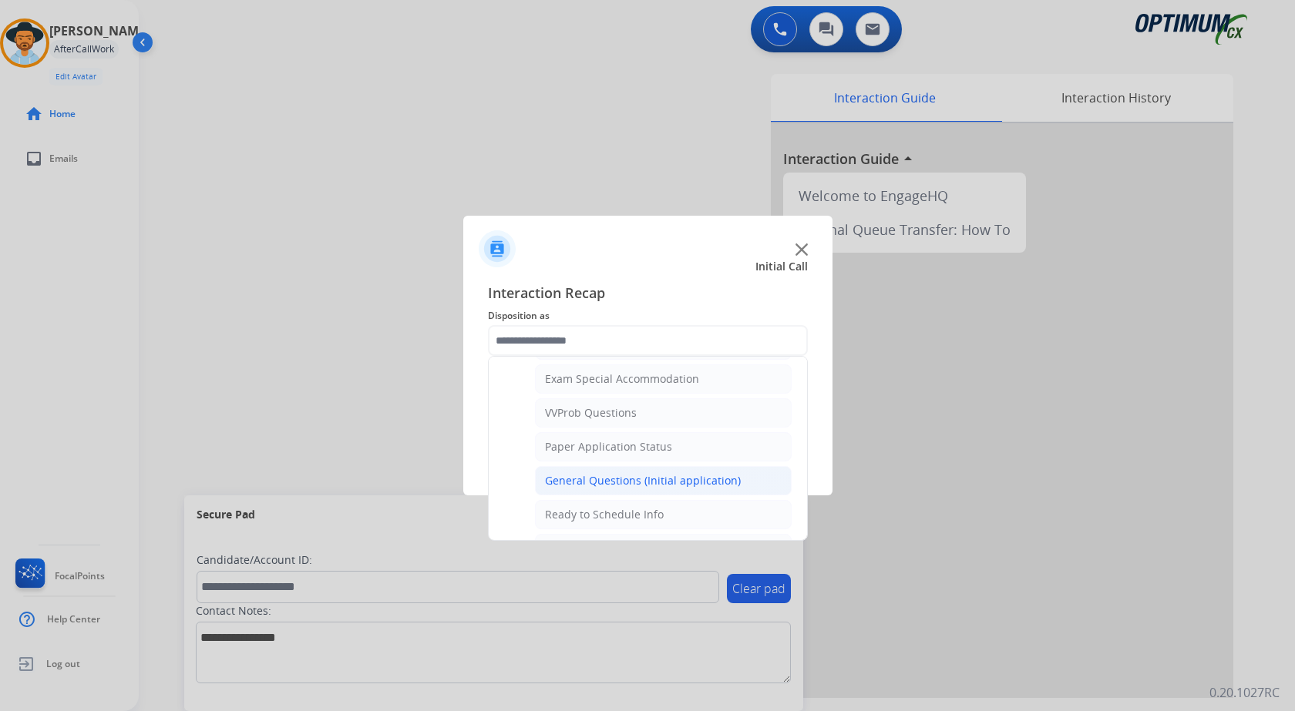
click at [645, 475] on div "General Questions (Initial application)" at bounding box center [643, 480] width 196 height 15
type input "**********"
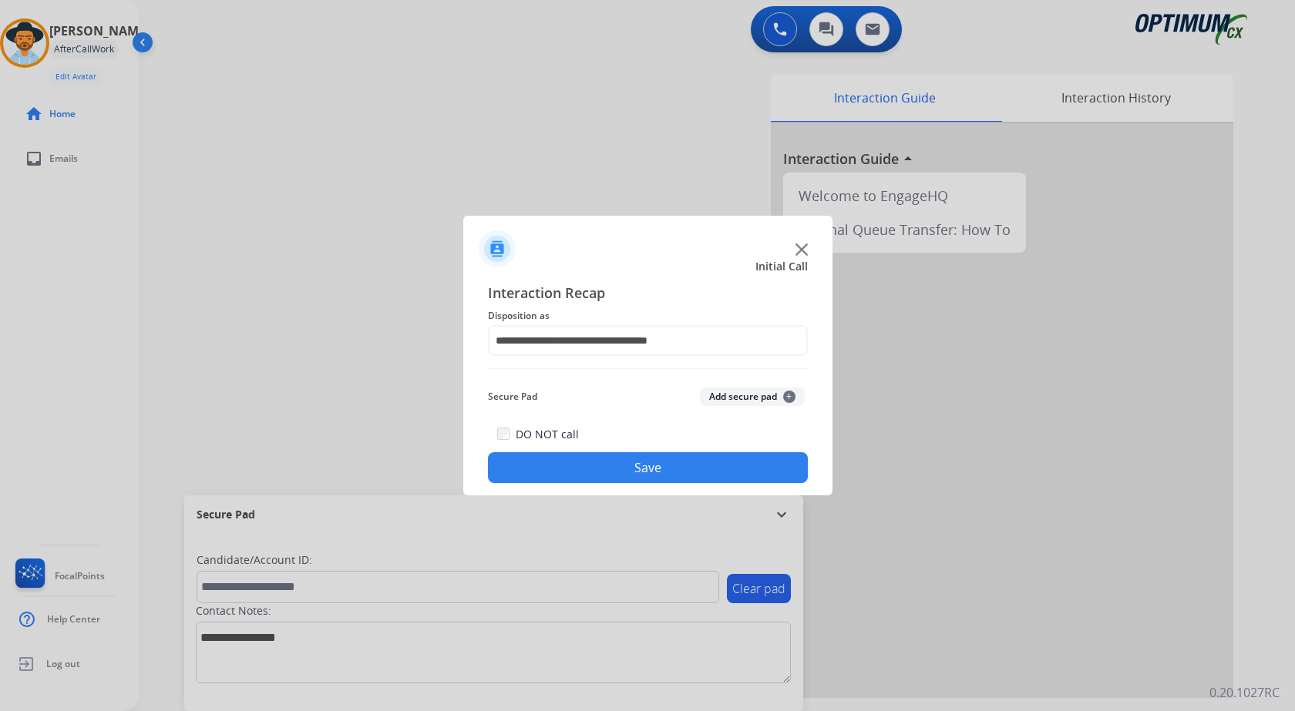
click at [646, 472] on button "Save" at bounding box center [648, 467] width 320 height 31
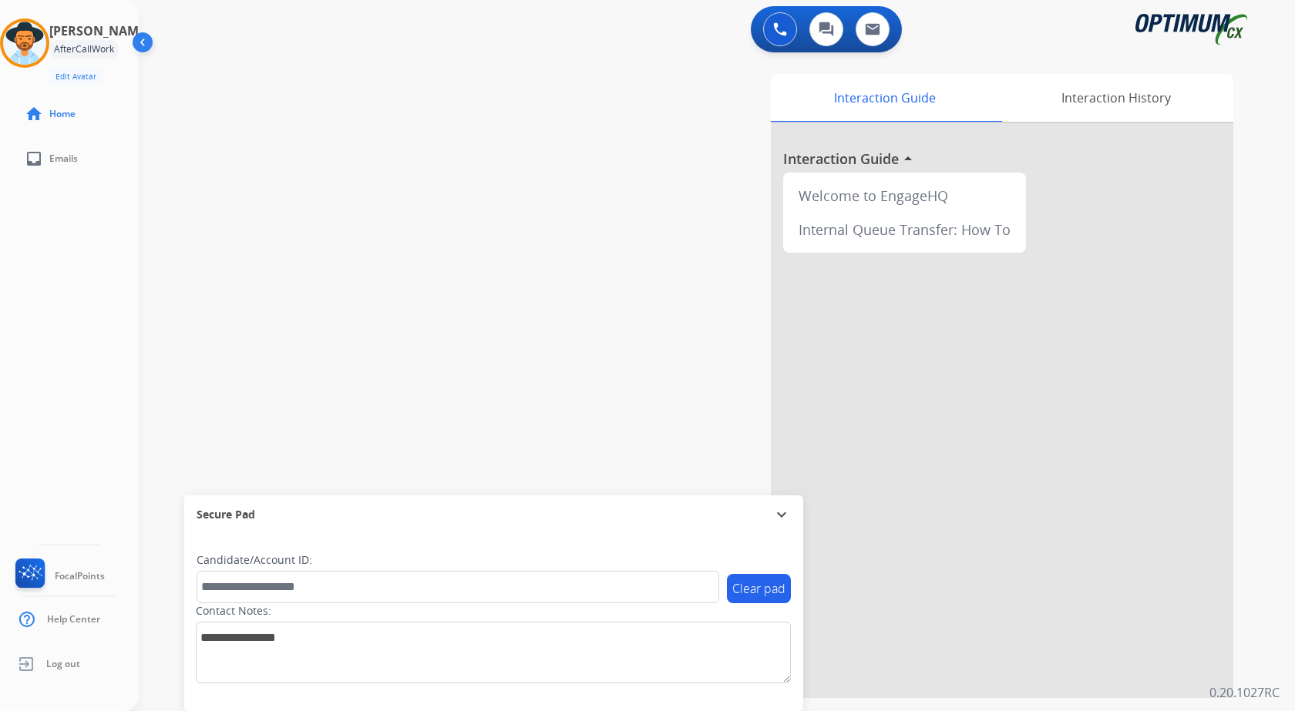
click at [413, 261] on div "swap_horiz Break voice bridge close_fullscreen Connect 3-Way Call merge_type Se…" at bounding box center [698, 376] width 1119 height 643
click at [1087, 108] on div "Interaction History" at bounding box center [1115, 98] width 235 height 48
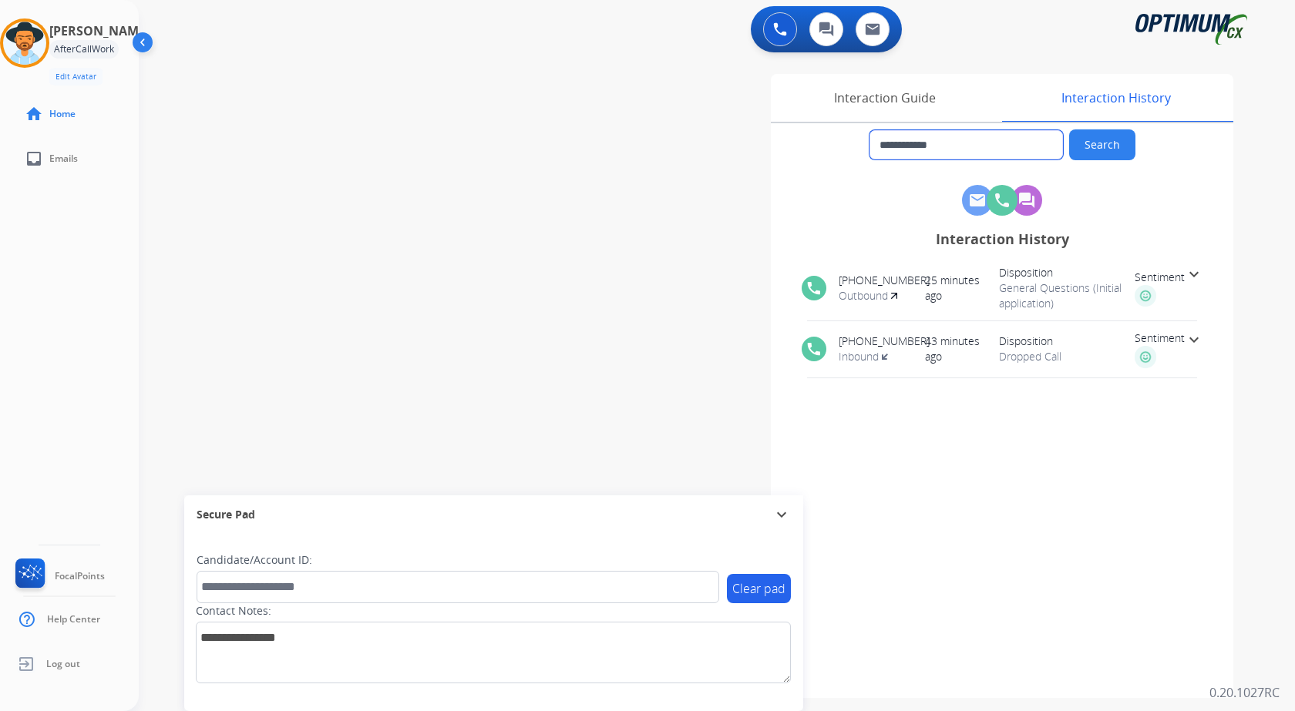
drag, startPoint x: 890, startPoint y: 149, endPoint x: 974, endPoint y: 146, distance: 84.1
click at [974, 146] on input "**********" at bounding box center [965, 144] width 193 height 29
click at [778, 35] on img at bounding box center [780, 29] width 14 height 14
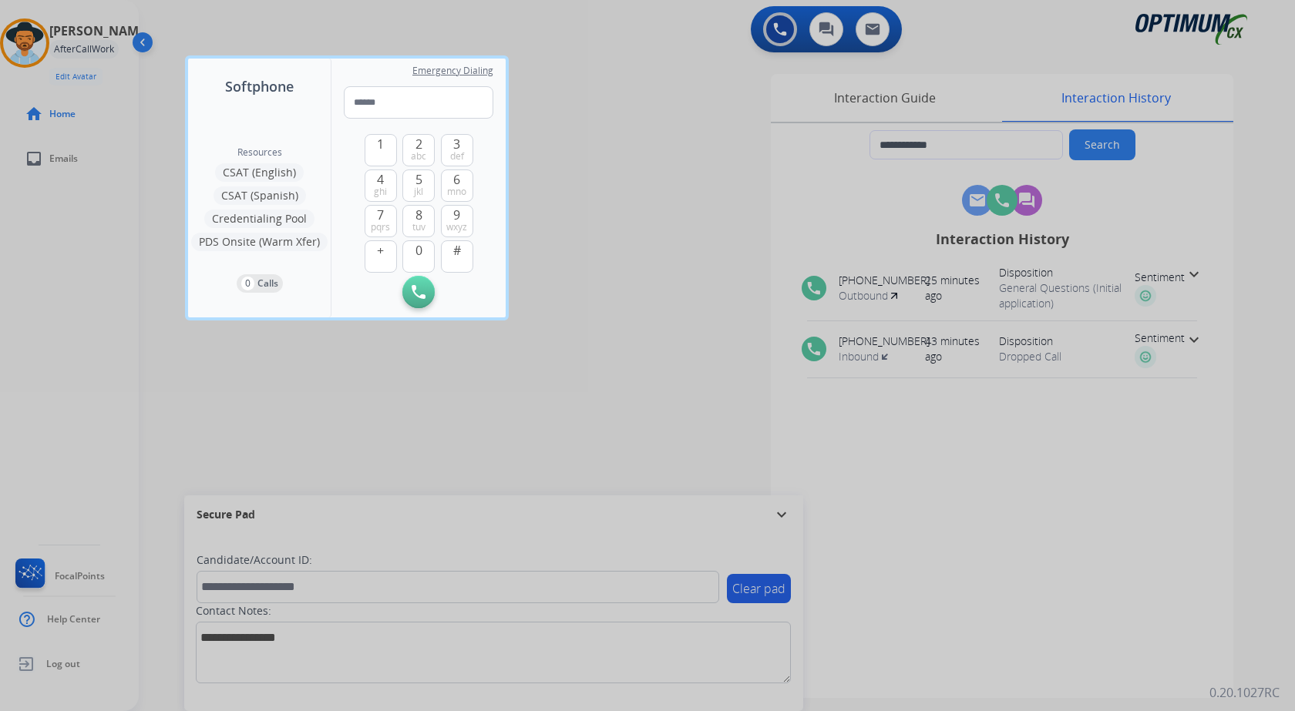
type input "**********"
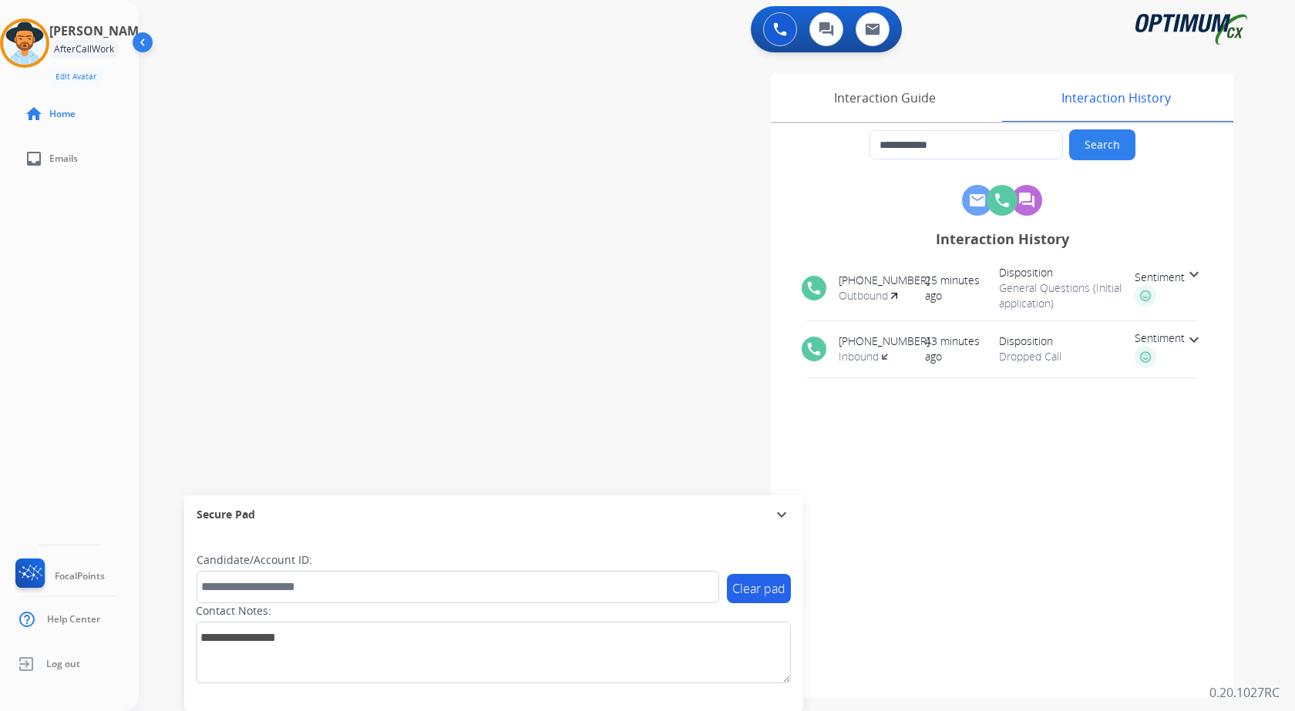
click at [534, 136] on div "**********" at bounding box center [698, 376] width 1119 height 643
type input "**********"
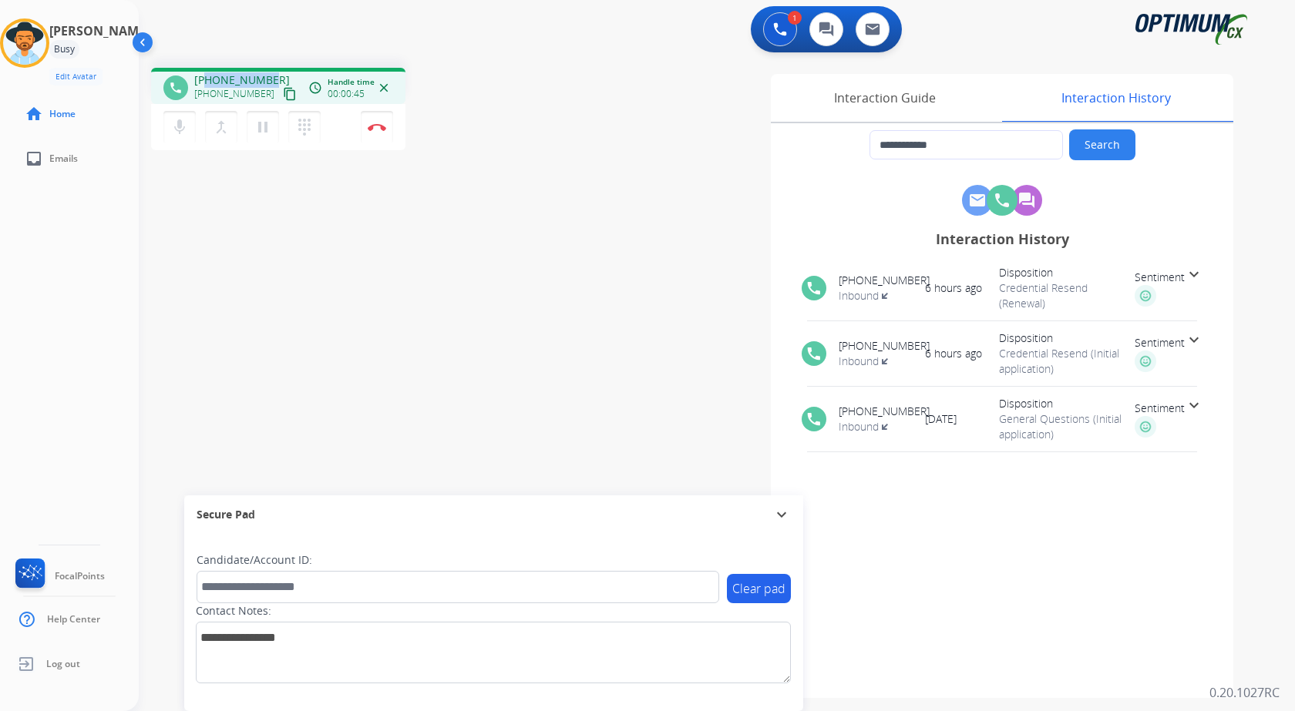
drag, startPoint x: 207, startPoint y: 79, endPoint x: 268, endPoint y: 80, distance: 60.9
click at [268, 80] on span "[PHONE_NUMBER]" at bounding box center [242, 79] width 96 height 15
click at [431, 35] on div "1 Voice Interactions 0 Chat Interactions 0 Email Interactions" at bounding box center [707, 30] width 1100 height 49
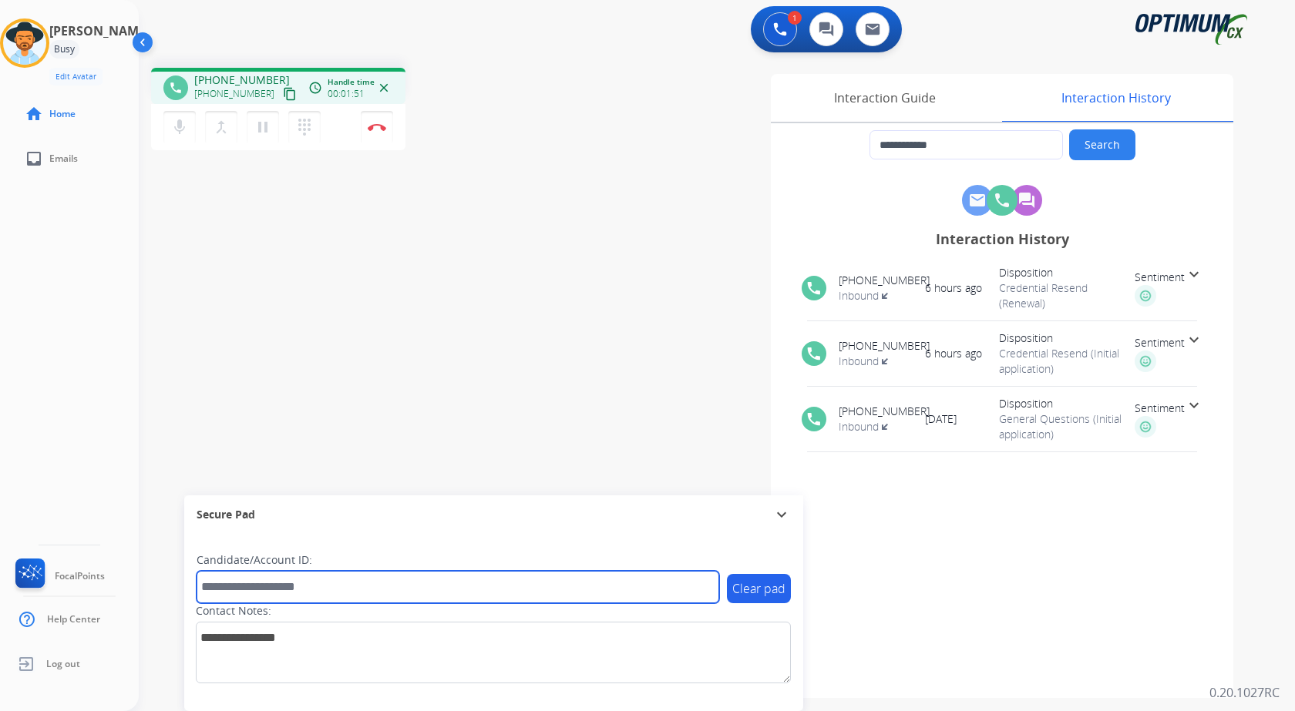
click at [287, 576] on input "text" at bounding box center [458, 587] width 522 height 32
paste input "*******"
type input "*******"
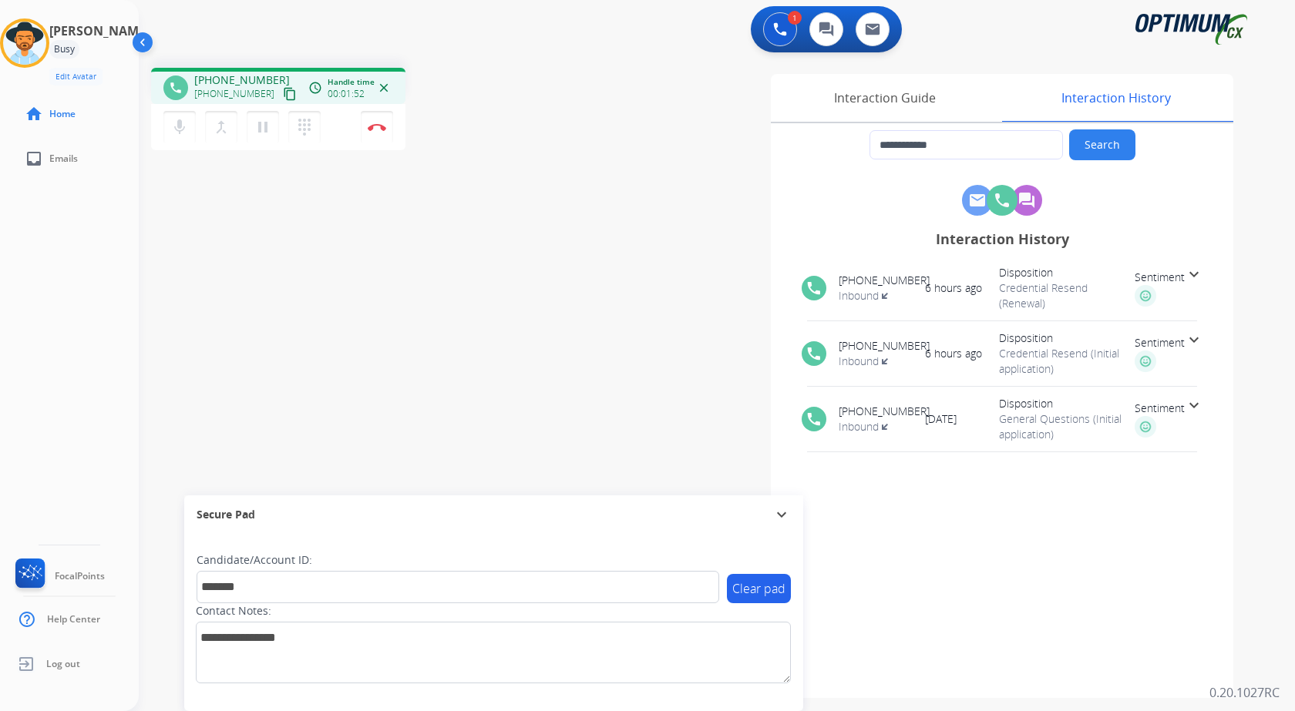
click at [266, 310] on div "**********" at bounding box center [698, 376] width 1119 height 643
click at [380, 123] on img at bounding box center [377, 127] width 18 height 8
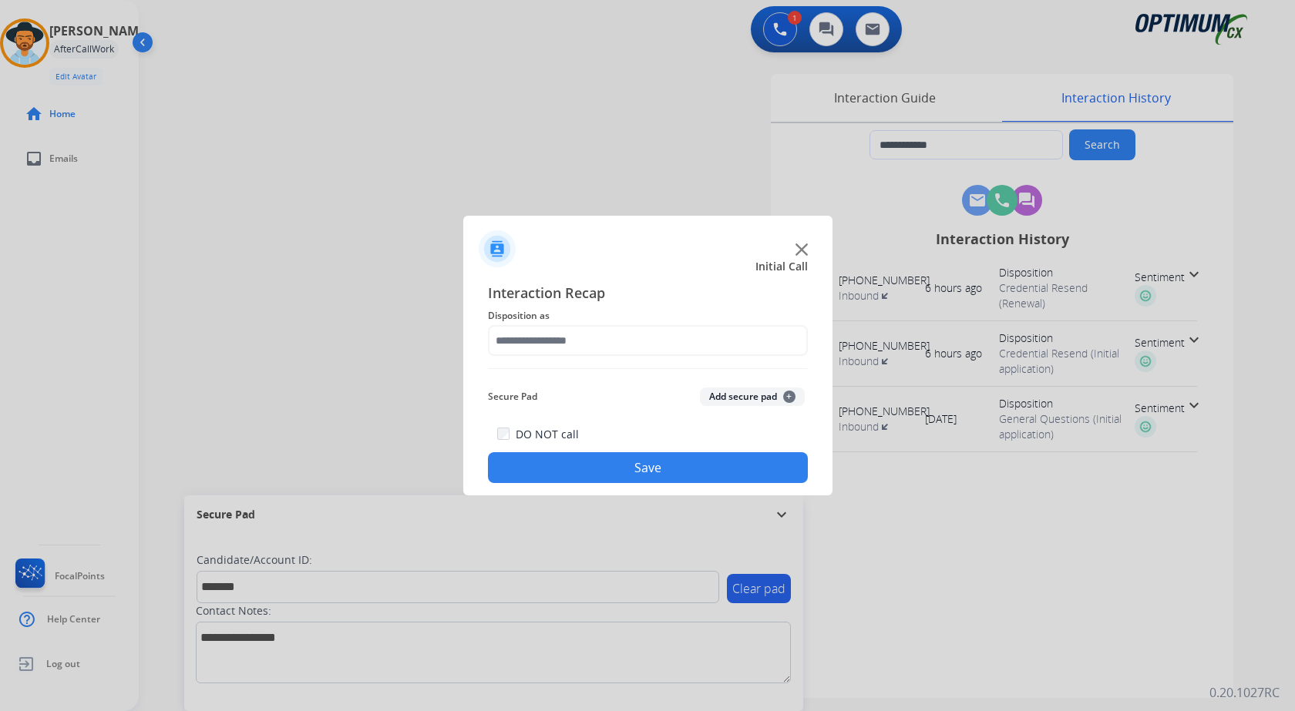
click at [725, 393] on button "Add secure pad +" at bounding box center [752, 397] width 105 height 18
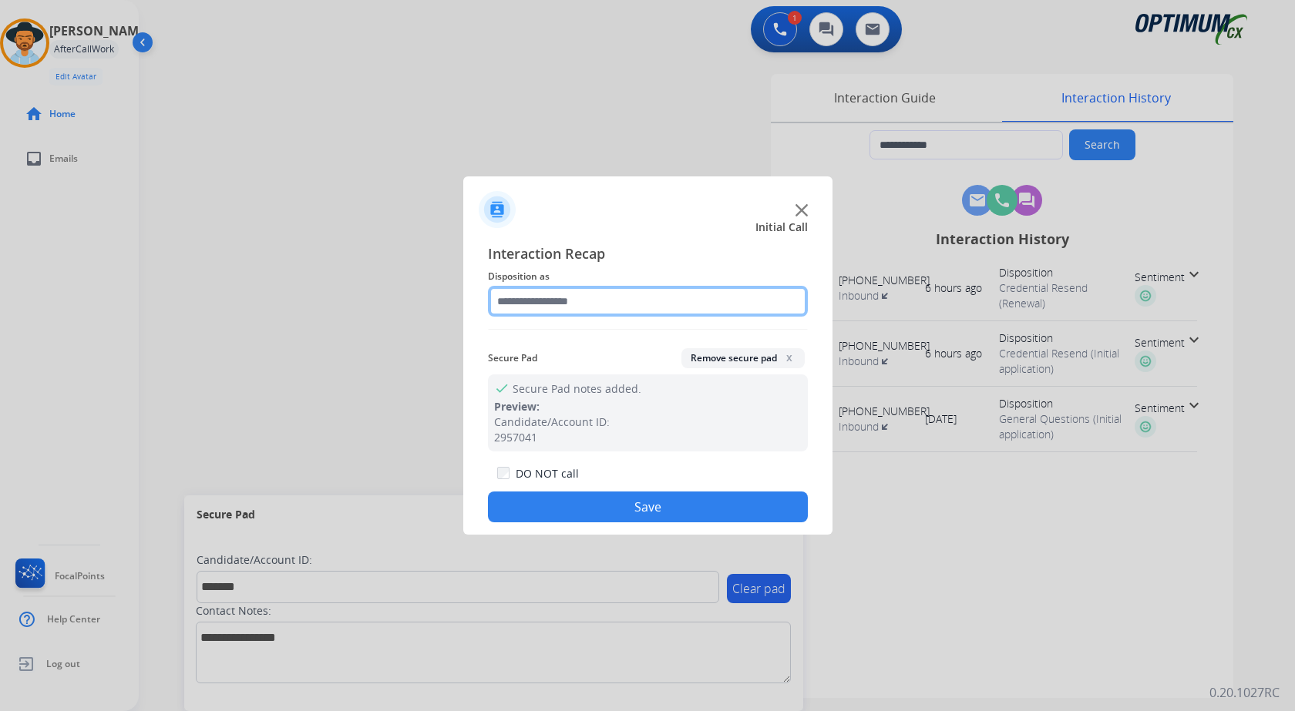
click at [545, 287] on input "text" at bounding box center [648, 301] width 320 height 31
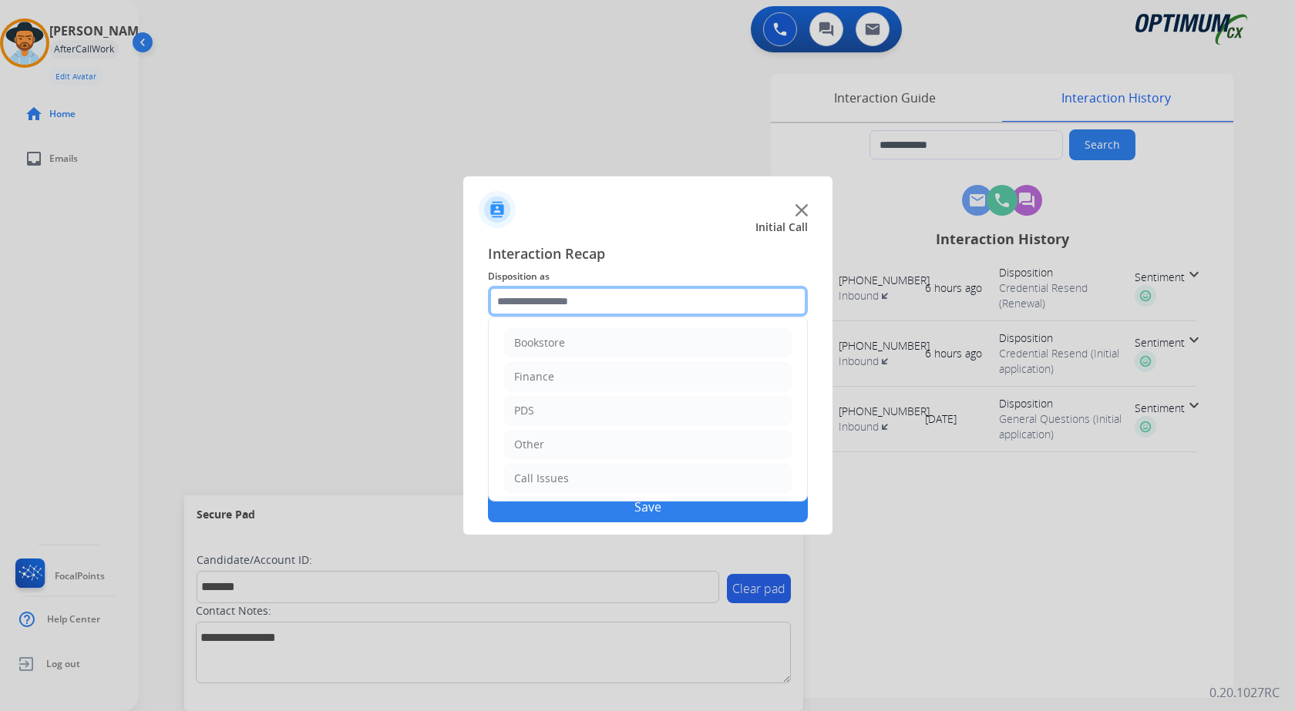
scroll to position [105, 0]
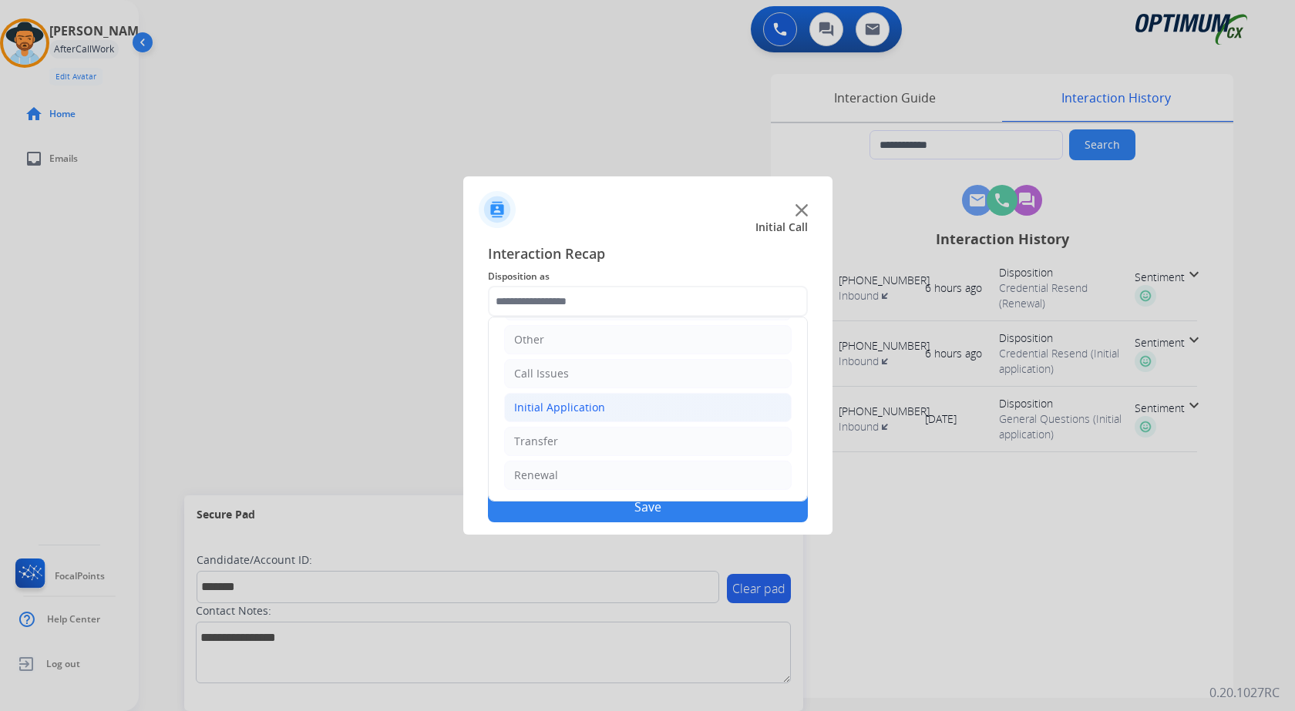
click at [561, 405] on div "Initial Application" at bounding box center [559, 407] width 91 height 15
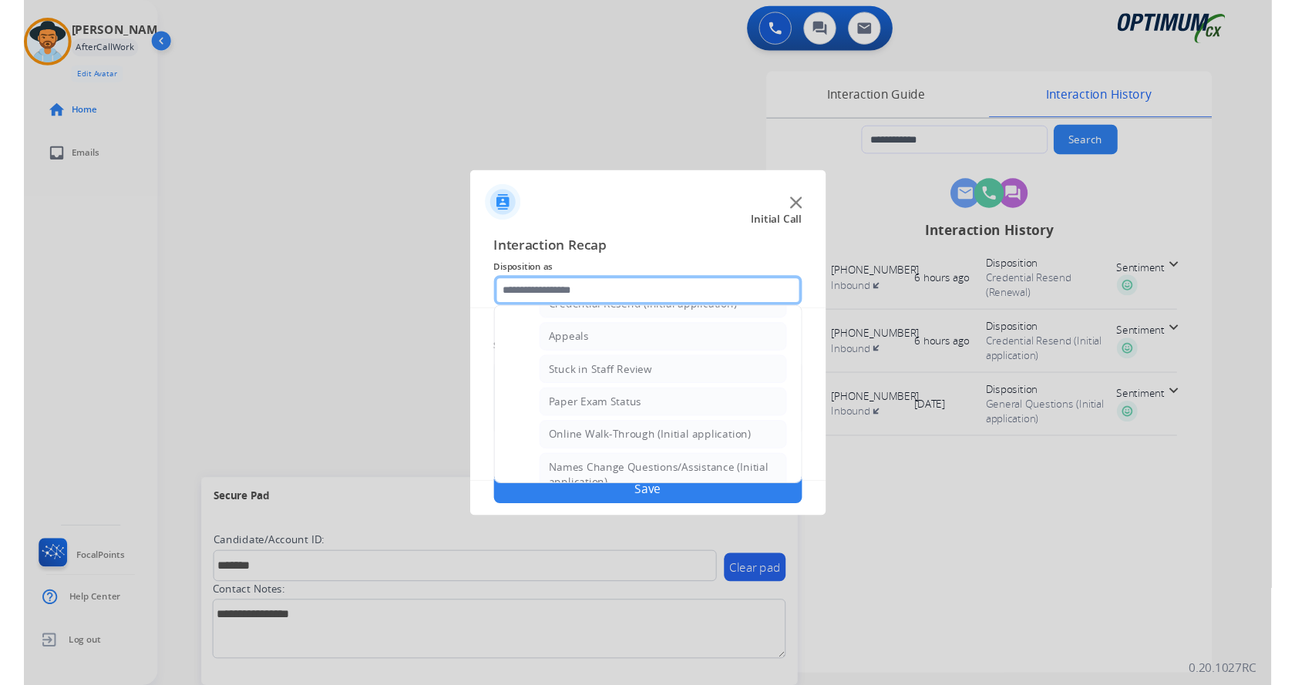
scroll to position [154, 0]
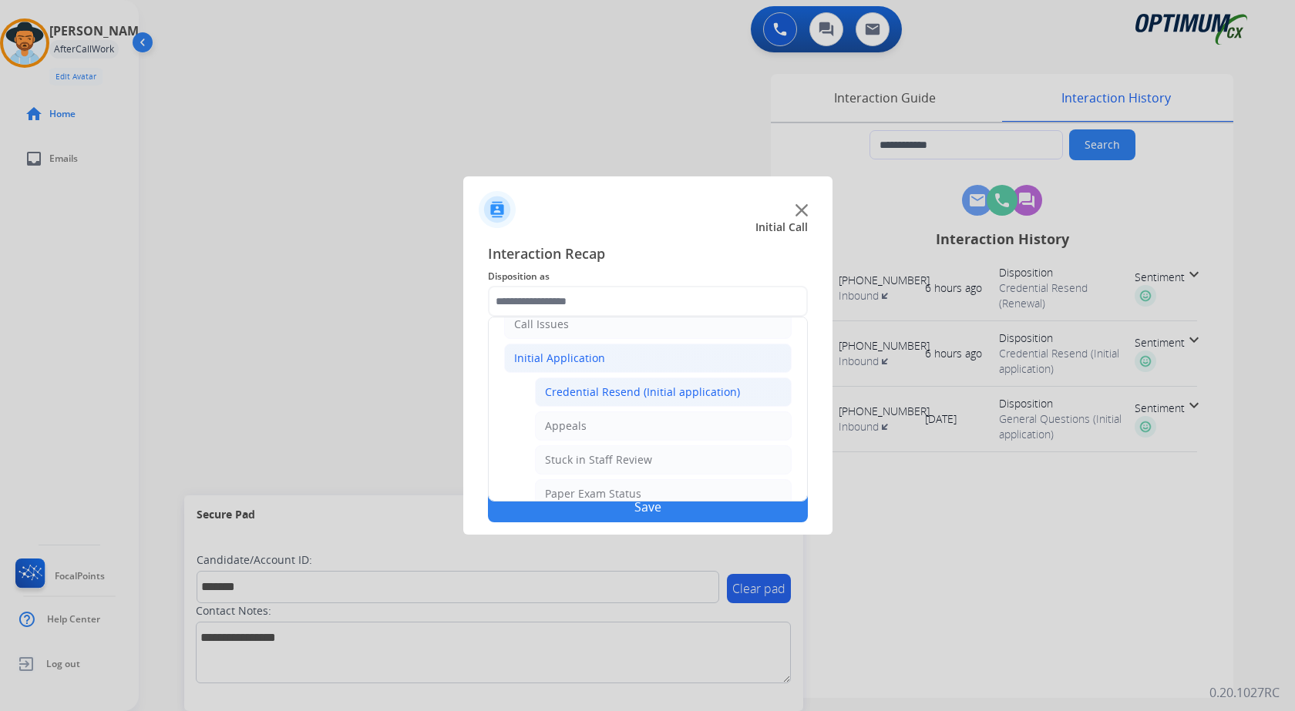
click at [653, 395] on div "Credential Resend (Initial application)" at bounding box center [642, 392] width 195 height 15
type input "**********"
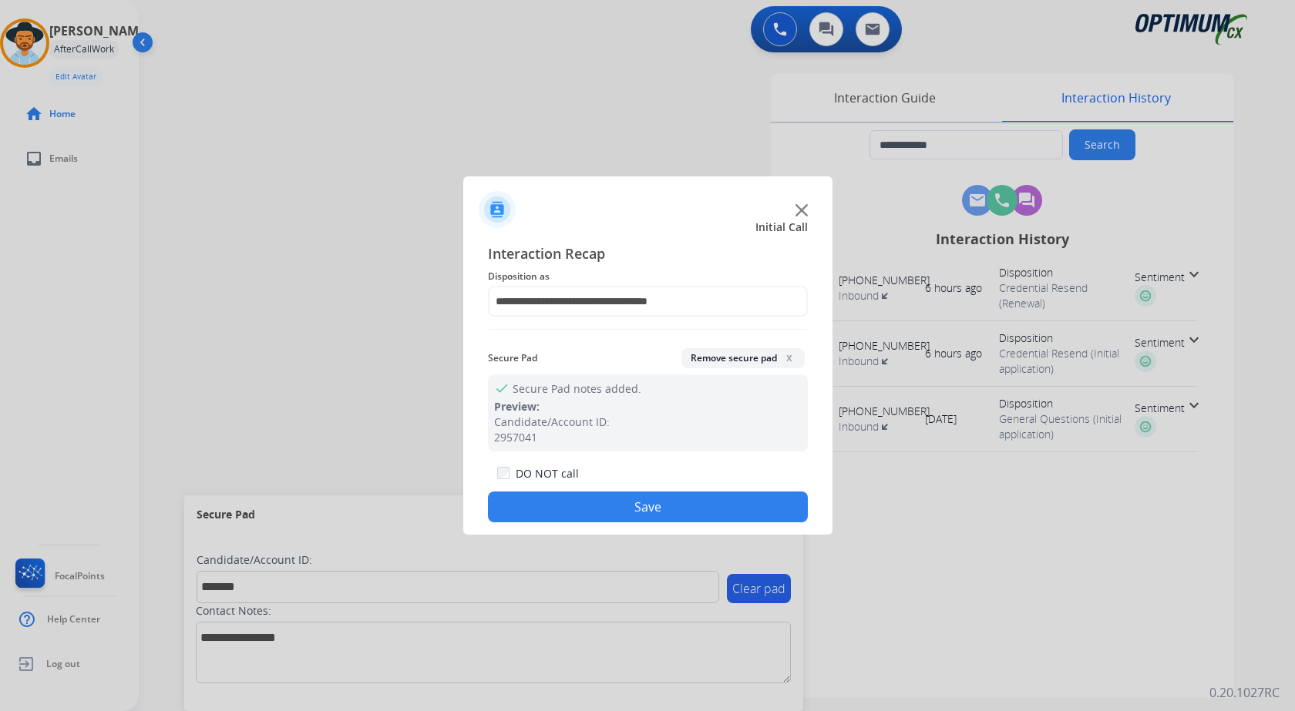
click at [684, 519] on button "Save" at bounding box center [648, 507] width 320 height 31
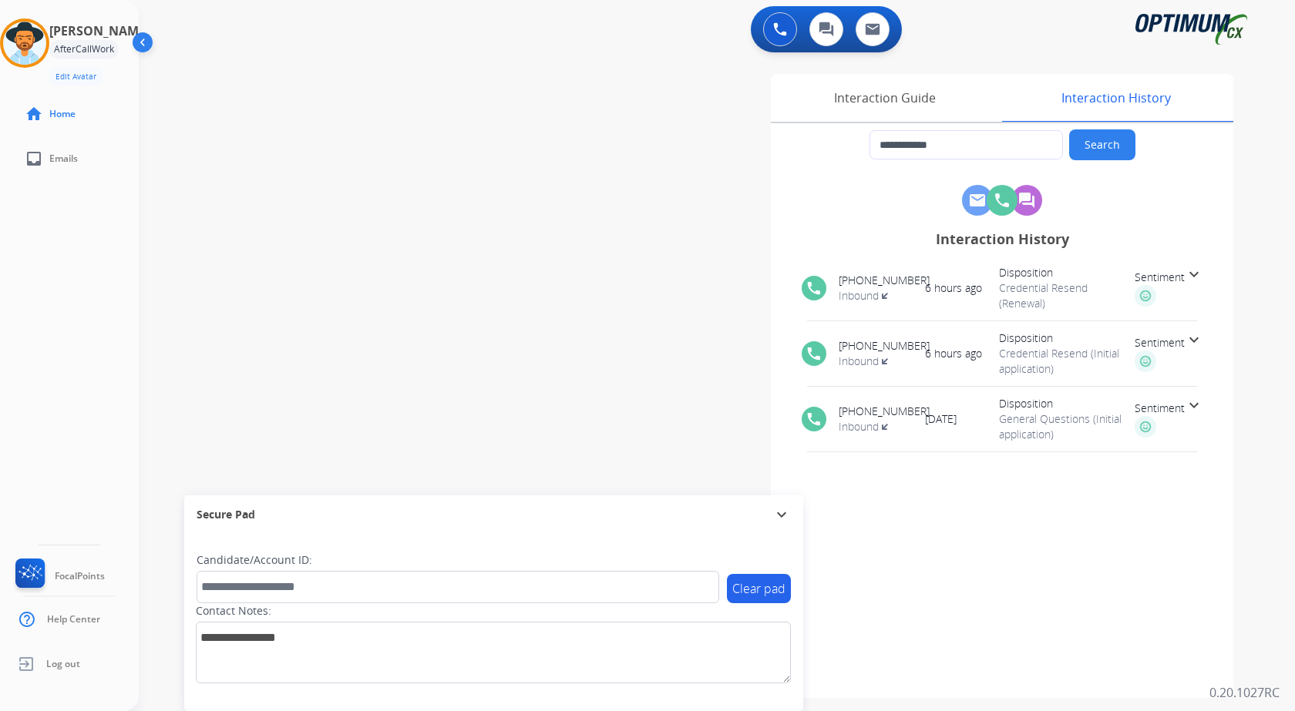
click at [423, 260] on div "**********" at bounding box center [698, 376] width 1119 height 643
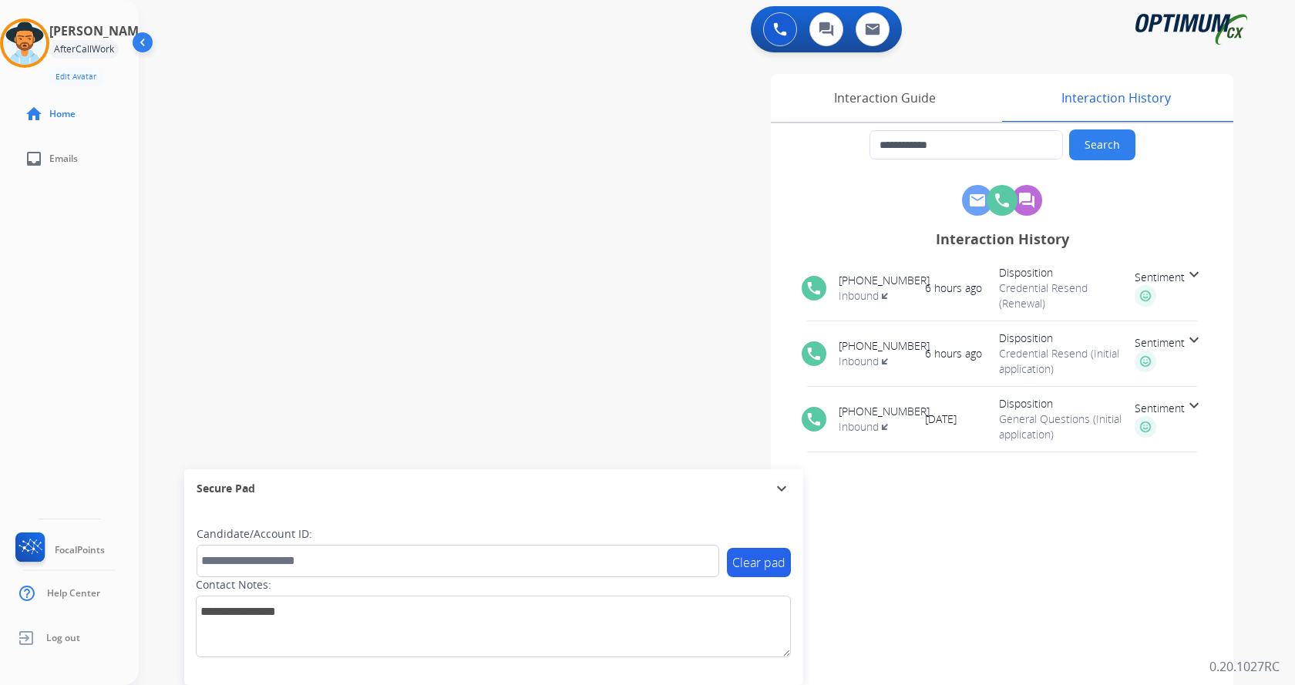
click at [331, 59] on div "**********" at bounding box center [698, 376] width 1119 height 643
click at [46, 44] on img at bounding box center [24, 43] width 43 height 43
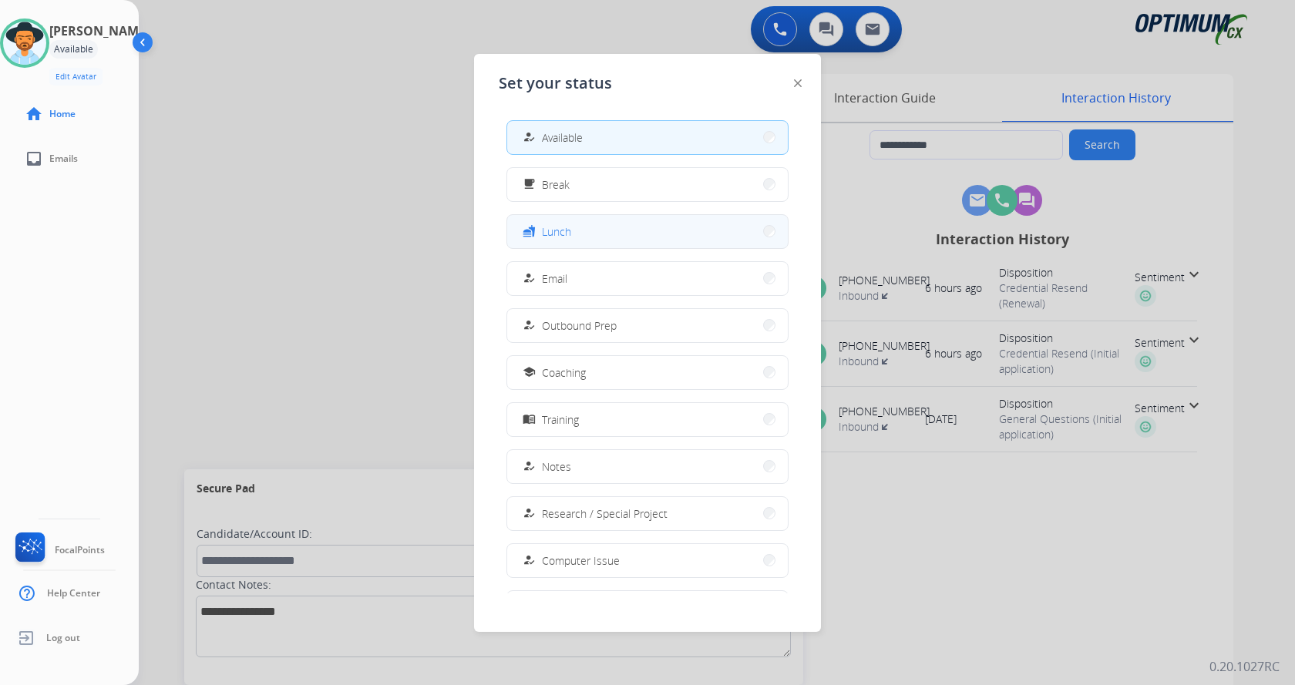
click at [620, 231] on button "fastfood Lunch" at bounding box center [647, 231] width 281 height 33
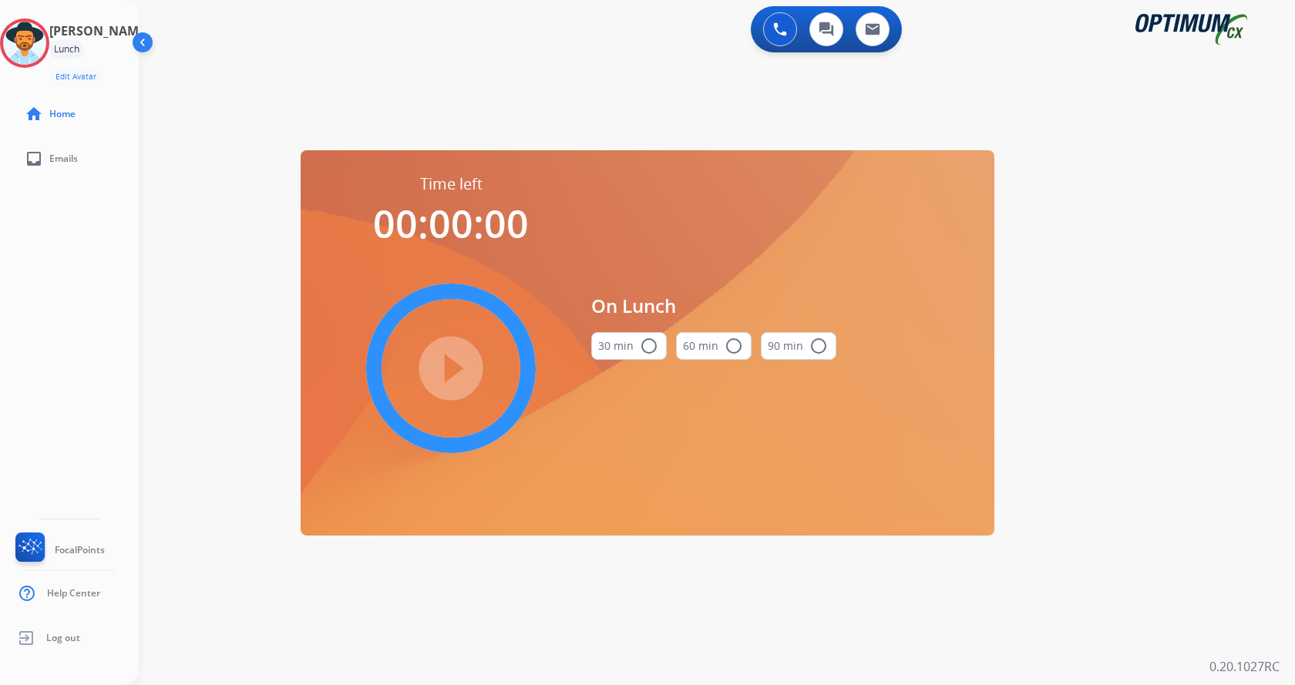
click at [642, 348] on mat-icon "radio_button_unchecked" at bounding box center [649, 346] width 18 height 18
click at [442, 377] on mat-icon "play_circle_filled" at bounding box center [451, 368] width 18 height 18
click at [1185, 326] on div "**********" at bounding box center [717, 342] width 1156 height 685
